Goal: Task Accomplishment & Management: Complete application form

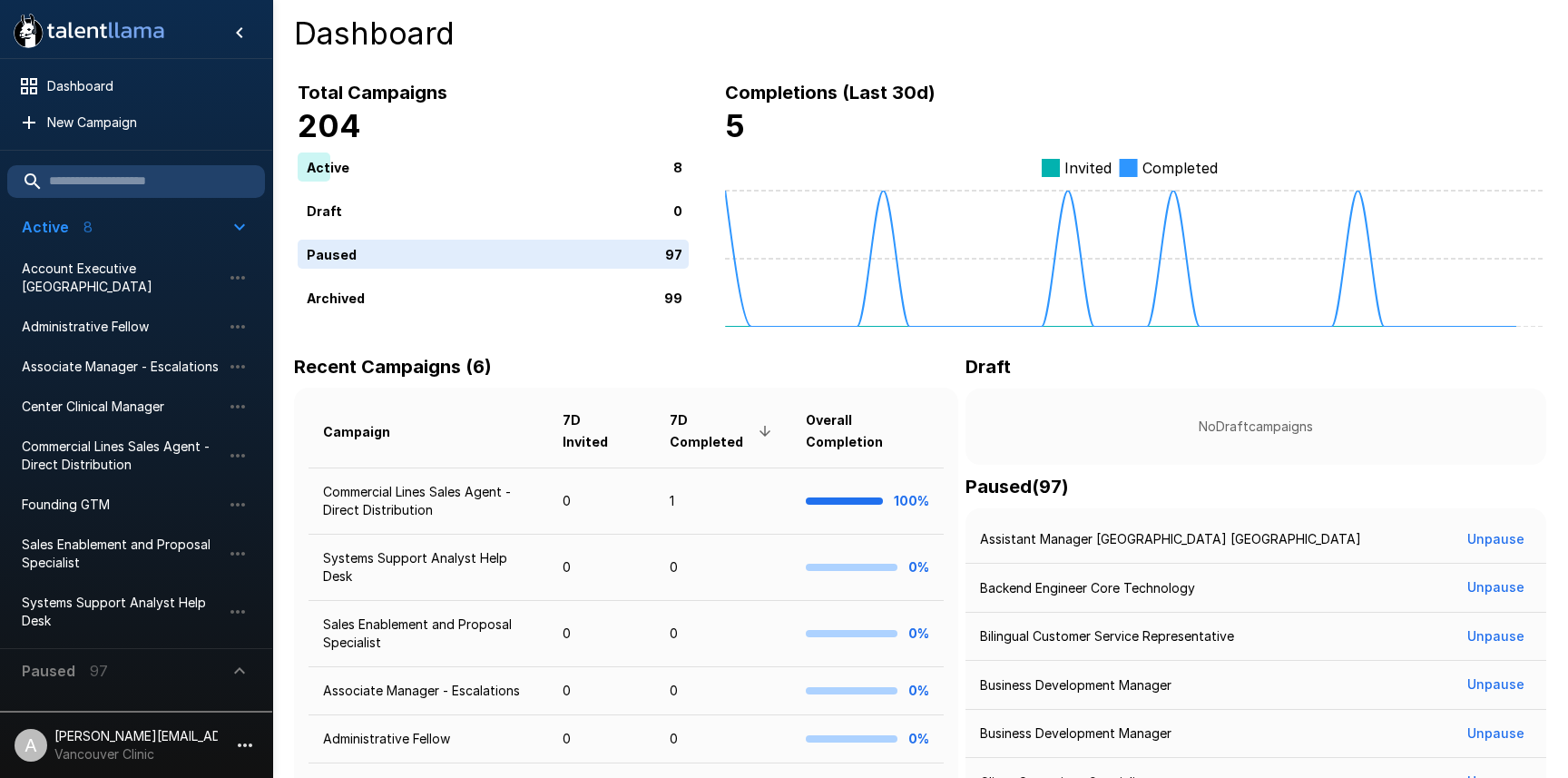
click at [251, 745] on icon "button" at bounding box center [244, 745] width 14 height 4
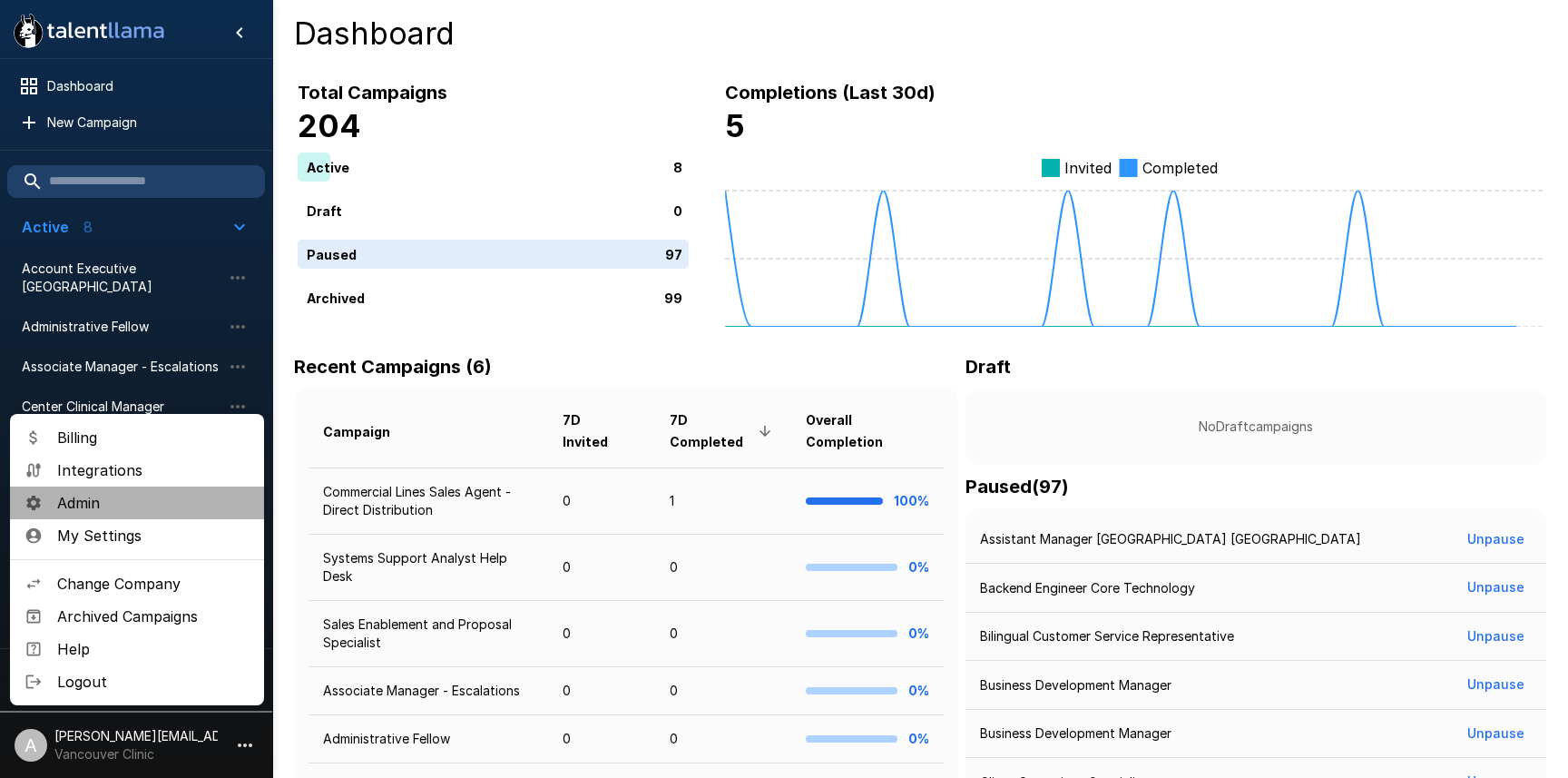
click at [166, 504] on span "Admin" at bounding box center [152, 503] width 192 height 22
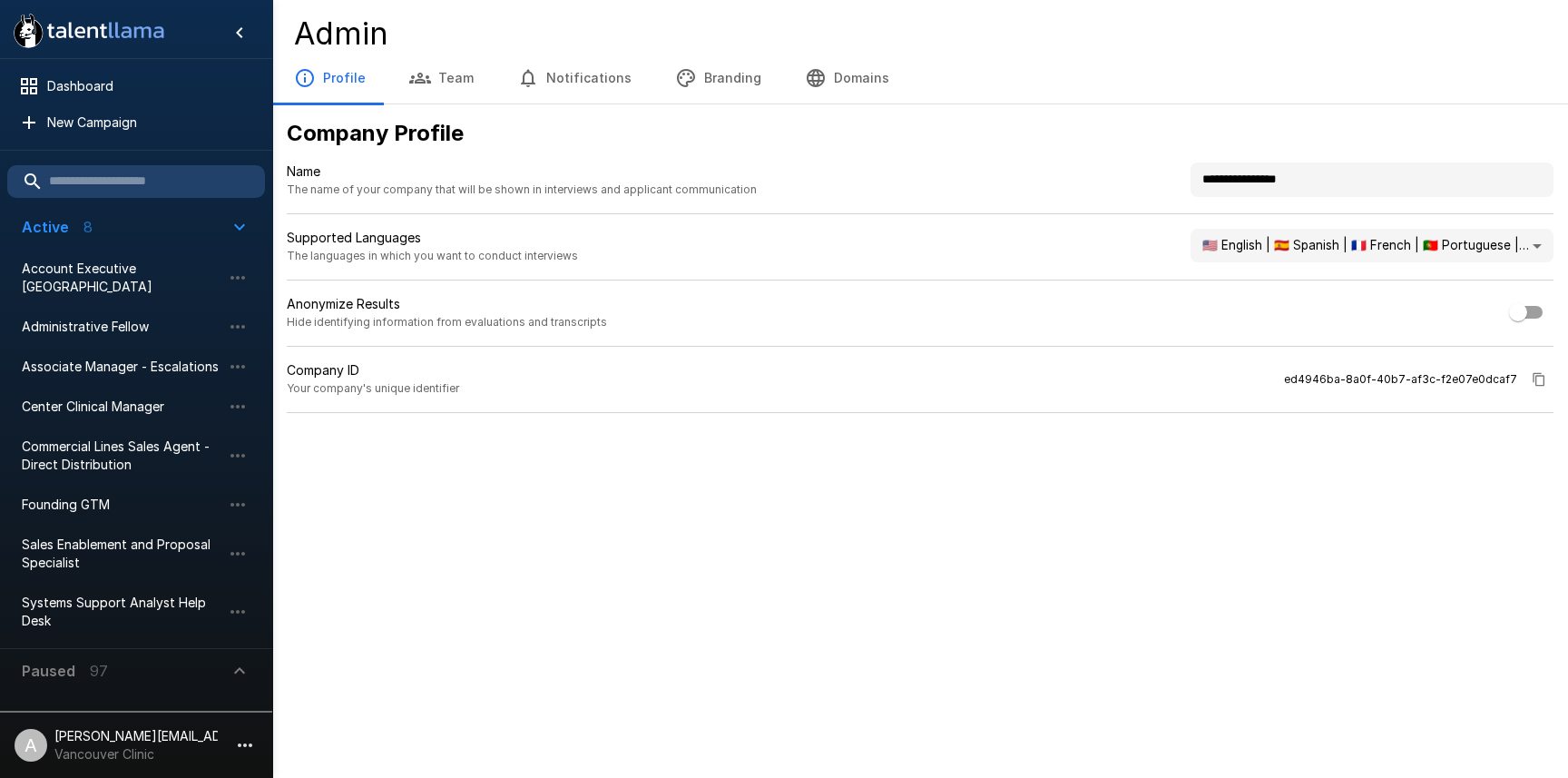
drag, startPoint x: 1335, startPoint y: 177, endPoint x: 1085, endPoint y: 172, distance: 250.0
click at [1093, 173] on div "**********" at bounding box center [920, 188] width 1267 height 52
click at [743, 573] on div ".st0{fill:#FFFFFF;} .st1{fill:#76a4ed;} Dashboard New Campaign Active 8 Account…" at bounding box center [784, 389] width 1568 height 778
click at [177, 743] on p "[PERSON_NAME][EMAIL_ADDRESS][DOMAIN_NAME]" at bounding box center [135, 736] width 163 height 18
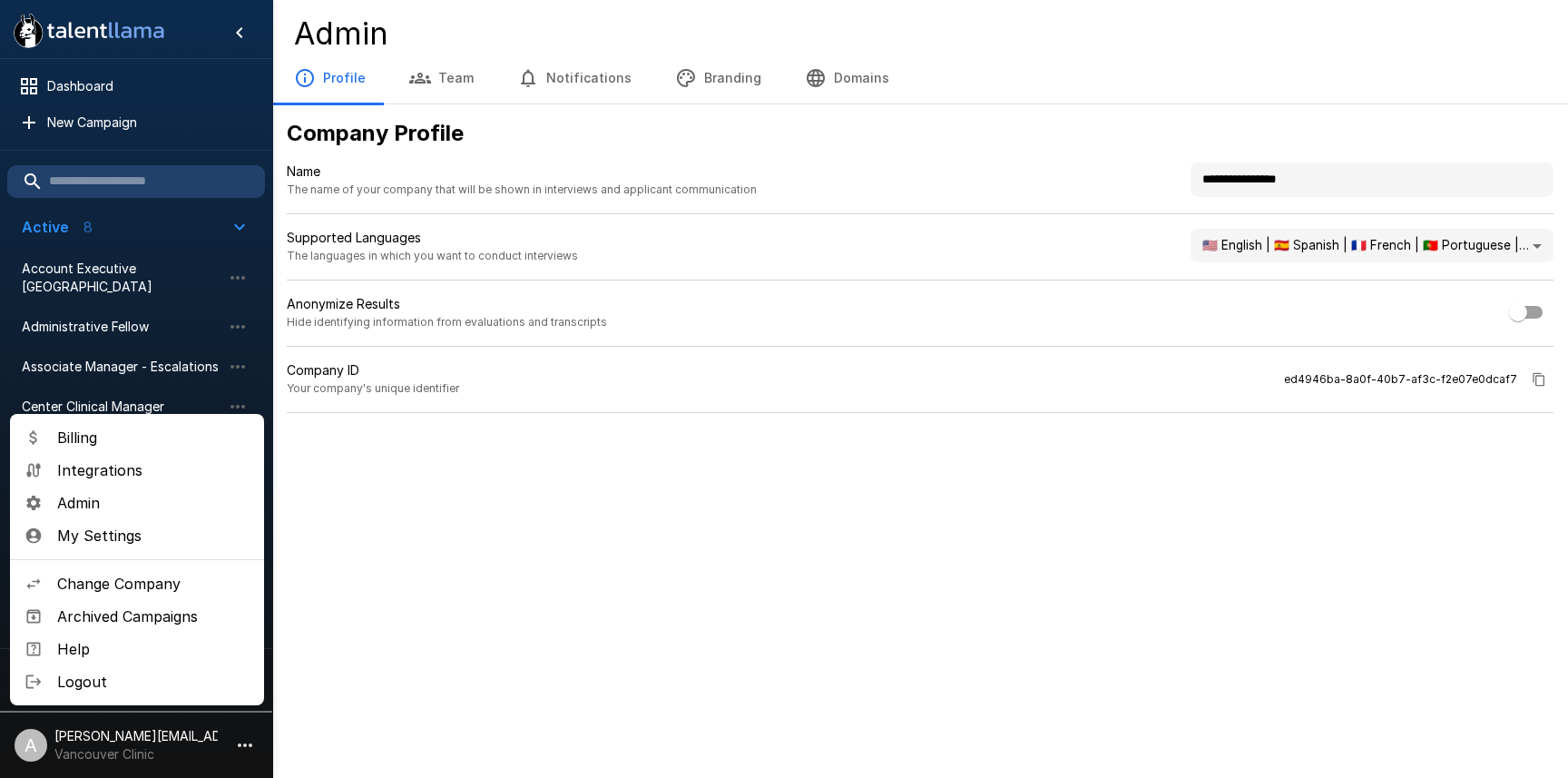
click at [117, 497] on span "Admin" at bounding box center [152, 503] width 192 height 22
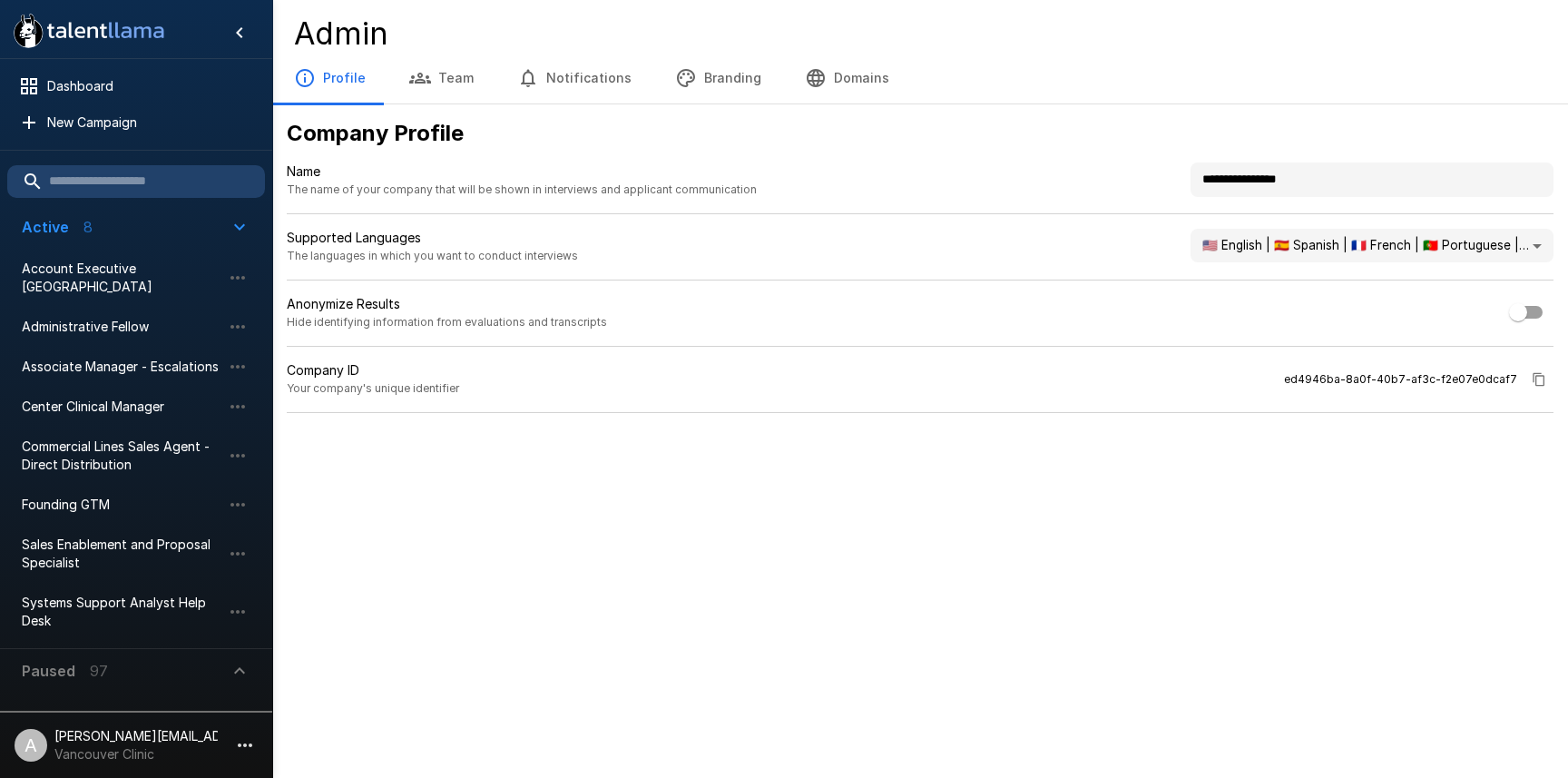
click at [167, 768] on li "A [PERSON_NAME][EMAIL_ADDRESS][DOMAIN_NAME] Vancouver Clinic" at bounding box center [136, 741] width 272 height 58
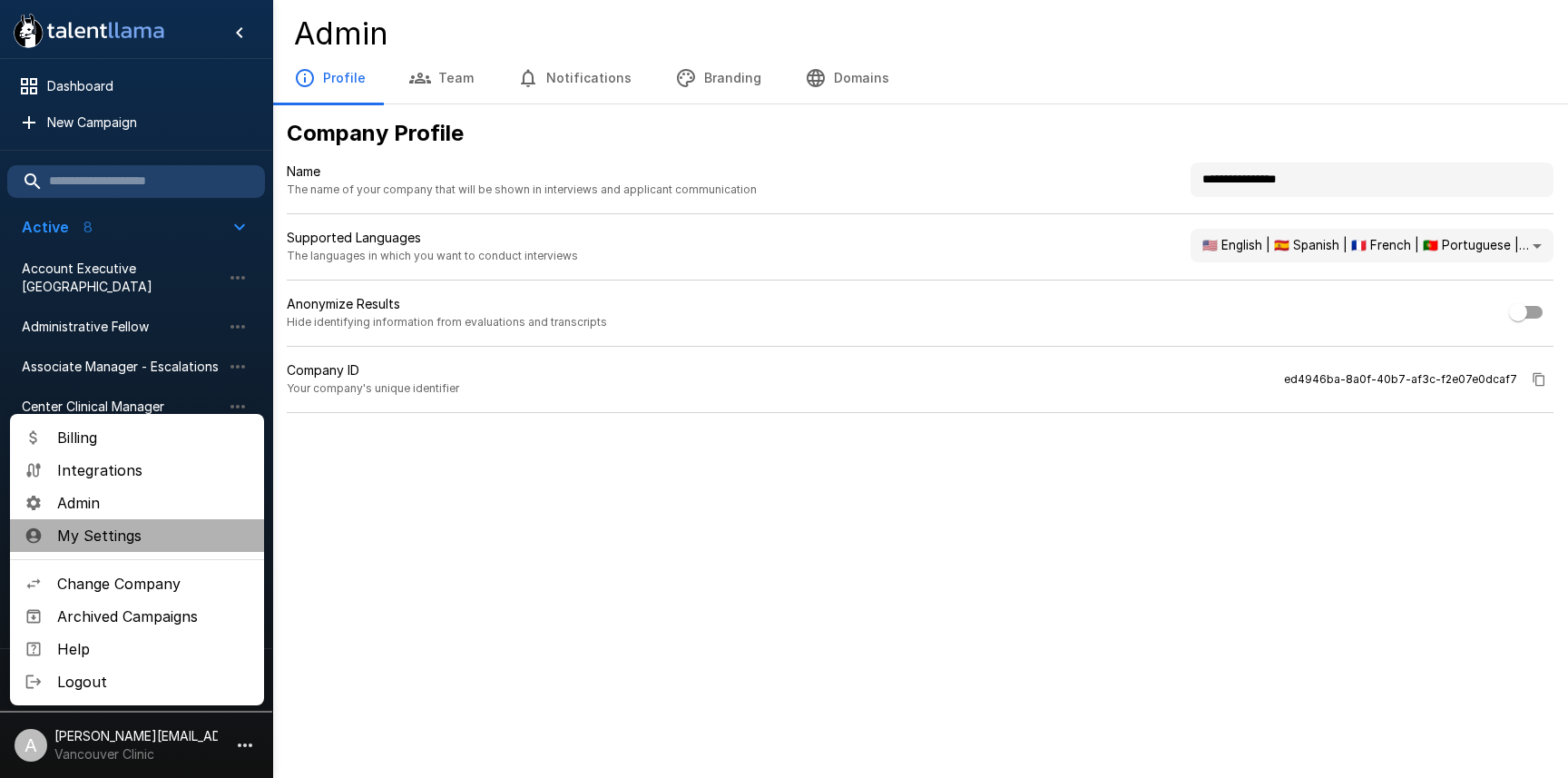
click at [124, 535] on span "My Settings" at bounding box center [152, 536] width 192 height 22
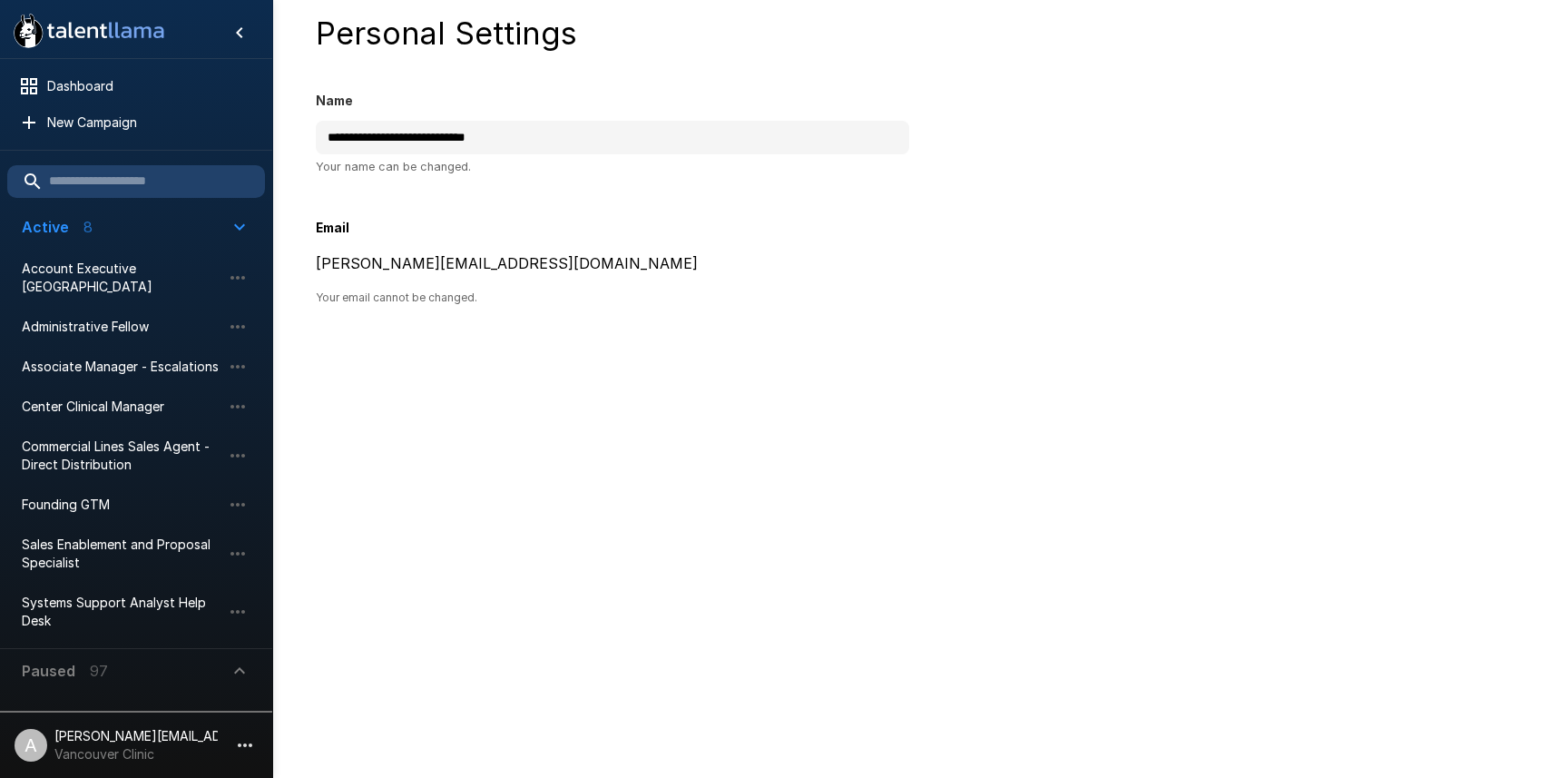
click at [129, 739] on p "[PERSON_NAME][EMAIL_ADDRESS][DOMAIN_NAME]" at bounding box center [135, 736] width 163 height 18
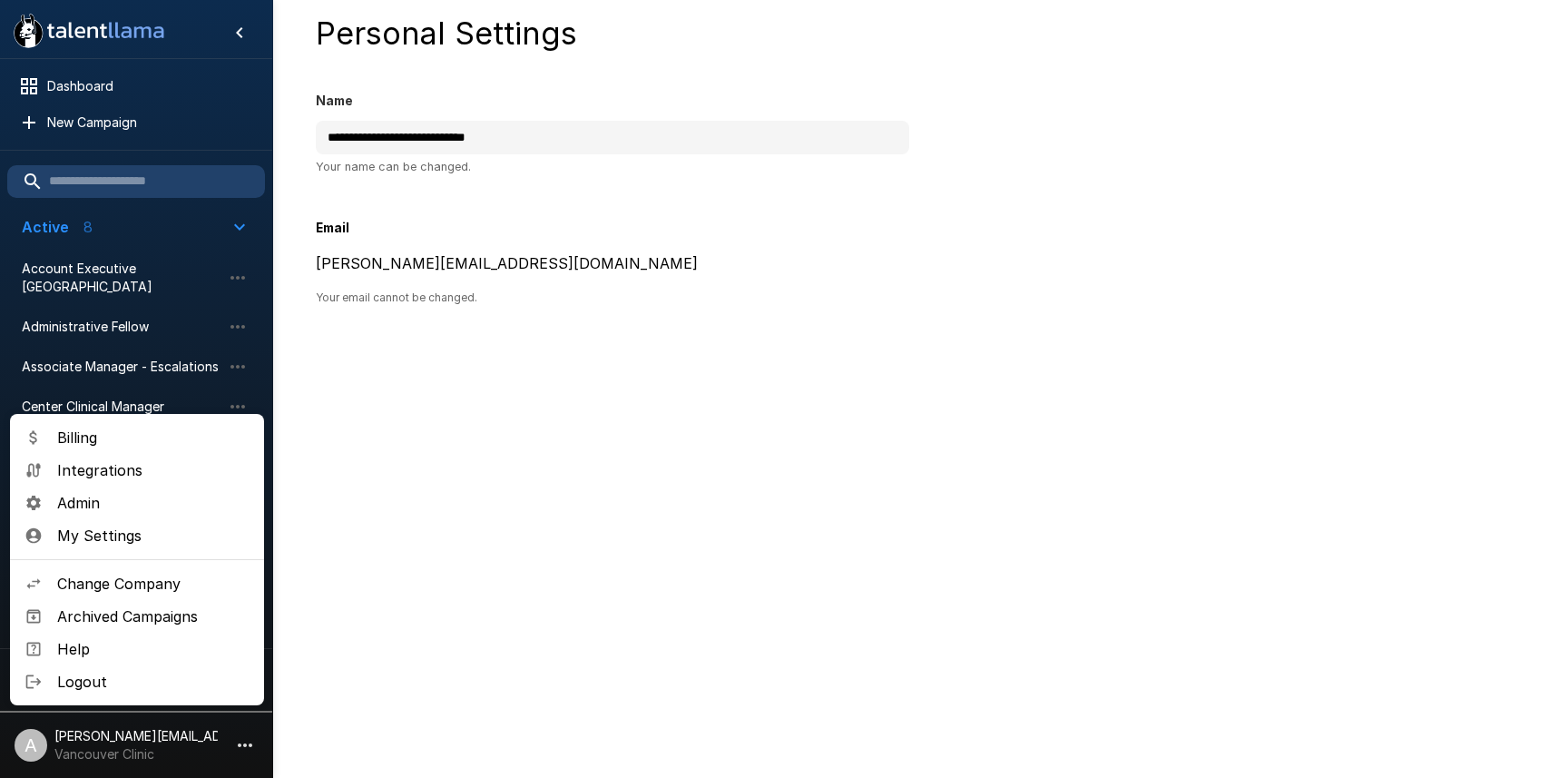
click at [111, 508] on span "Admin" at bounding box center [152, 503] width 192 height 22
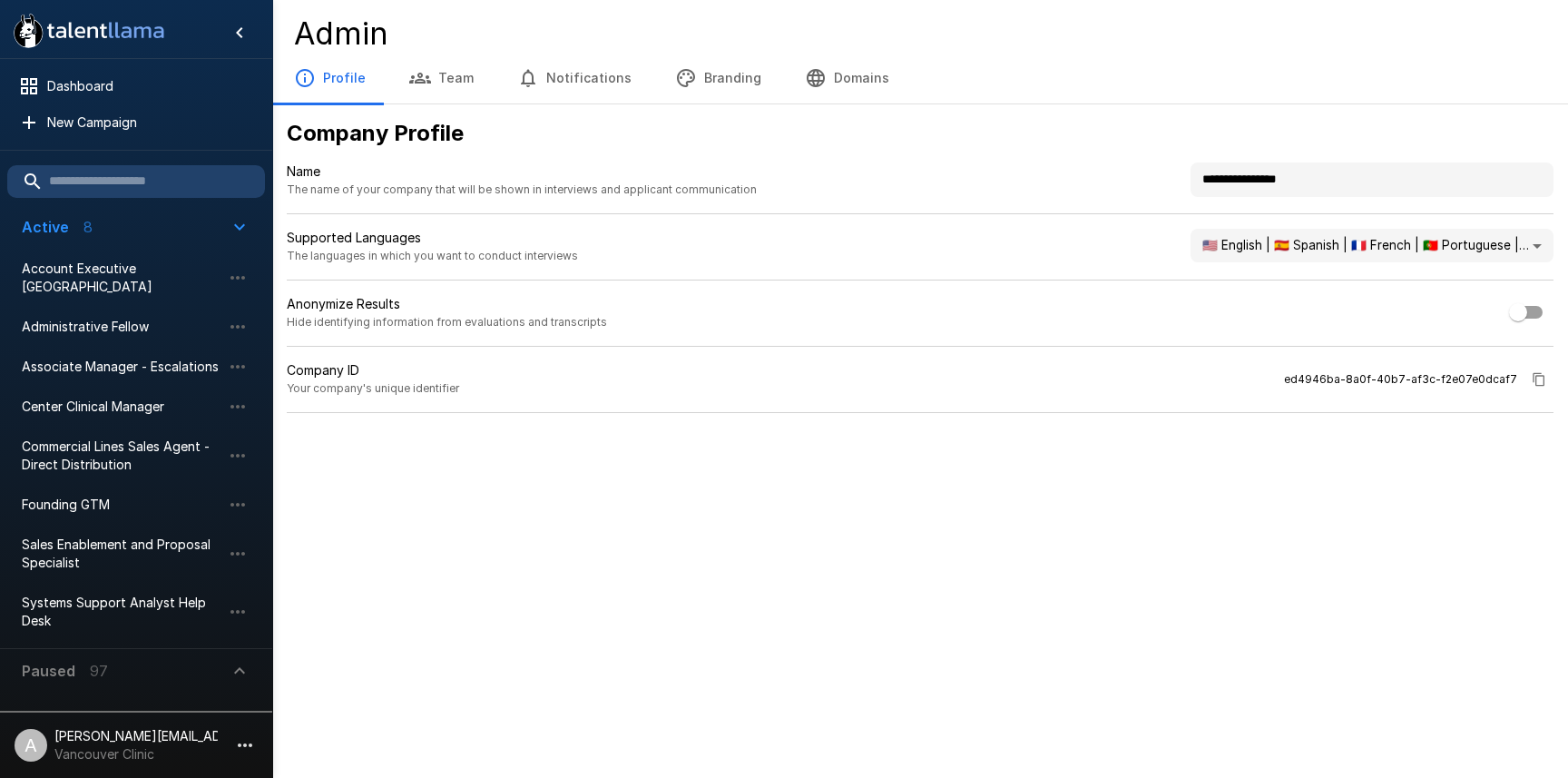
drag, startPoint x: 1366, startPoint y: 175, endPoint x: 1149, endPoint y: 159, distance: 217.6
click at [1150, 160] on div "**********" at bounding box center [920, 265] width 1296 height 323
type input "**********"
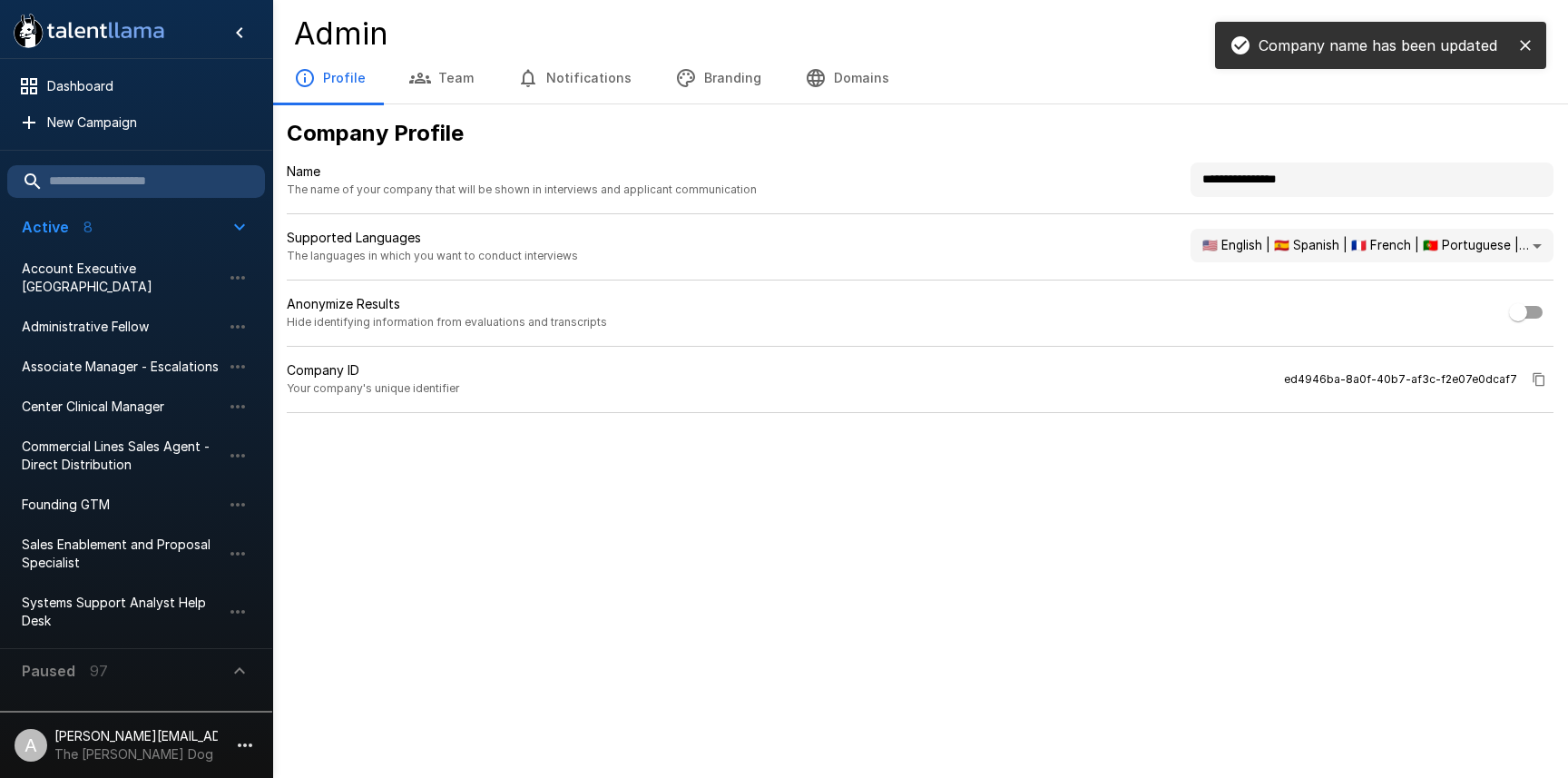
click at [1143, 435] on div ".st0{fill:#FFFFFF;} .st1{fill:#76a4ed;} Dashboard New Campaign Active 8 Account…" at bounding box center [784, 389] width 1568 height 778
click at [706, 89] on button "Branding" at bounding box center [718, 78] width 129 height 51
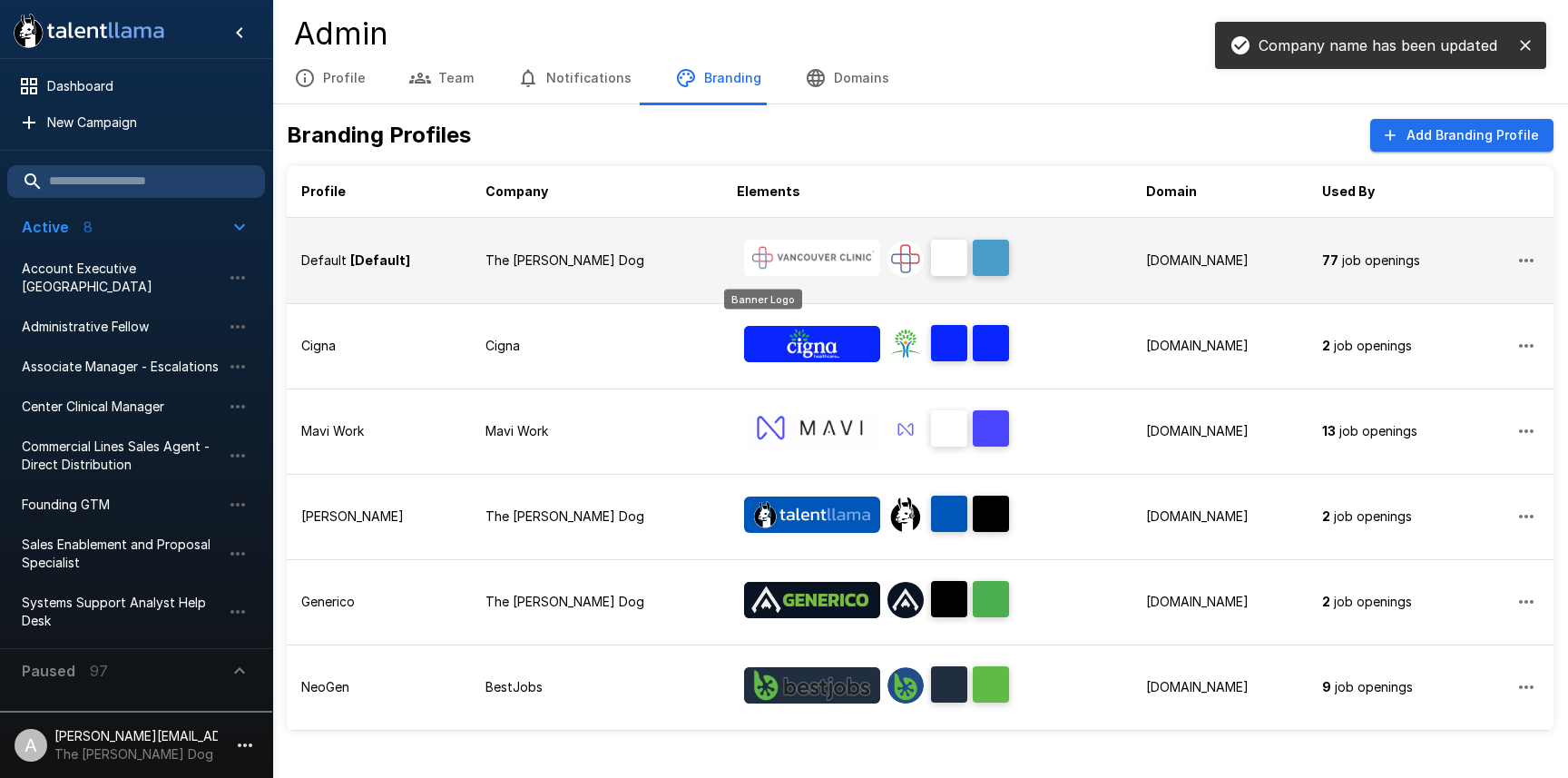
click at [744, 270] on img "Banner Logo" at bounding box center [812, 258] width 136 height 37
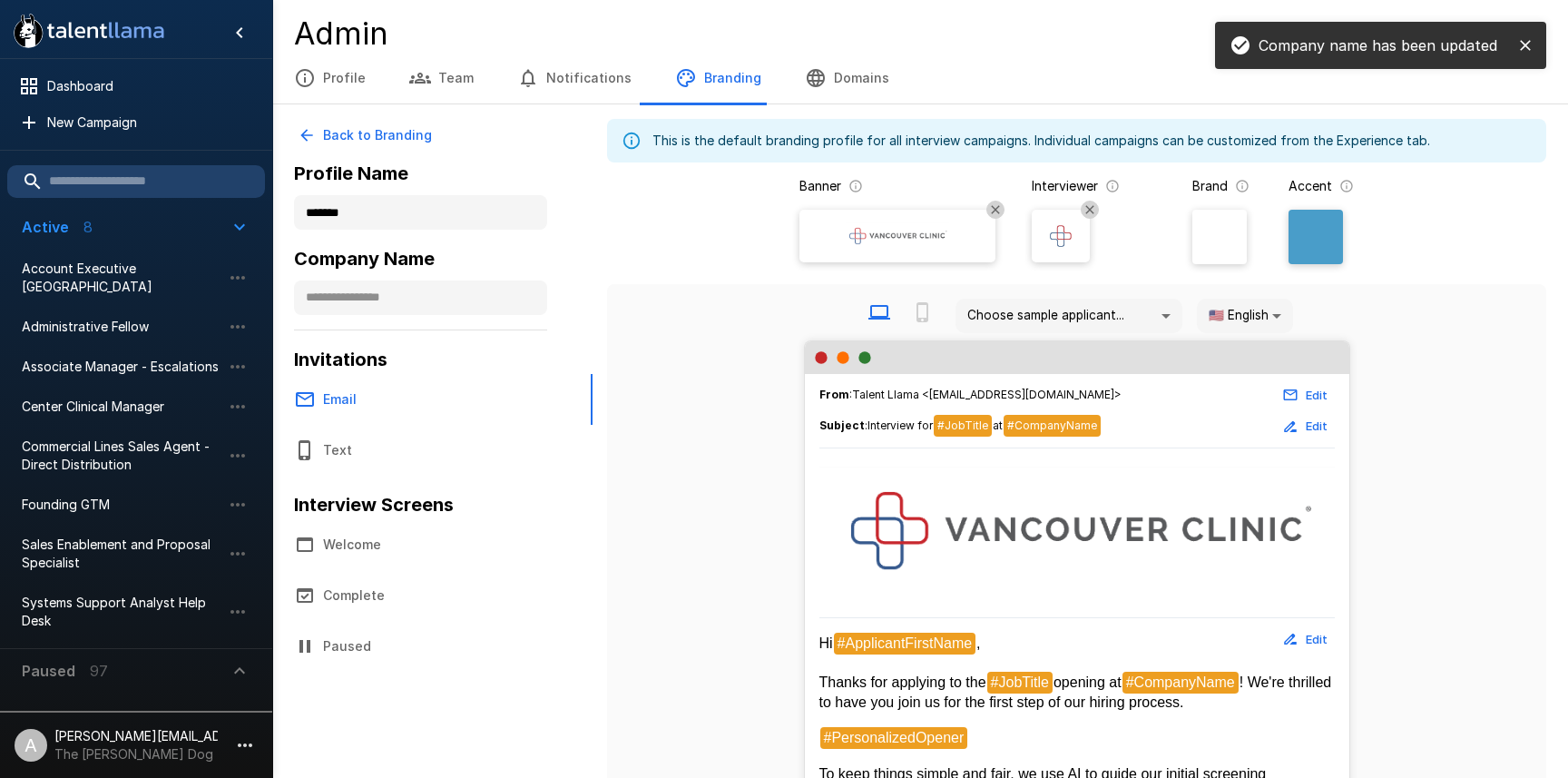
click at [845, 236] on img at bounding box center [897, 236] width 109 height 27
click at [0, 0] on input "file" at bounding box center [0, 0] width 0 height 0
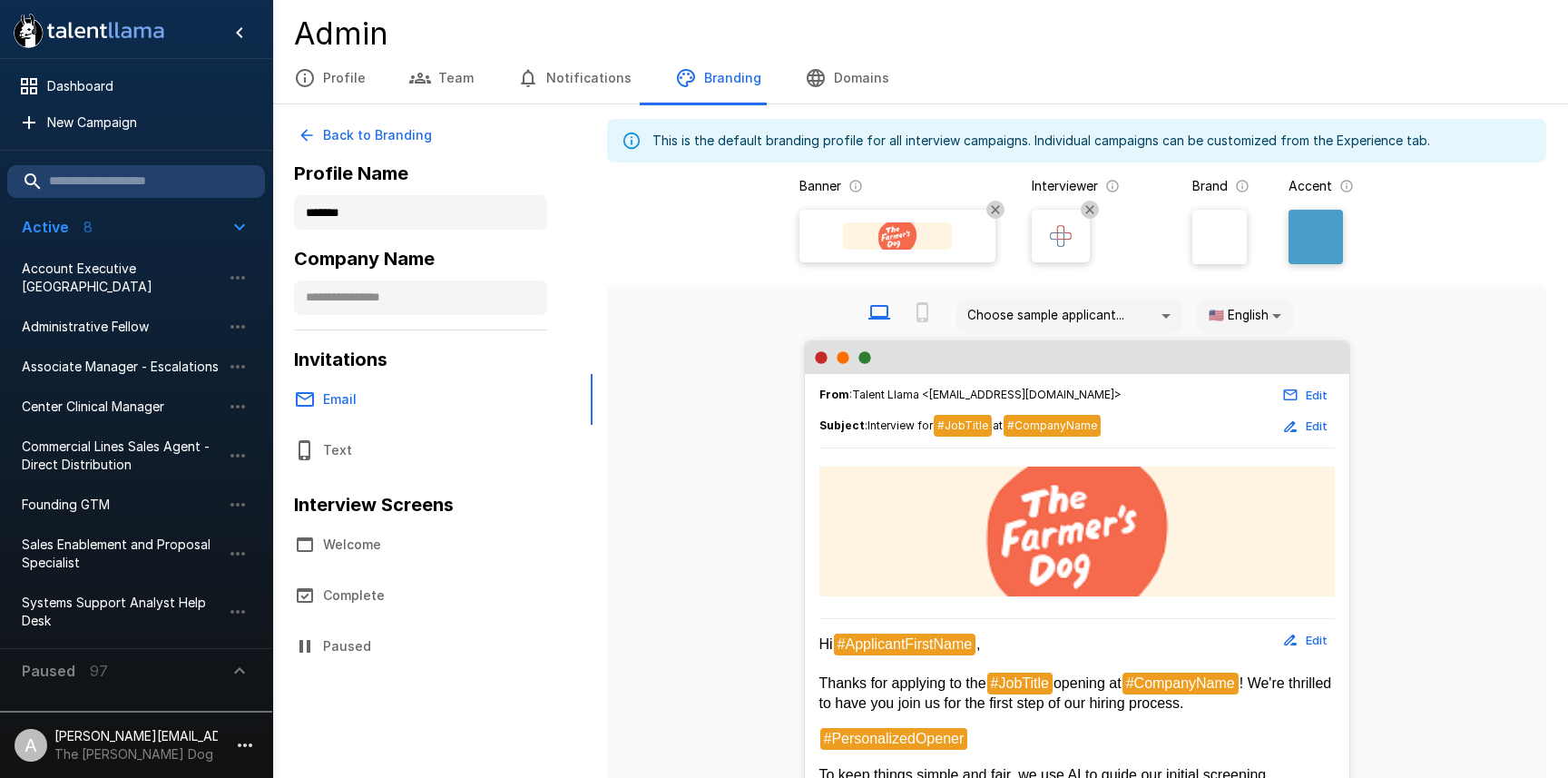
click at [896, 238] on img at bounding box center [897, 236] width 108 height 27
click at [0, 0] on input "file" at bounding box center [0, 0] width 0 height 0
click at [902, 254] on div at bounding box center [897, 236] width 181 height 42
click at [0, 0] on input "file" at bounding box center [0, 0] width 0 height 0
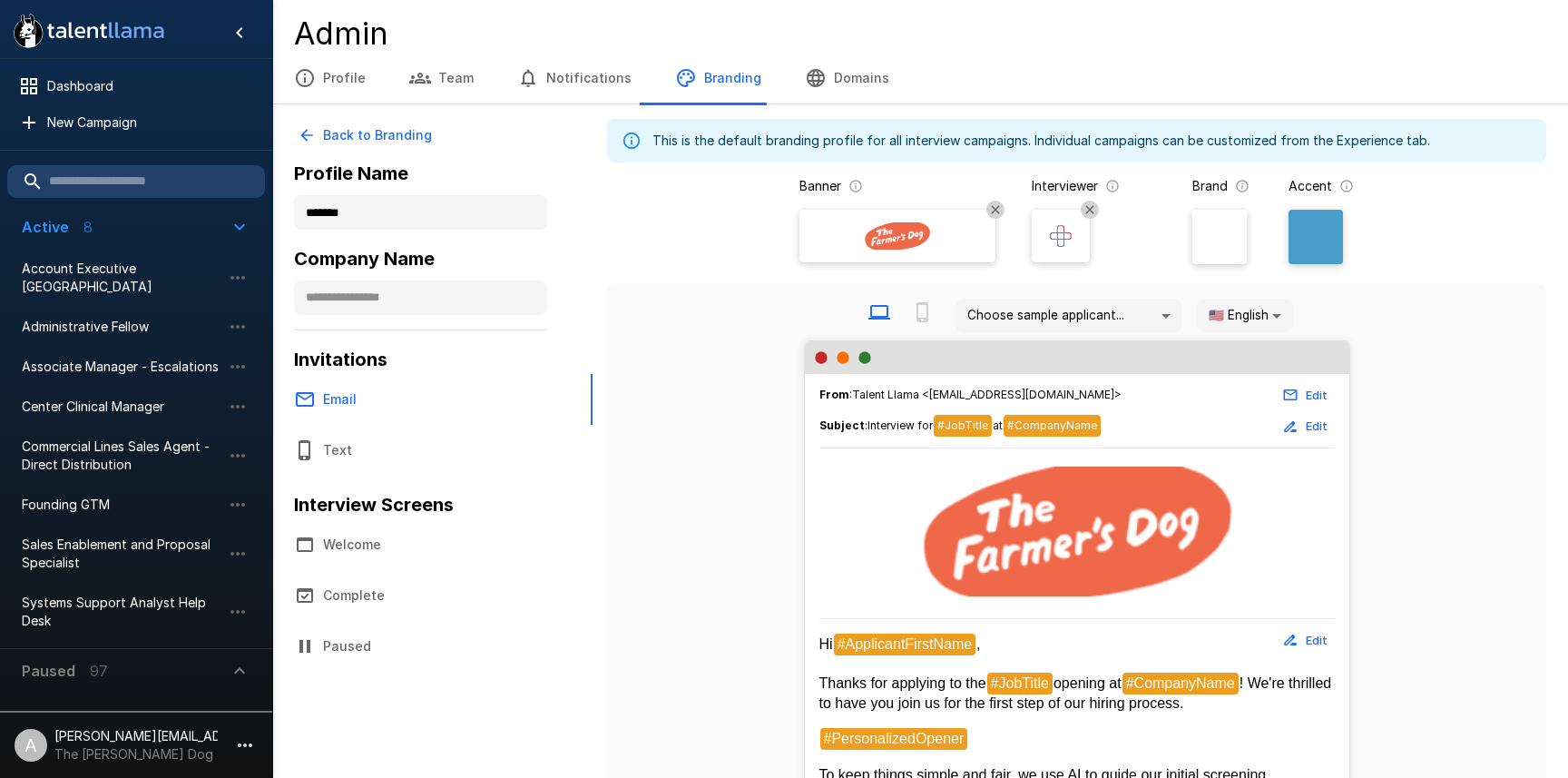
click at [1233, 222] on div at bounding box center [1220, 236] width 54 height 54
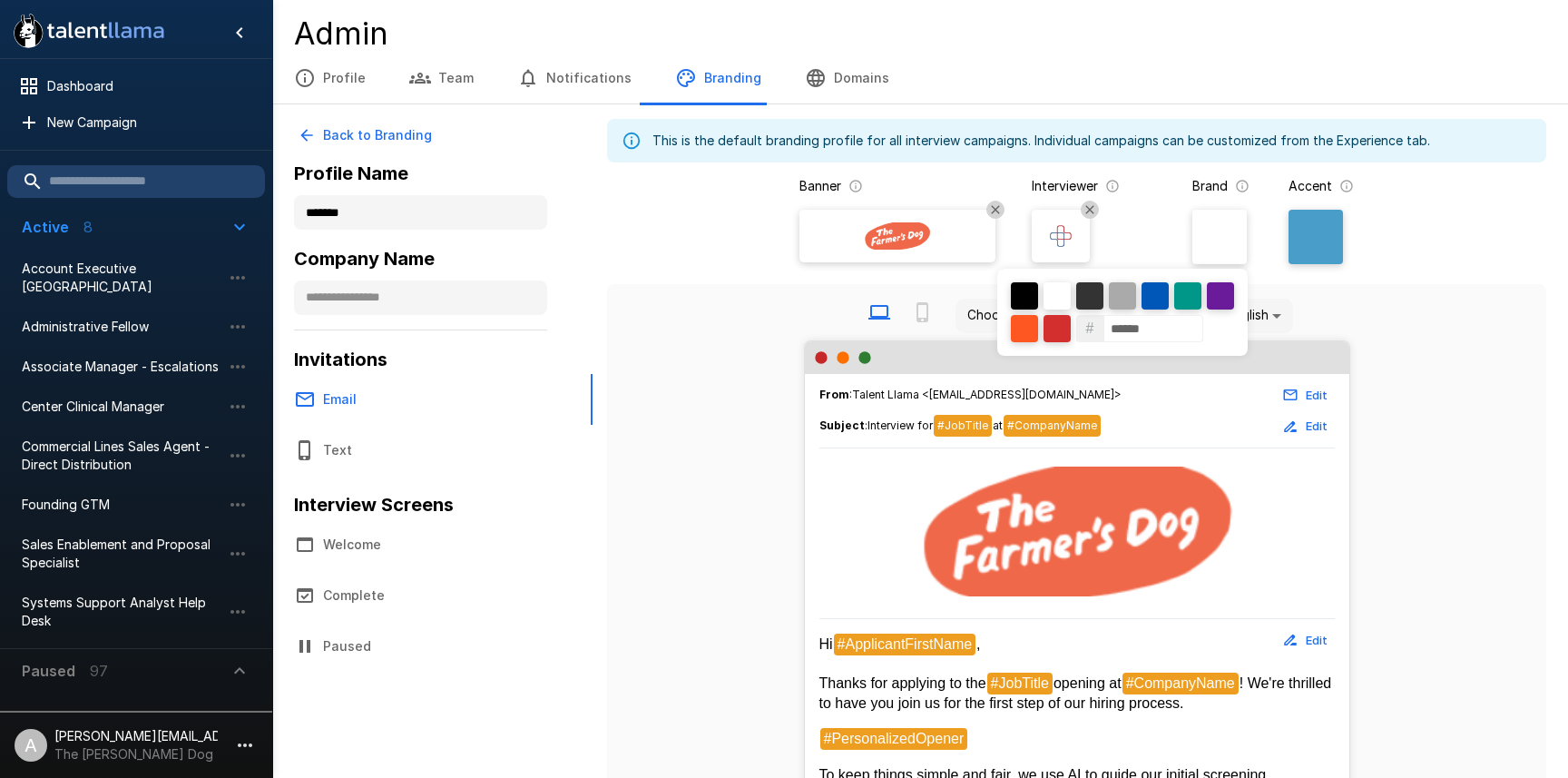
drag, startPoint x: 1229, startPoint y: 234, endPoint x: 1298, endPoint y: 253, distance: 71.6
click at [1231, 235] on div at bounding box center [784, 389] width 1568 height 778
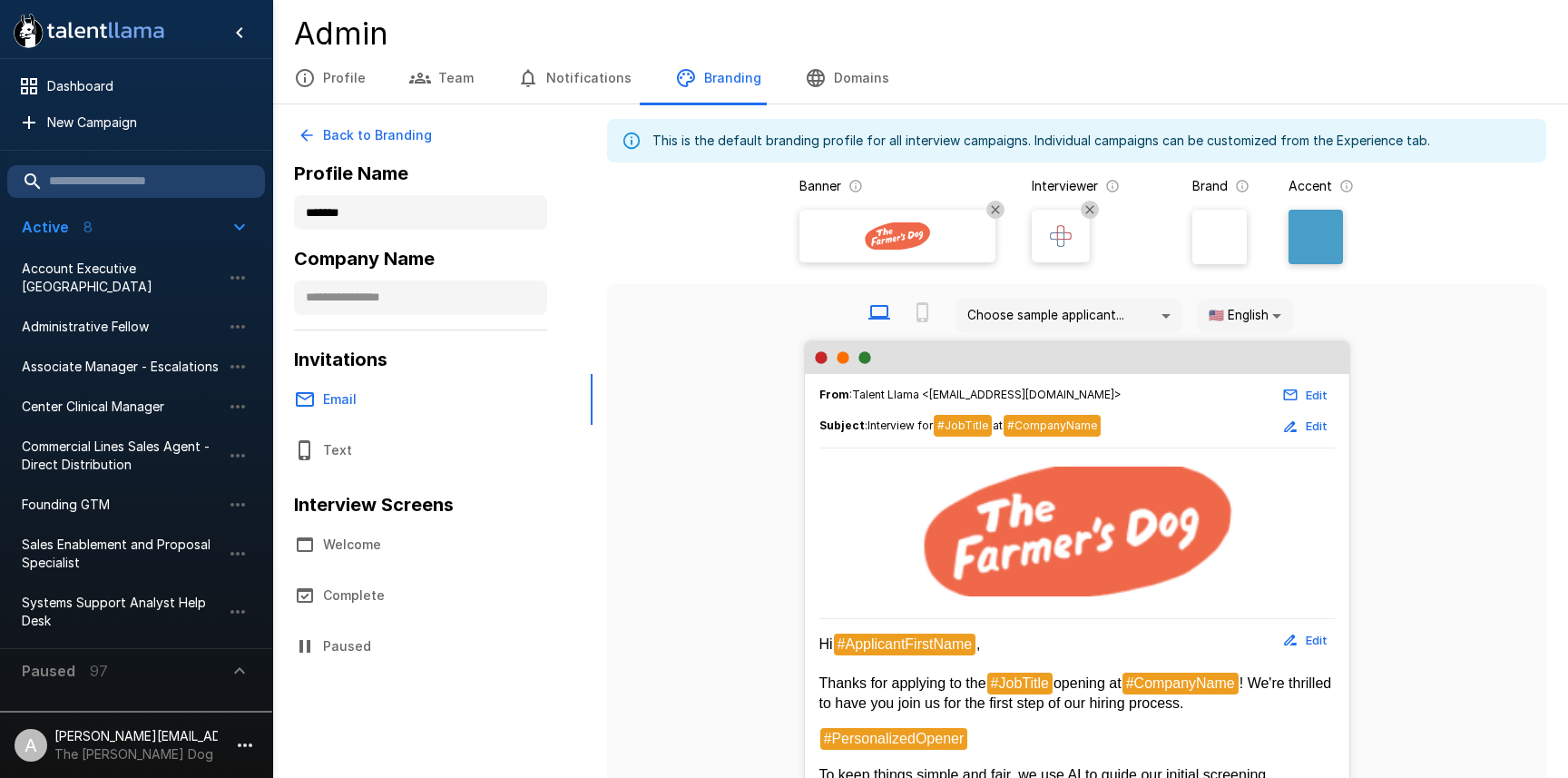
click at [864, 244] on img at bounding box center [897, 236] width 108 height 27
click at [0, 0] on input "file" at bounding box center [0, 0] width 0 height 0
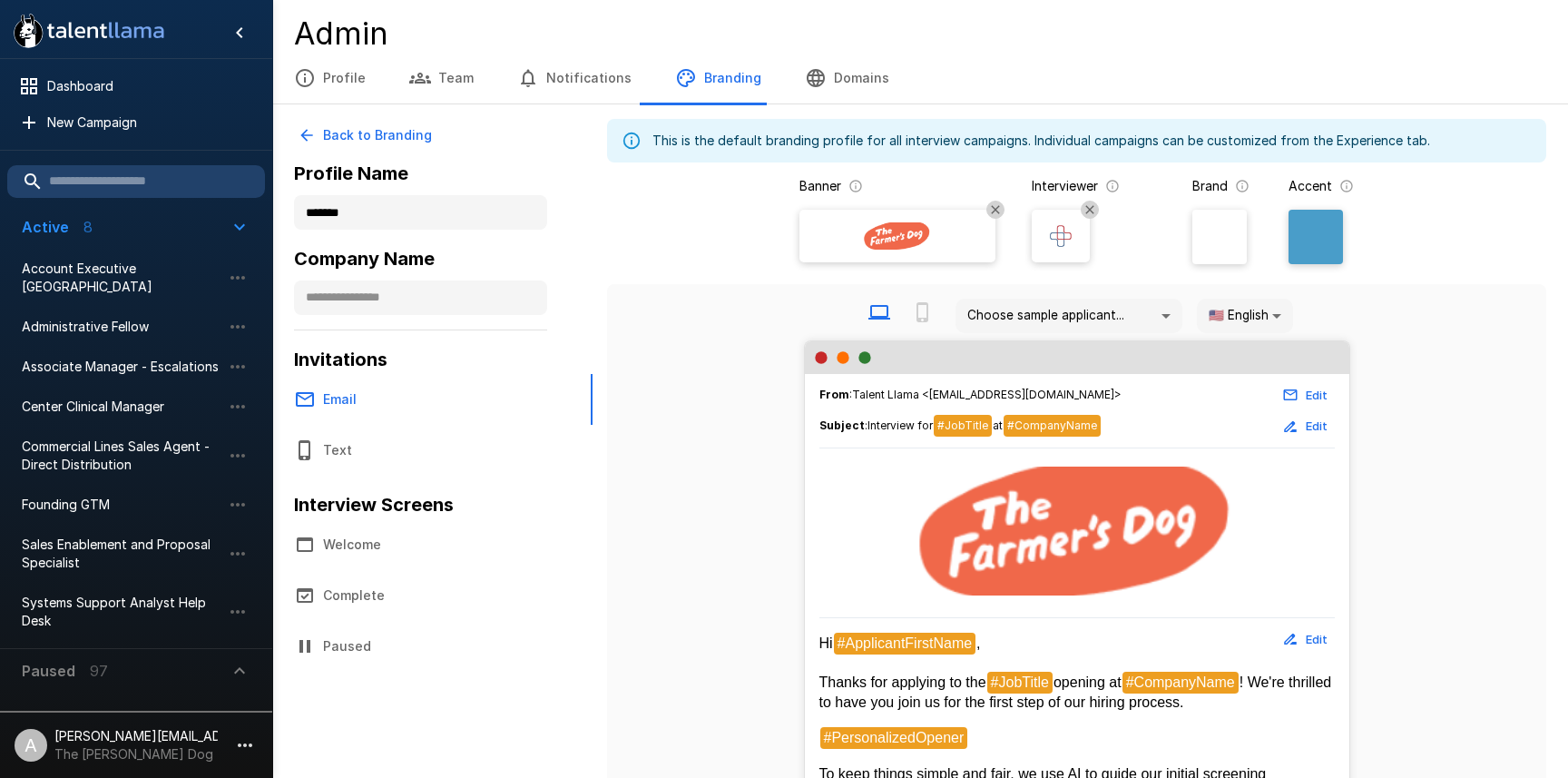
click at [904, 247] on img at bounding box center [897, 236] width 109 height 27
click at [0, 0] on input "file" at bounding box center [0, 0] width 0 height 0
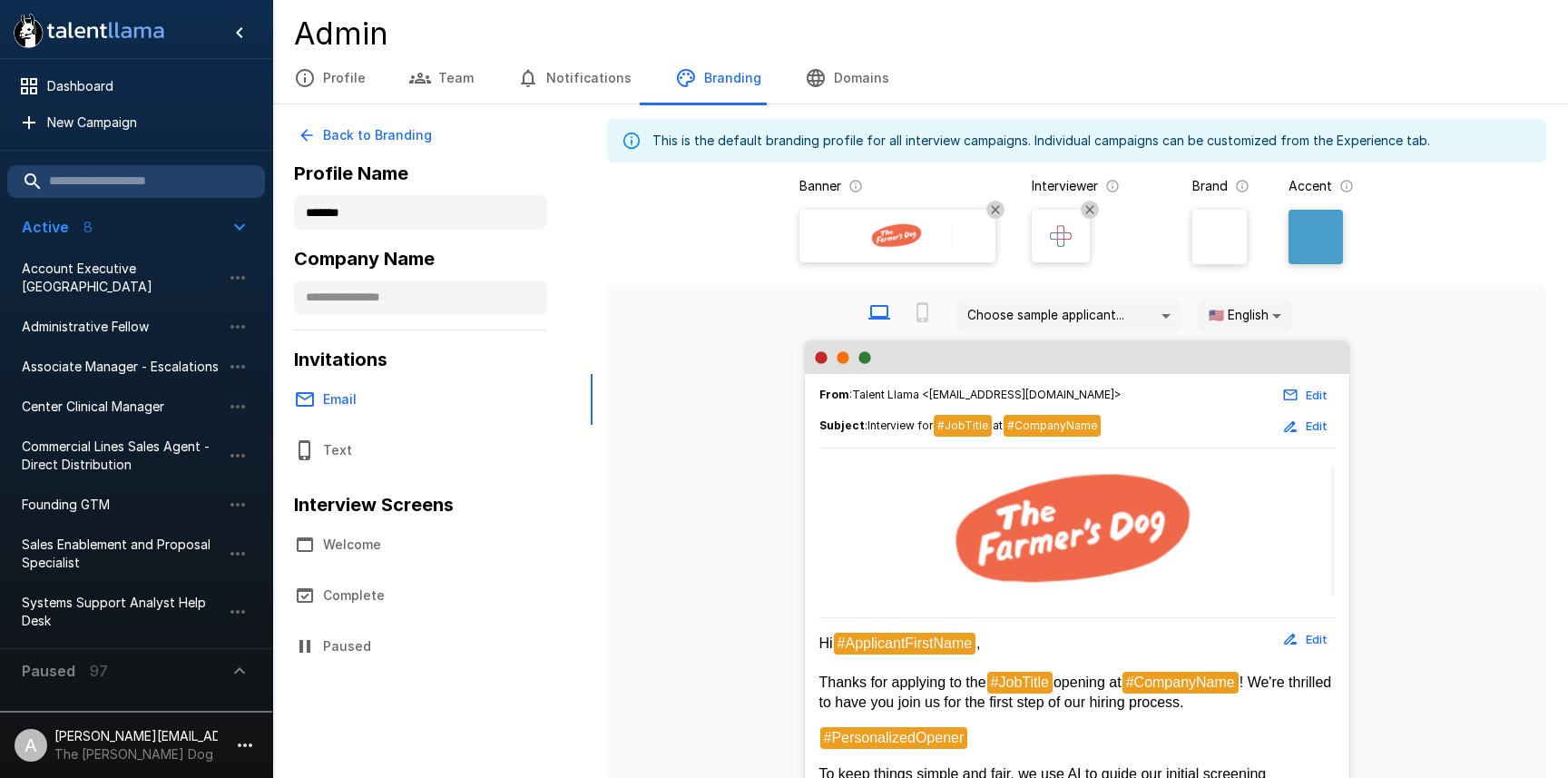
click at [1061, 233] on img at bounding box center [1060, 236] width 27 height 27
click at [0, 0] on input "file" at bounding box center [0, 0] width 0 height 0
click at [1332, 242] on div at bounding box center [1315, 236] width 54 height 54
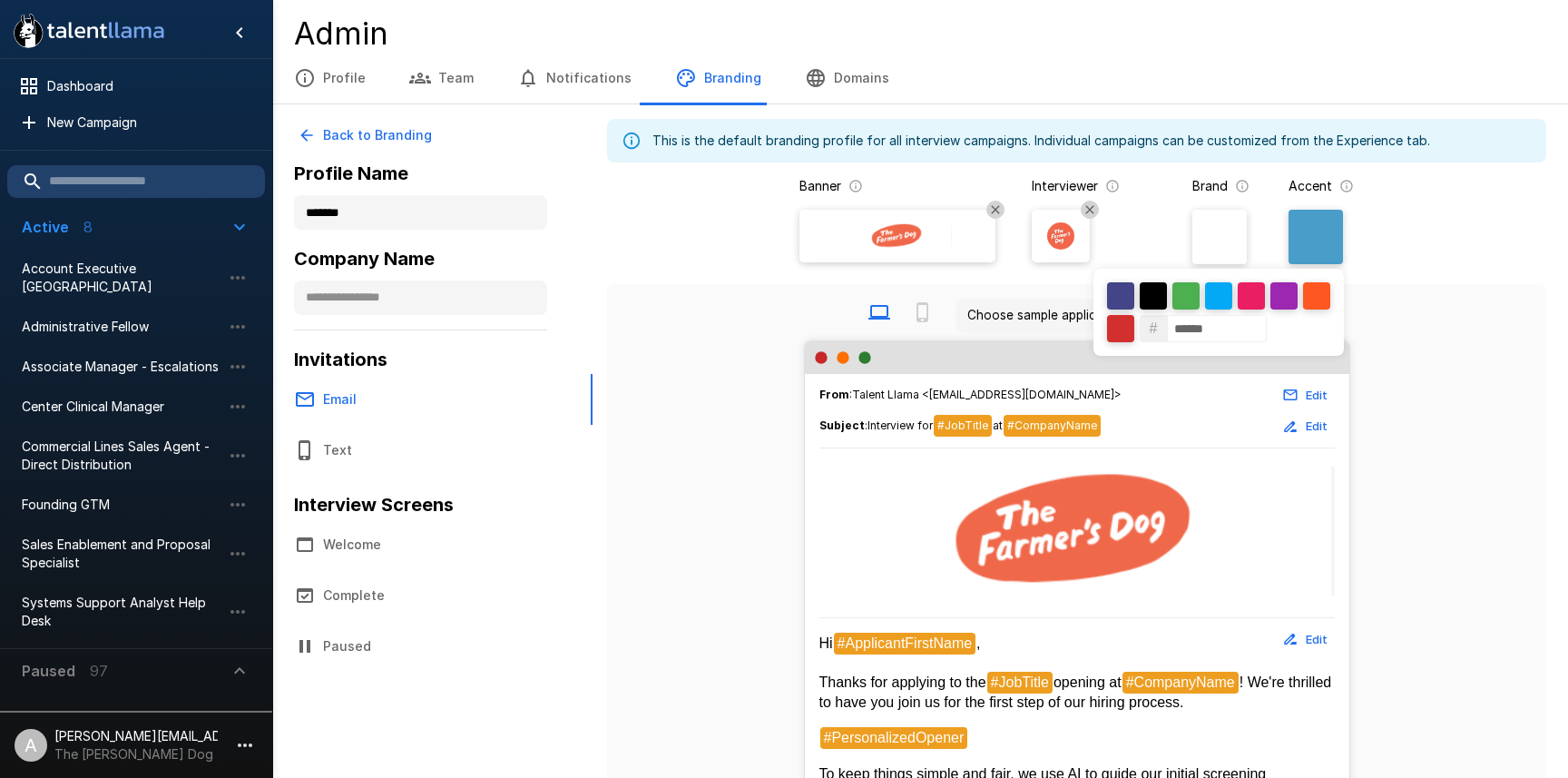
click at [1236, 330] on input "******" at bounding box center [1216, 328] width 99 height 27
paste input
type input "******"
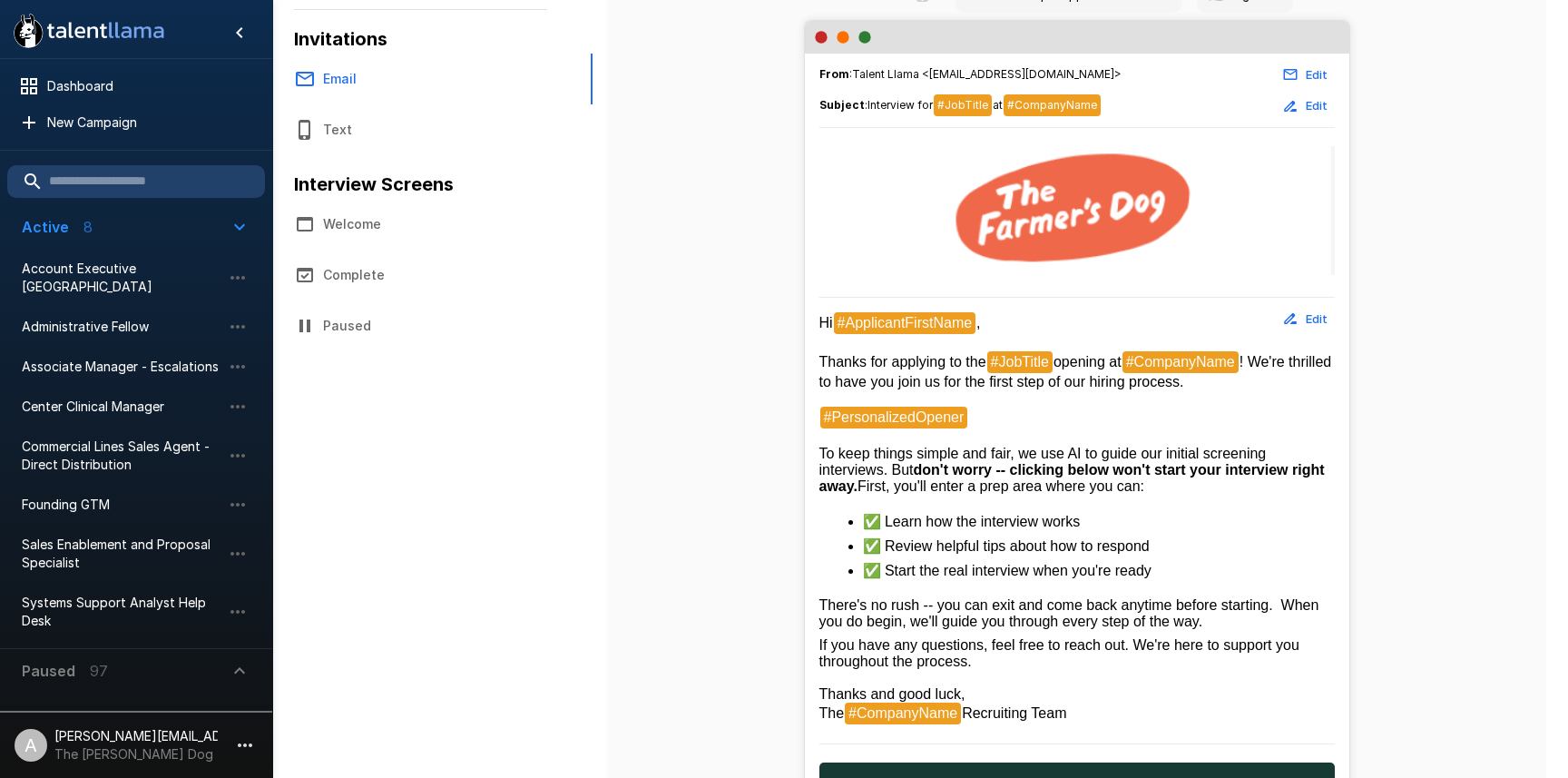
scroll to position [319, 0]
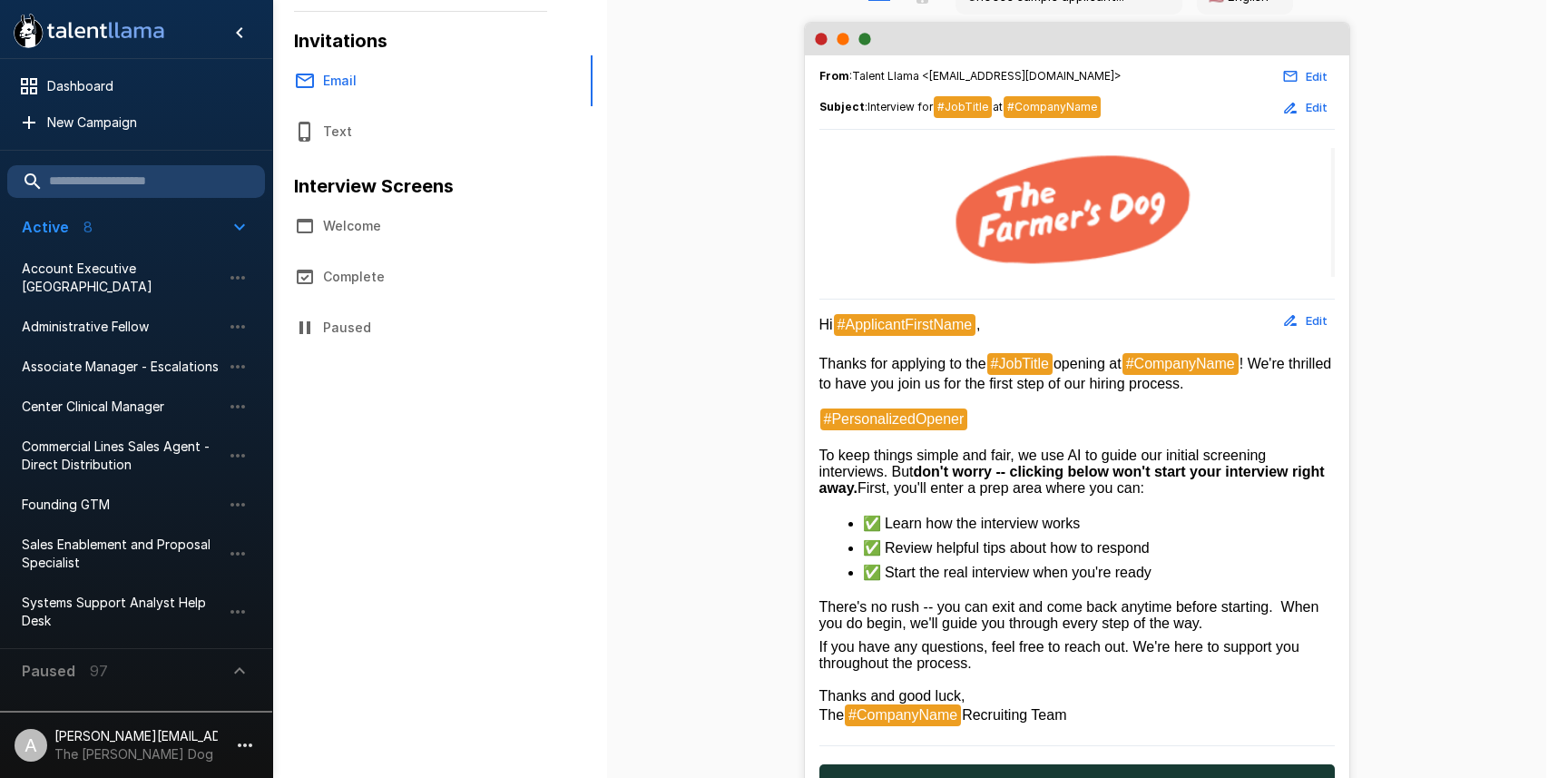
click at [1352, 264] on div "From : Talent Llama <[EMAIL_ADDRESS][DOMAIN_NAME]> Edit Subject : Interview for…" at bounding box center [1076, 475] width 910 height 905
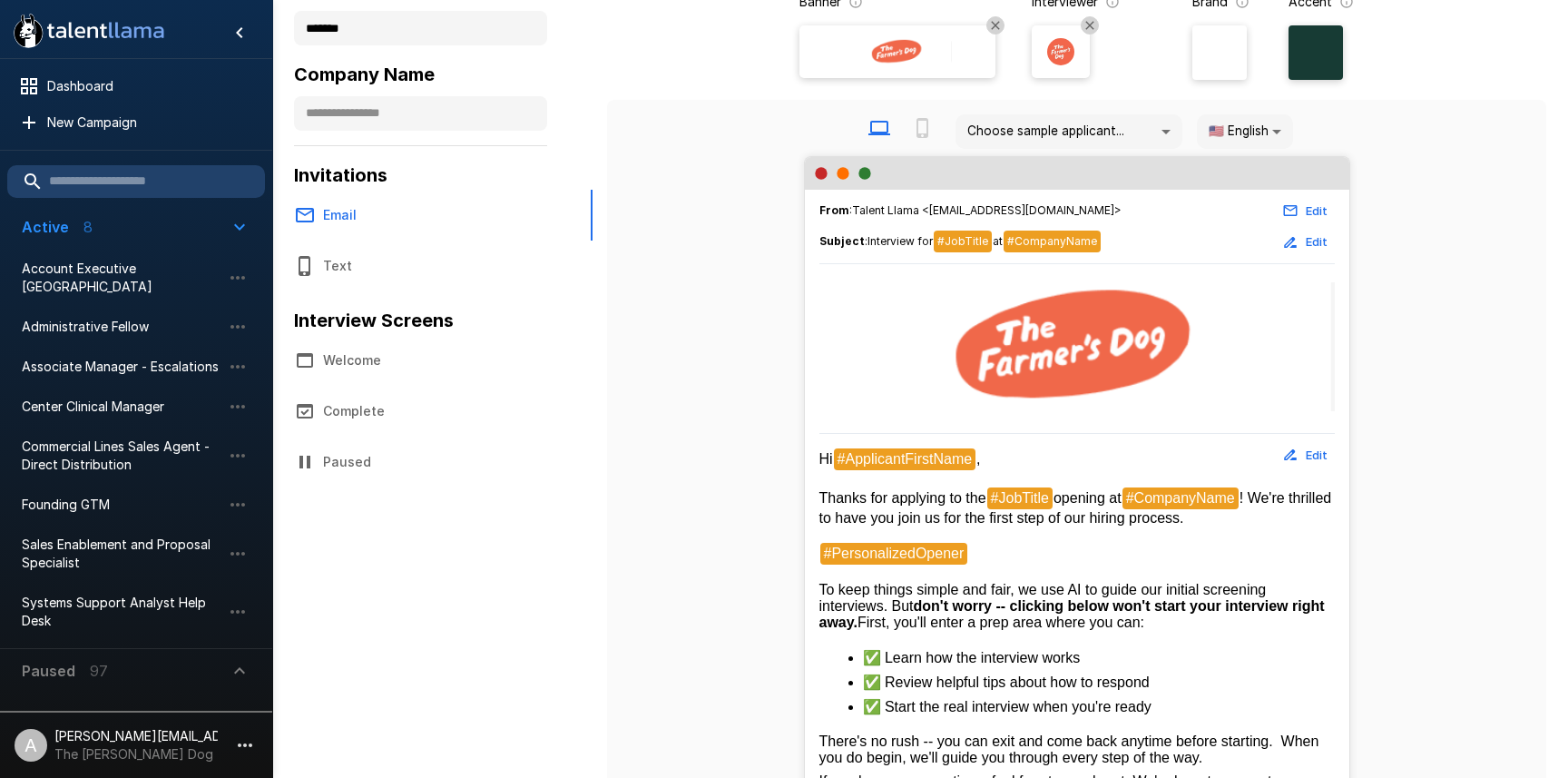
scroll to position [175, 0]
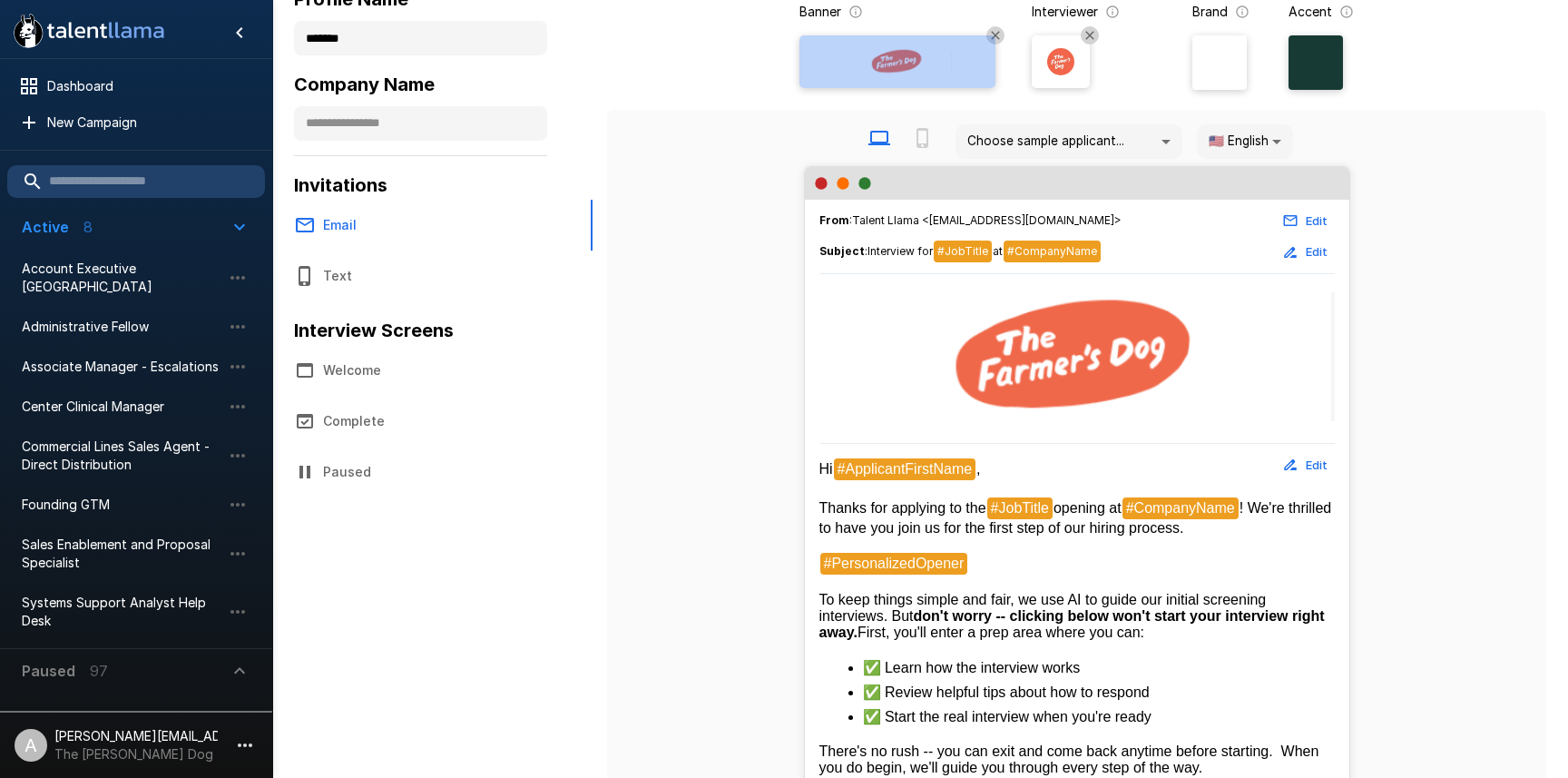
click at [912, 73] on img at bounding box center [897, 62] width 109 height 27
click at [0, 0] on input "file" at bounding box center [0, 0] width 0 height 0
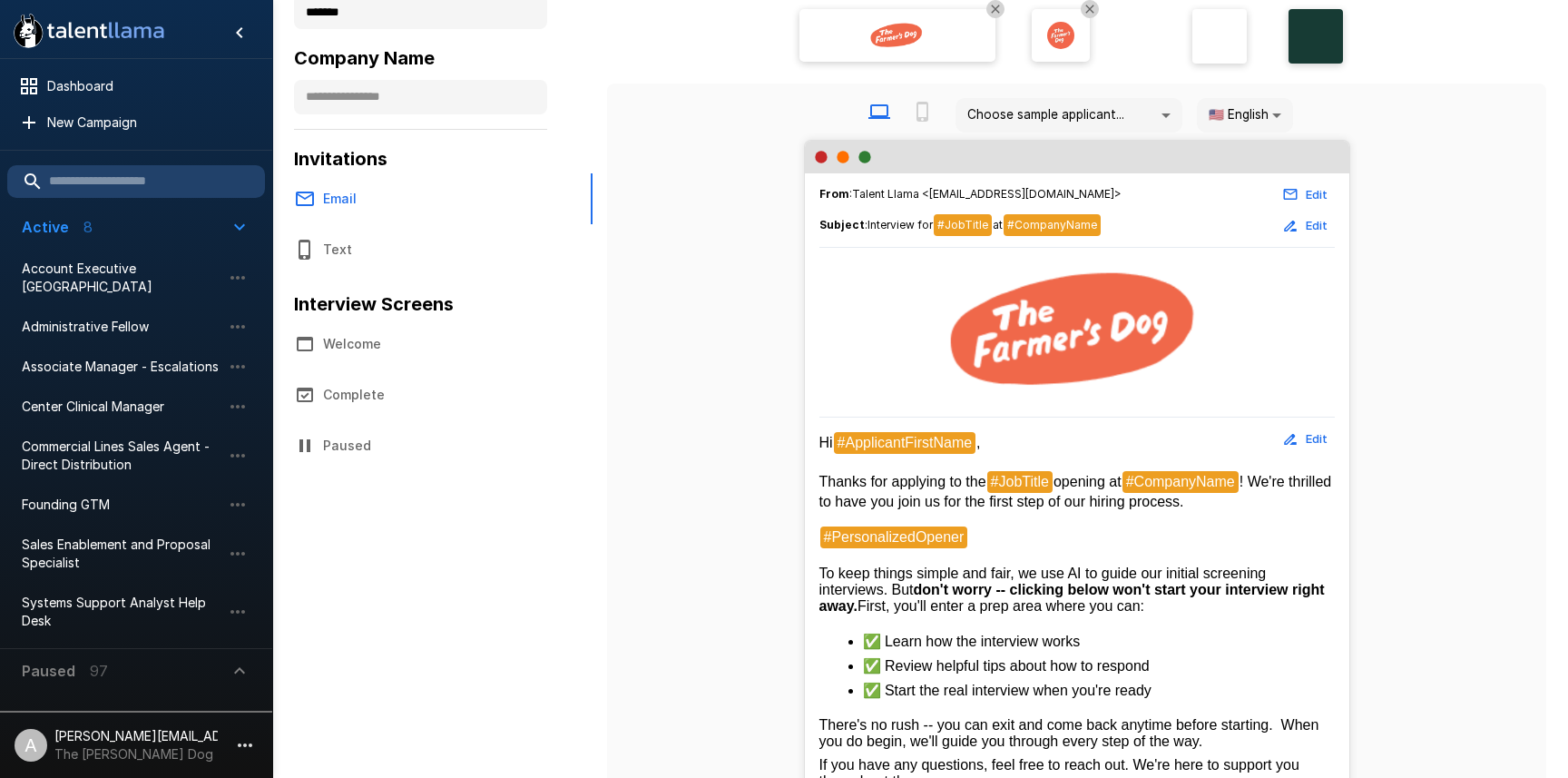
scroll to position [172, 0]
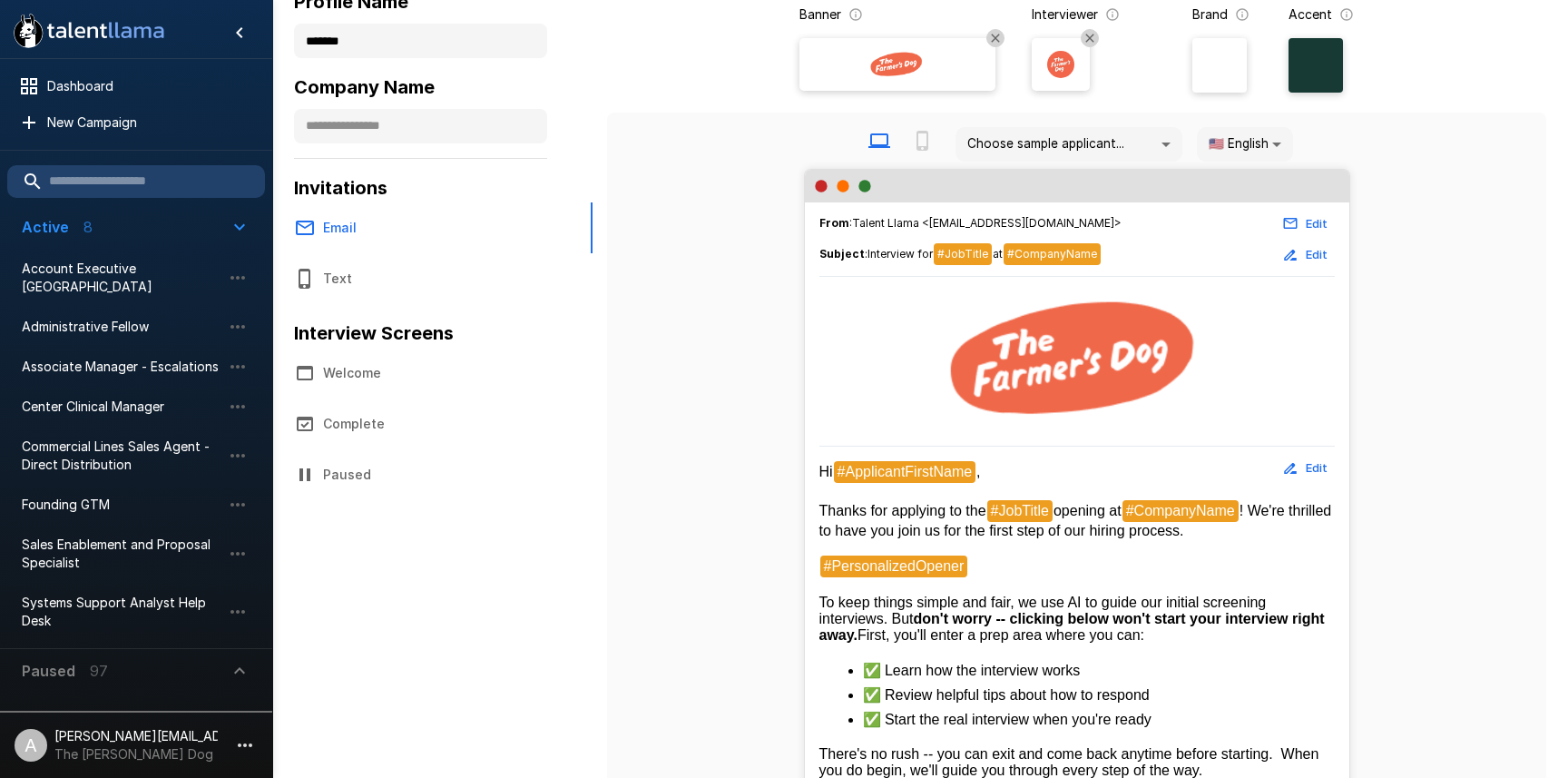
click at [1292, 49] on div at bounding box center [1315, 65] width 54 height 54
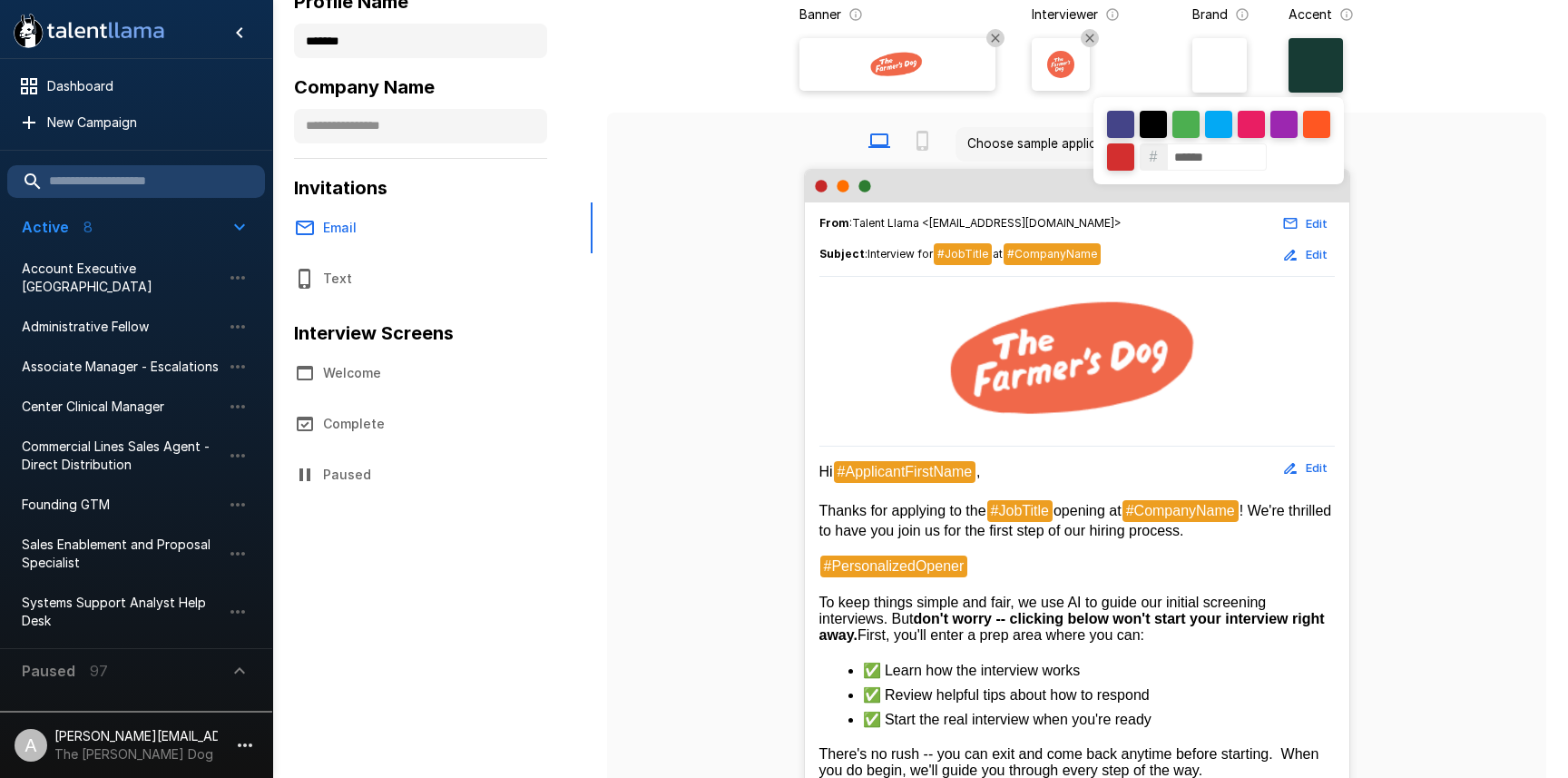
click at [1190, 152] on input "******" at bounding box center [1216, 157] width 99 height 27
paste input
type input "******"
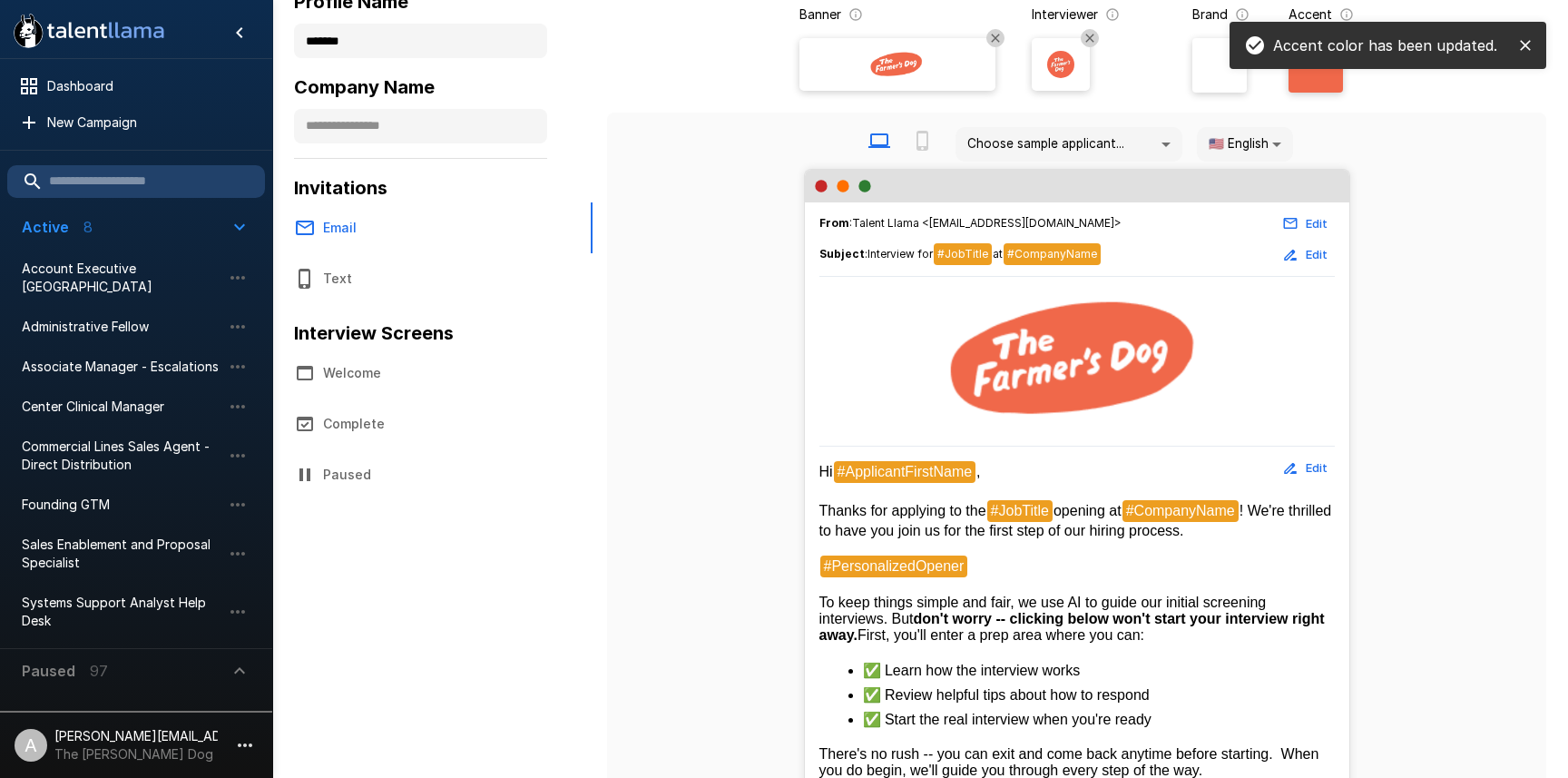
click at [1451, 203] on div "# ******" at bounding box center [784, 389] width 1568 height 778
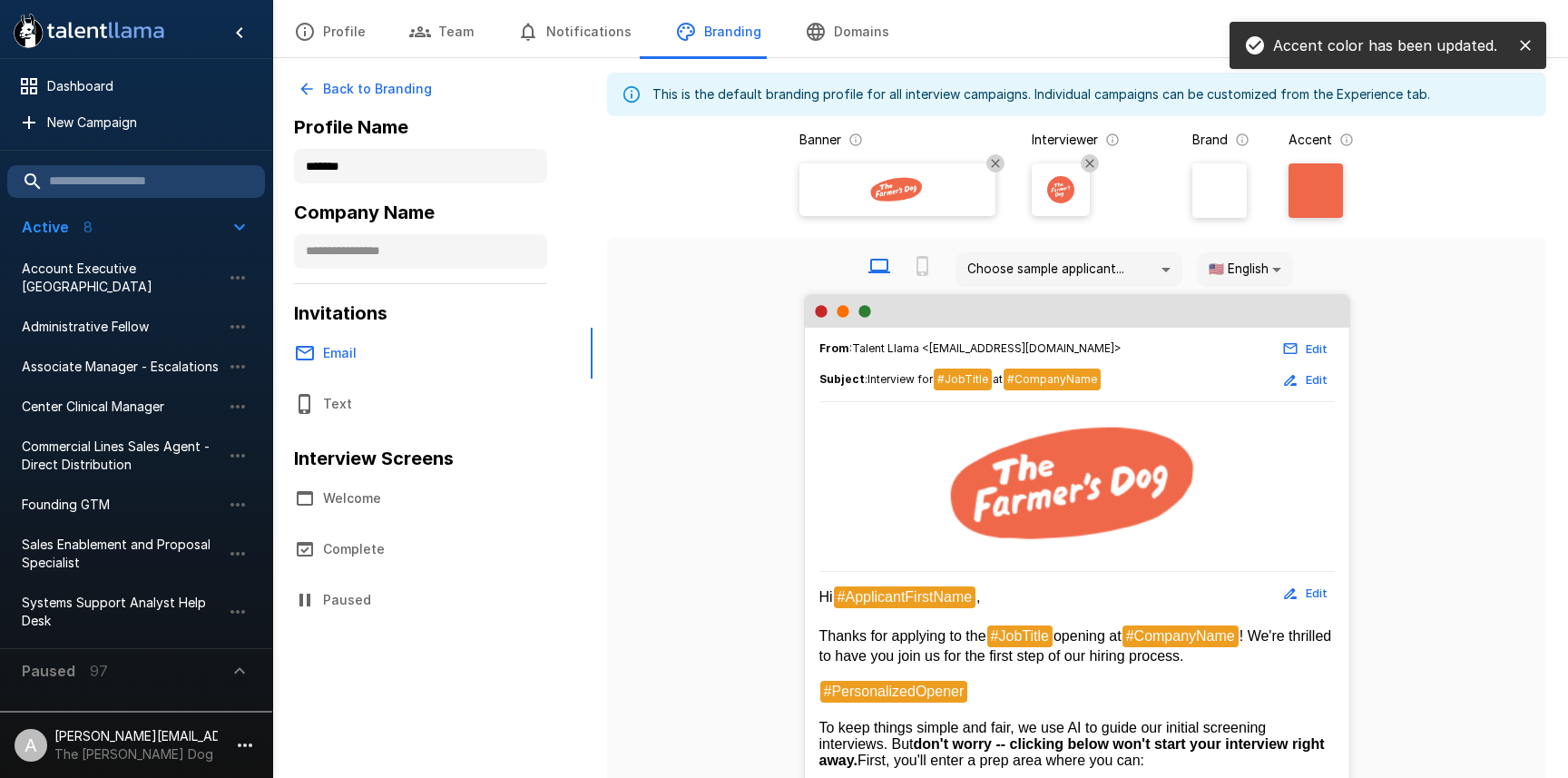
scroll to position [0, 0]
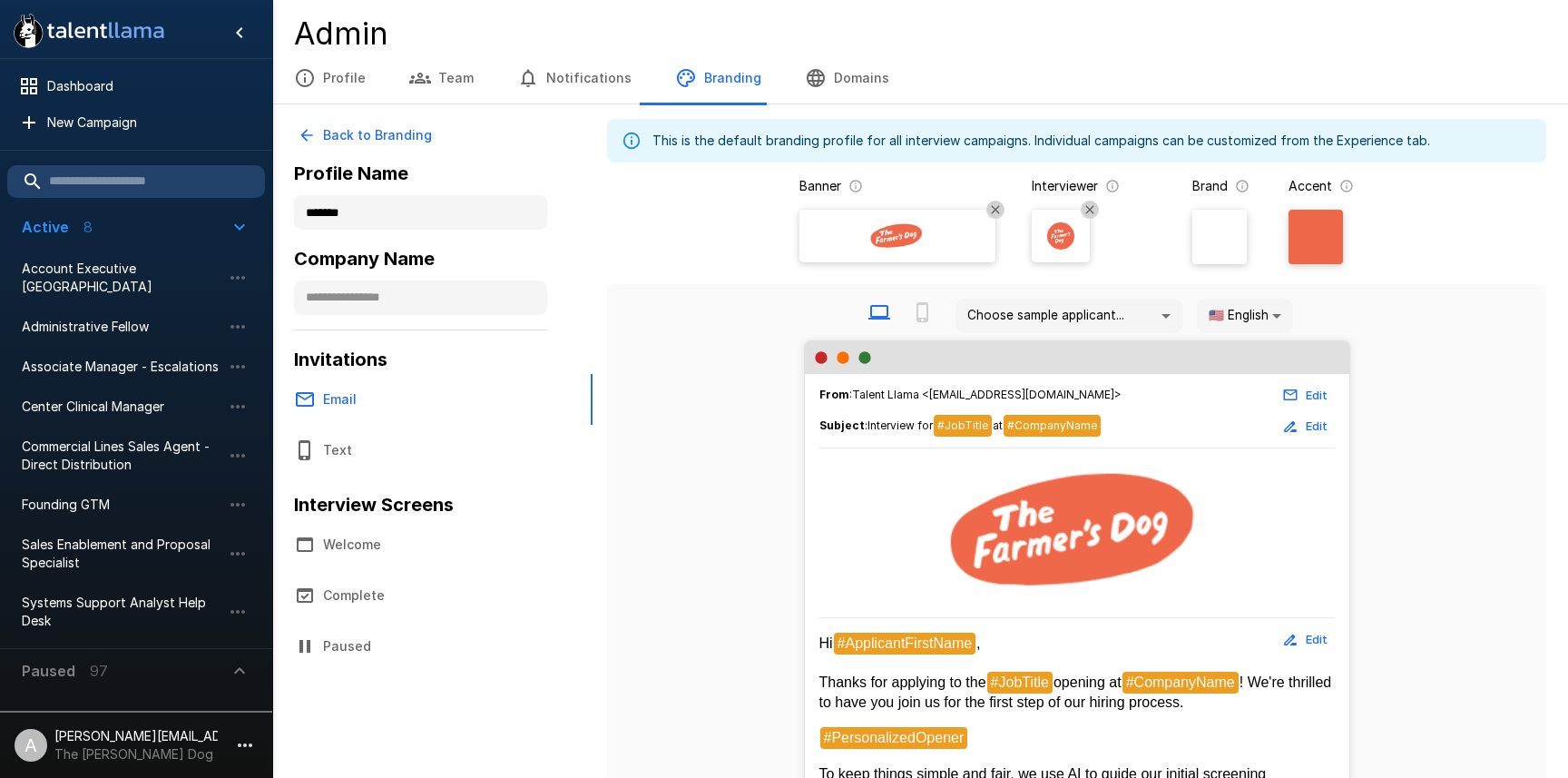
click at [377, 577] on button "Complete" at bounding box center [432, 596] width 320 height 51
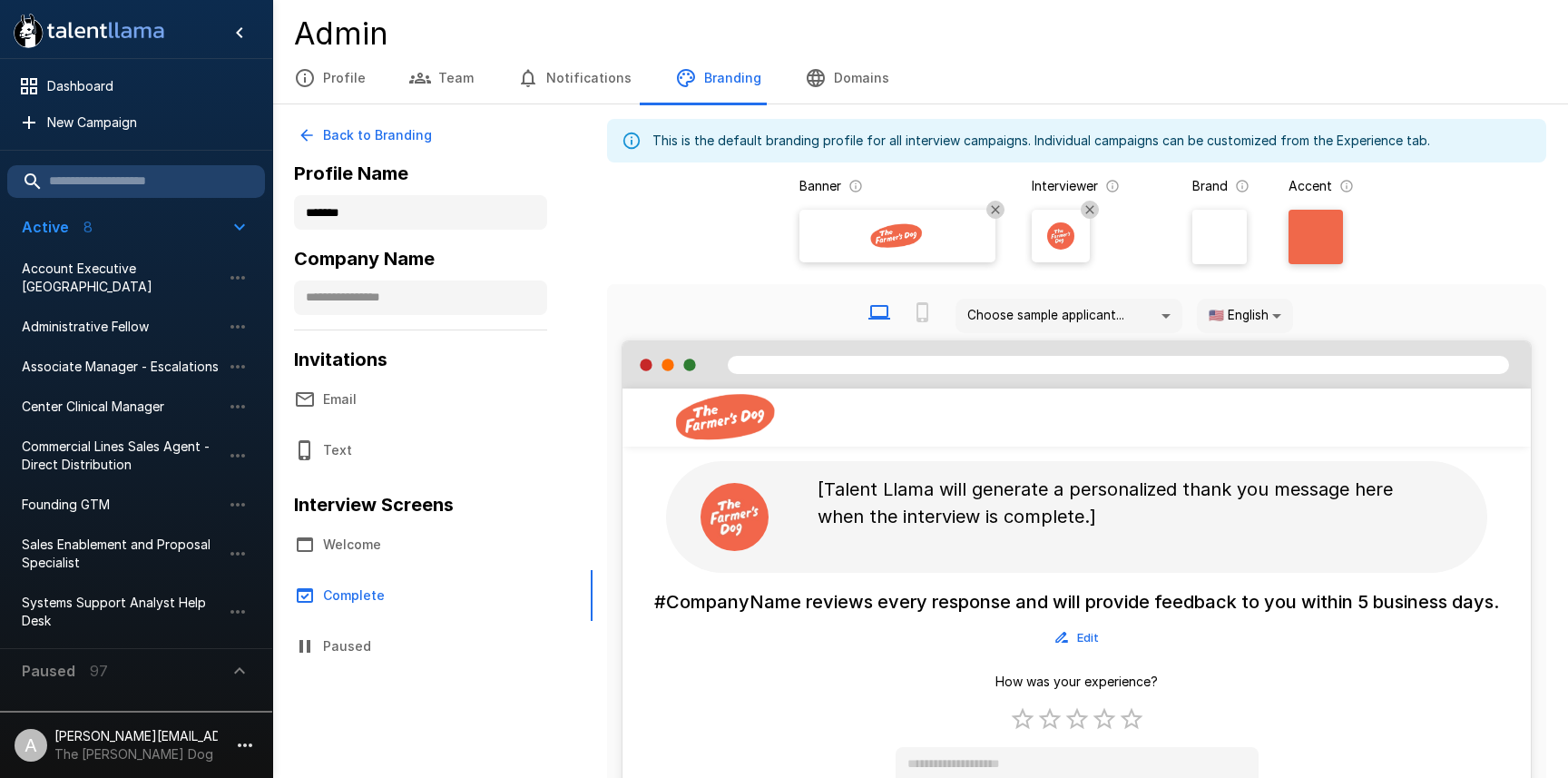
click at [388, 538] on button "Welcome" at bounding box center [432, 544] width 320 height 51
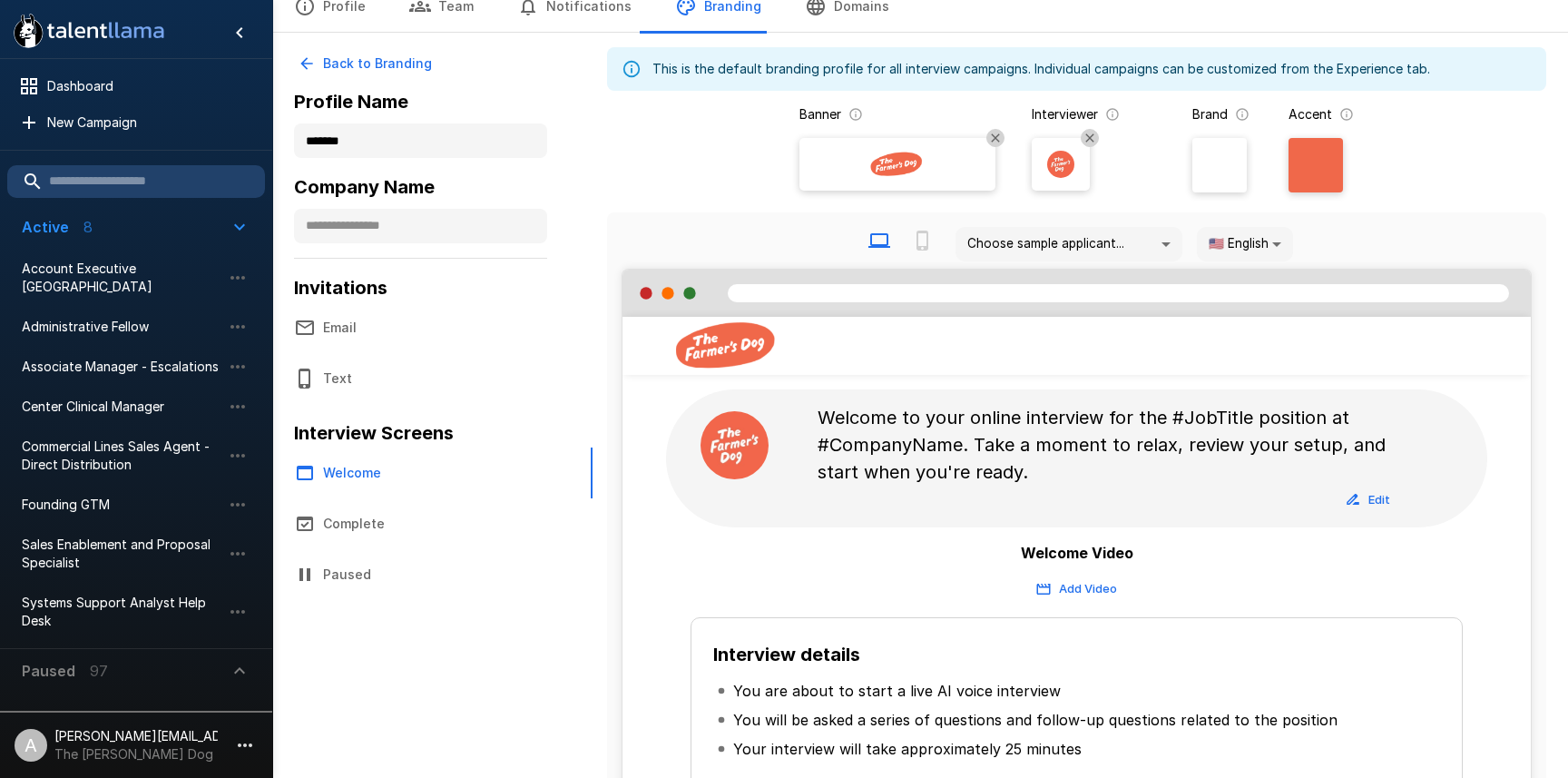
scroll to position [9, 0]
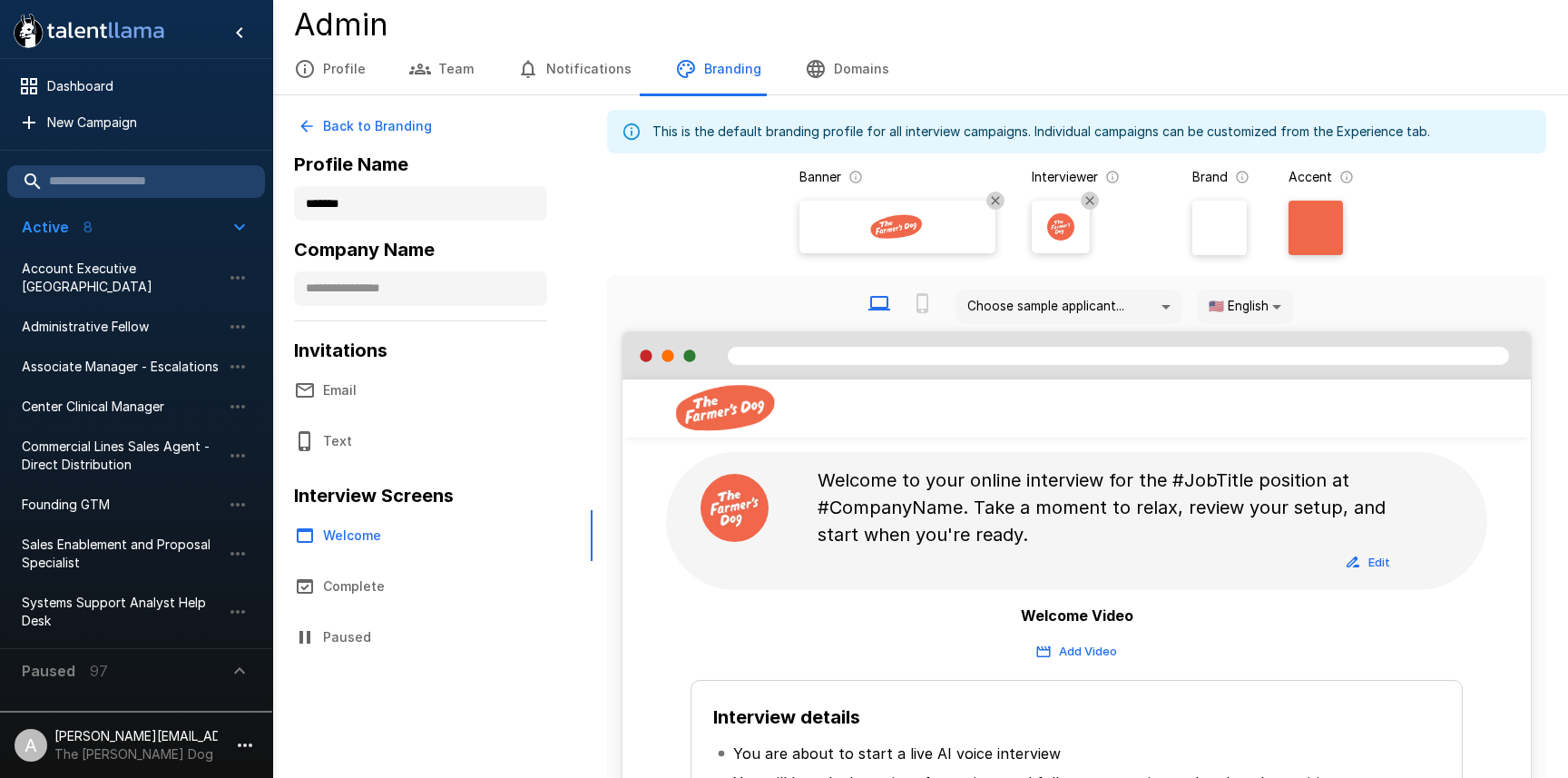
click at [1317, 221] on div at bounding box center [1315, 228] width 54 height 54
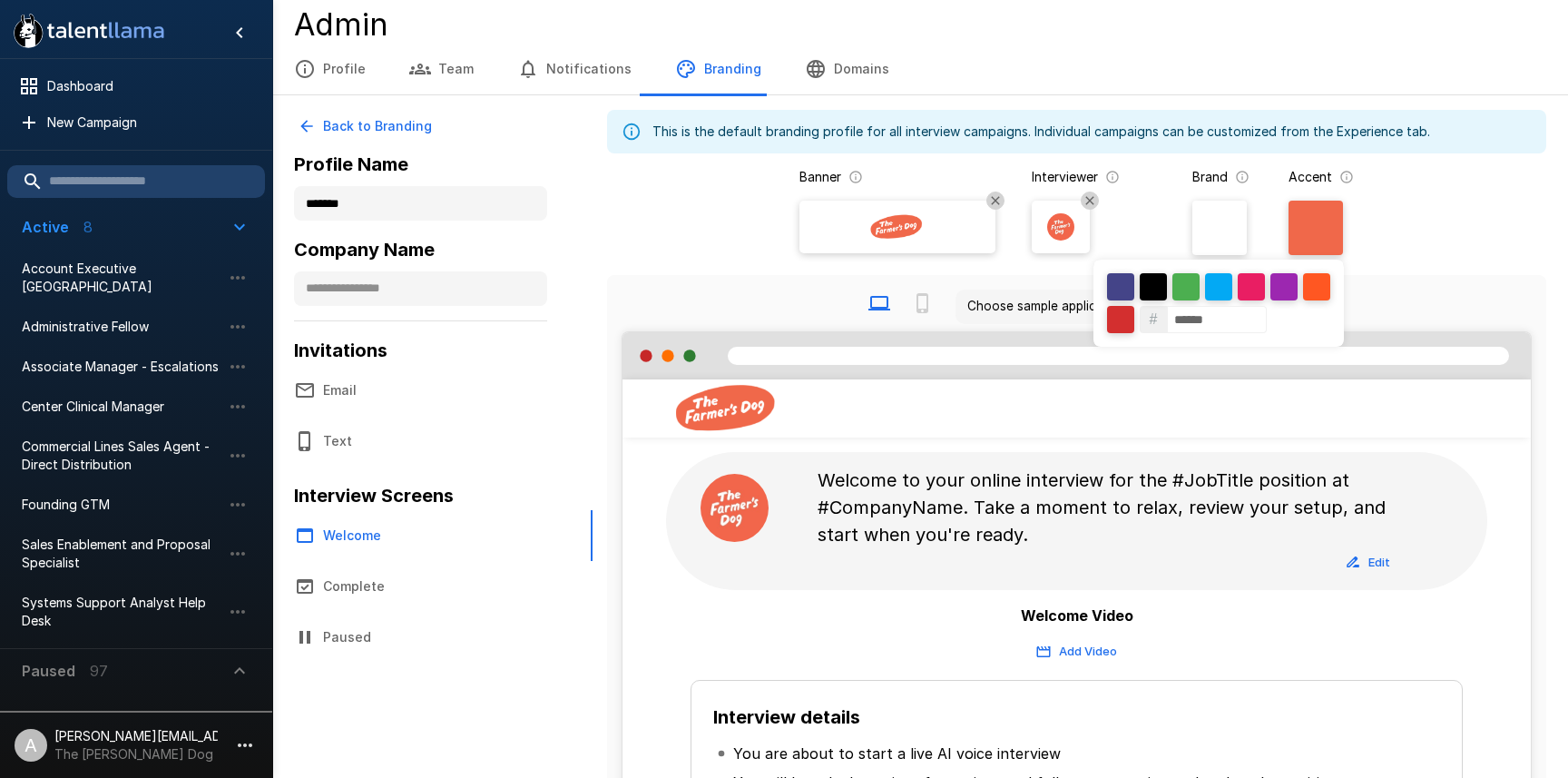
click at [1285, 312] on div "# ******" at bounding box center [1219, 303] width 251 height 87
click at [1248, 317] on input "******" at bounding box center [1216, 320] width 99 height 27
click at [1199, 323] on input "******" at bounding box center [1216, 320] width 99 height 27
paste input
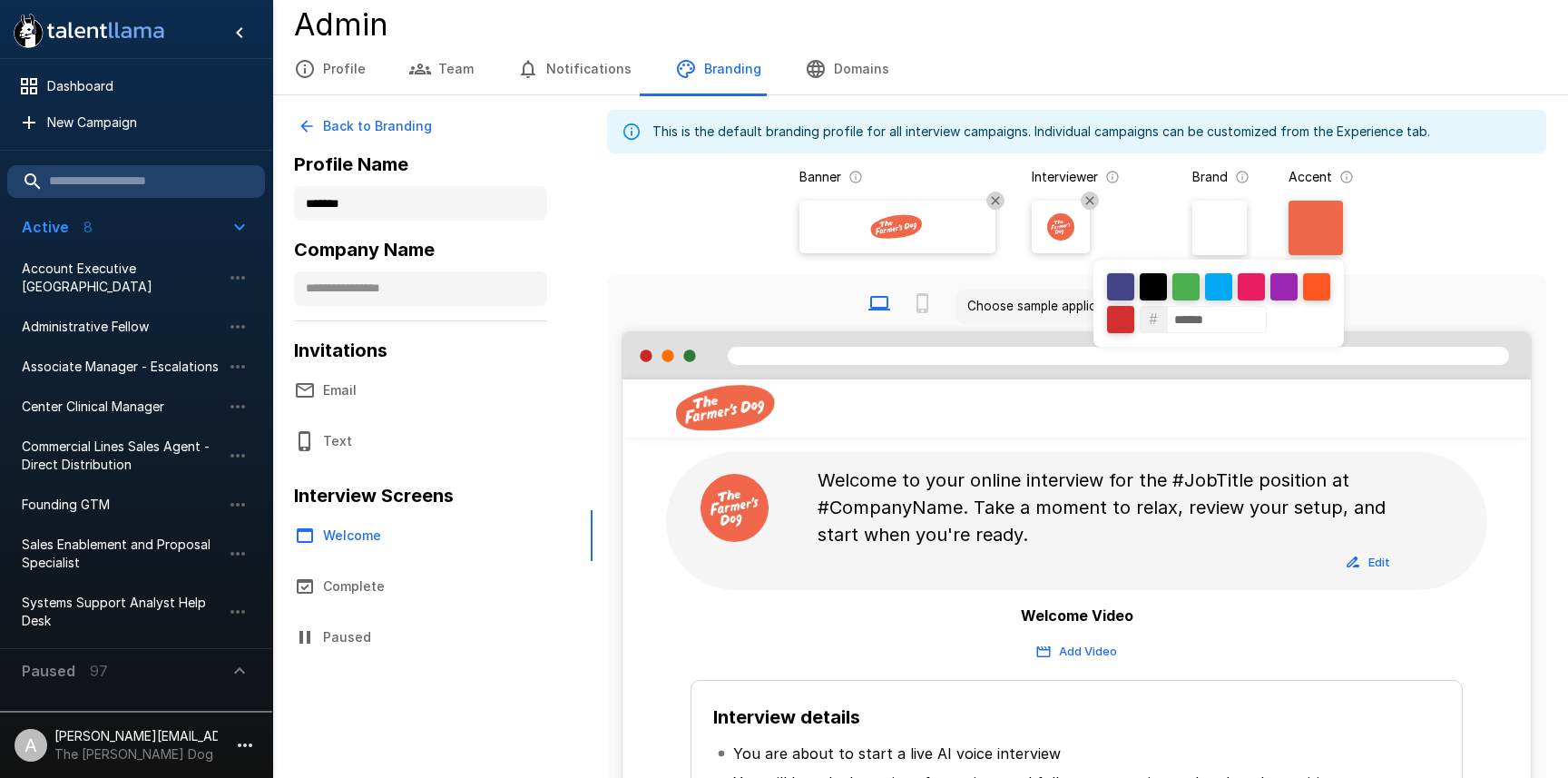
type input "******"
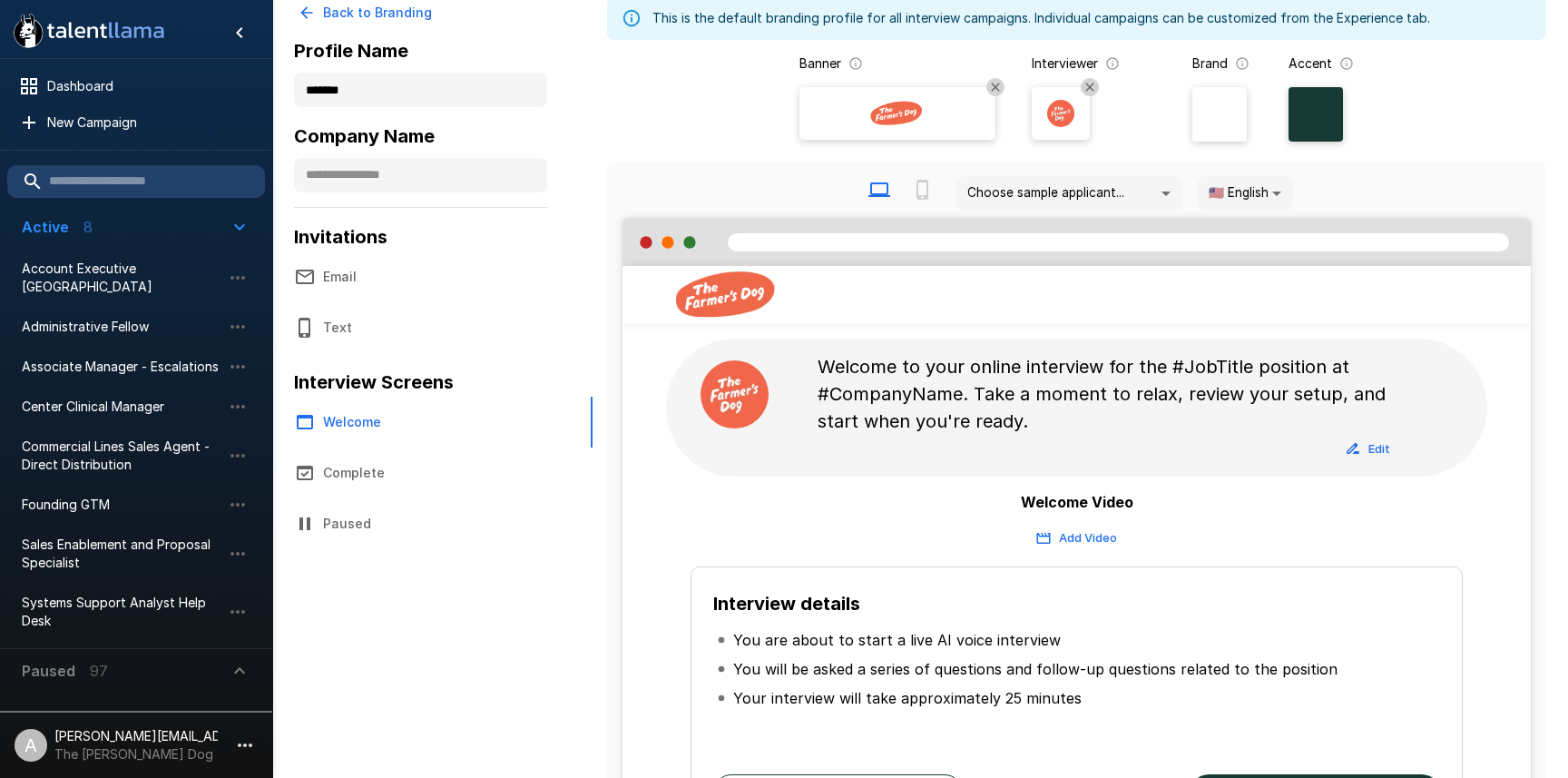
scroll to position [0, 0]
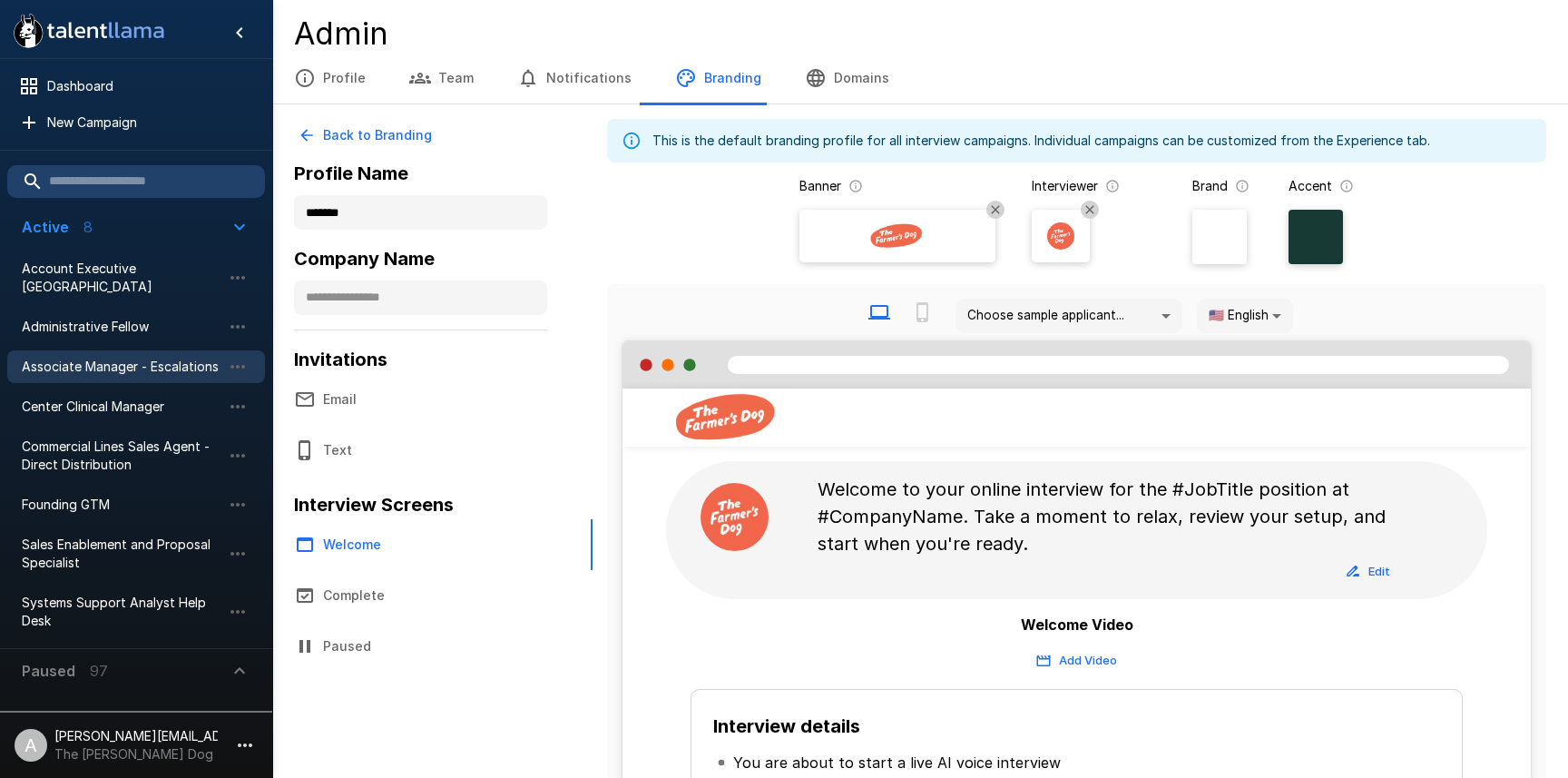
click at [124, 358] on span "Associate Manager - Escalations" at bounding box center [122, 367] width 200 height 18
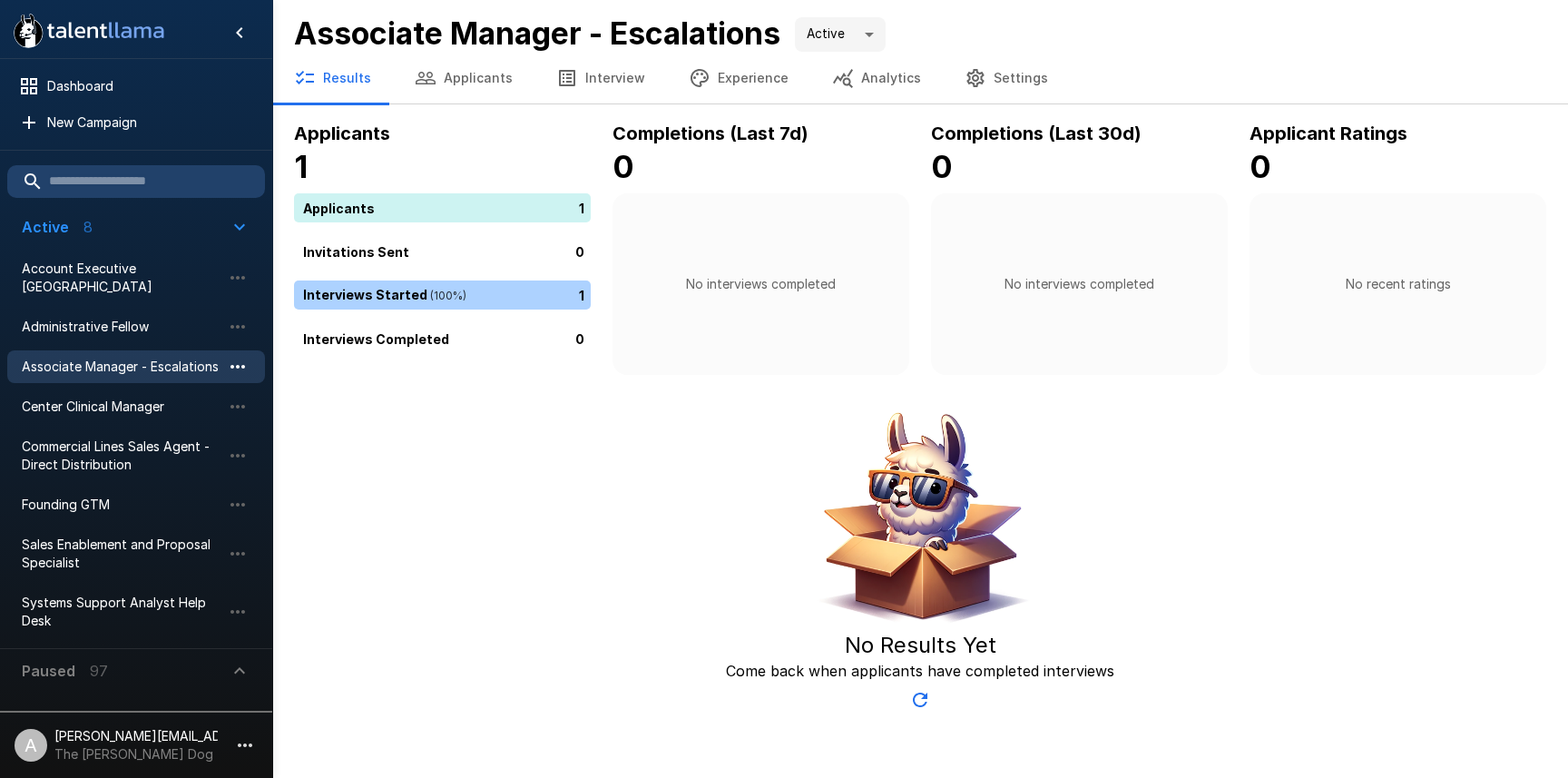
click at [238, 365] on icon "button" at bounding box center [237, 367] width 14 height 4
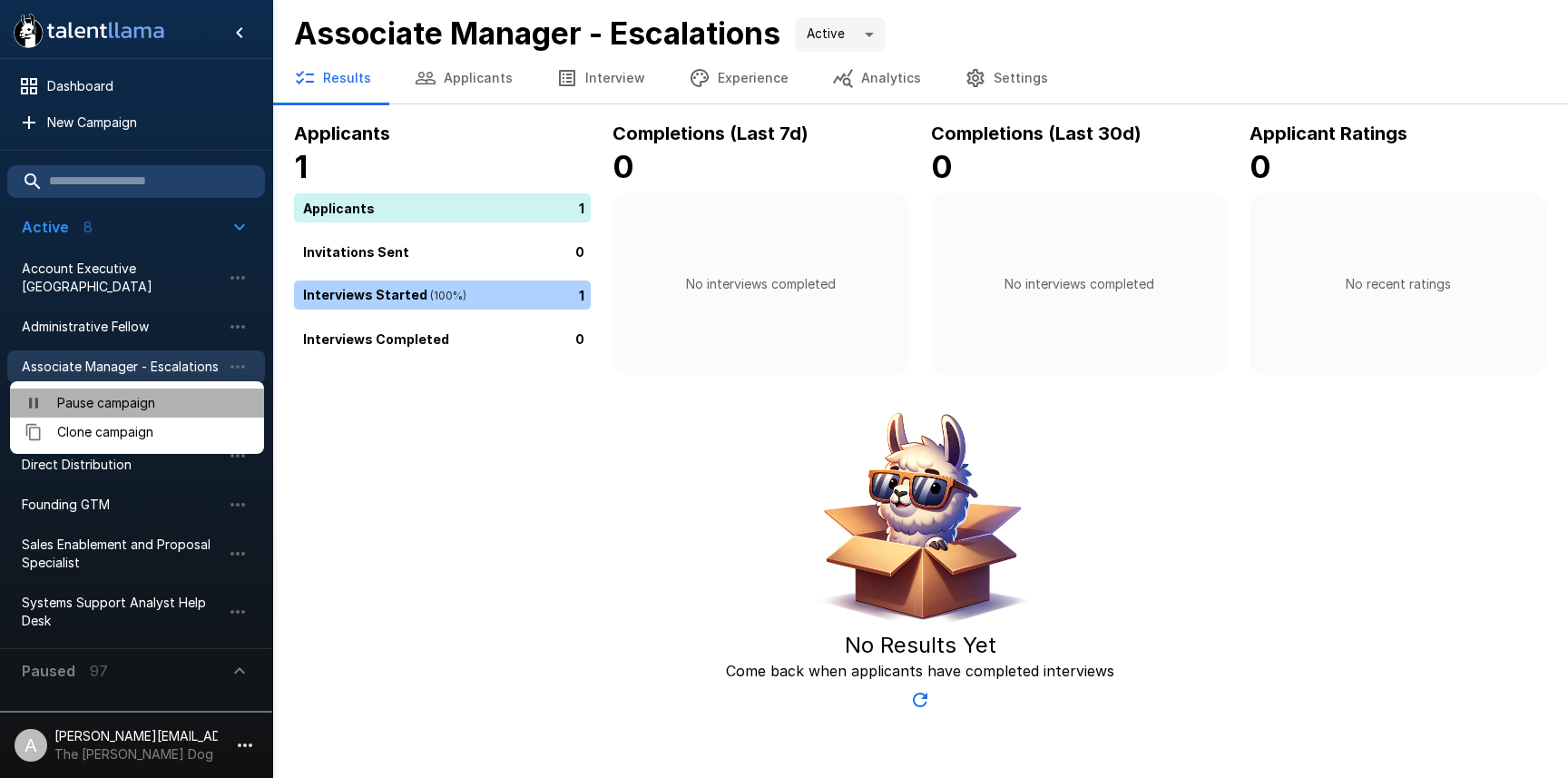
click at [214, 400] on span "Pause campaign" at bounding box center [152, 403] width 192 height 18
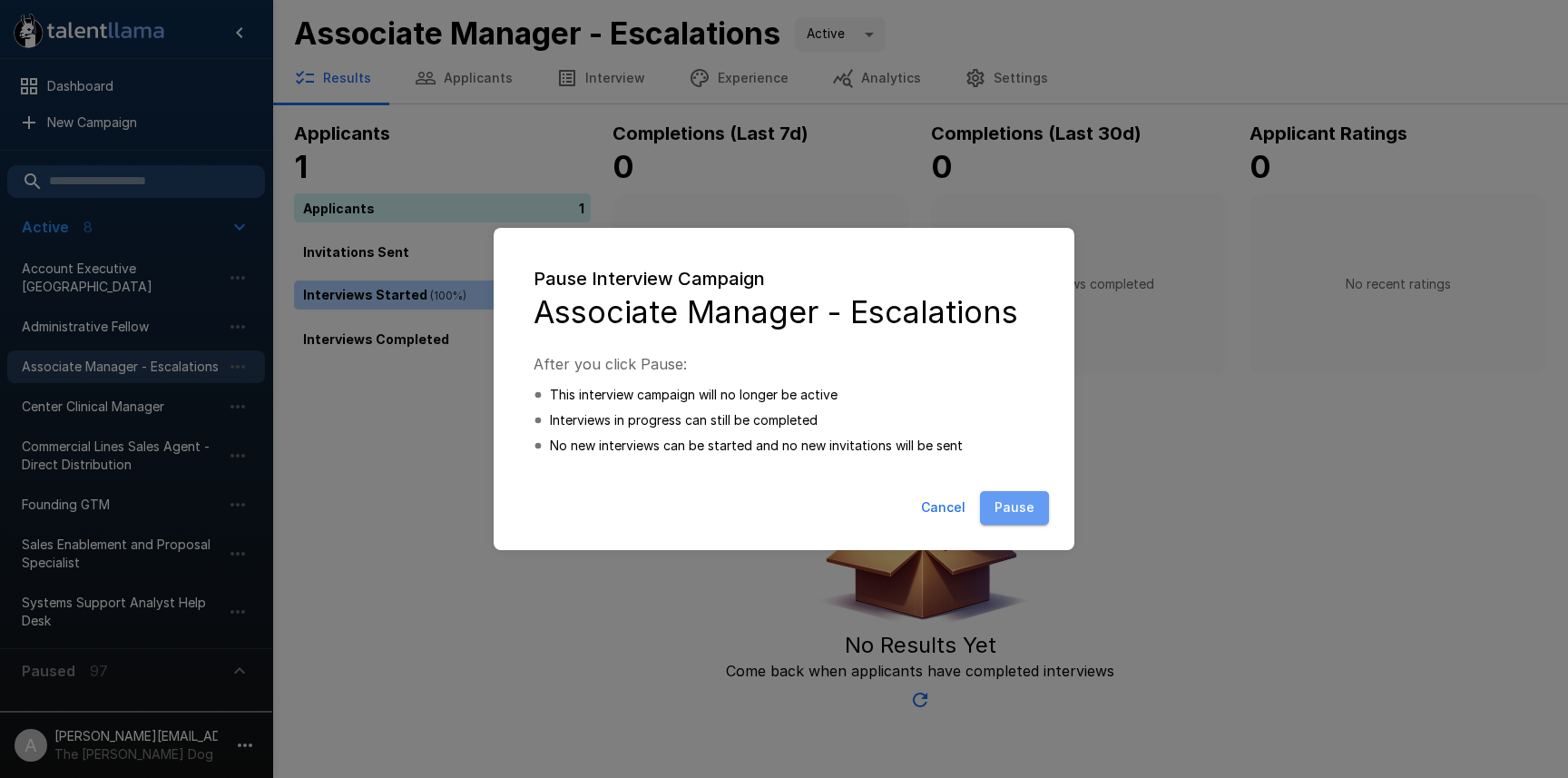
click at [1008, 498] on button "Pause" at bounding box center [1014, 508] width 69 height 34
type input "*****"
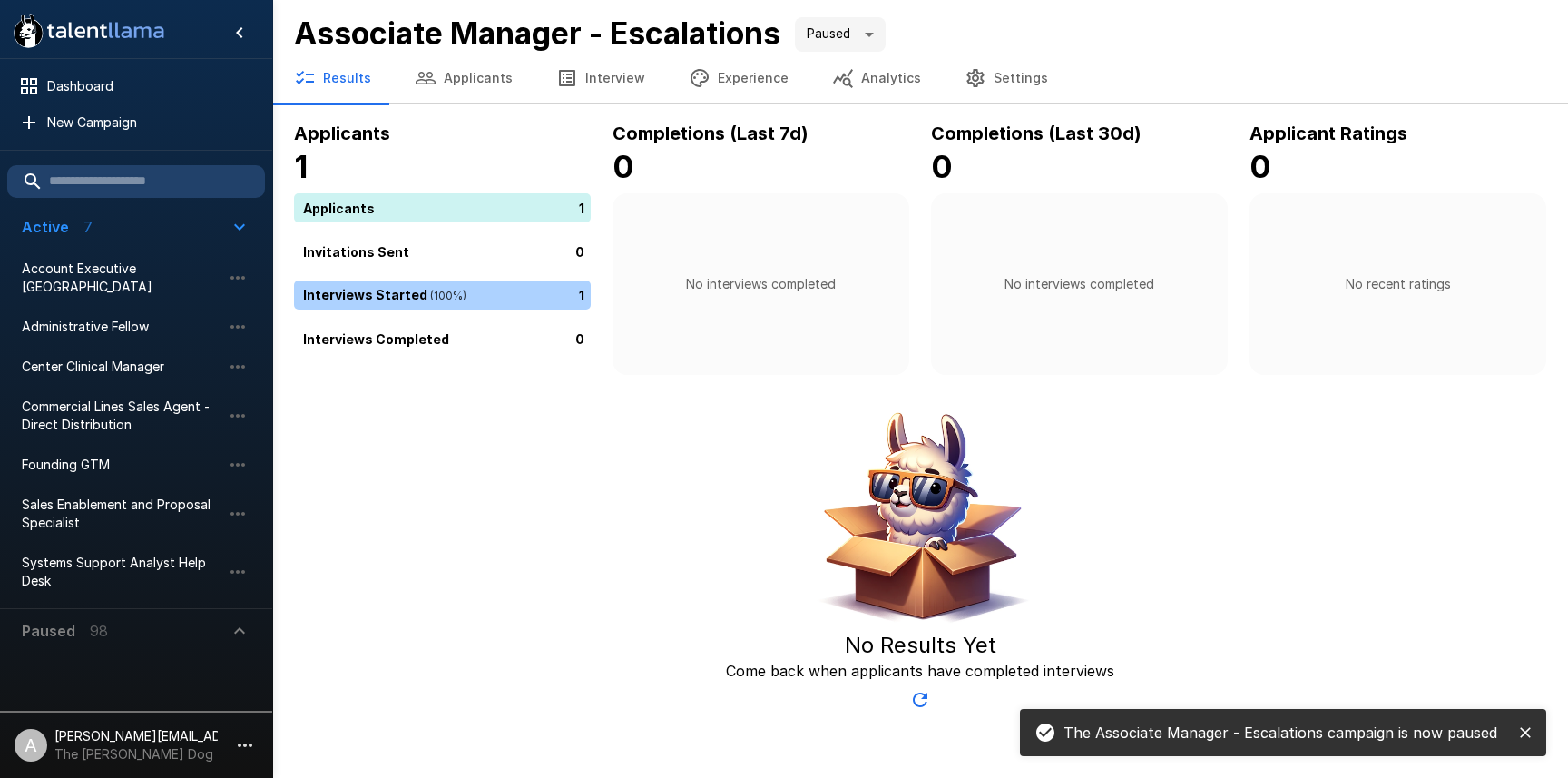
click at [1530, 736] on icon "close" at bounding box center [1525, 732] width 18 height 18
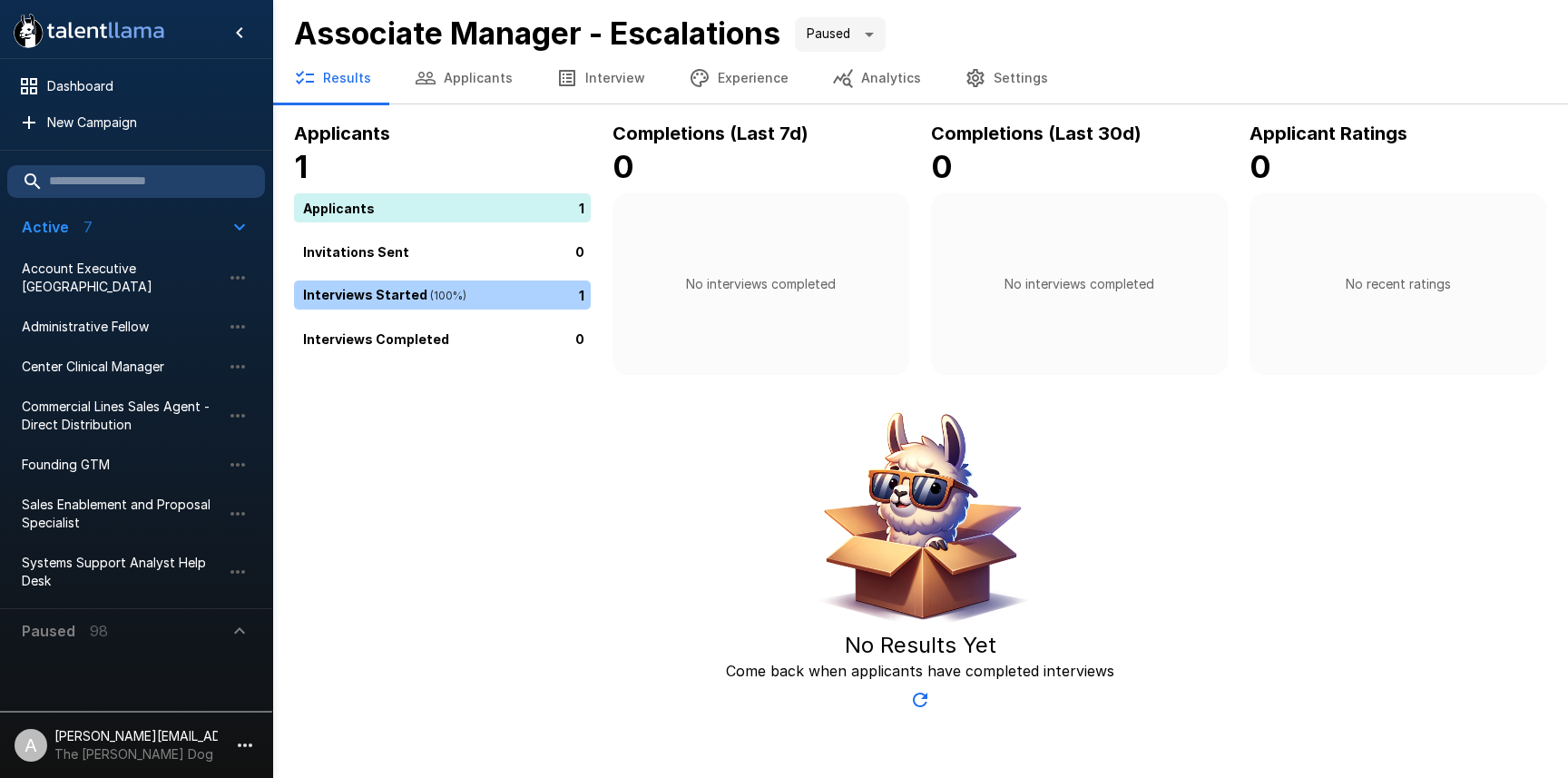
click at [123, 140] on ul "Dashboard New Campaign" at bounding box center [136, 104] width 272 height 91
click at [119, 128] on span "New Campaign" at bounding box center [149, 123] width 204 height 18
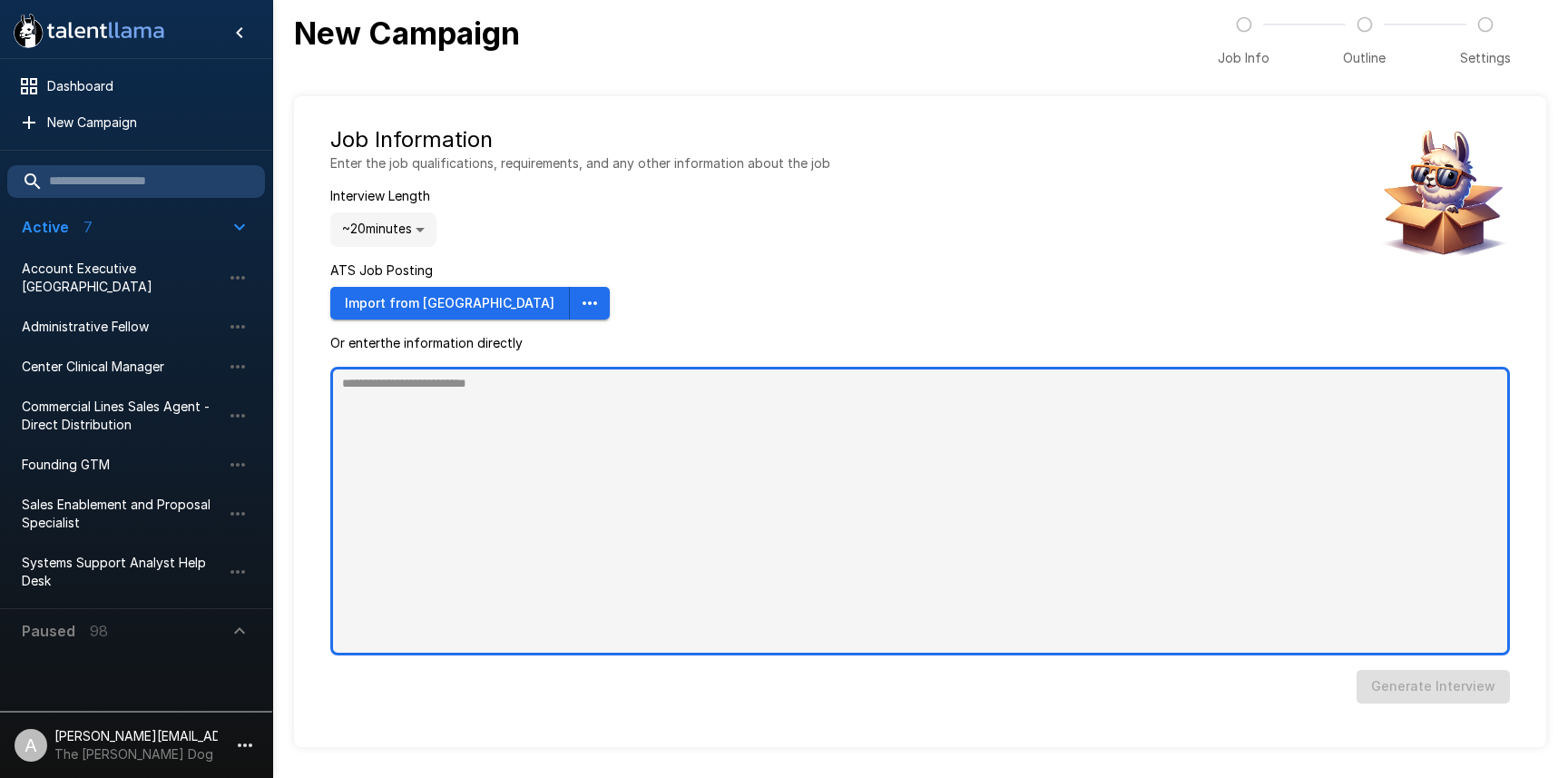
type textarea "*"
click at [706, 481] on textarea at bounding box center [920, 511] width 1180 height 289
paste textarea "**********"
type textarea "**********"
type textarea "*"
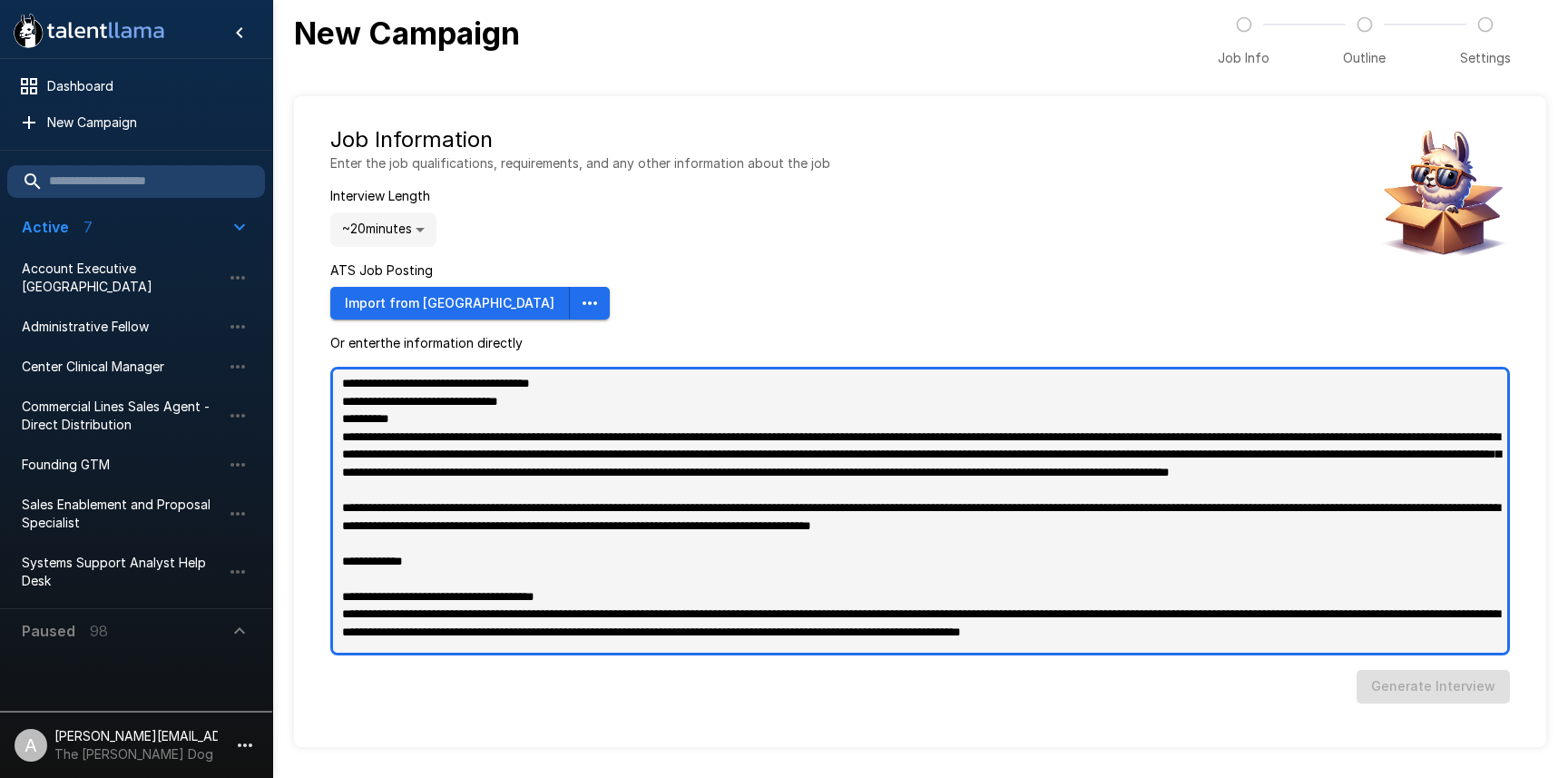
scroll to position [1478, 0]
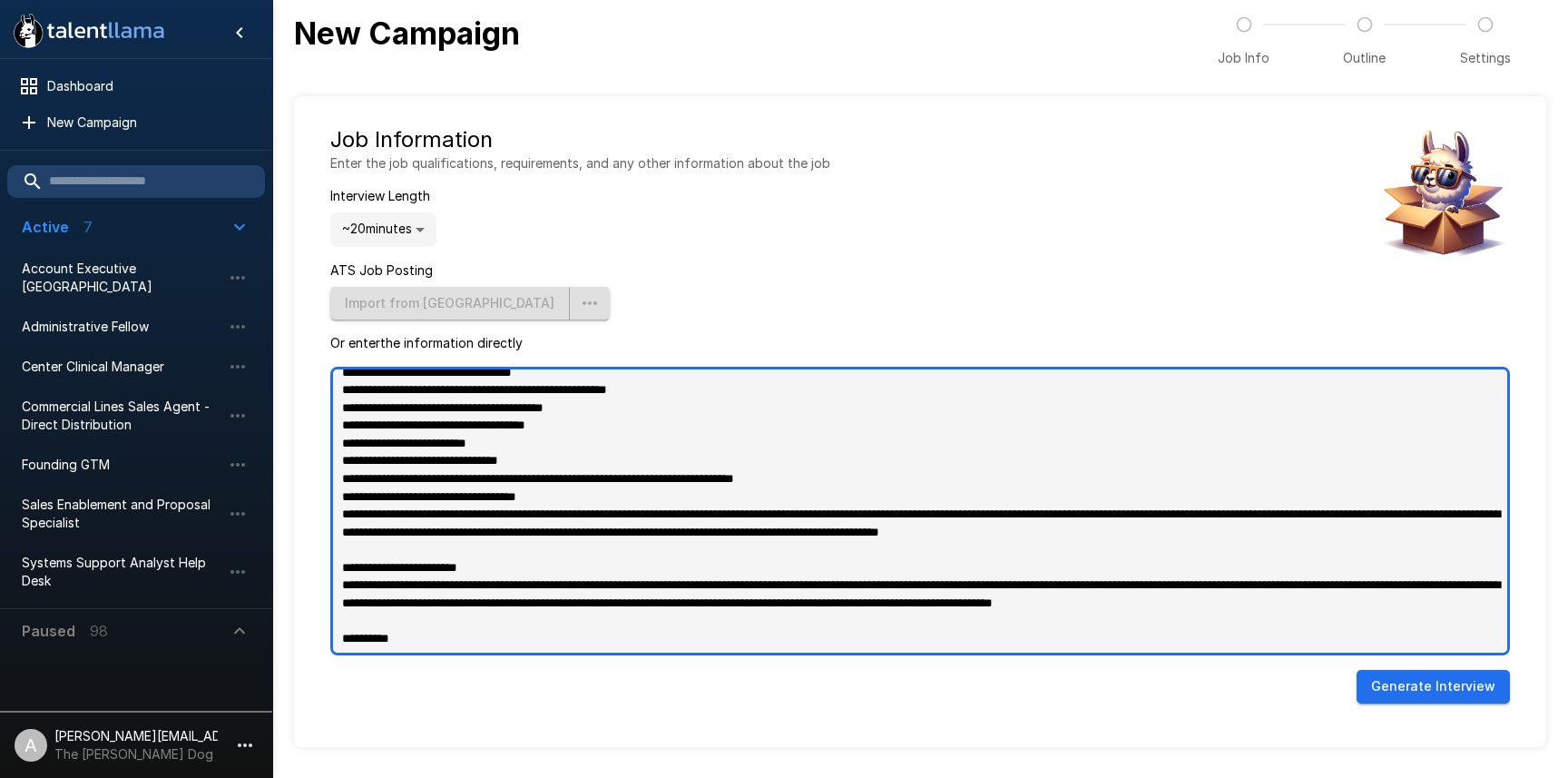
type textarea "**********"
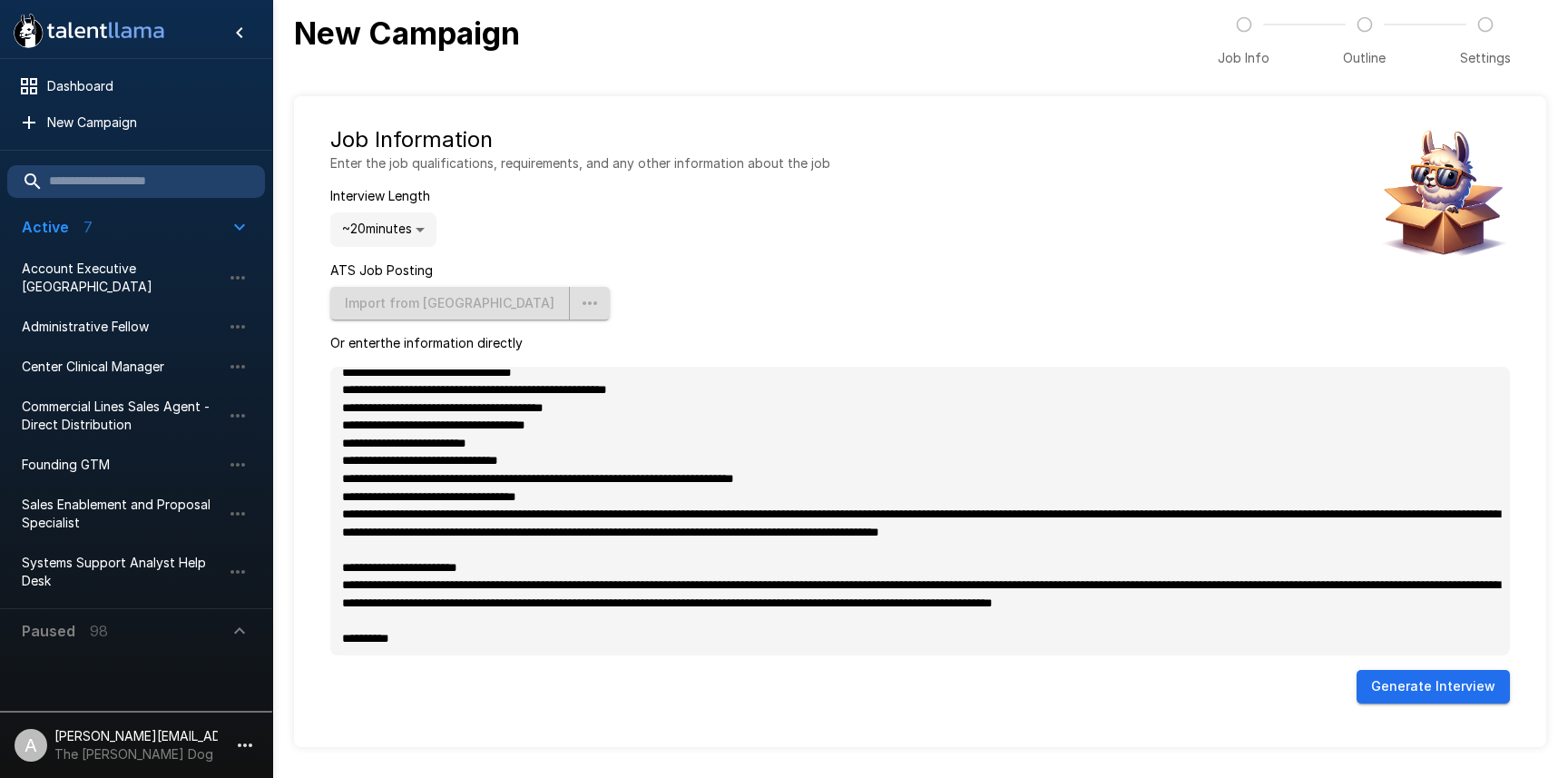
type textarea "*"
click at [1423, 689] on button "Generate Interview" at bounding box center [1433, 686] width 153 height 34
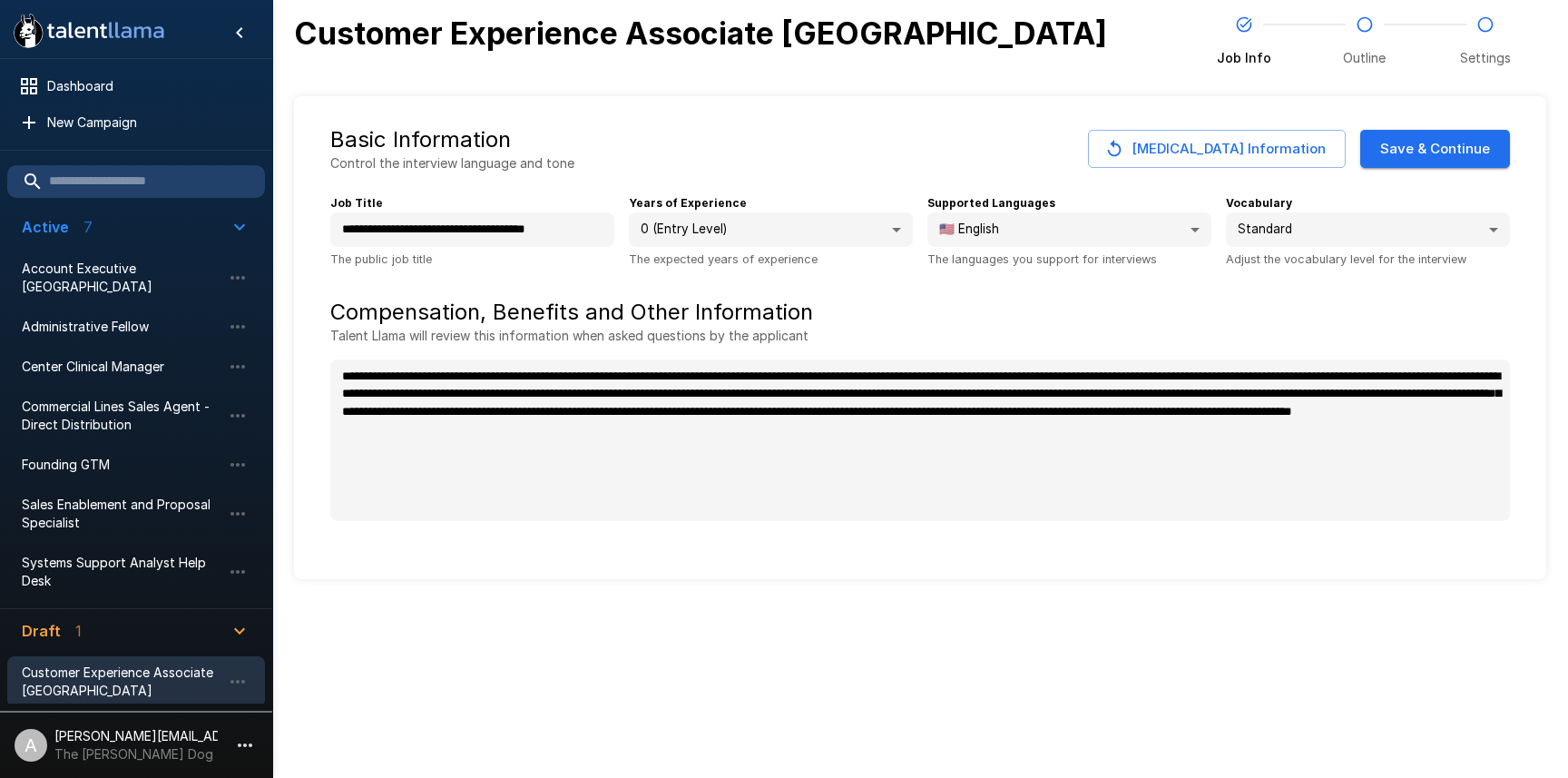
type textarea "*"
click at [1432, 164] on button "Save & Continue" at bounding box center [1435, 148] width 150 height 38
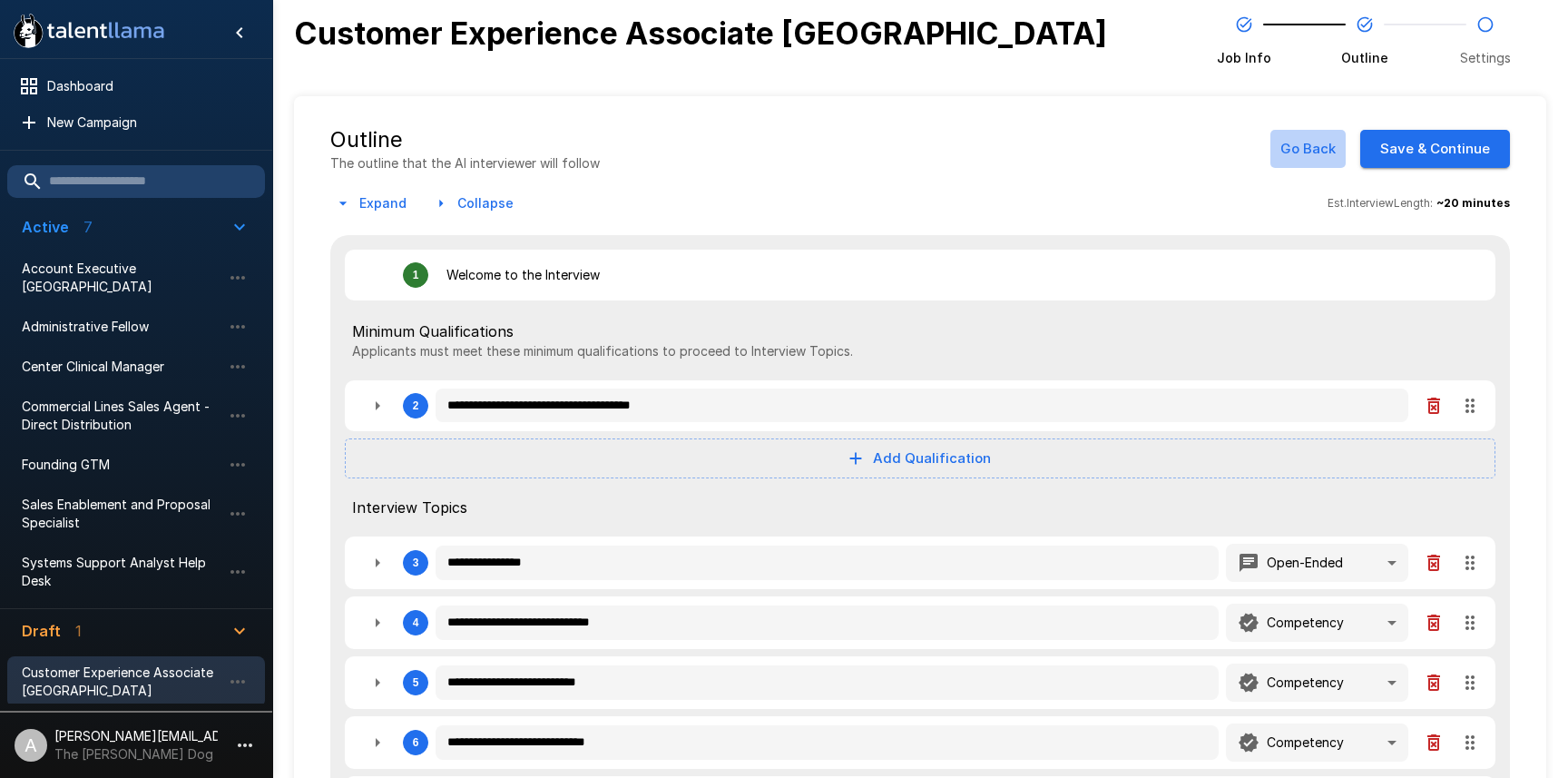
click at [1301, 150] on button "Go Back" at bounding box center [1308, 148] width 75 height 38
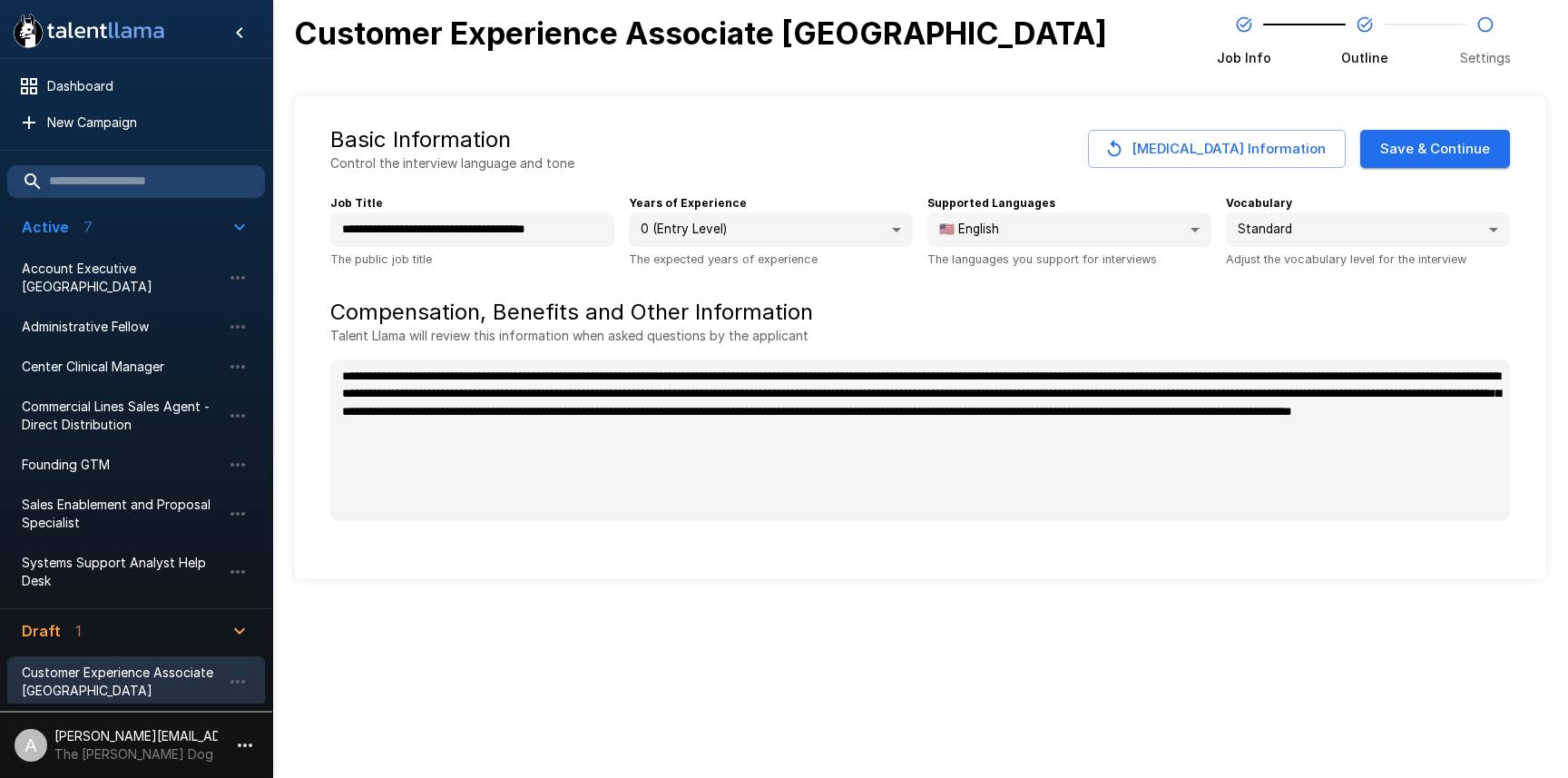
type textarea "*"
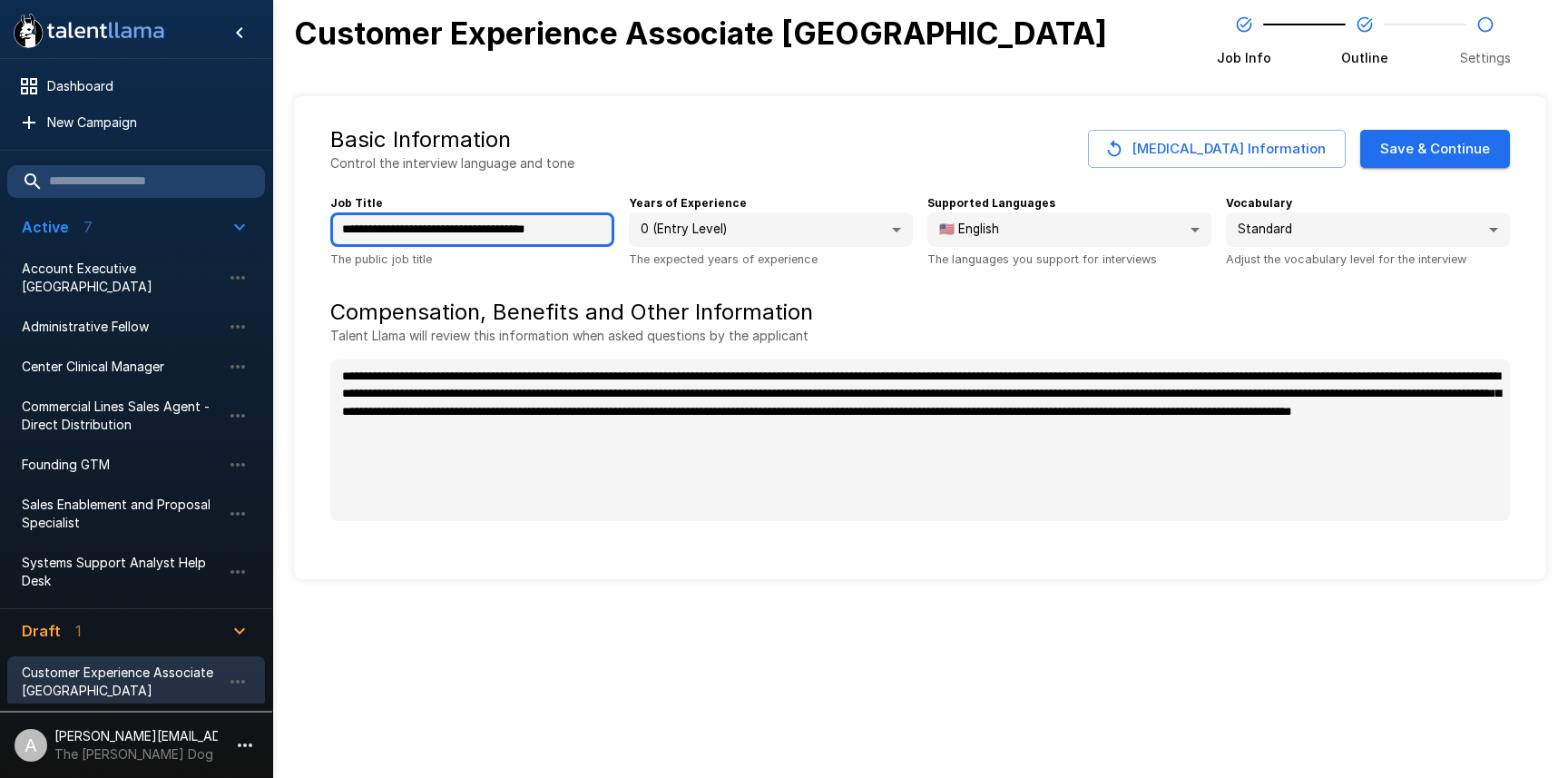
click at [533, 224] on input "**********" at bounding box center [472, 230] width 284 height 35
type input "**********"
type textarea "*"
type input "**********"
type textarea "*"
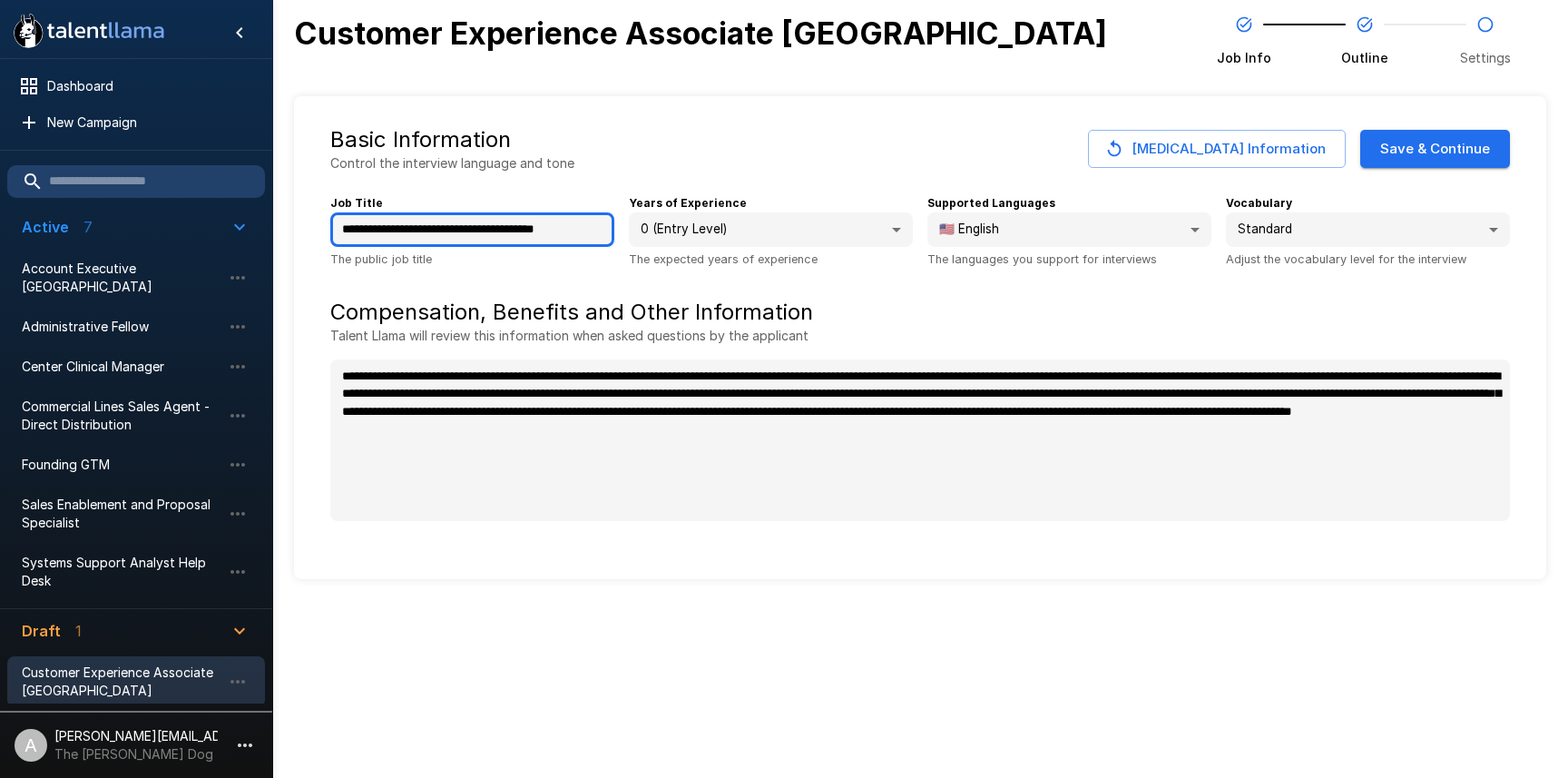
type input "**********"
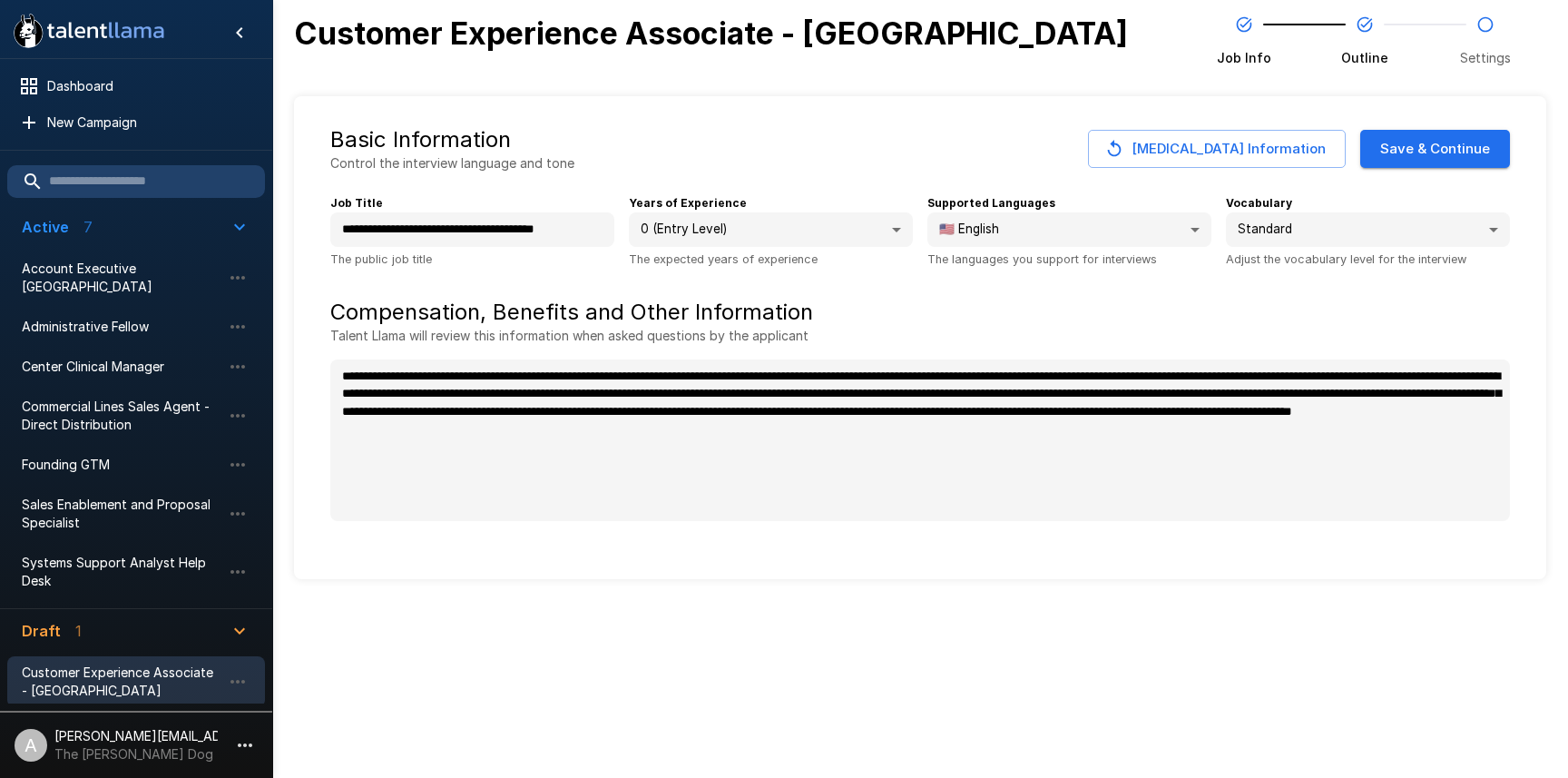
click at [1025, 573] on div "**********" at bounding box center [921, 338] width 1252 height 483
type textarea "*"
click at [1404, 142] on button "Save & Continue" at bounding box center [1435, 148] width 150 height 38
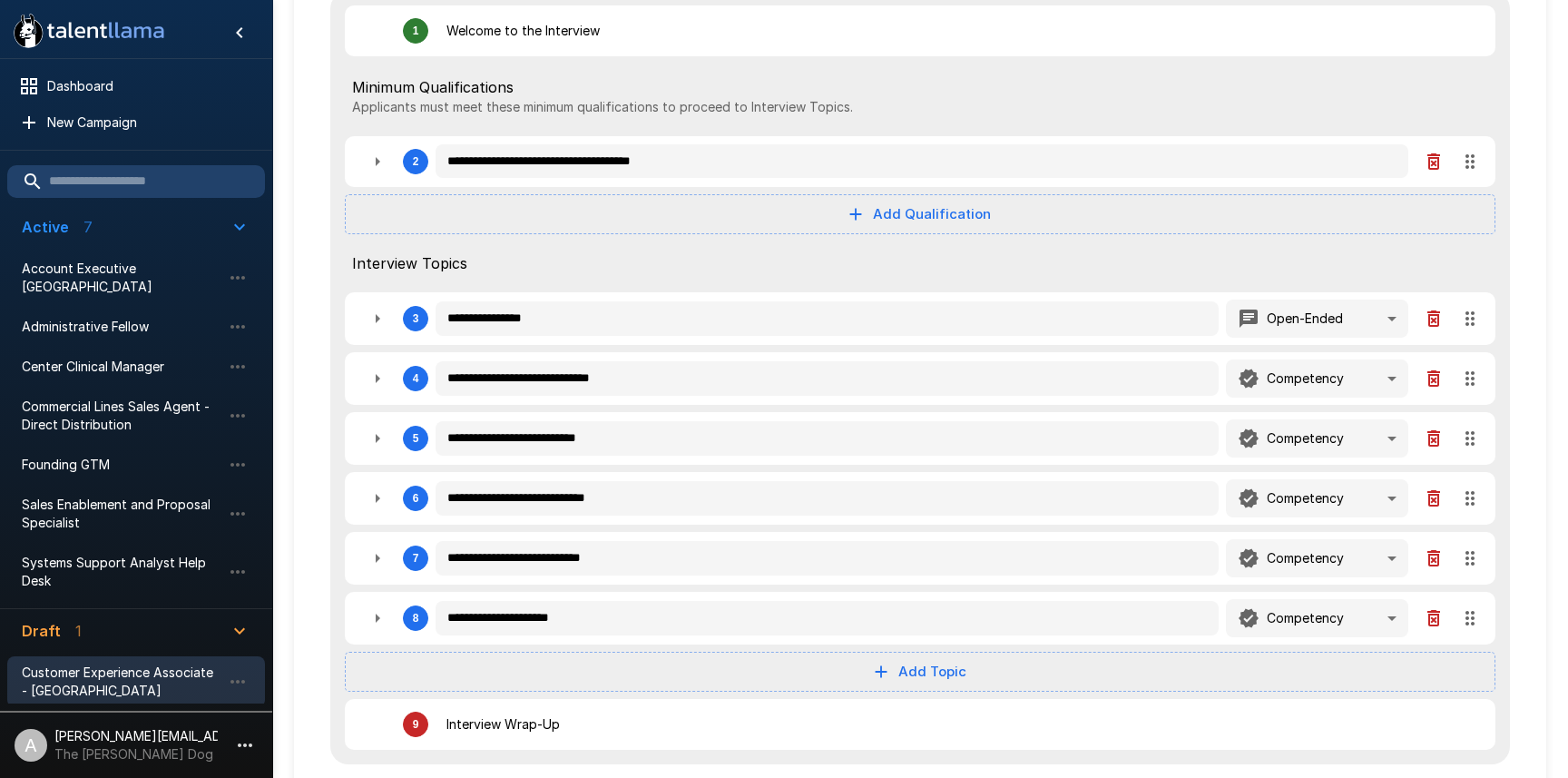
scroll to position [289, 0]
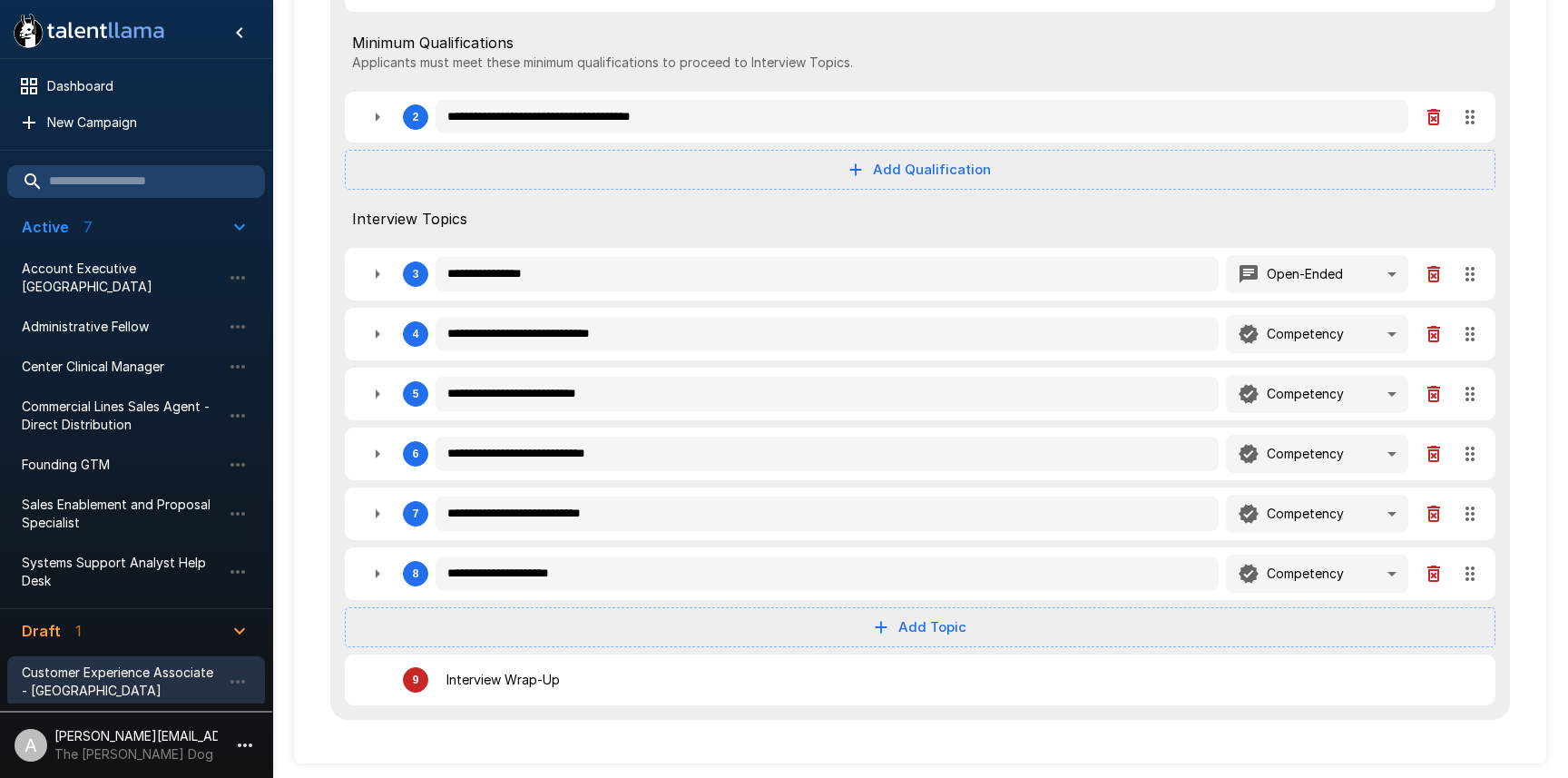
click at [378, 271] on icon "button" at bounding box center [377, 274] width 22 height 22
type textarea "*"
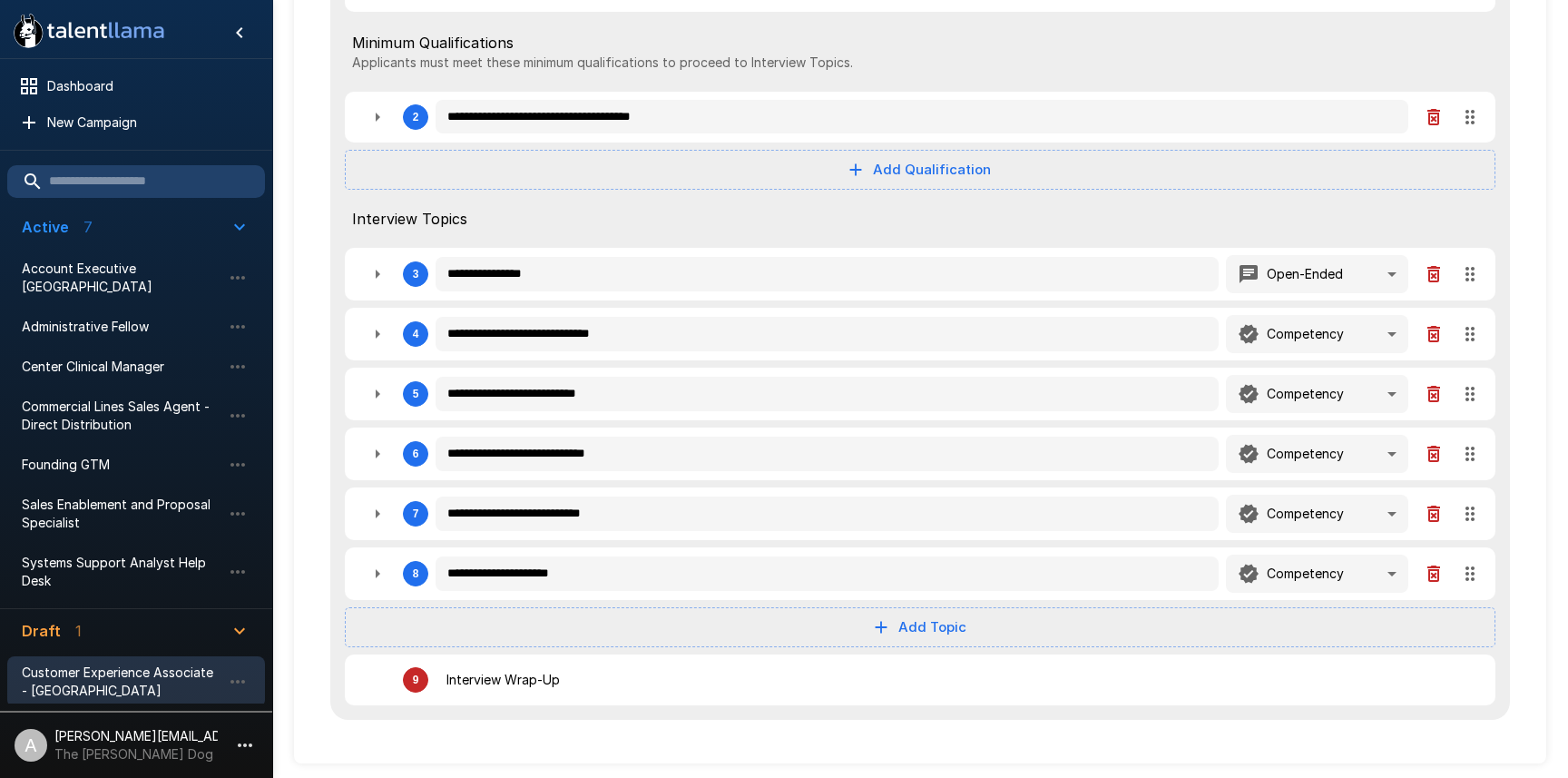
type textarea "*"
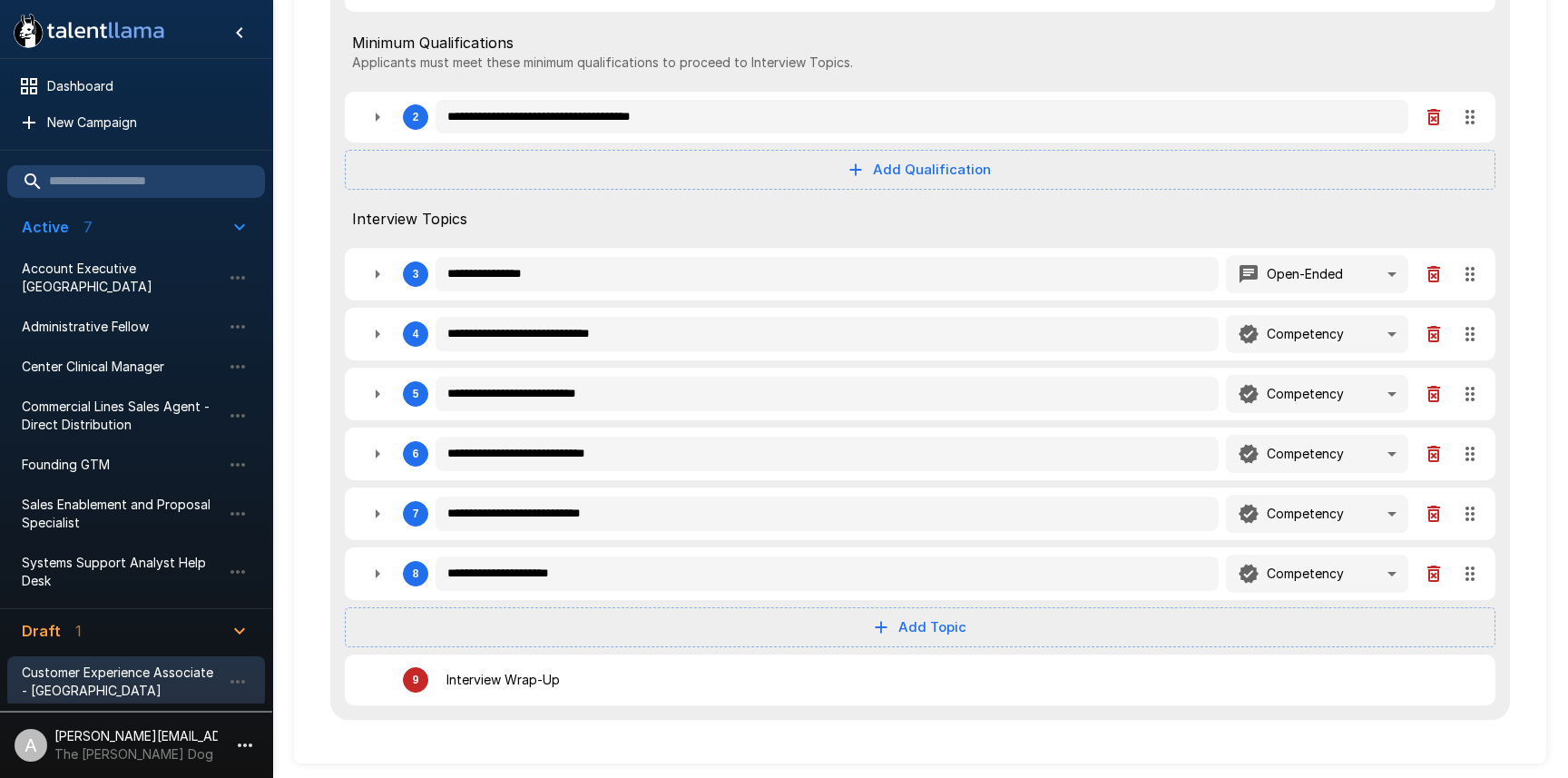
type textarea "*"
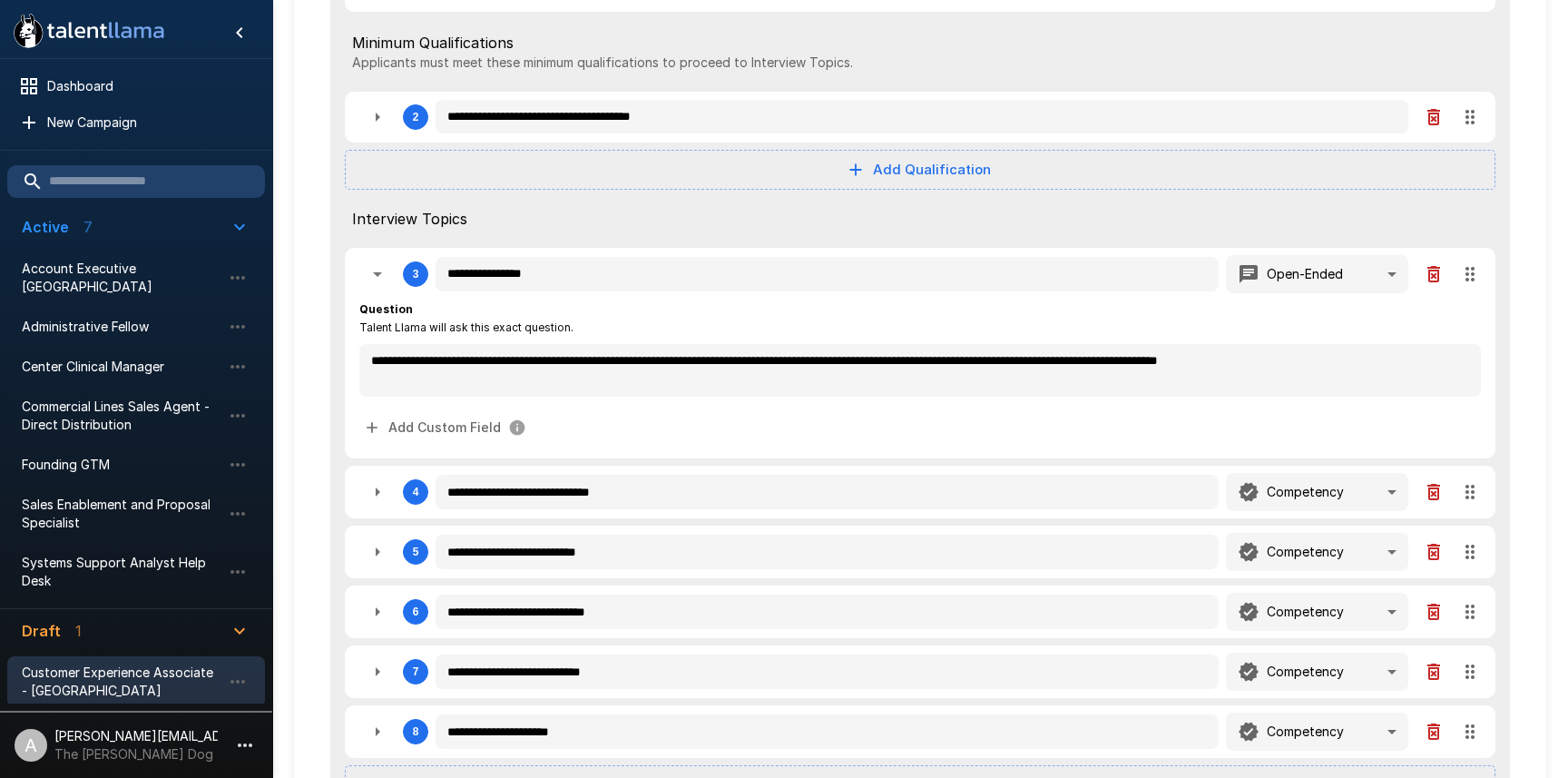
click at [374, 271] on icon "button" at bounding box center [377, 274] width 22 height 22
type textarea "*"
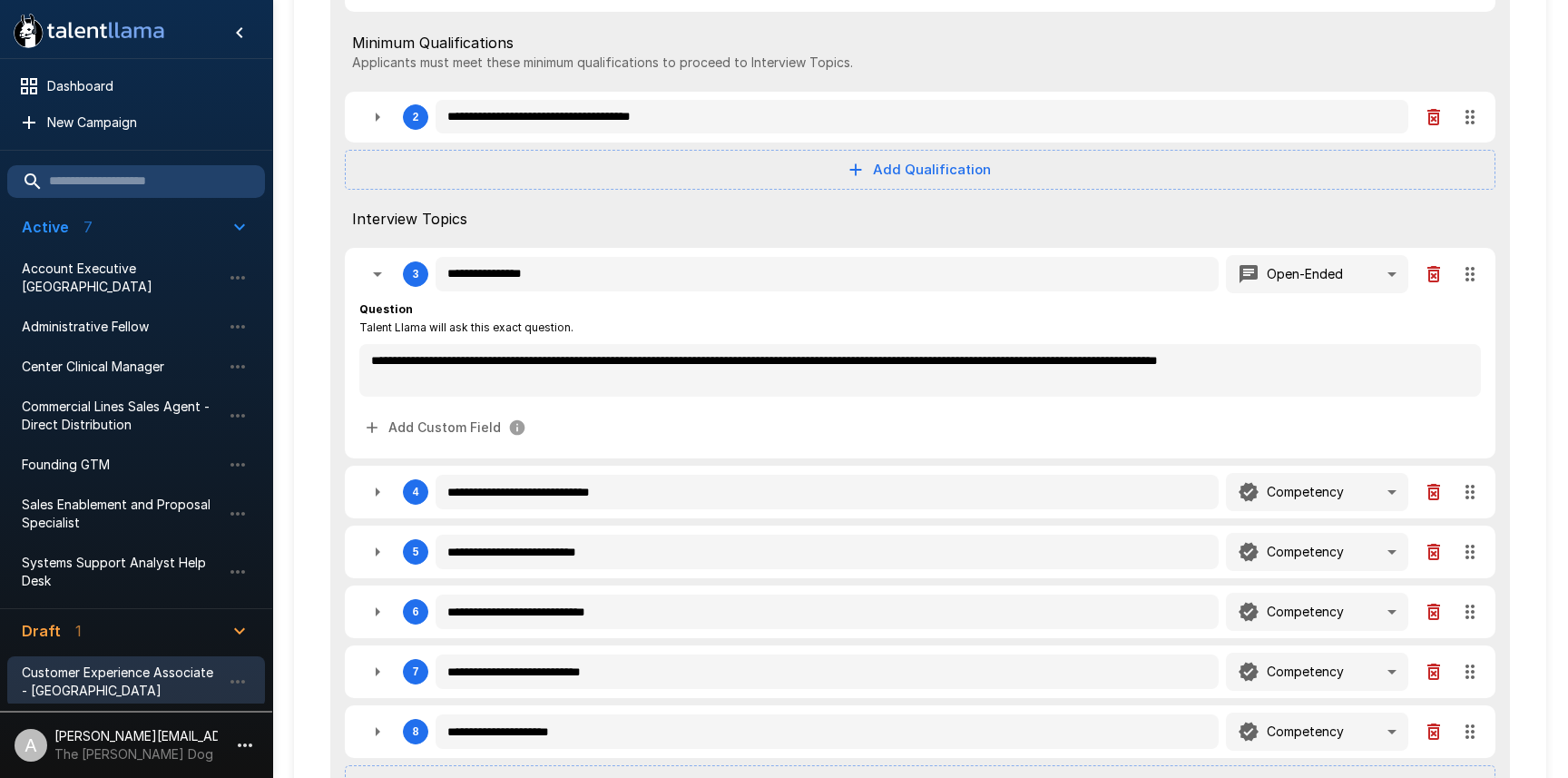
type textarea "*"
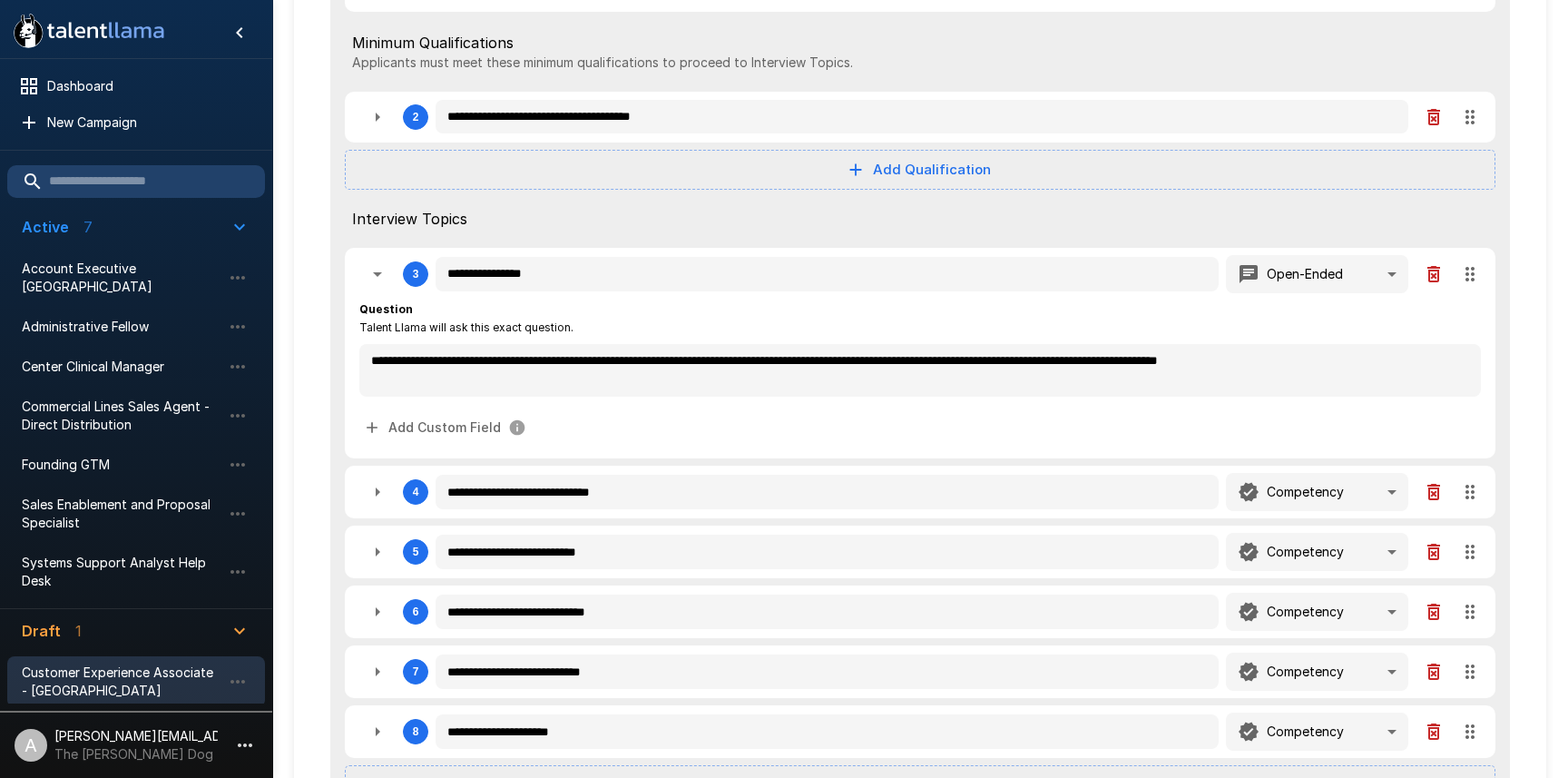
type textarea "*"
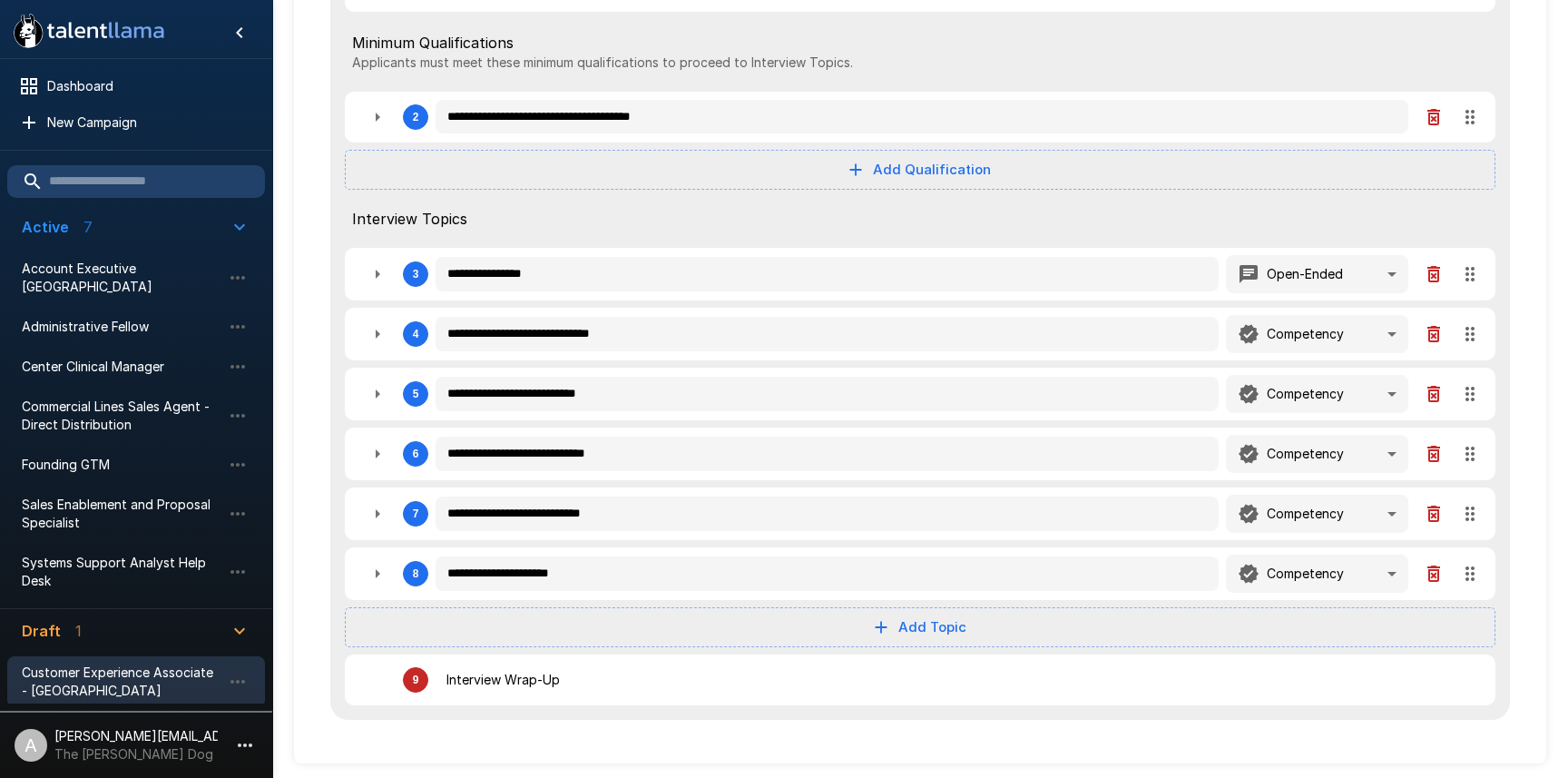
type textarea "*"
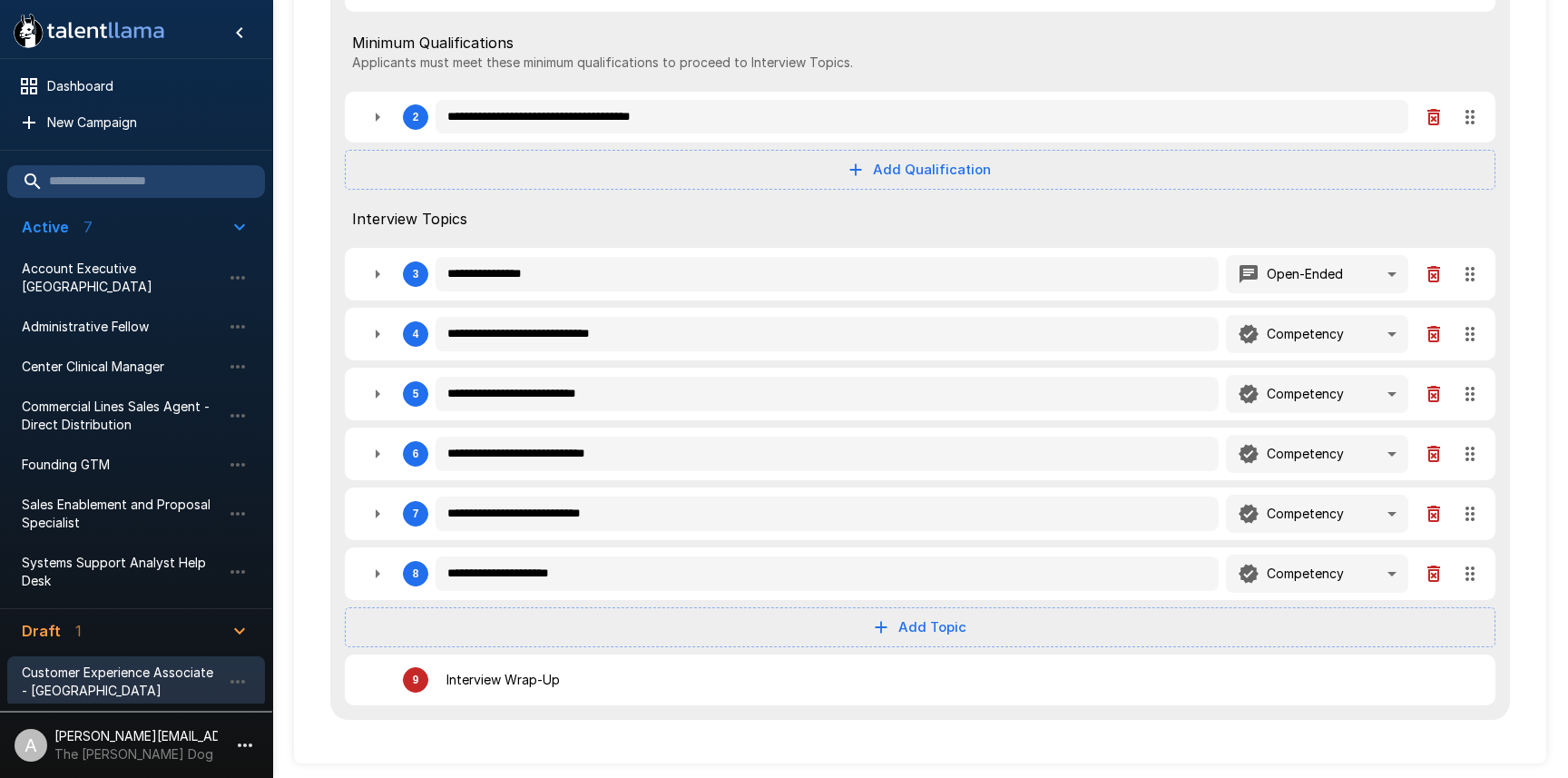
type textarea "*"
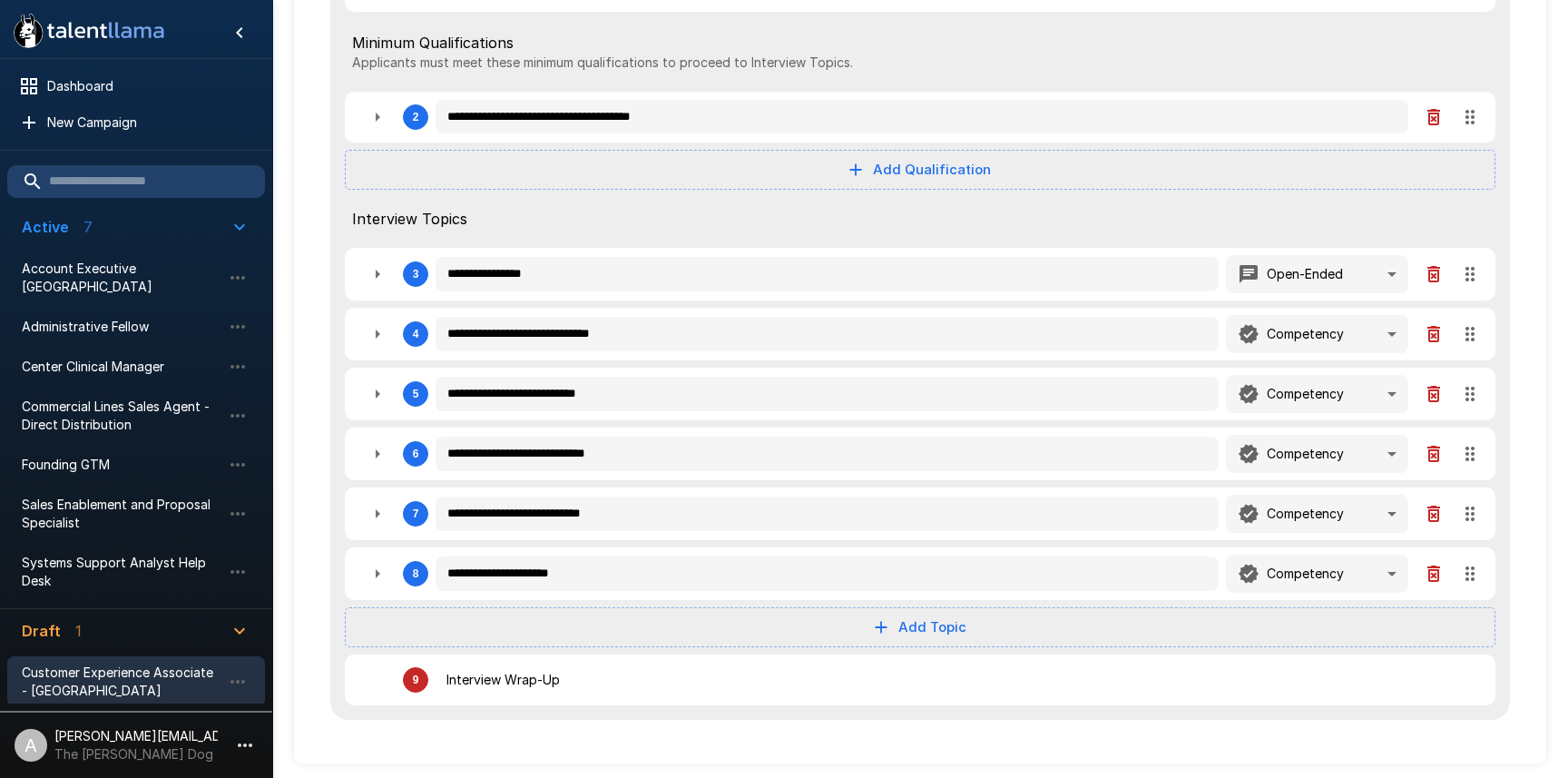
type textarea "*"
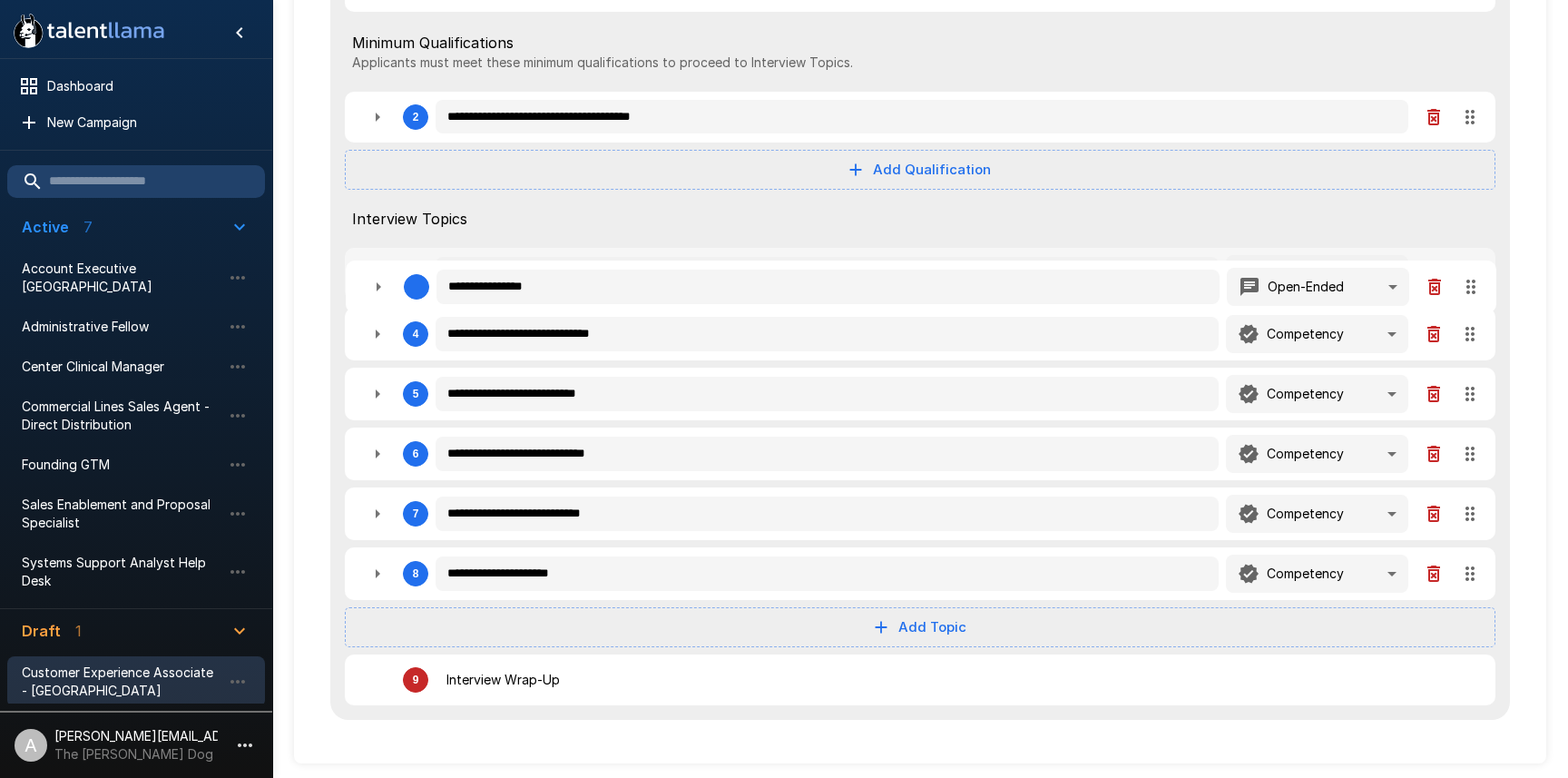
type textarea "*"
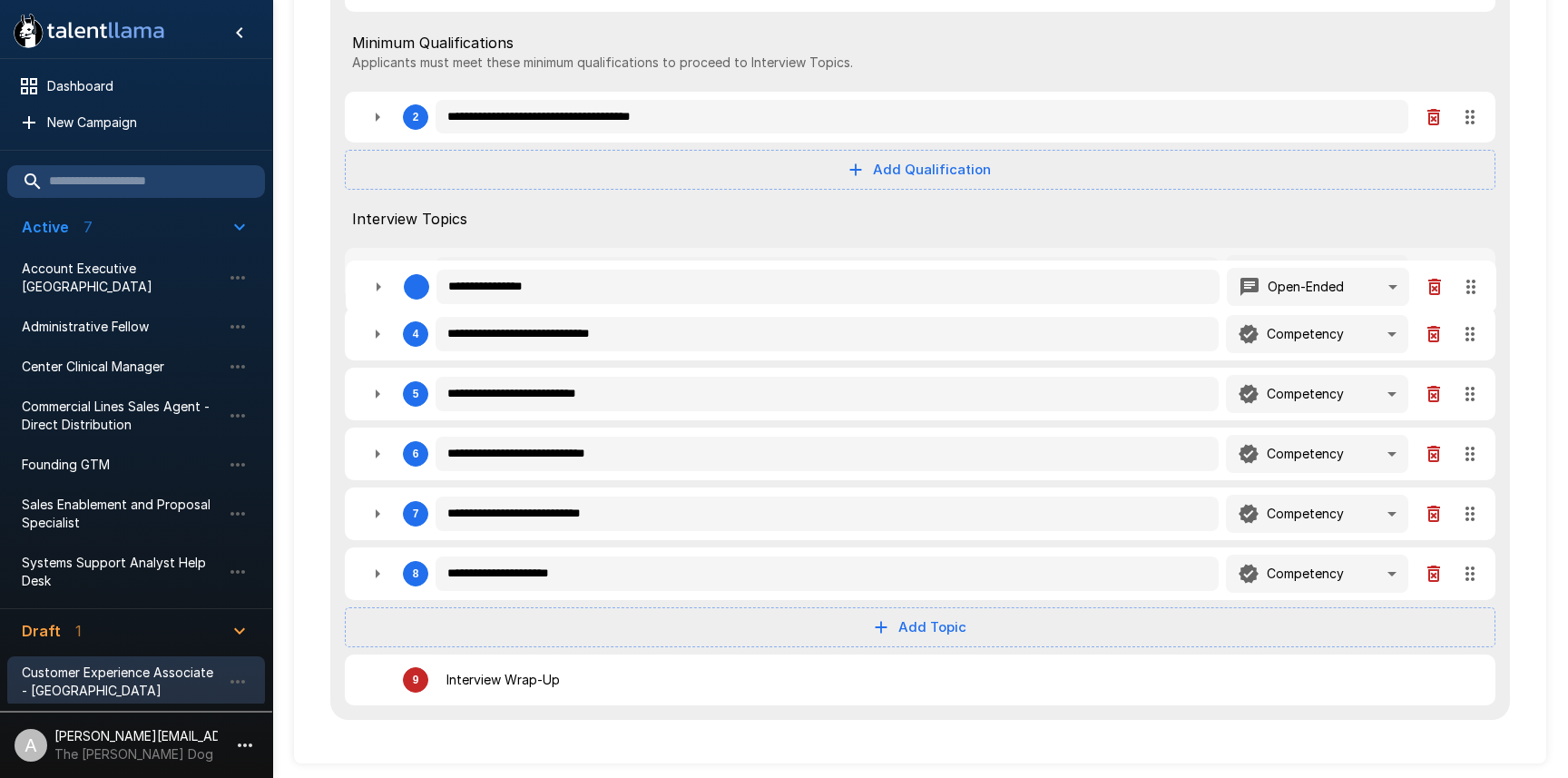
type textarea "*"
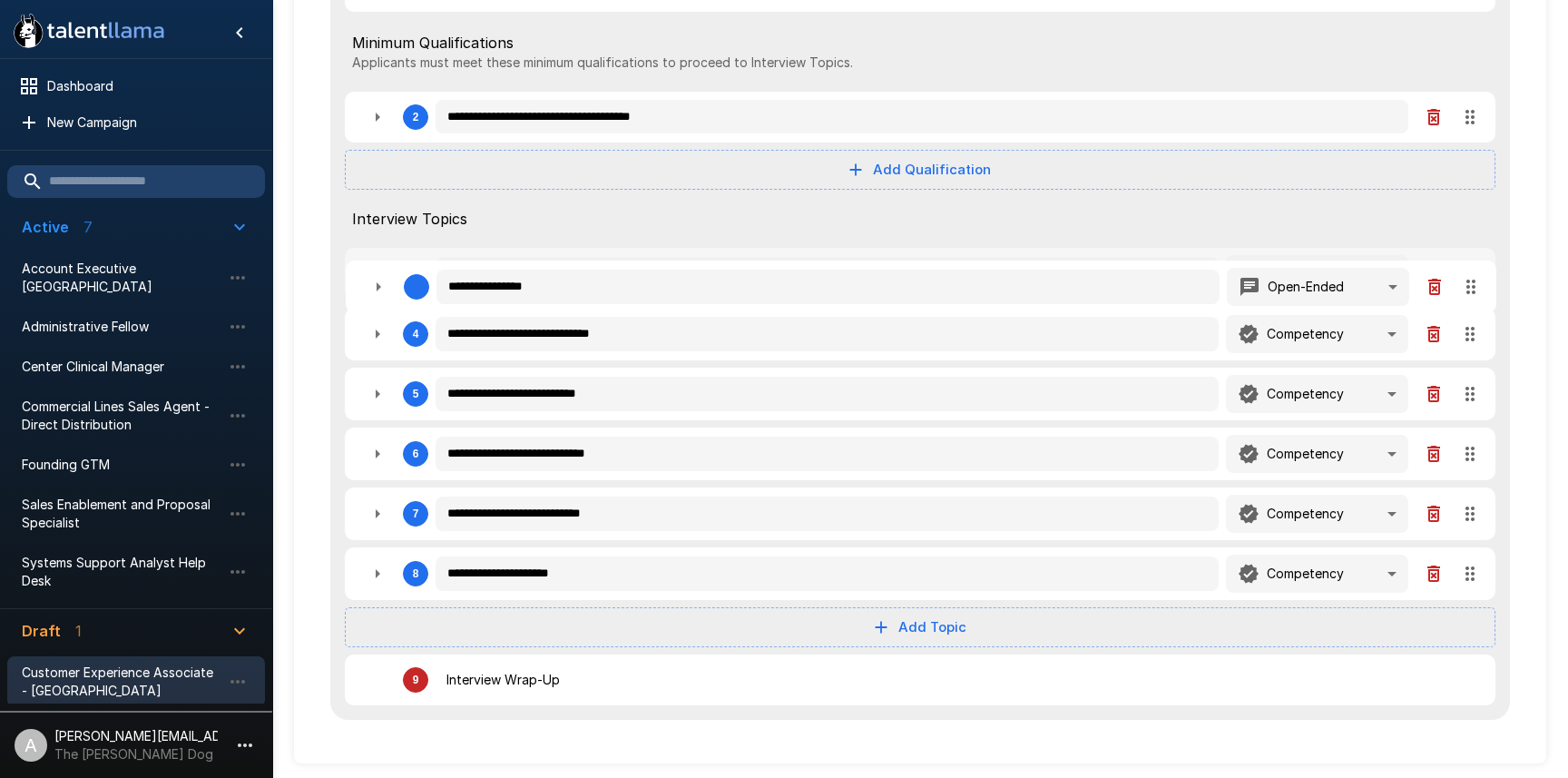
type textarea "*"
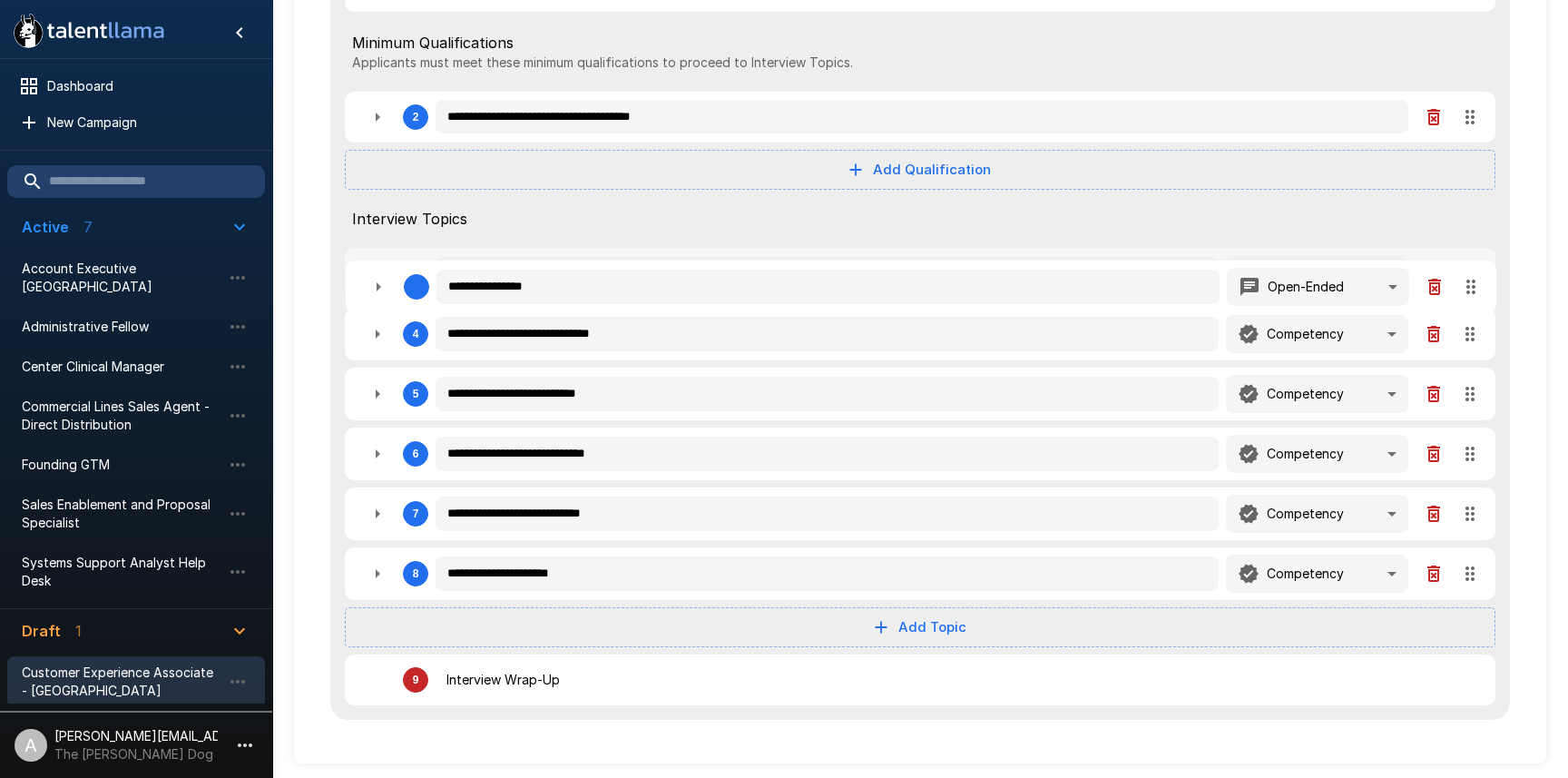
type textarea "*"
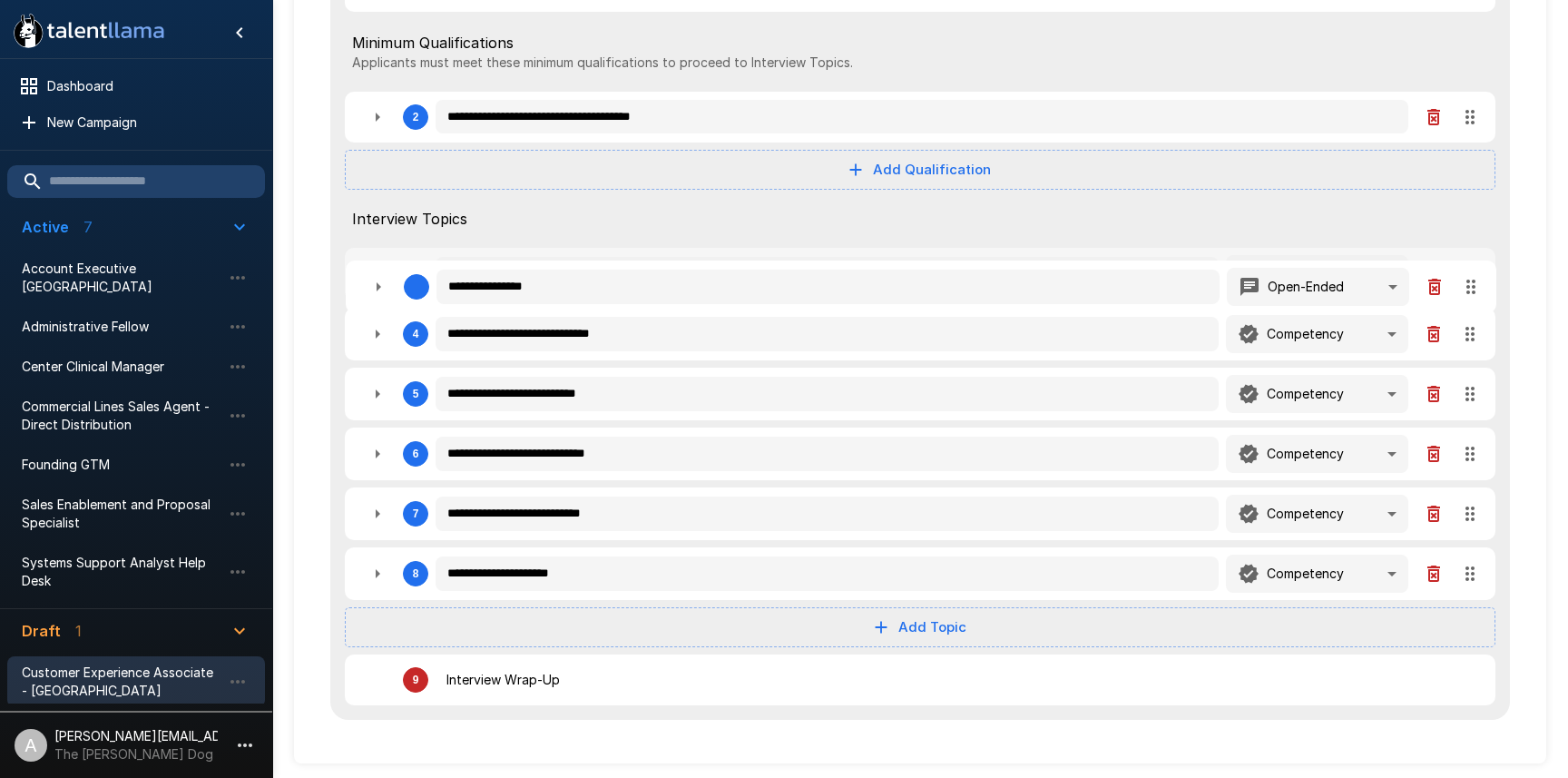
type textarea "*"
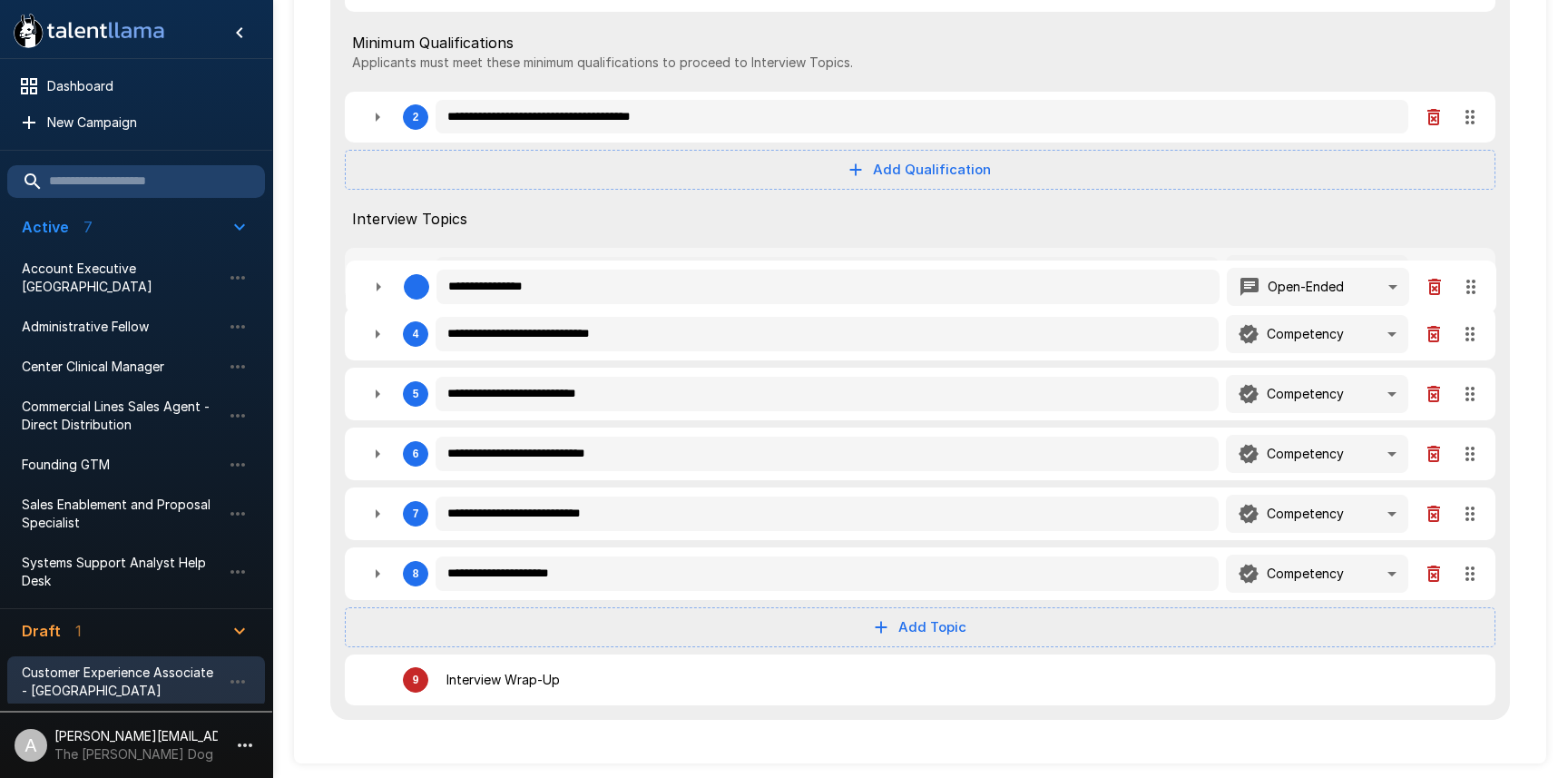
type textarea "*"
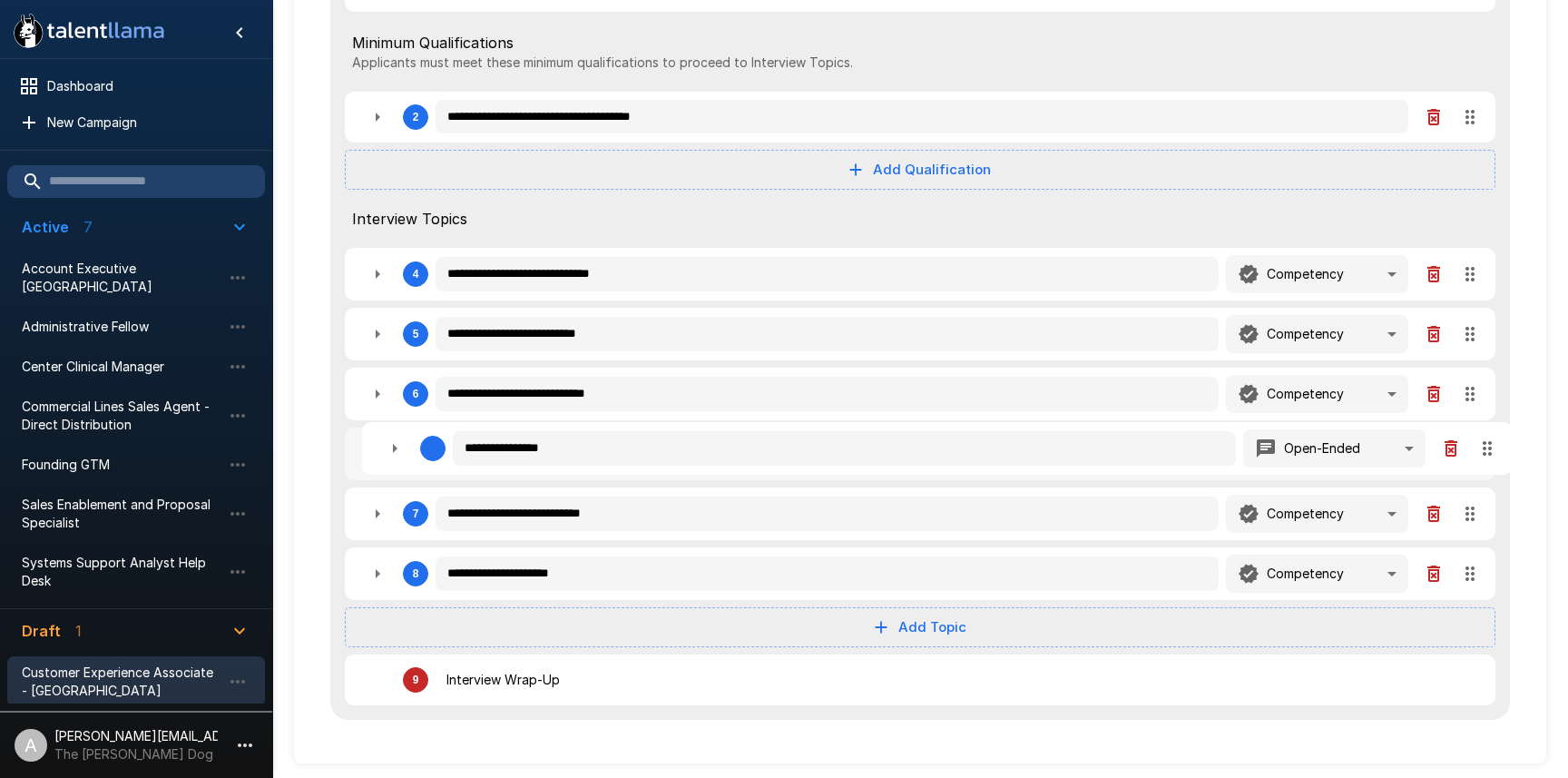
type textarea "*"
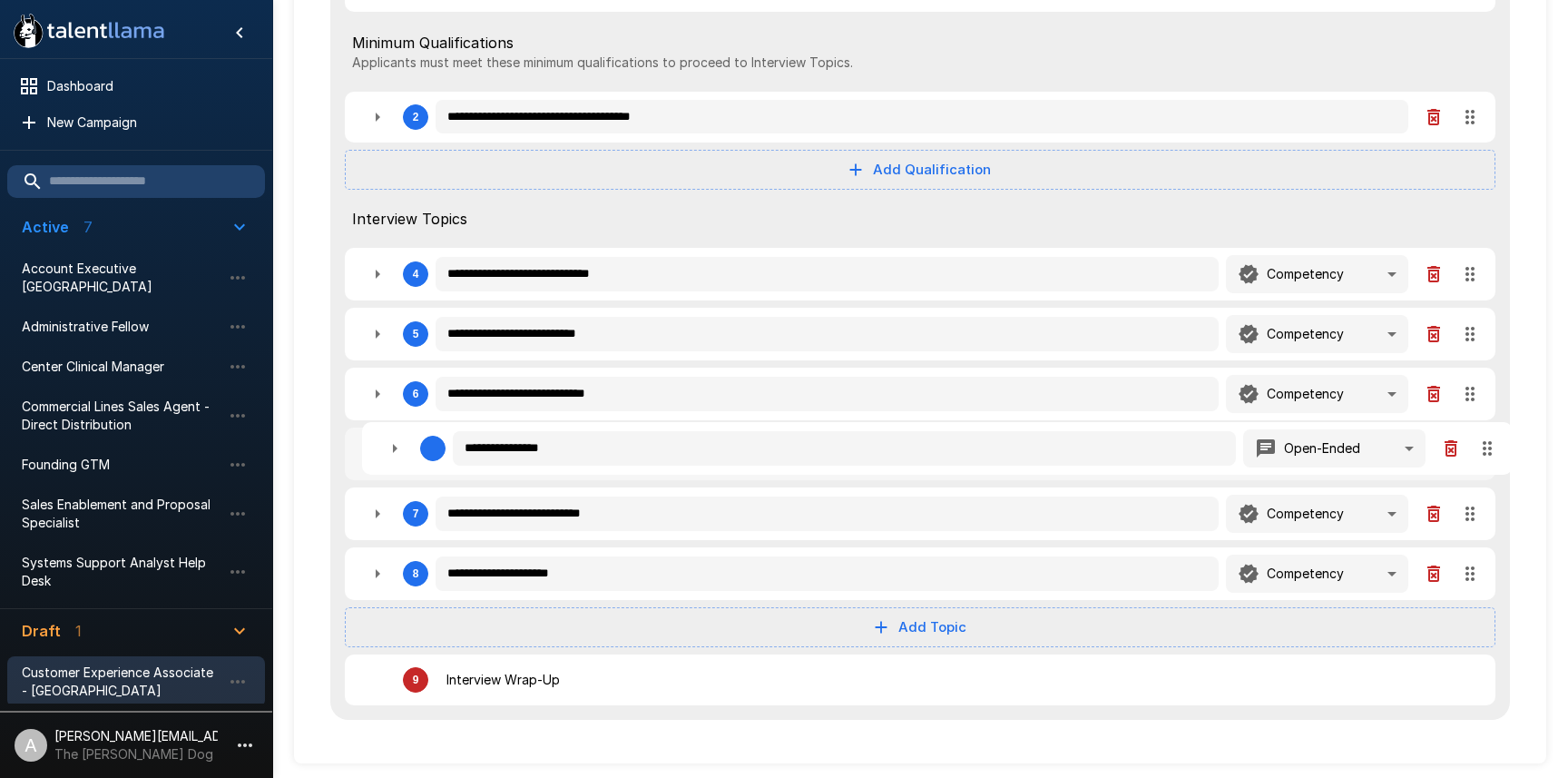
type textarea "*"
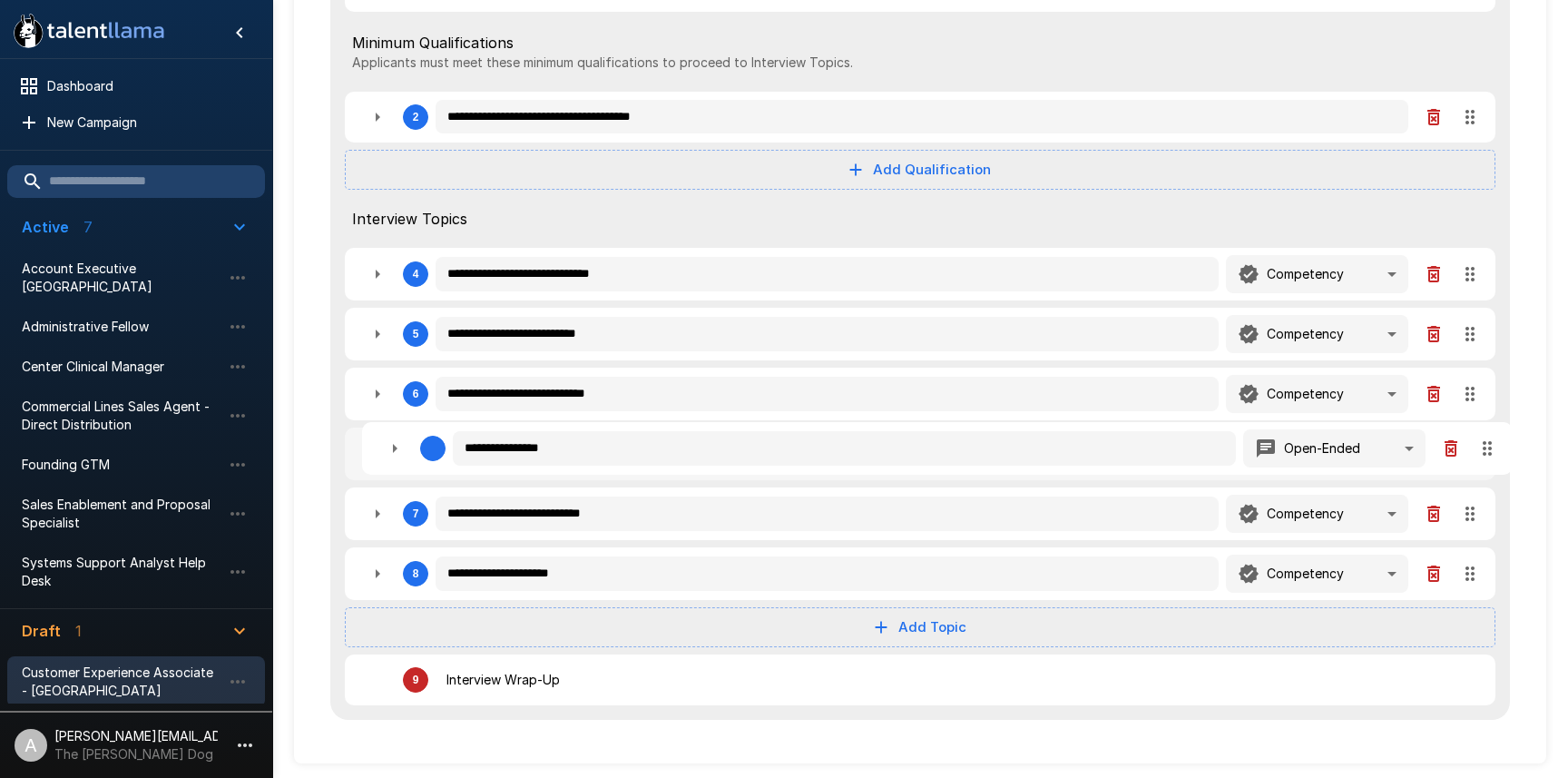
type textarea "*"
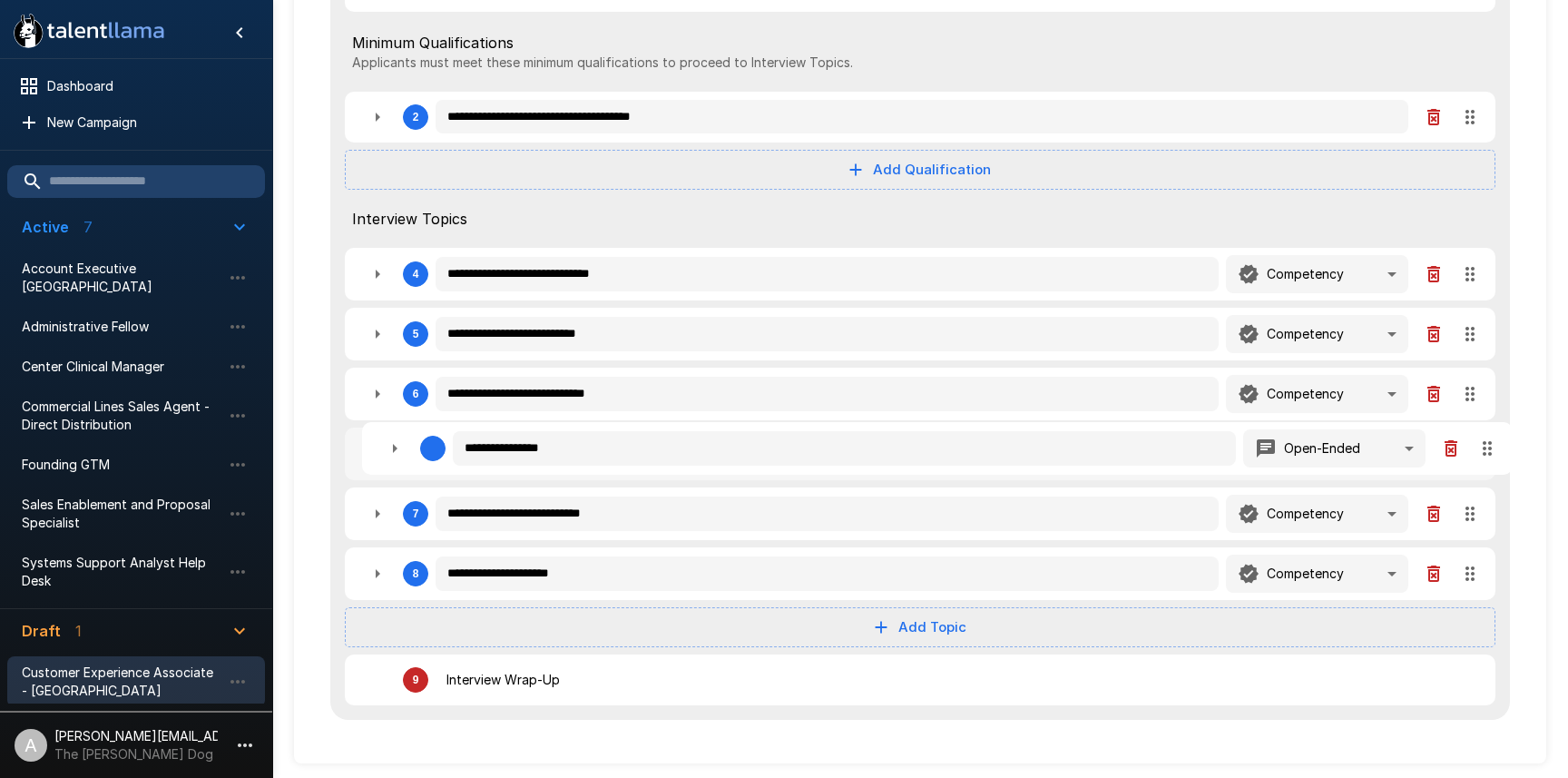
type textarea "*"
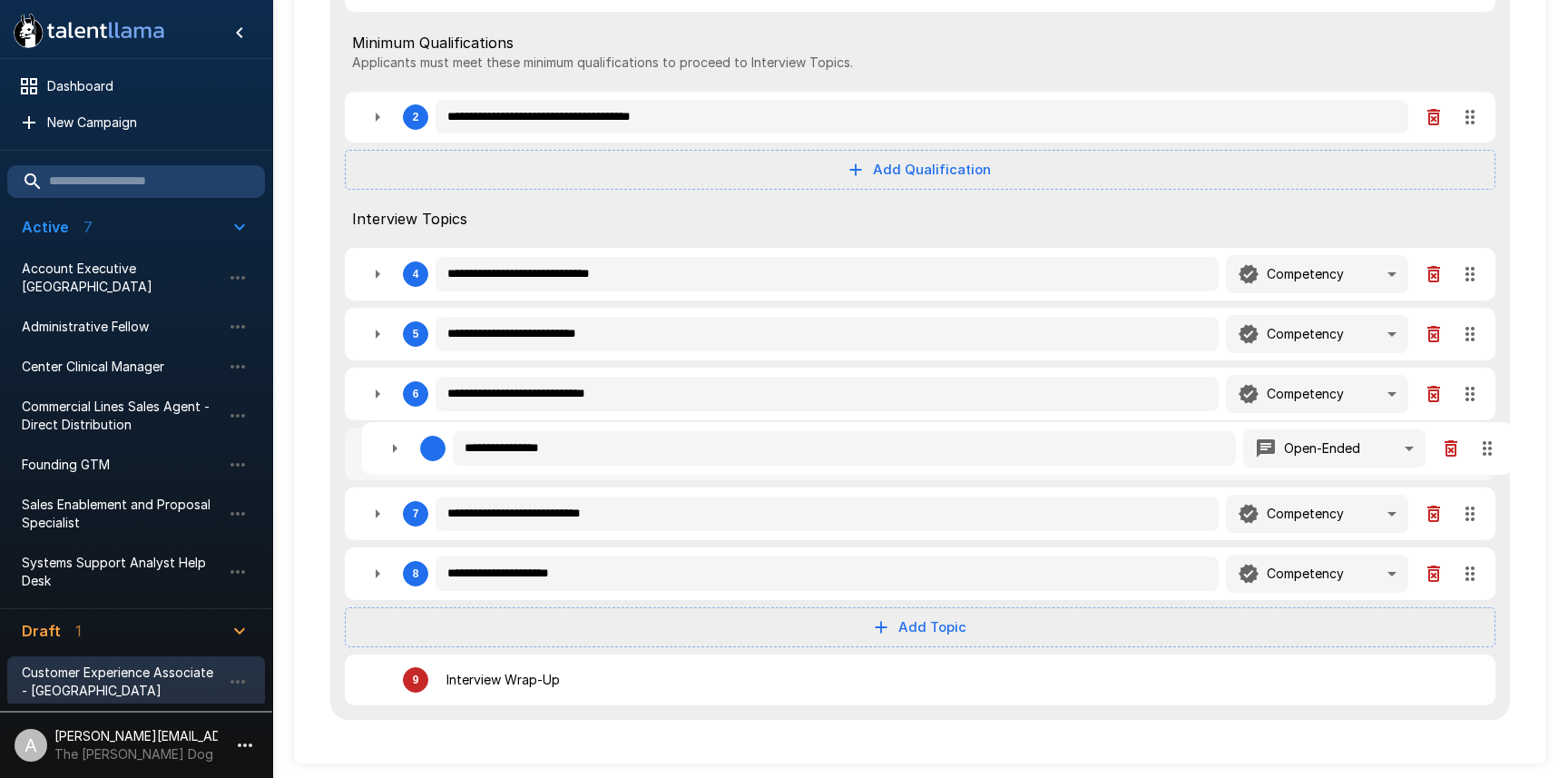
type textarea "*"
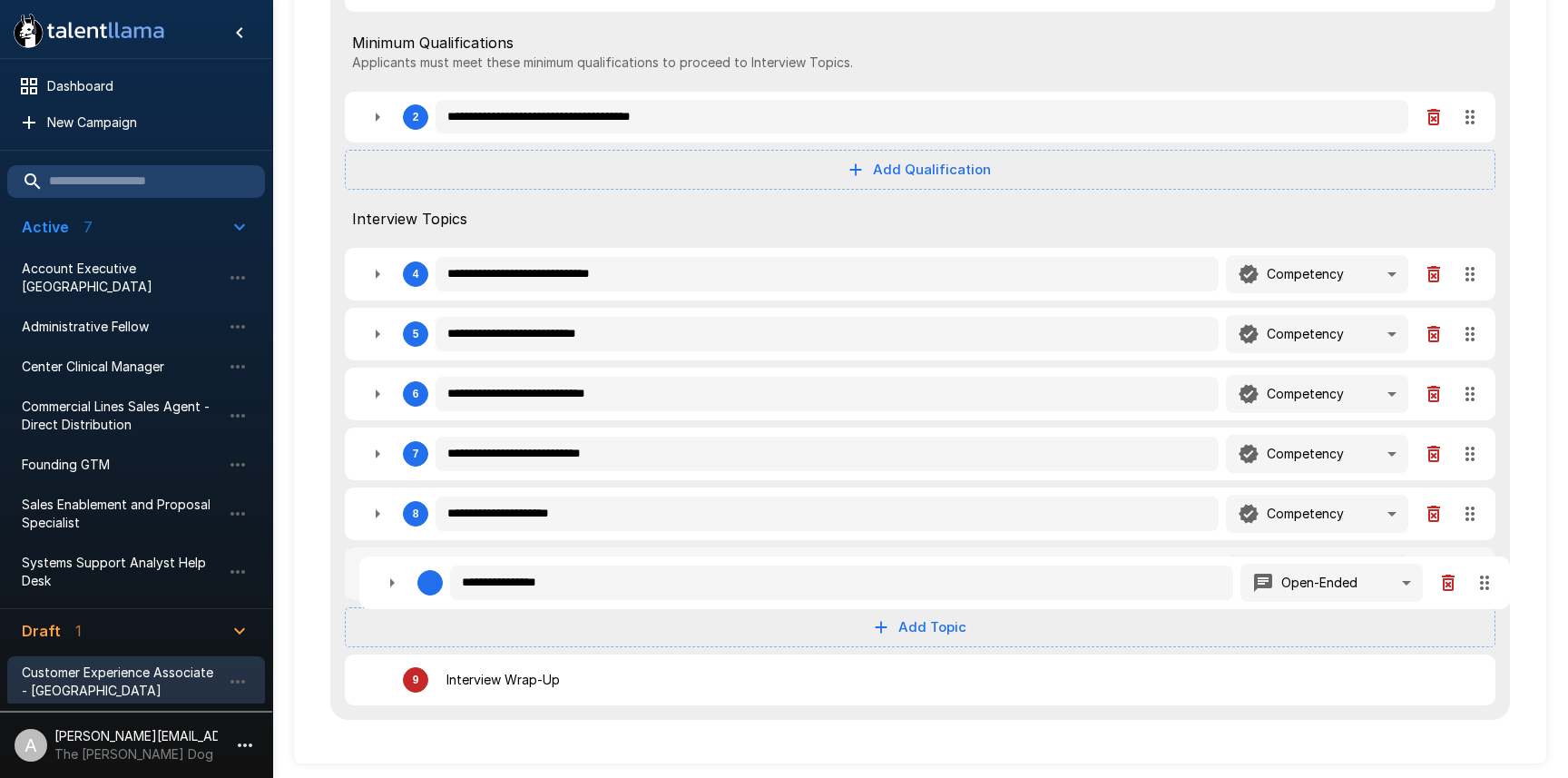
type textarea "*"
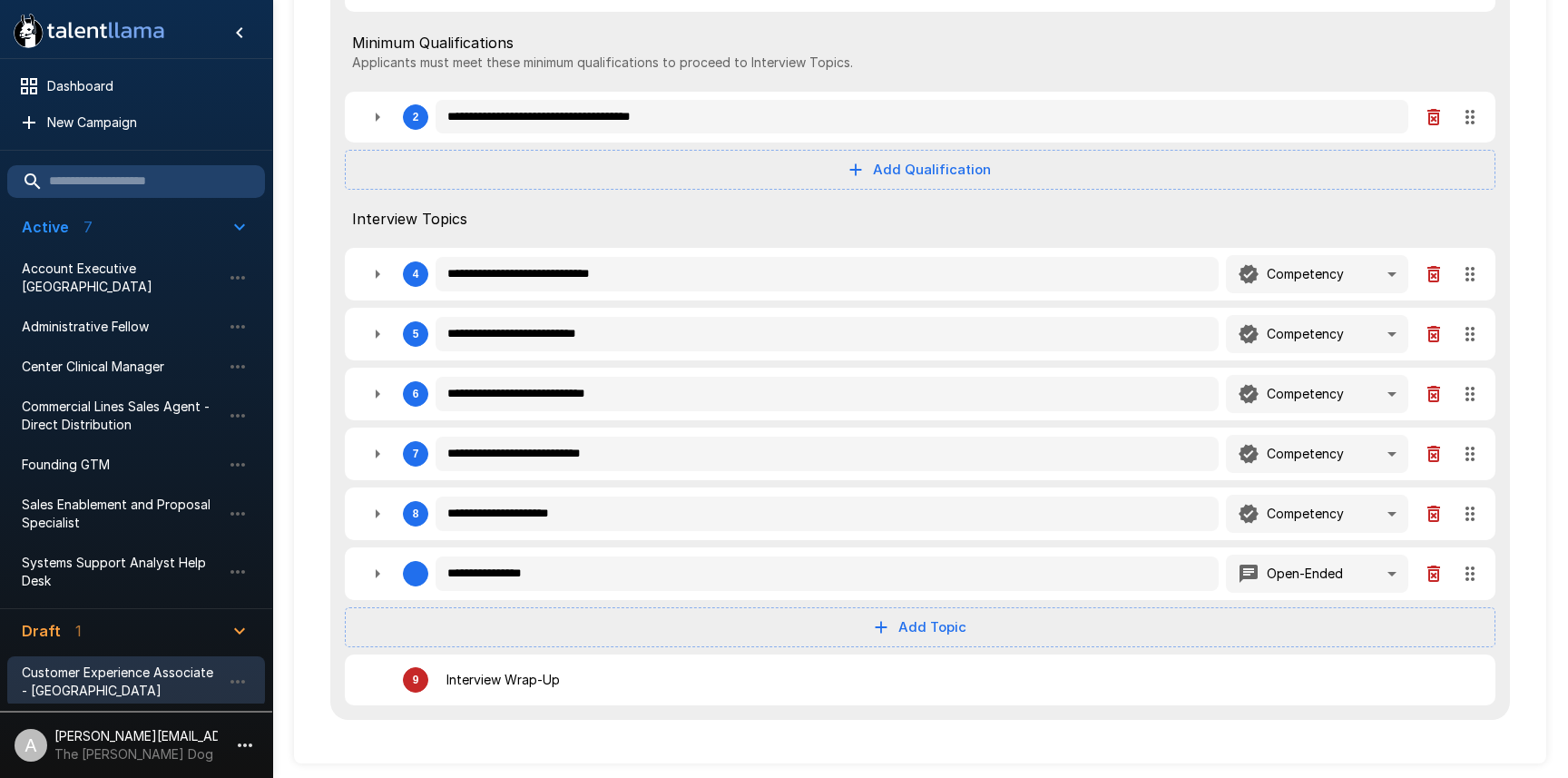
drag, startPoint x: 1471, startPoint y: 265, endPoint x: 1484, endPoint y: 562, distance: 297.3
type textarea "*"
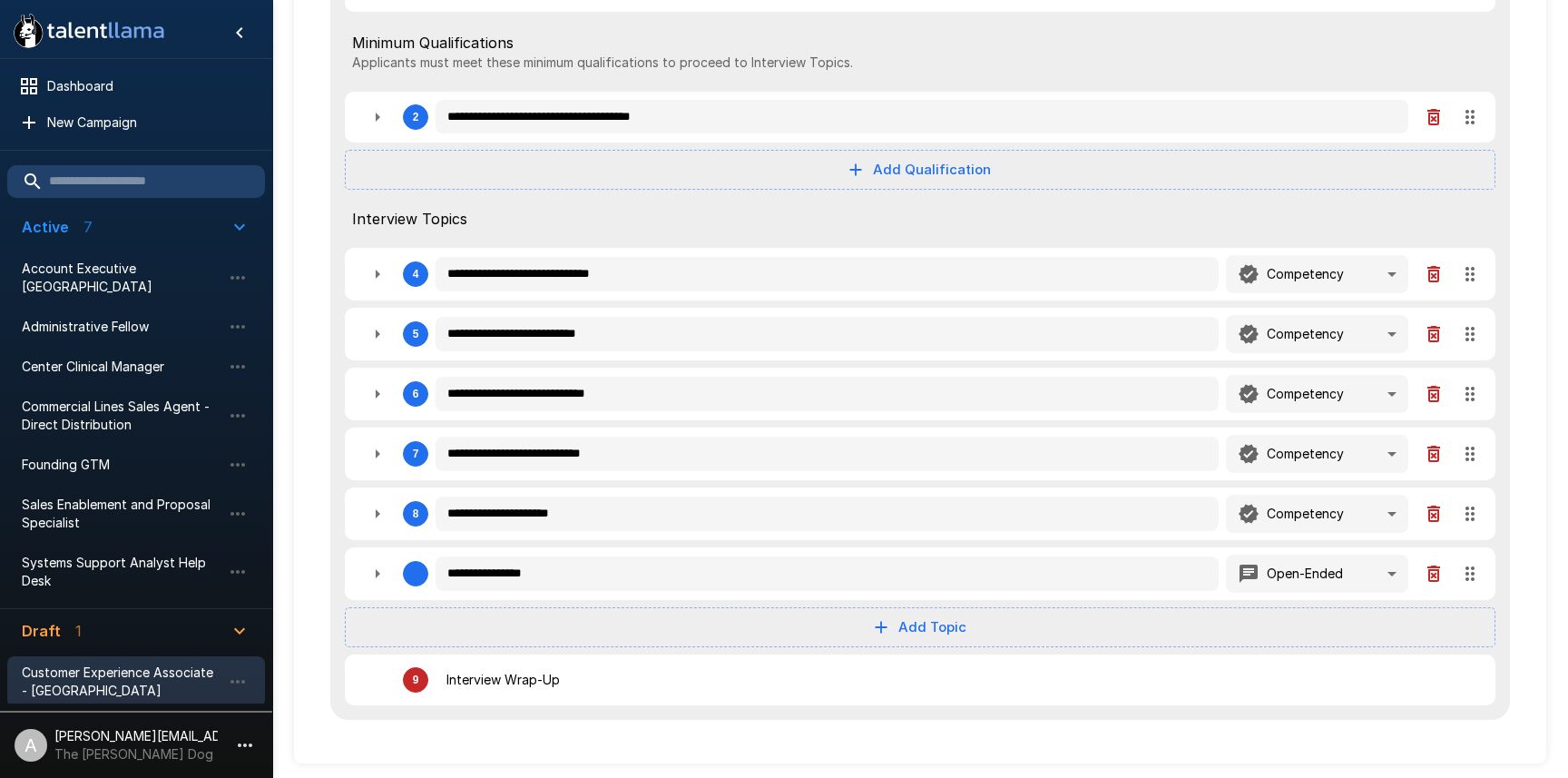
type textarea "*"
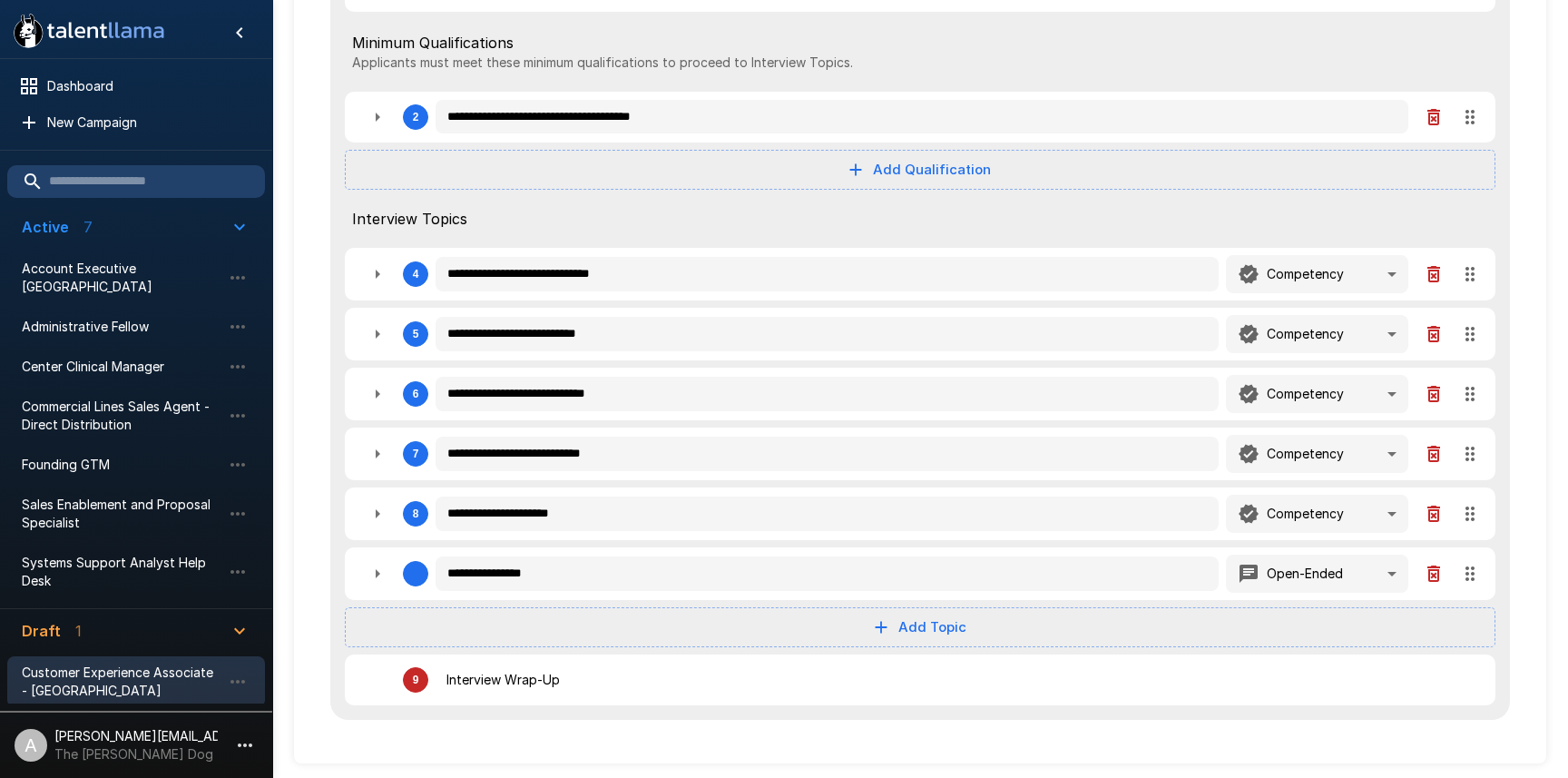
type textarea "*"
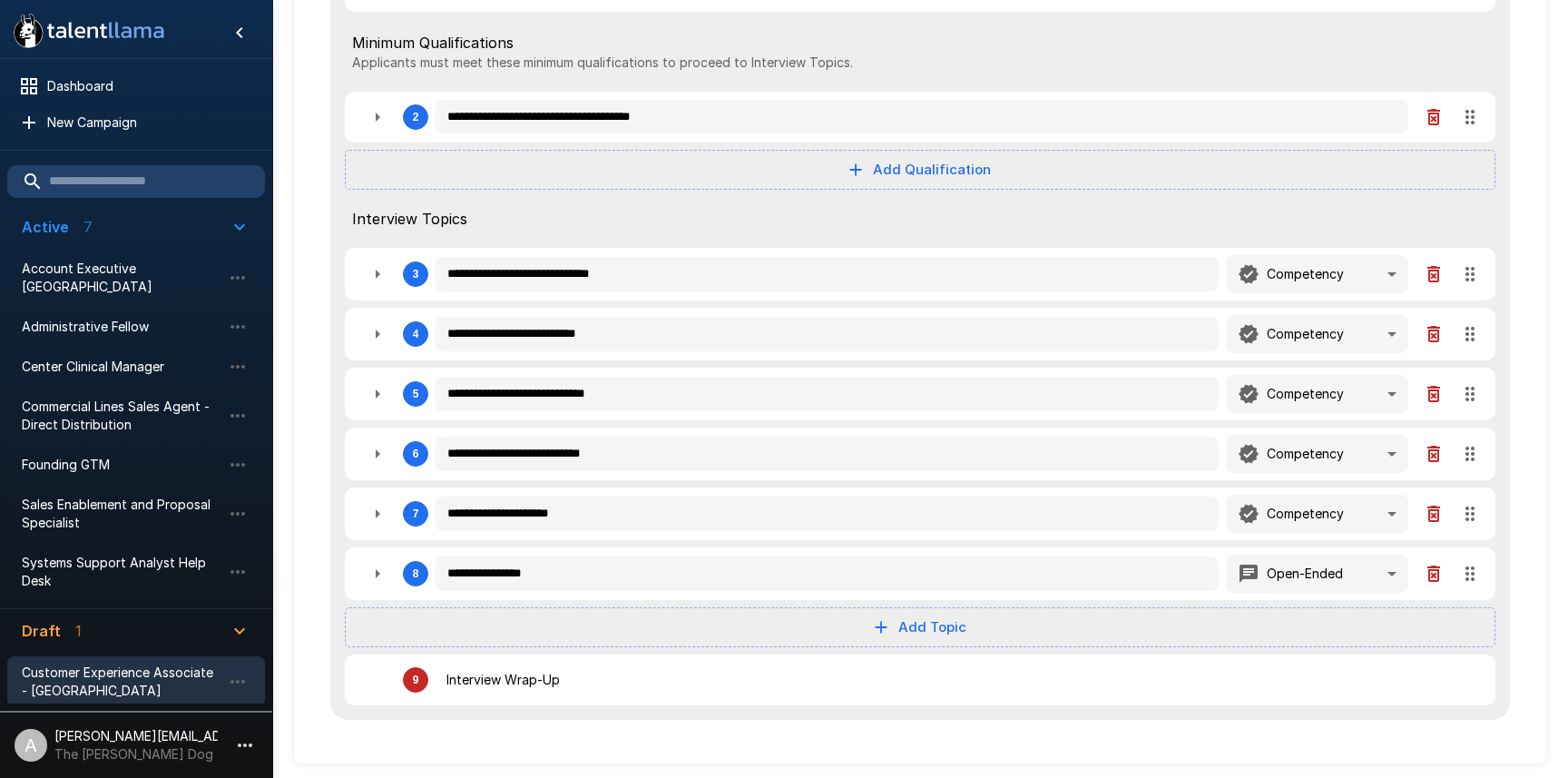
type textarea "*"
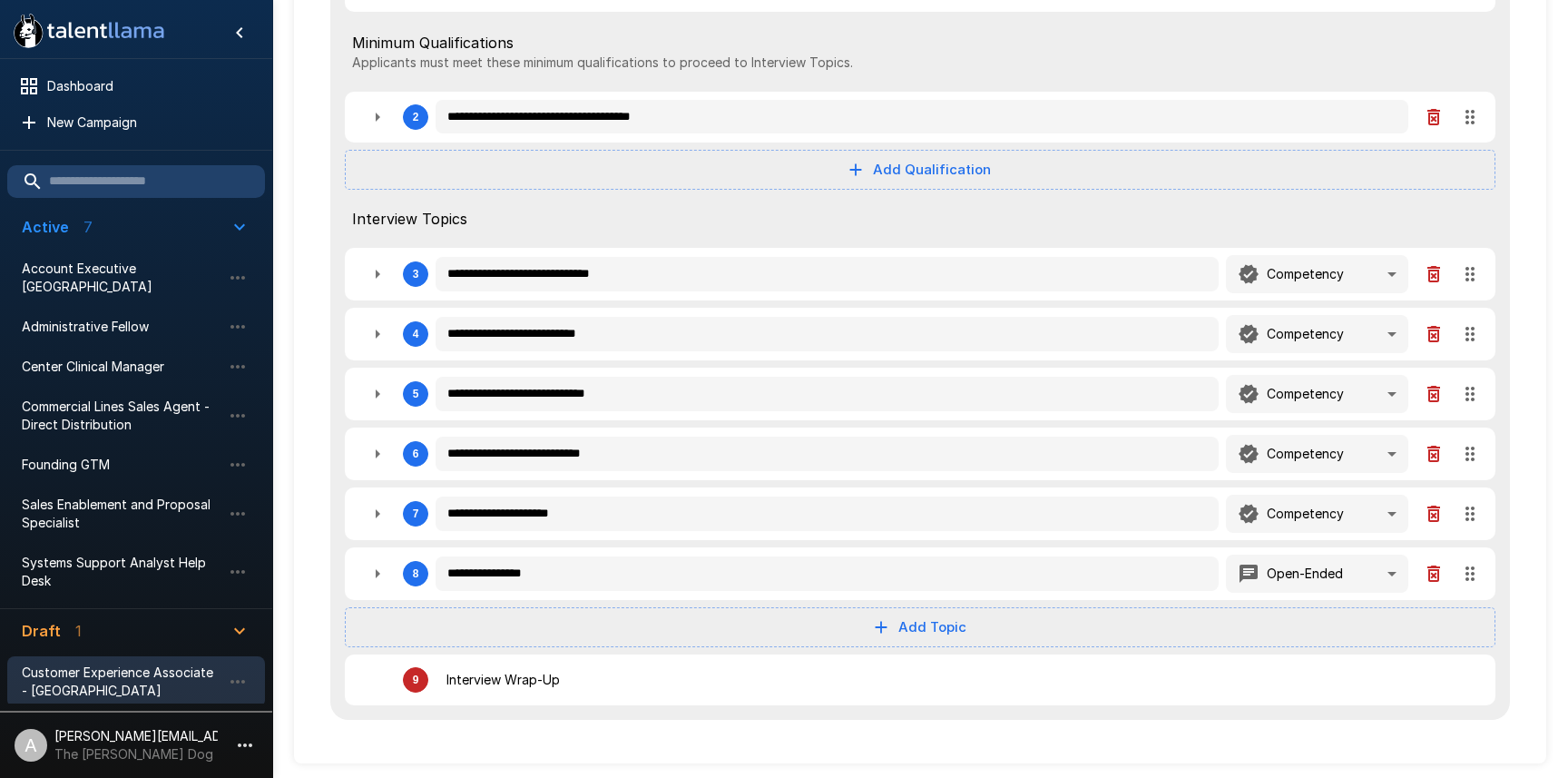
type textarea "*"
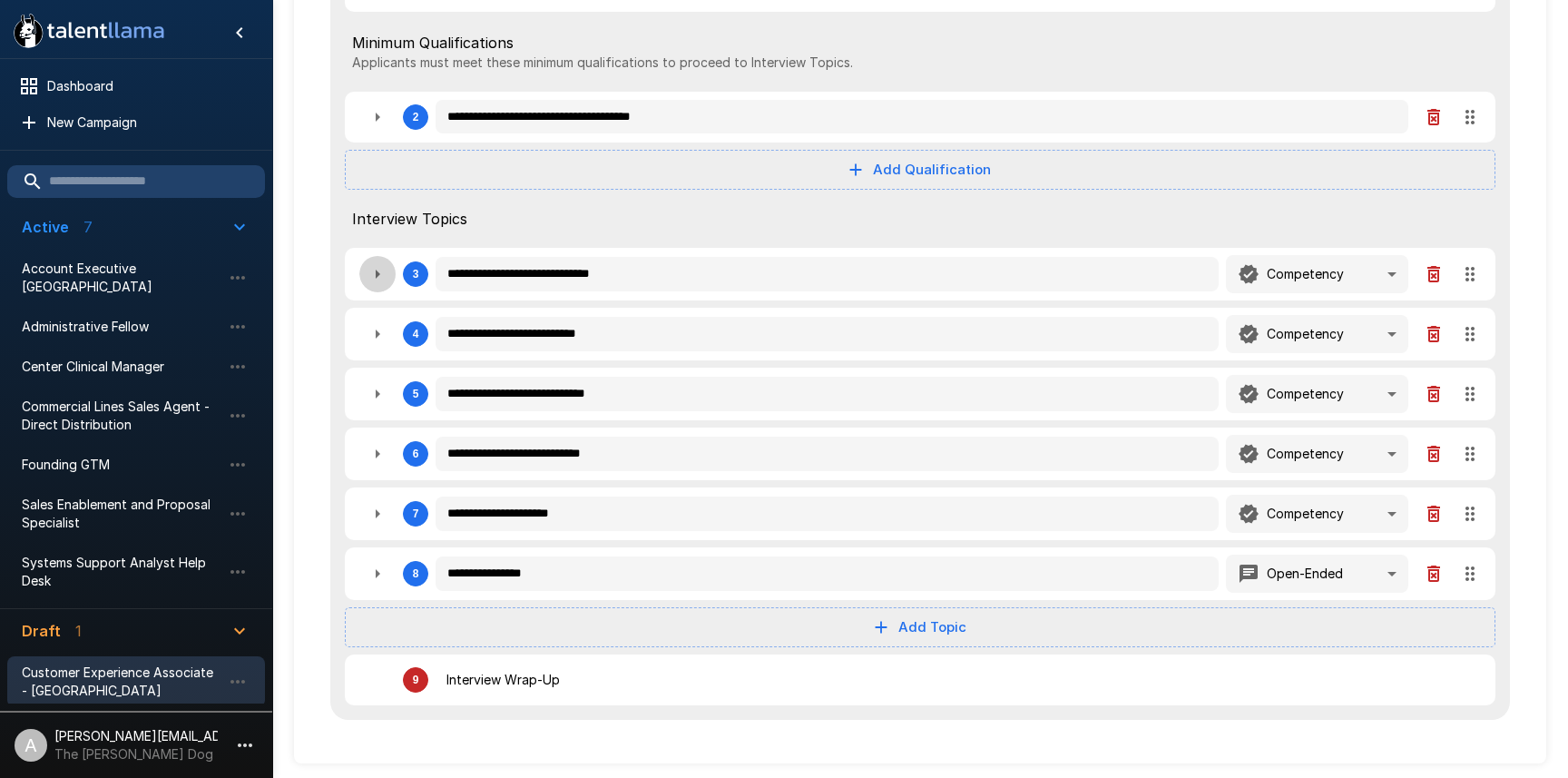
click at [377, 282] on icon "button" at bounding box center [377, 274] width 22 height 22
type textarea "*"
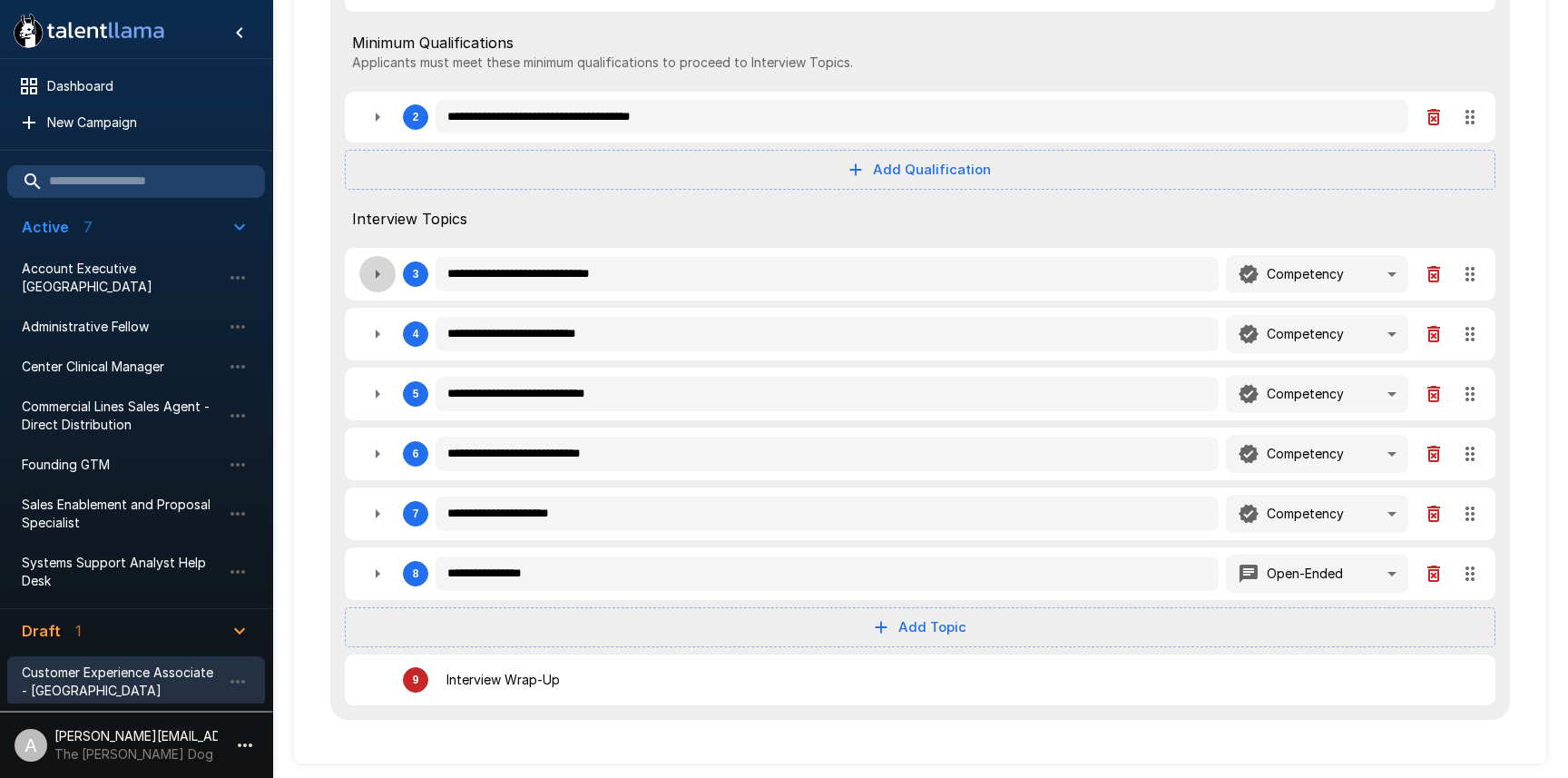
type textarea "*"
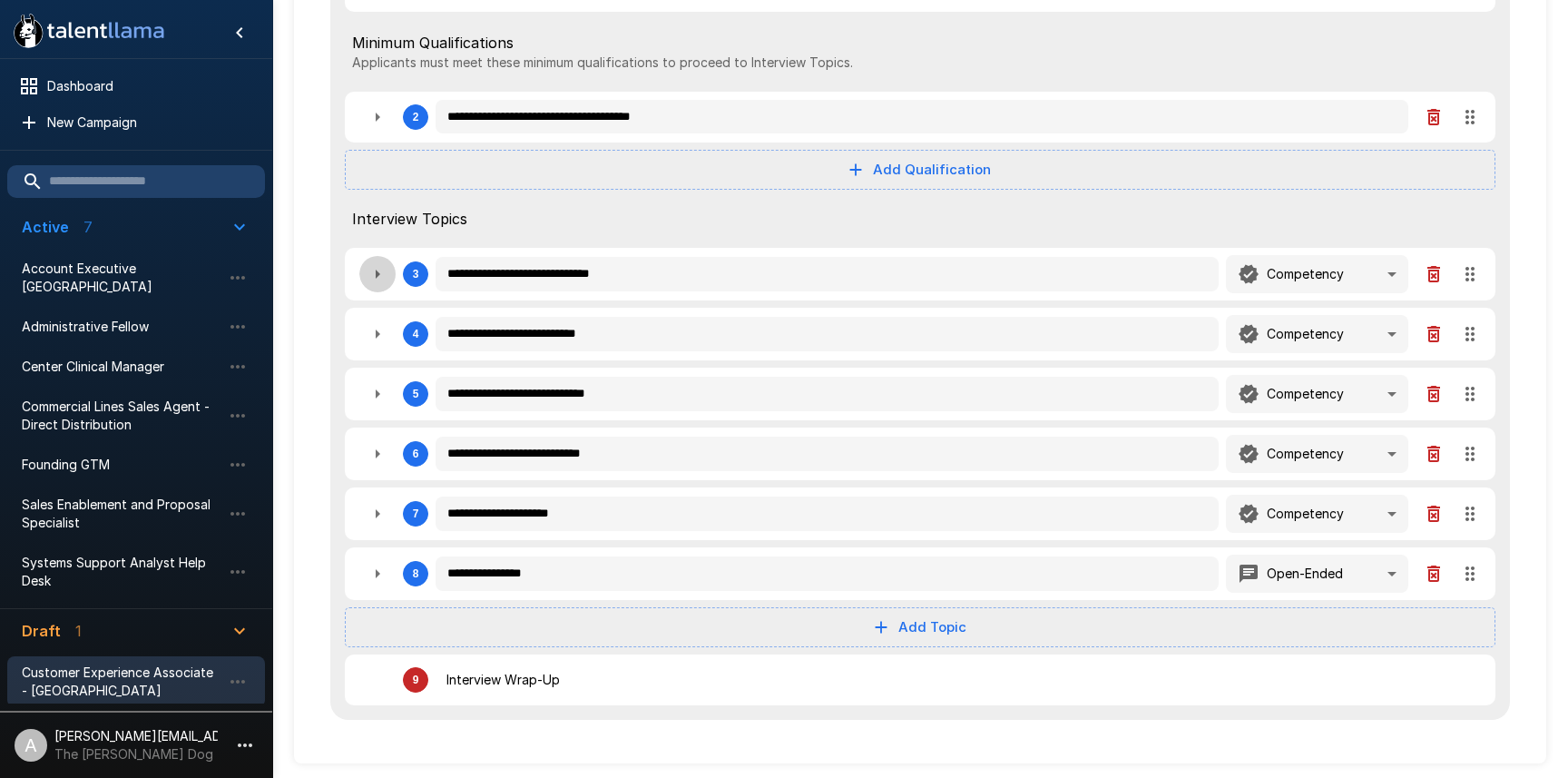
type textarea "*"
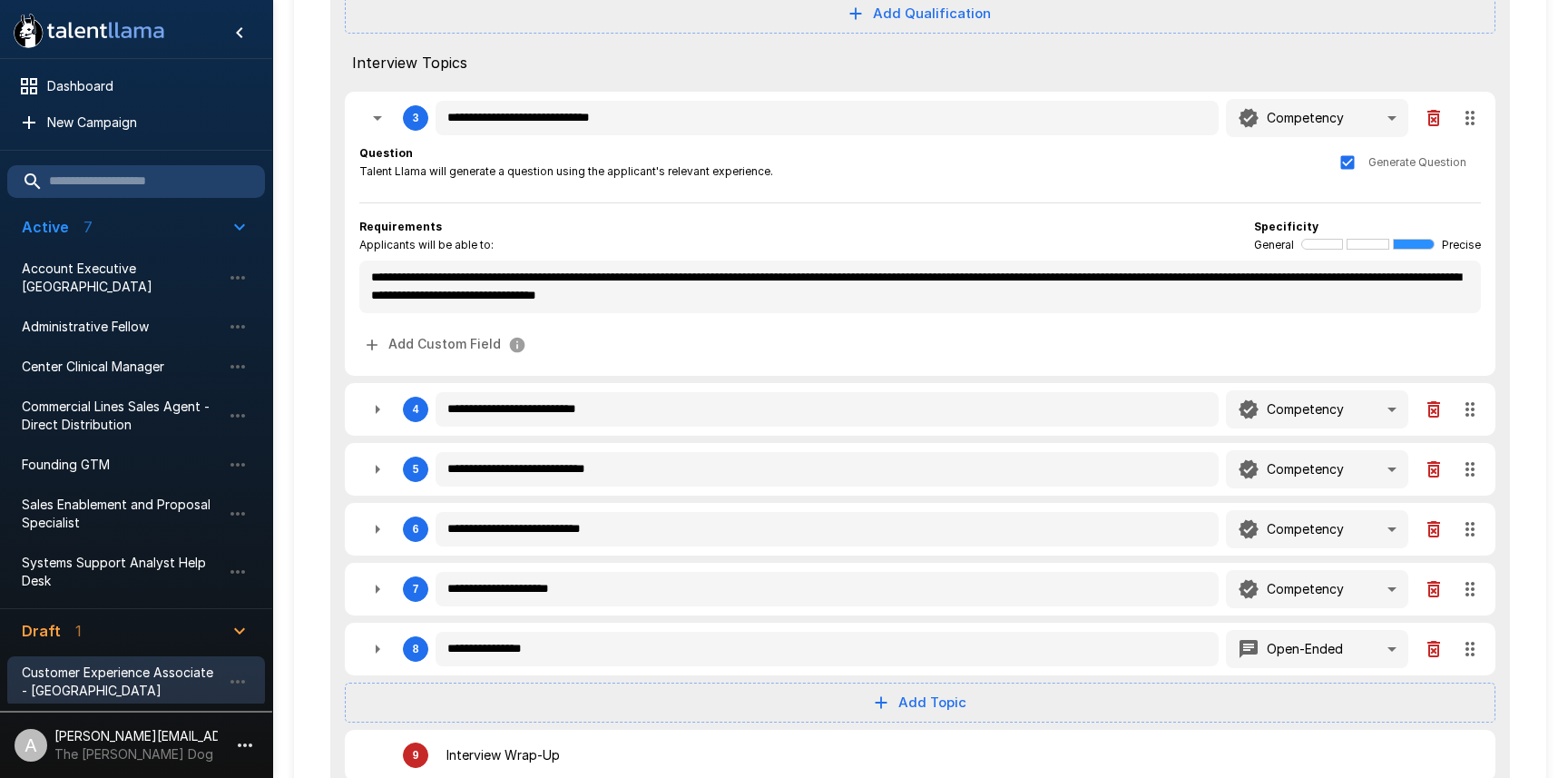
scroll to position [485, 0]
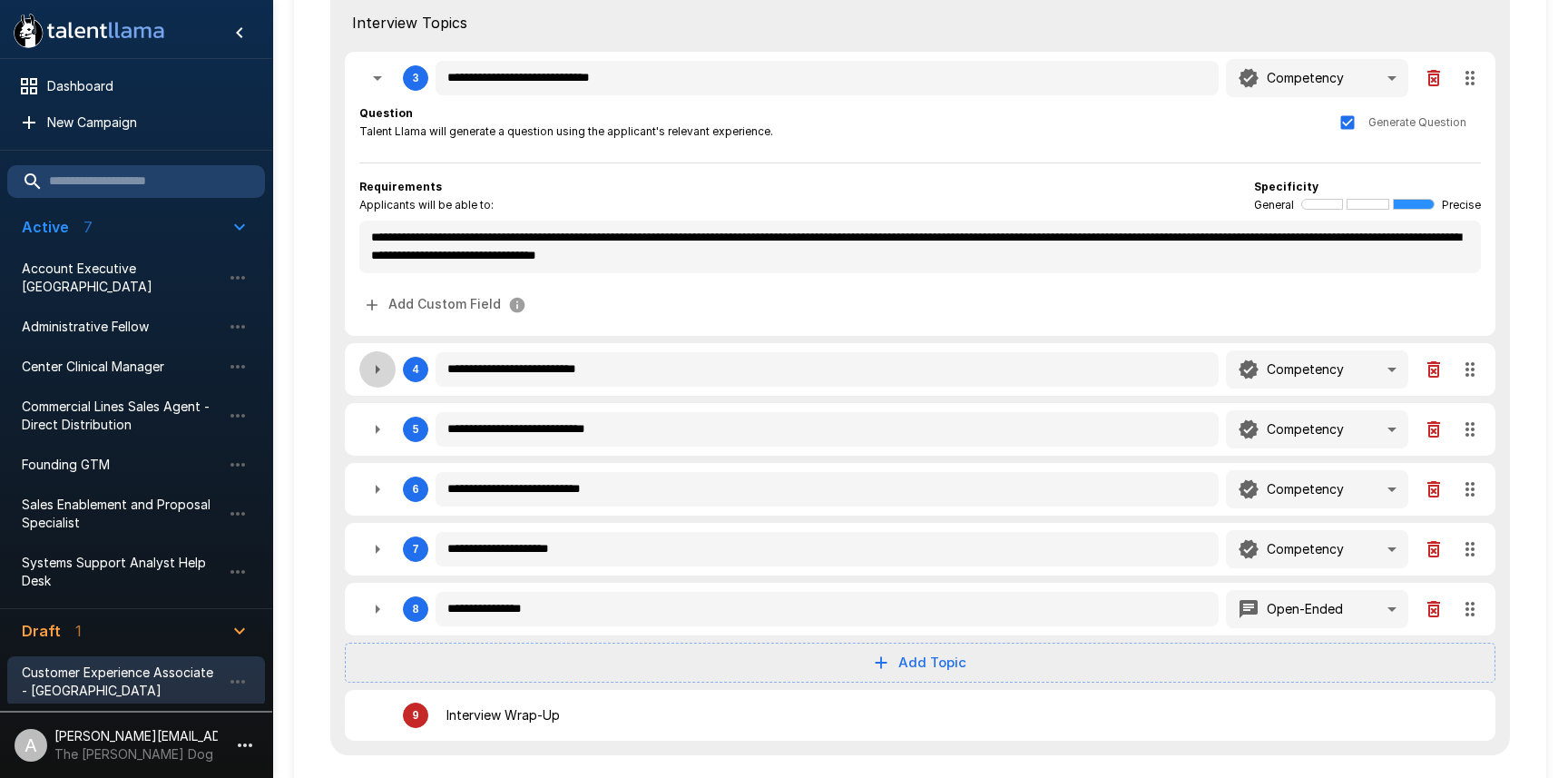
click at [374, 366] on icon "button" at bounding box center [377, 369] width 22 height 22
type textarea "*"
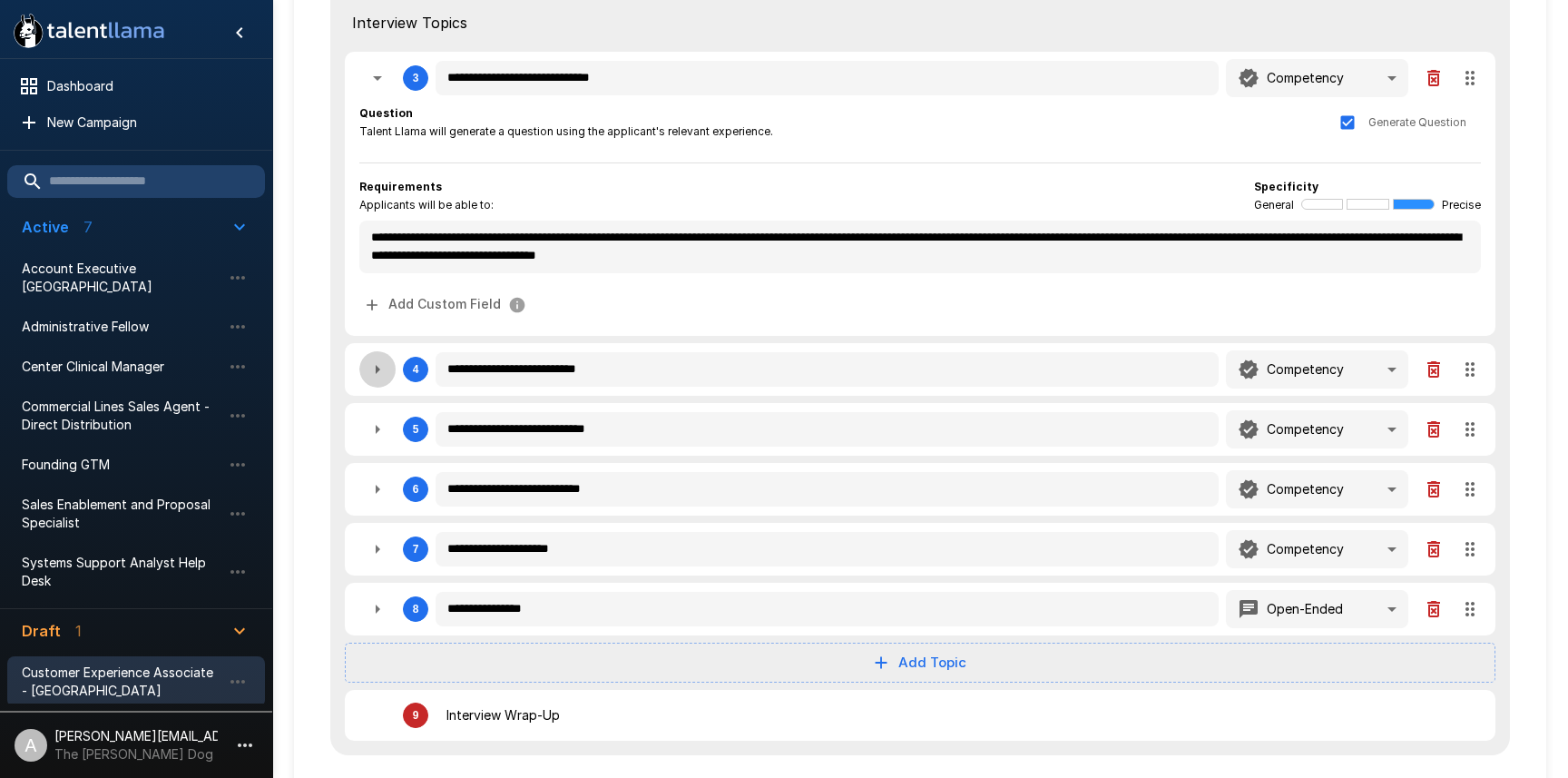
type textarea "*"
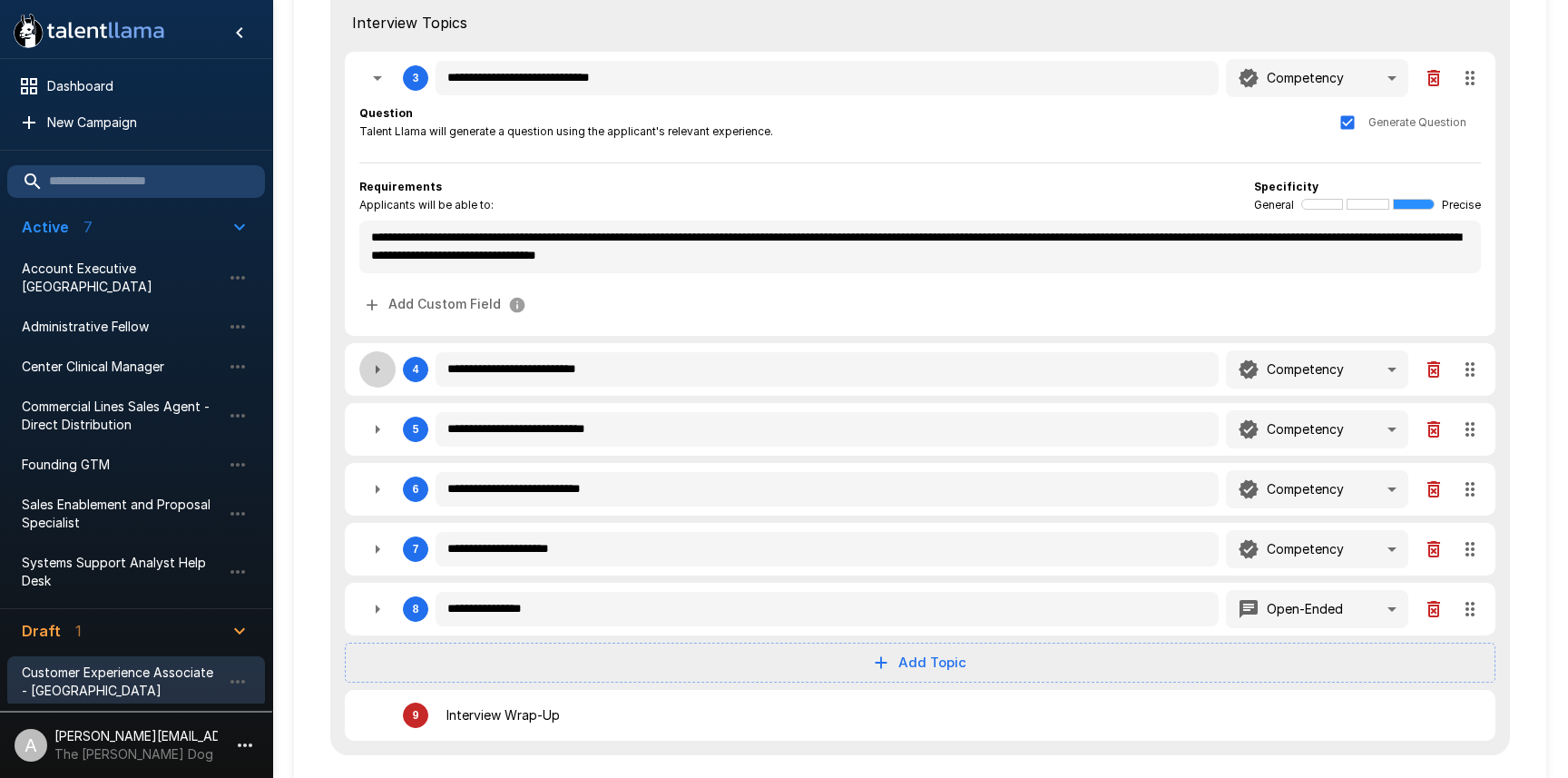
type textarea "*"
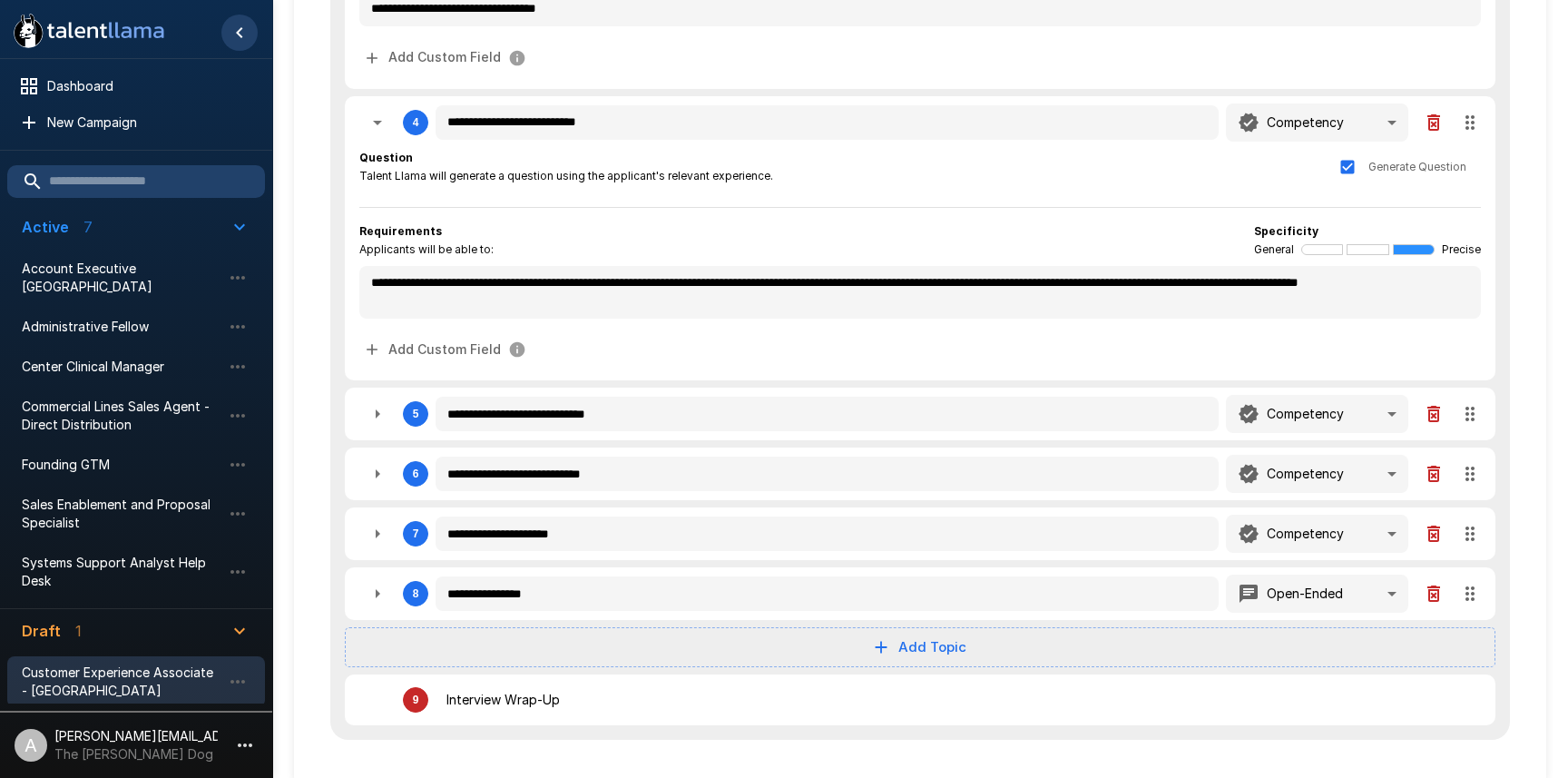
scroll to position [752, 0]
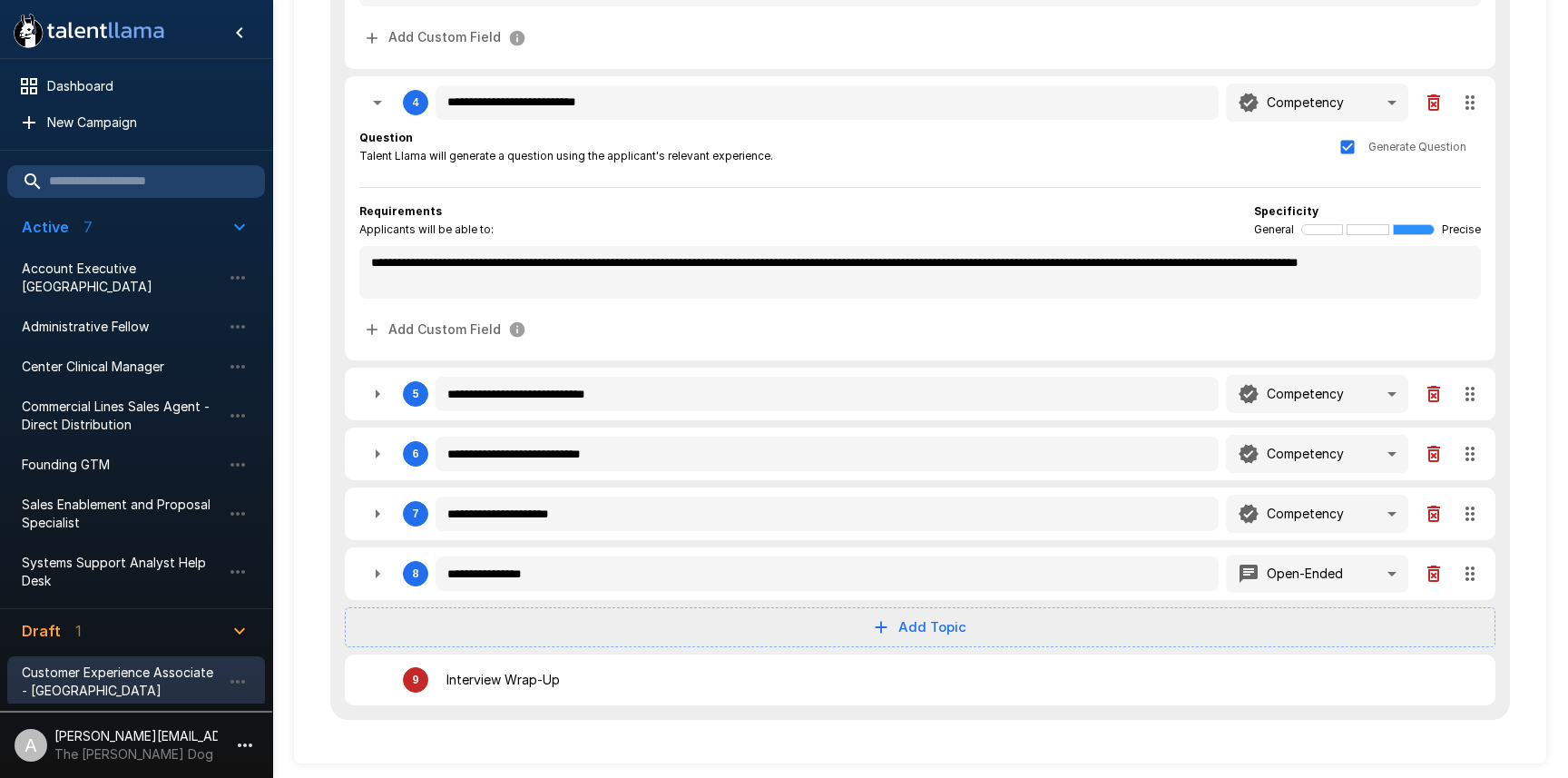
click at [382, 452] on icon "button" at bounding box center [377, 454] width 22 height 22
type textarea "*"
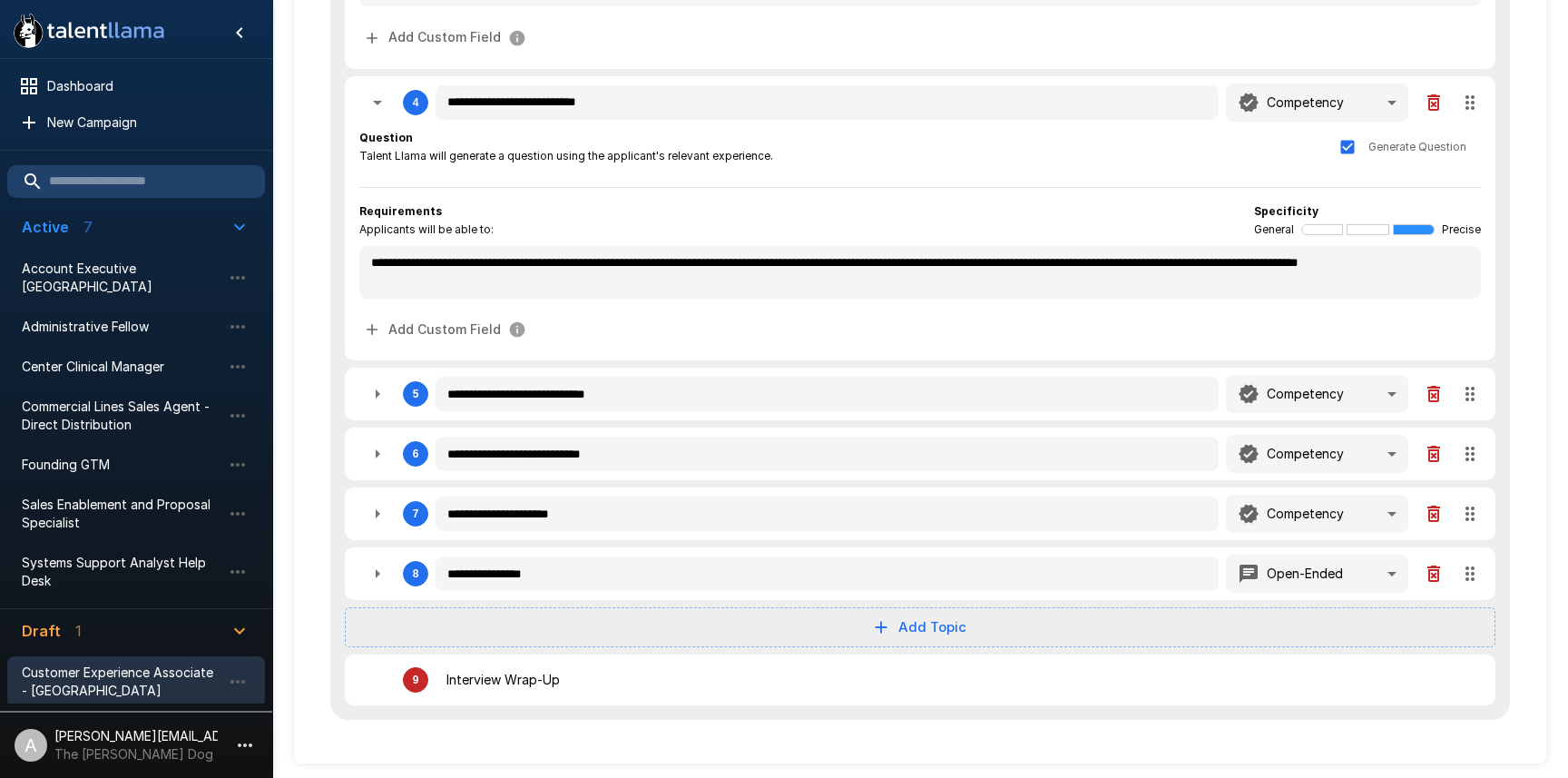
type textarea "*"
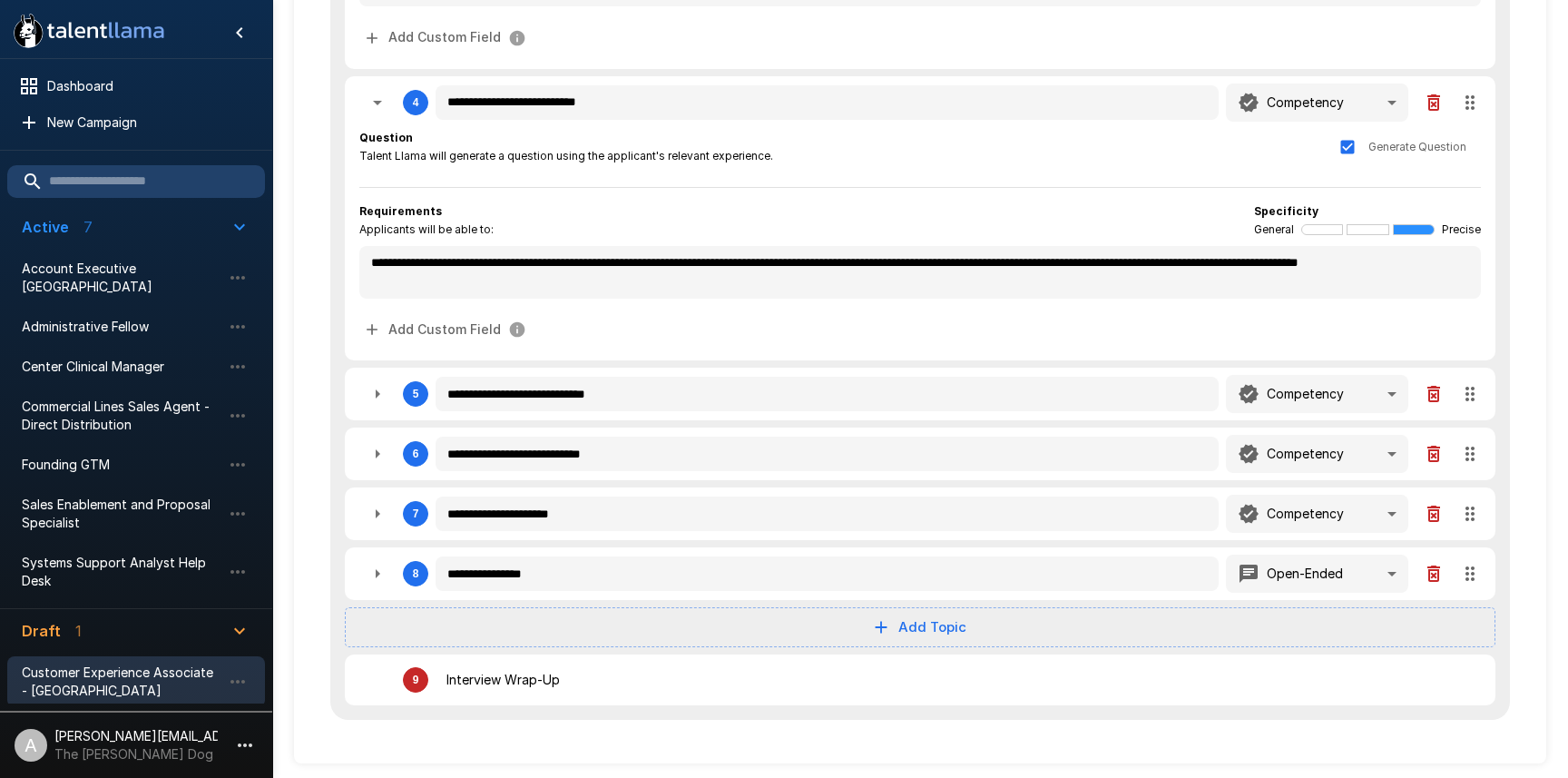
type textarea "*"
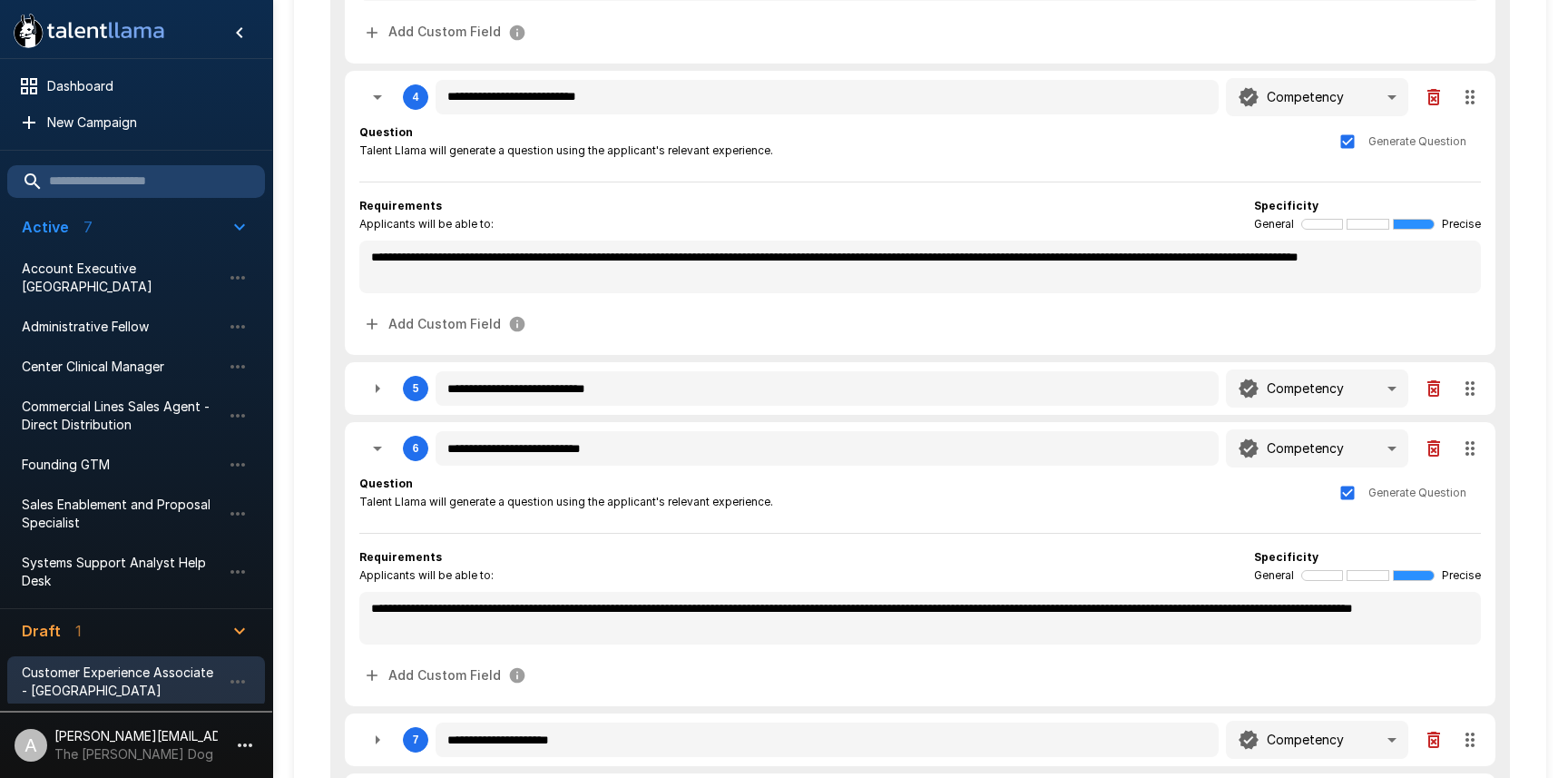
scroll to position [760, 0]
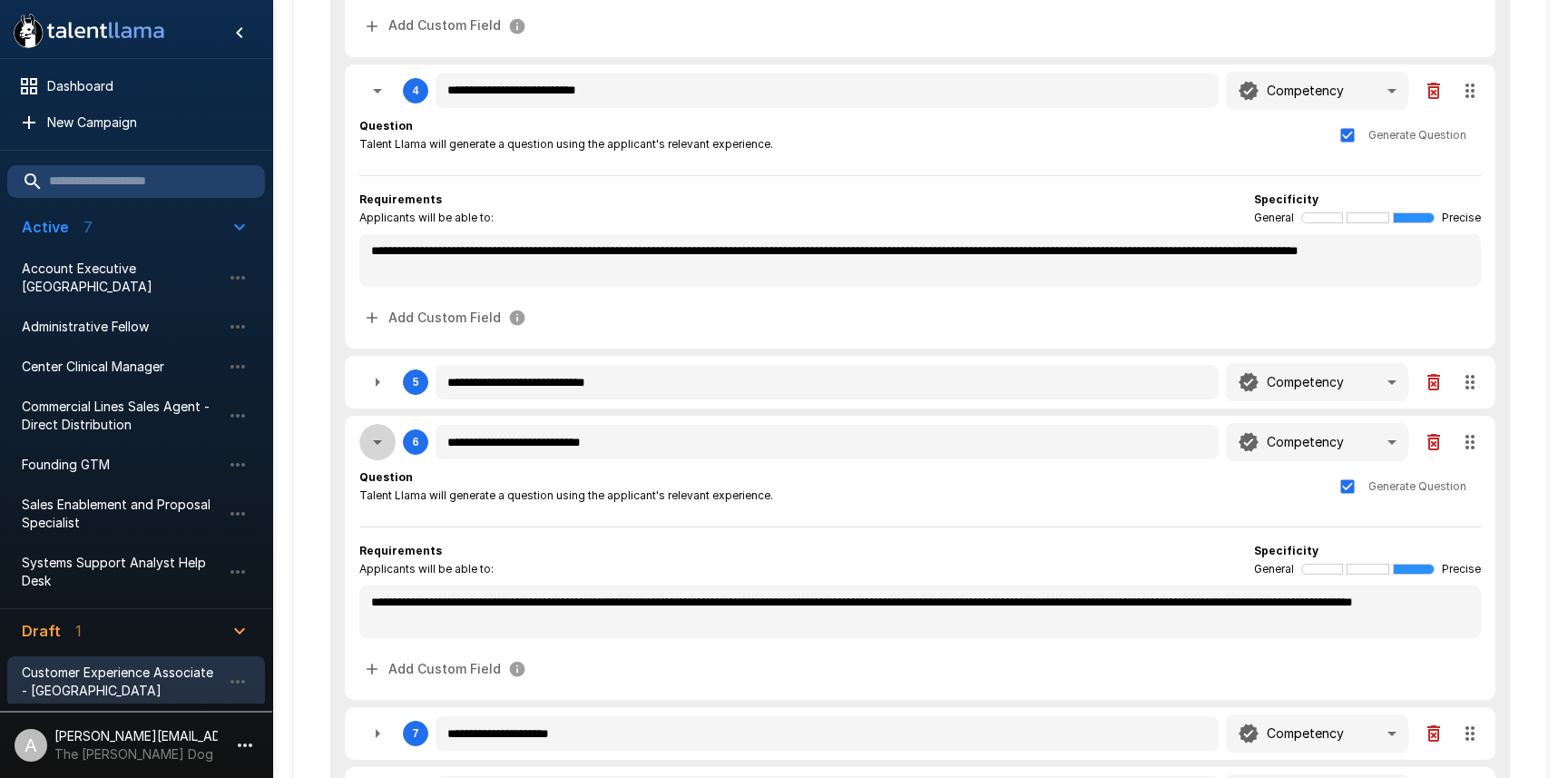
click at [389, 449] on button "button" at bounding box center [377, 442] width 37 height 37
type textarea "*"
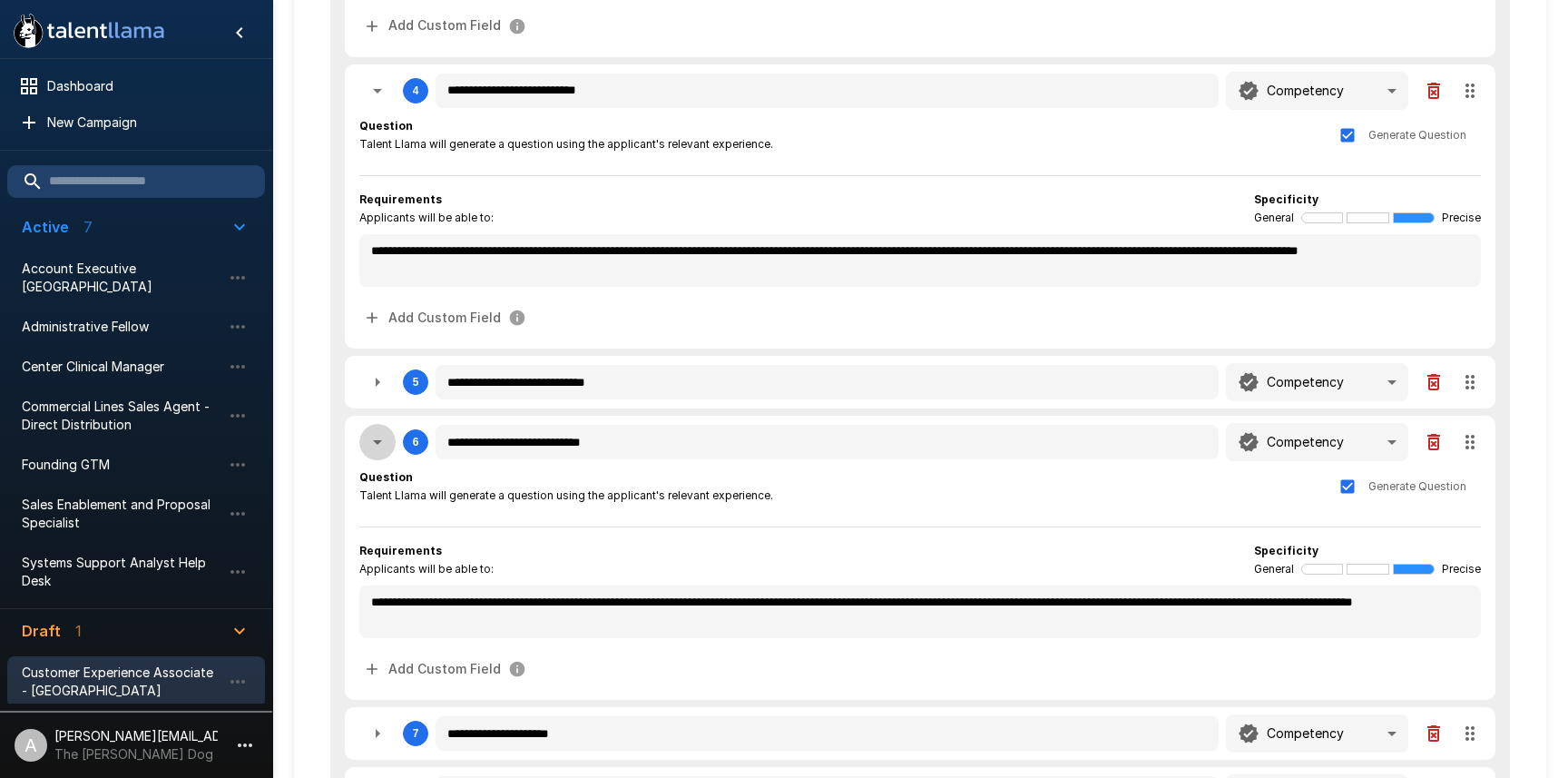
type textarea "*"
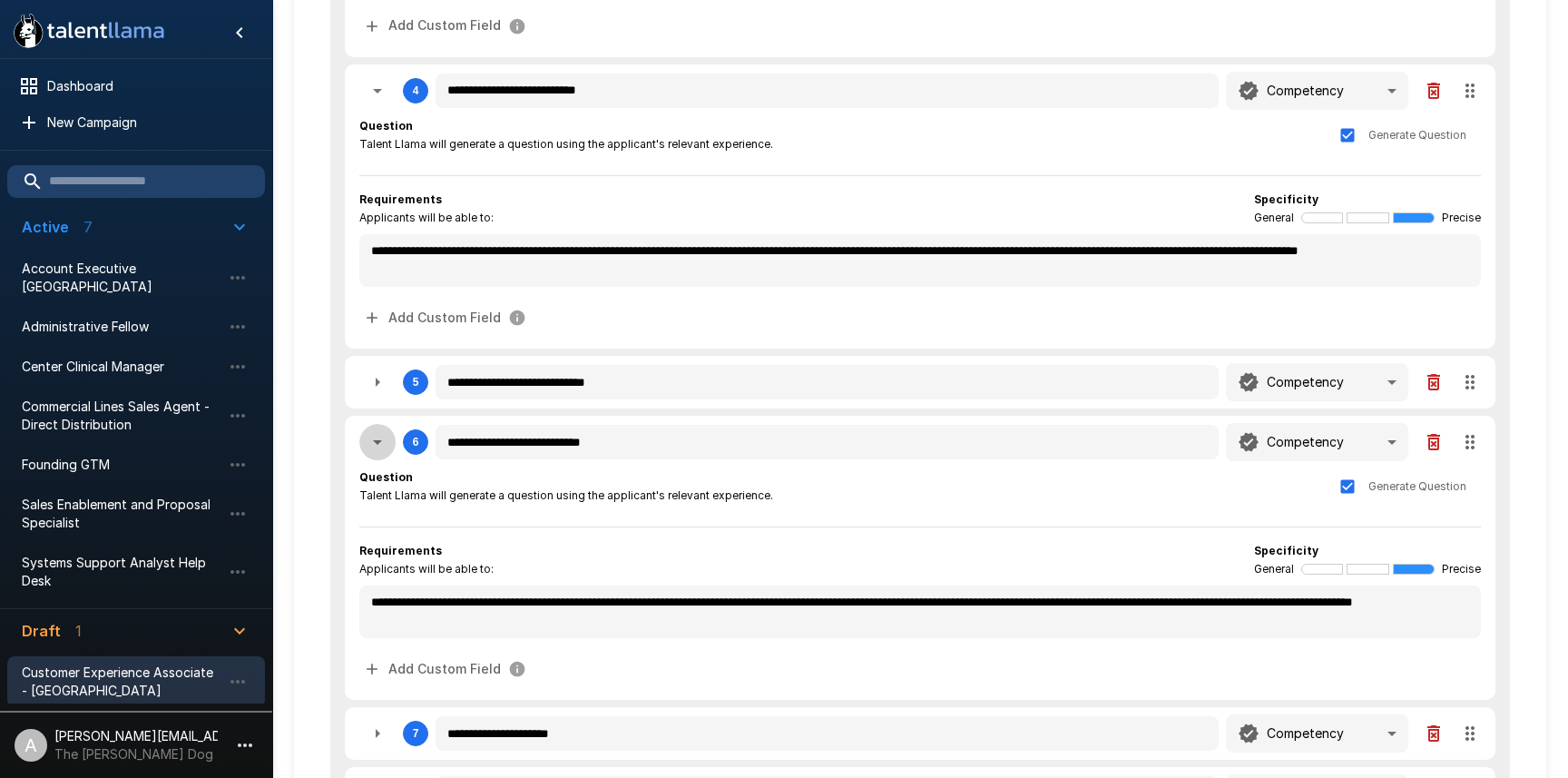
type textarea "*"
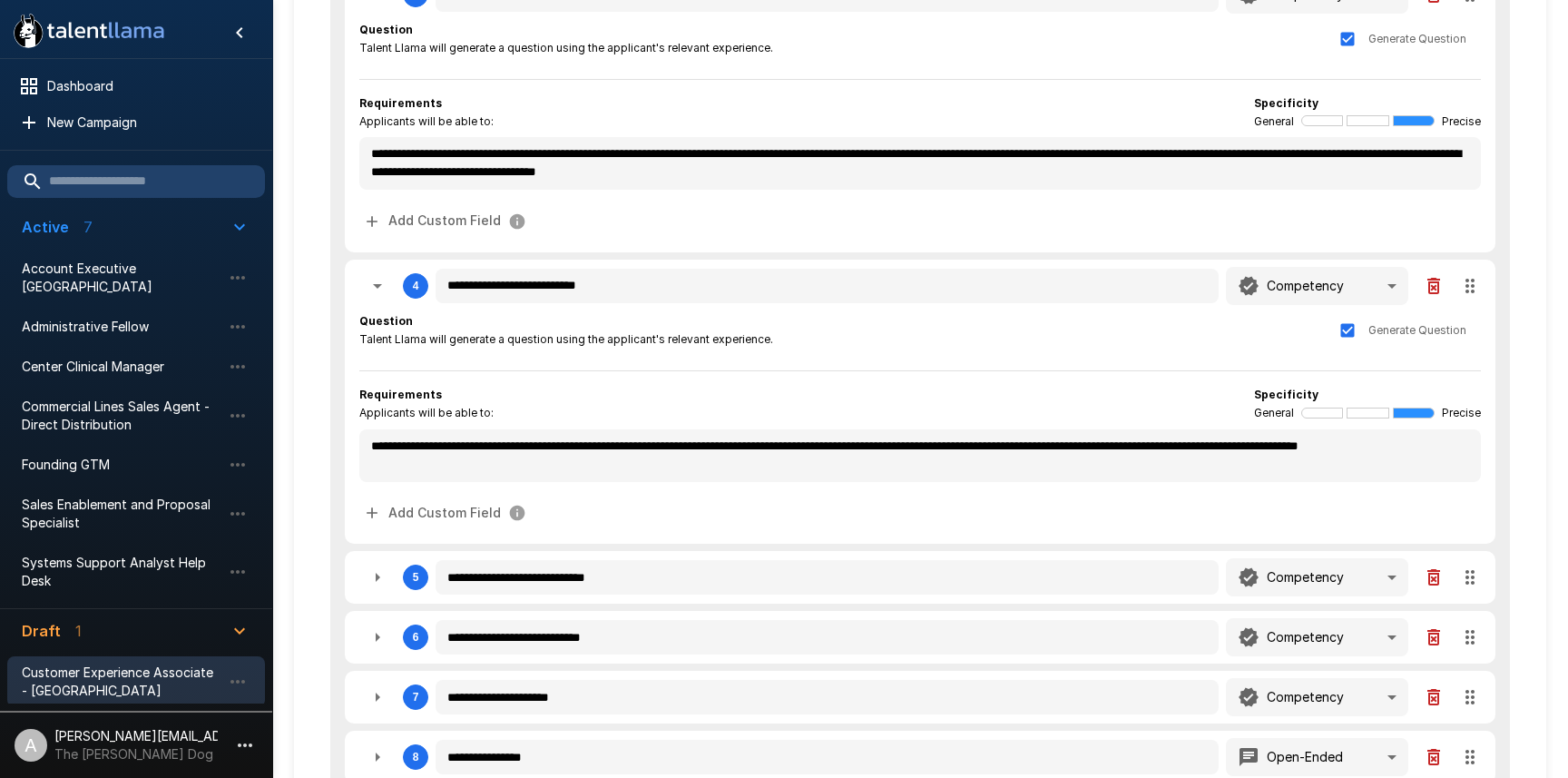
scroll to position [492, 0]
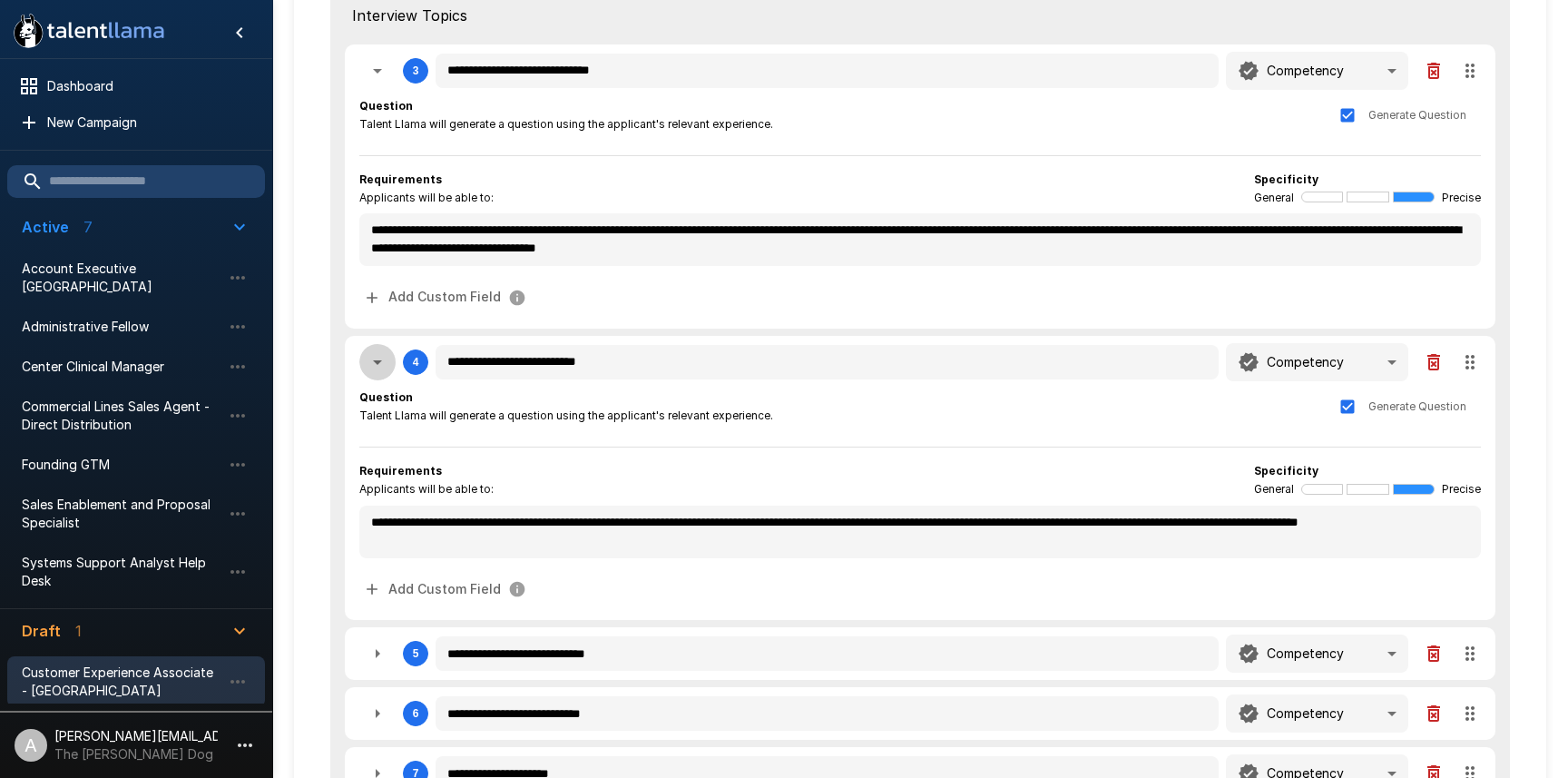
click at [390, 359] on button "button" at bounding box center [377, 362] width 37 height 37
type textarea "*"
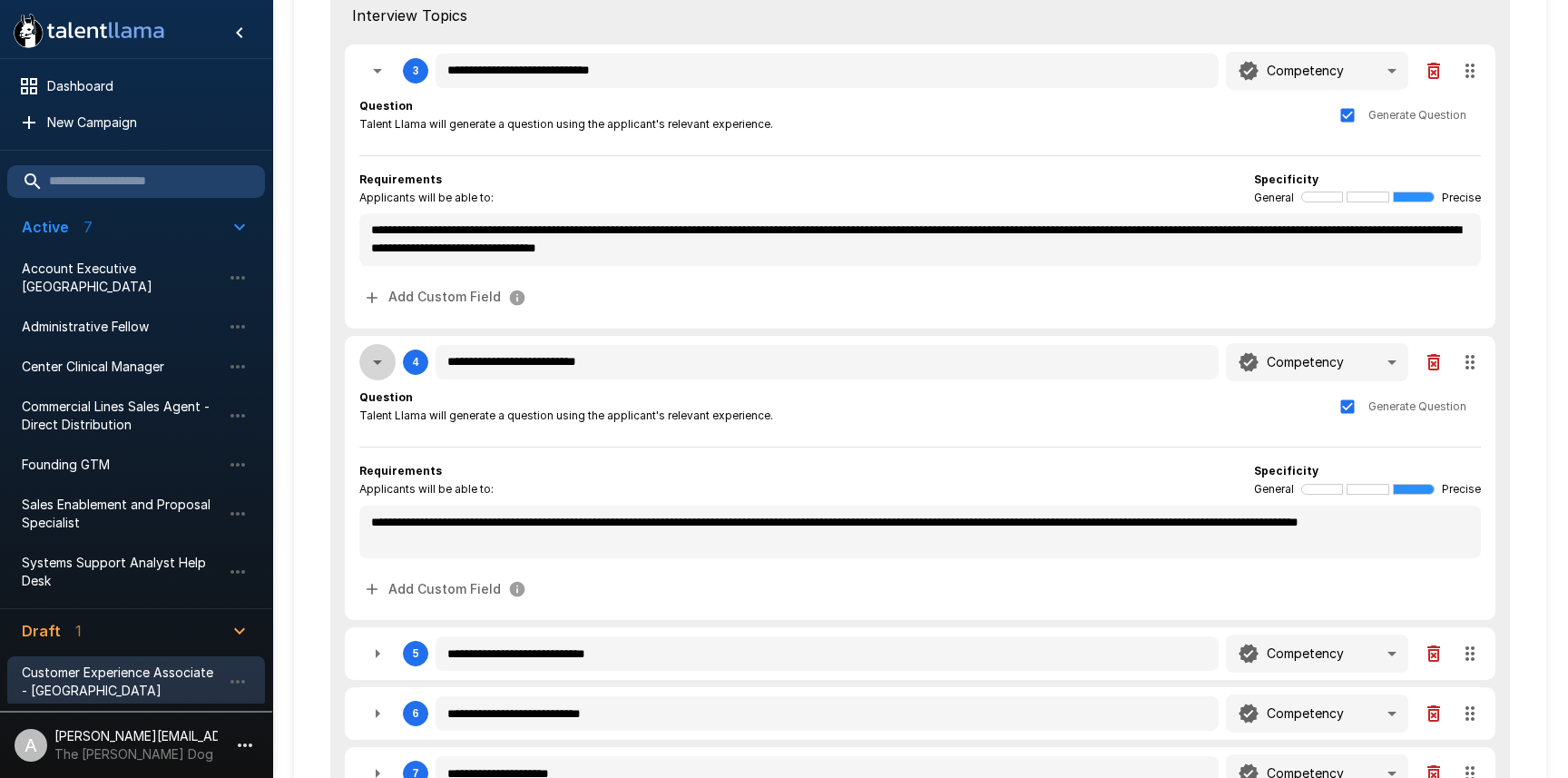
type textarea "*"
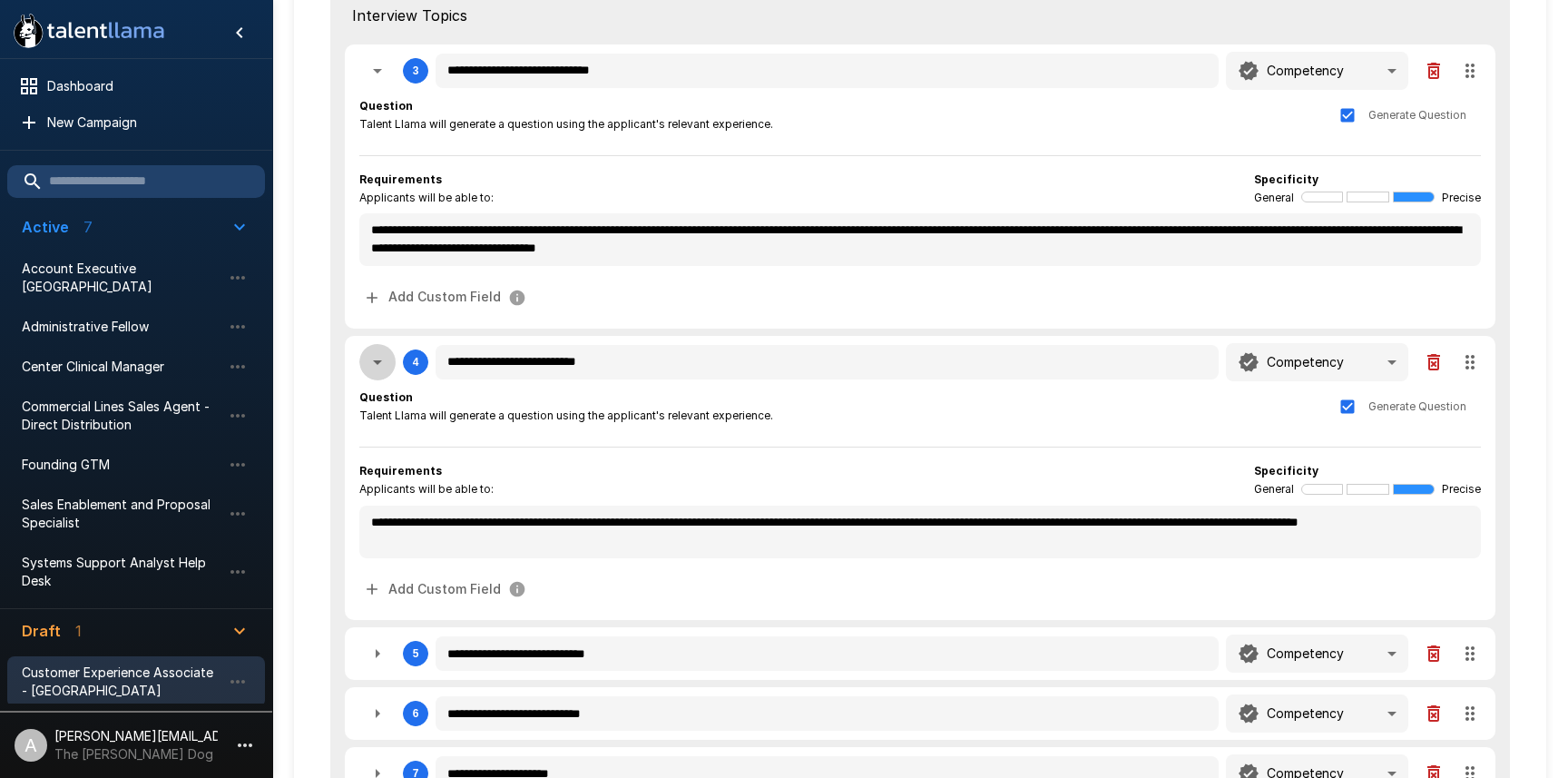
type textarea "*"
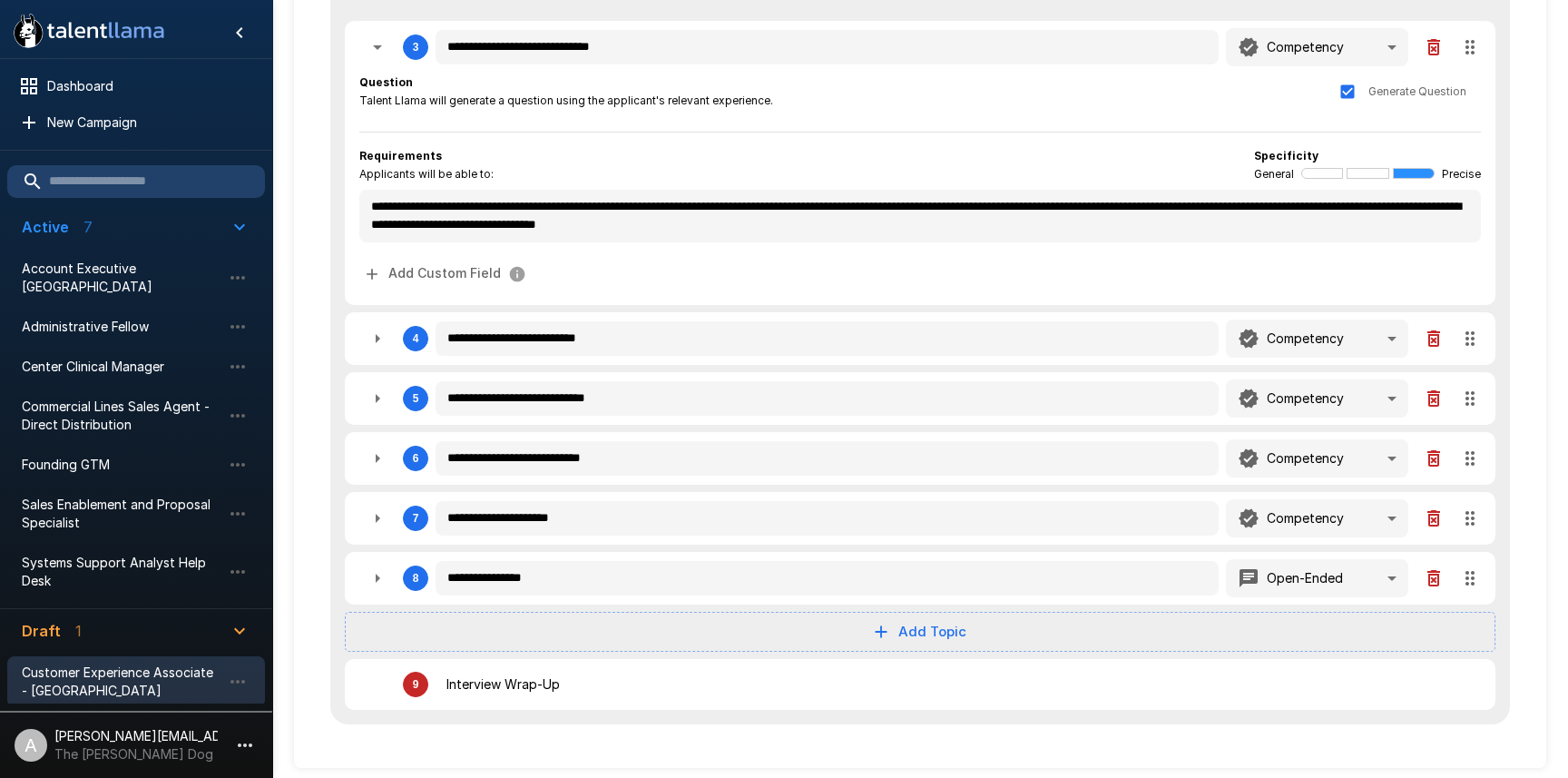
scroll to position [520, 0]
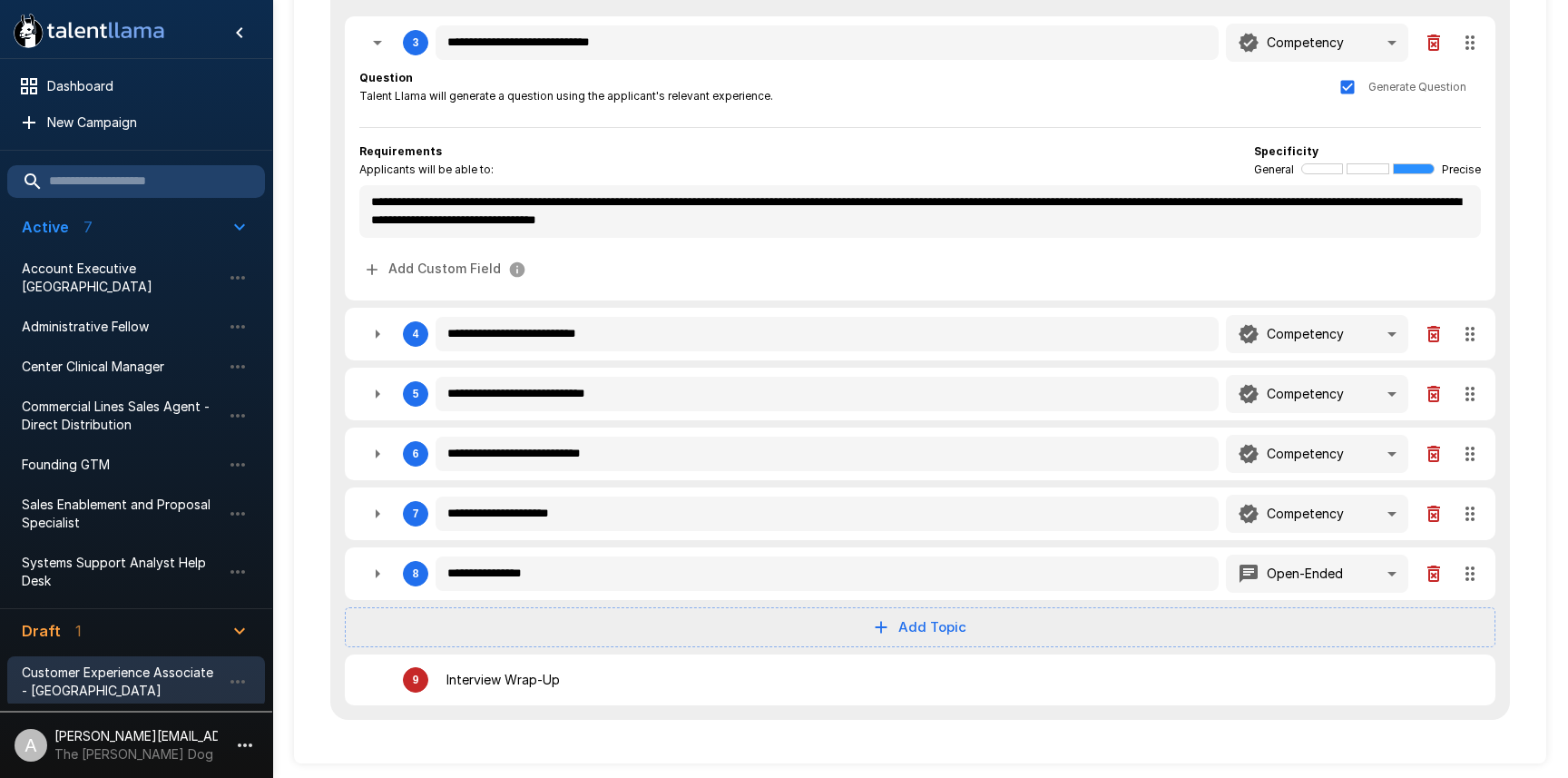
click at [375, 332] on icon "button" at bounding box center [377, 333] width 5 height 9
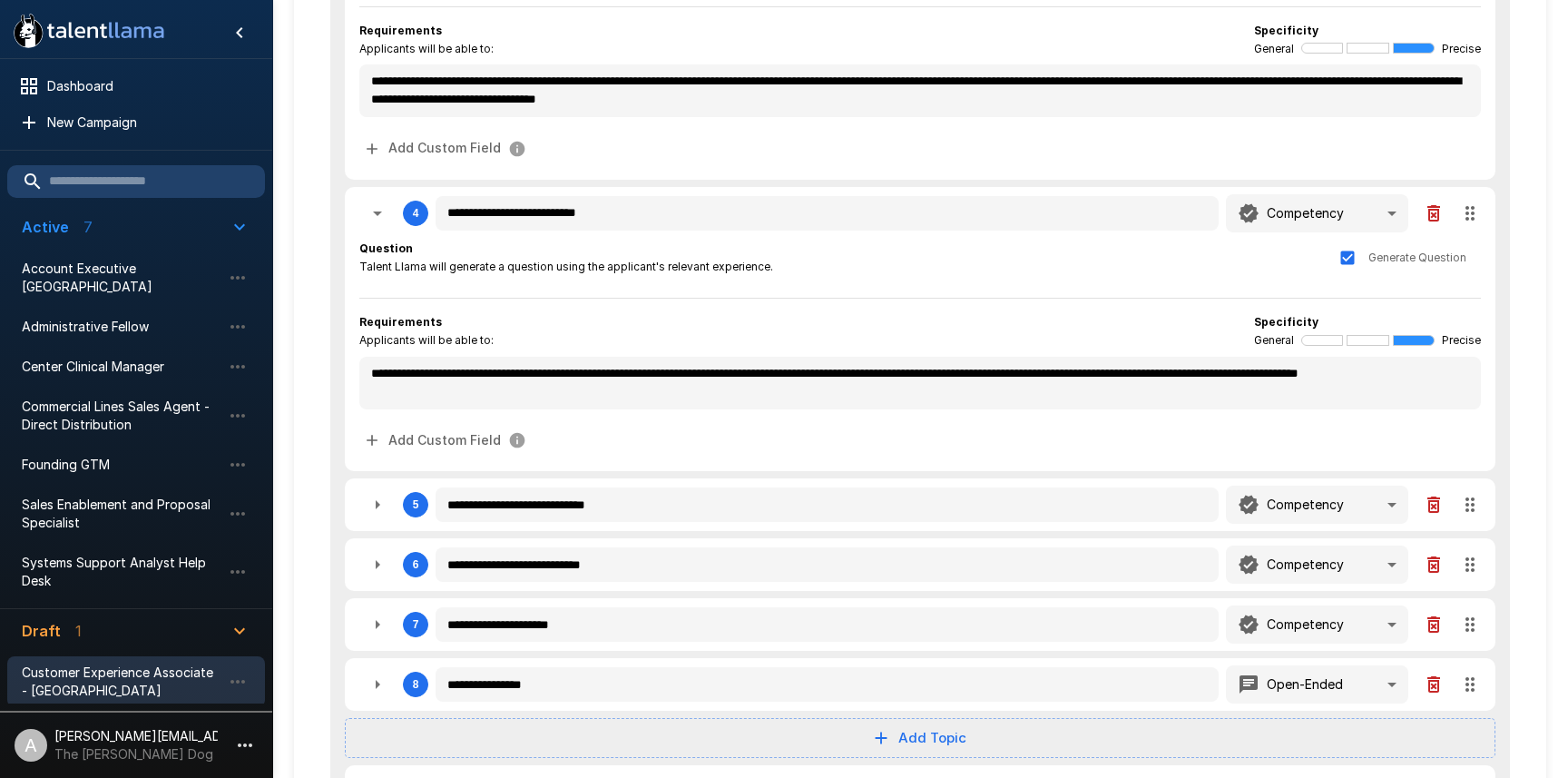
scroll to position [688, 0]
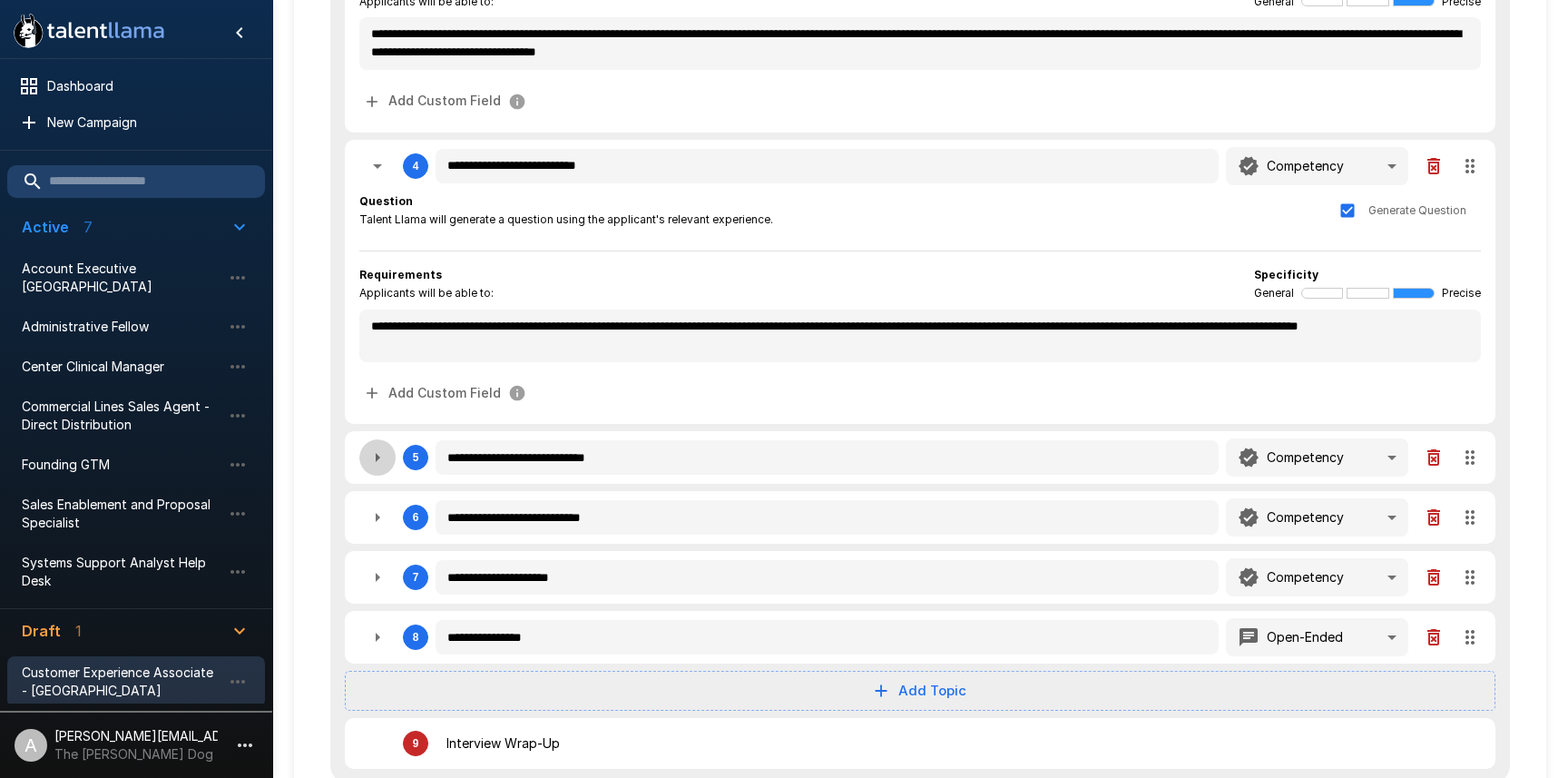
click at [370, 455] on icon "button" at bounding box center [377, 458] width 22 height 22
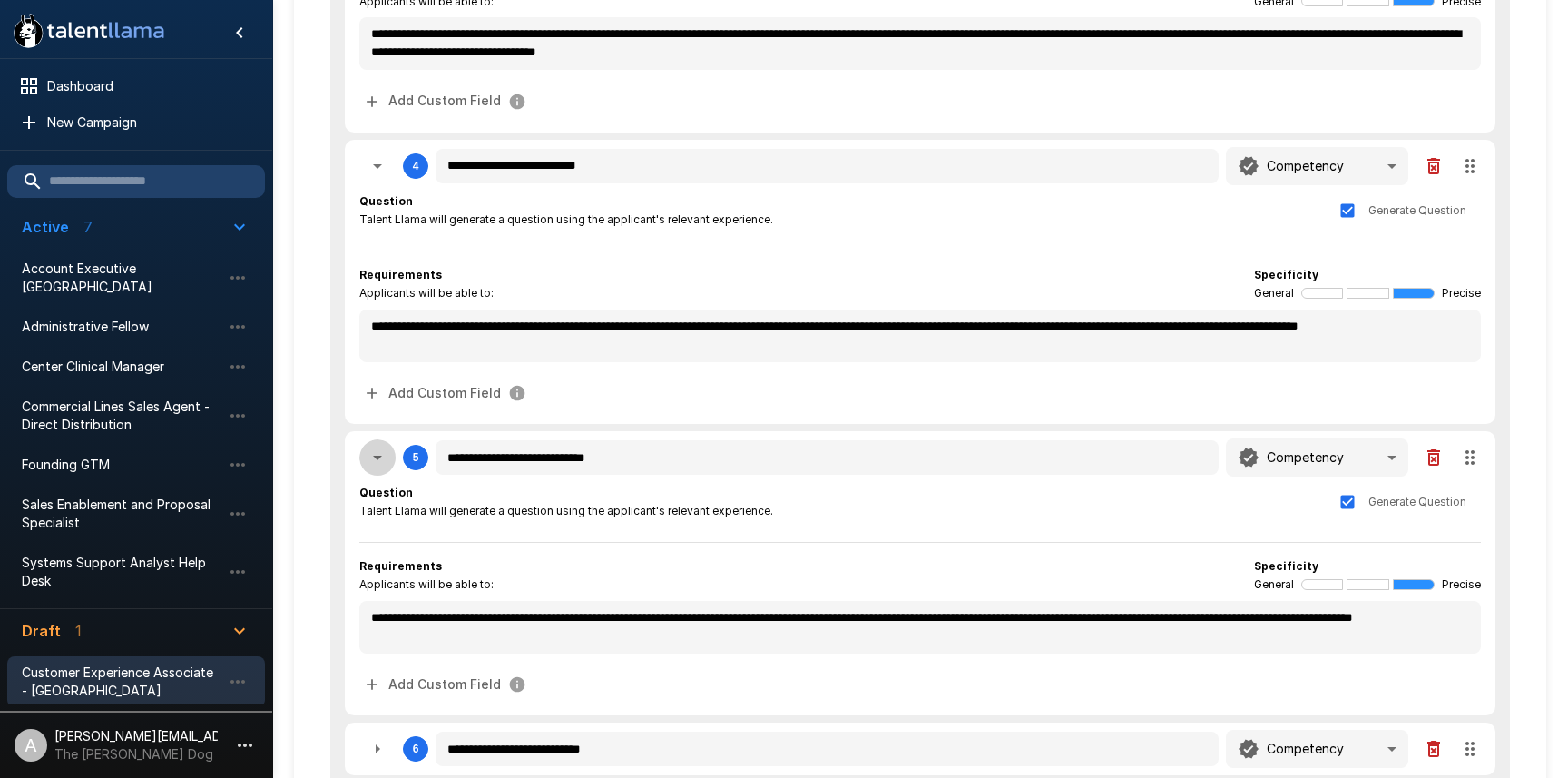
click at [370, 455] on icon "button" at bounding box center [377, 458] width 22 height 22
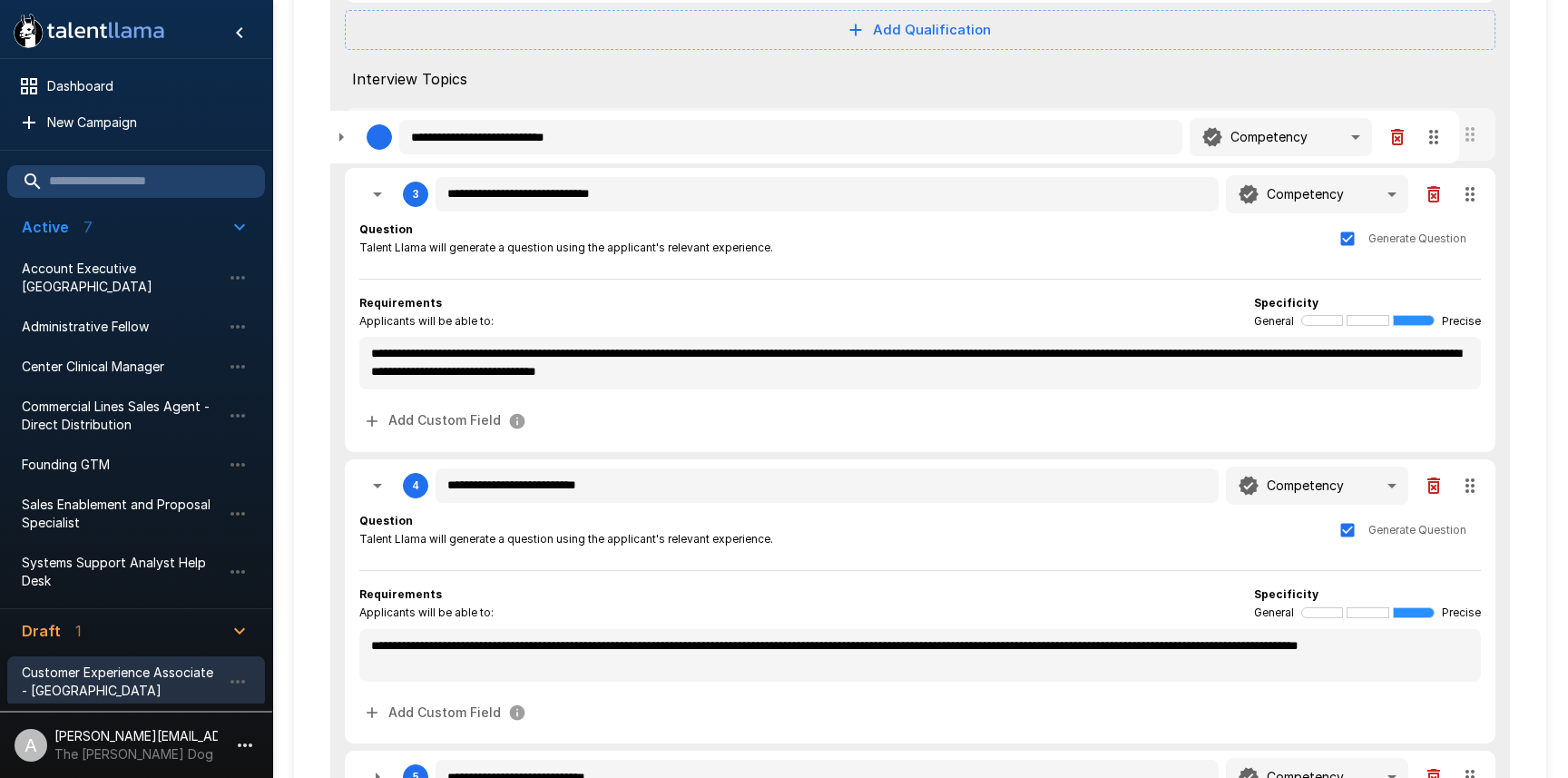
scroll to position [416, 0]
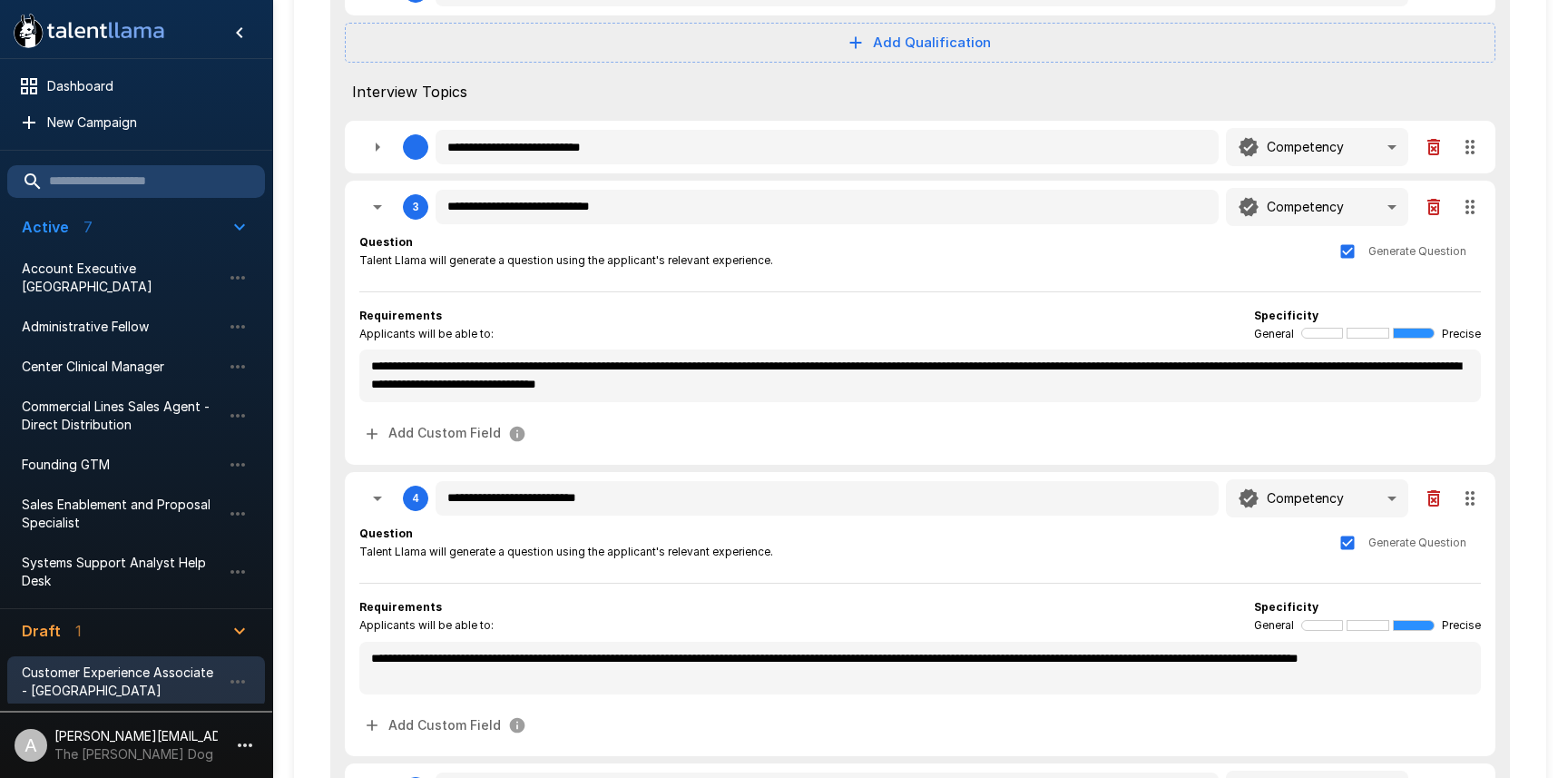
drag, startPoint x: 1469, startPoint y: 517, endPoint x: 1487, endPoint y: 171, distance: 346.5
click at [1487, 171] on div "**********" at bounding box center [920, 438] width 1180 height 1237
click at [381, 205] on icon "button" at bounding box center [377, 207] width 22 height 22
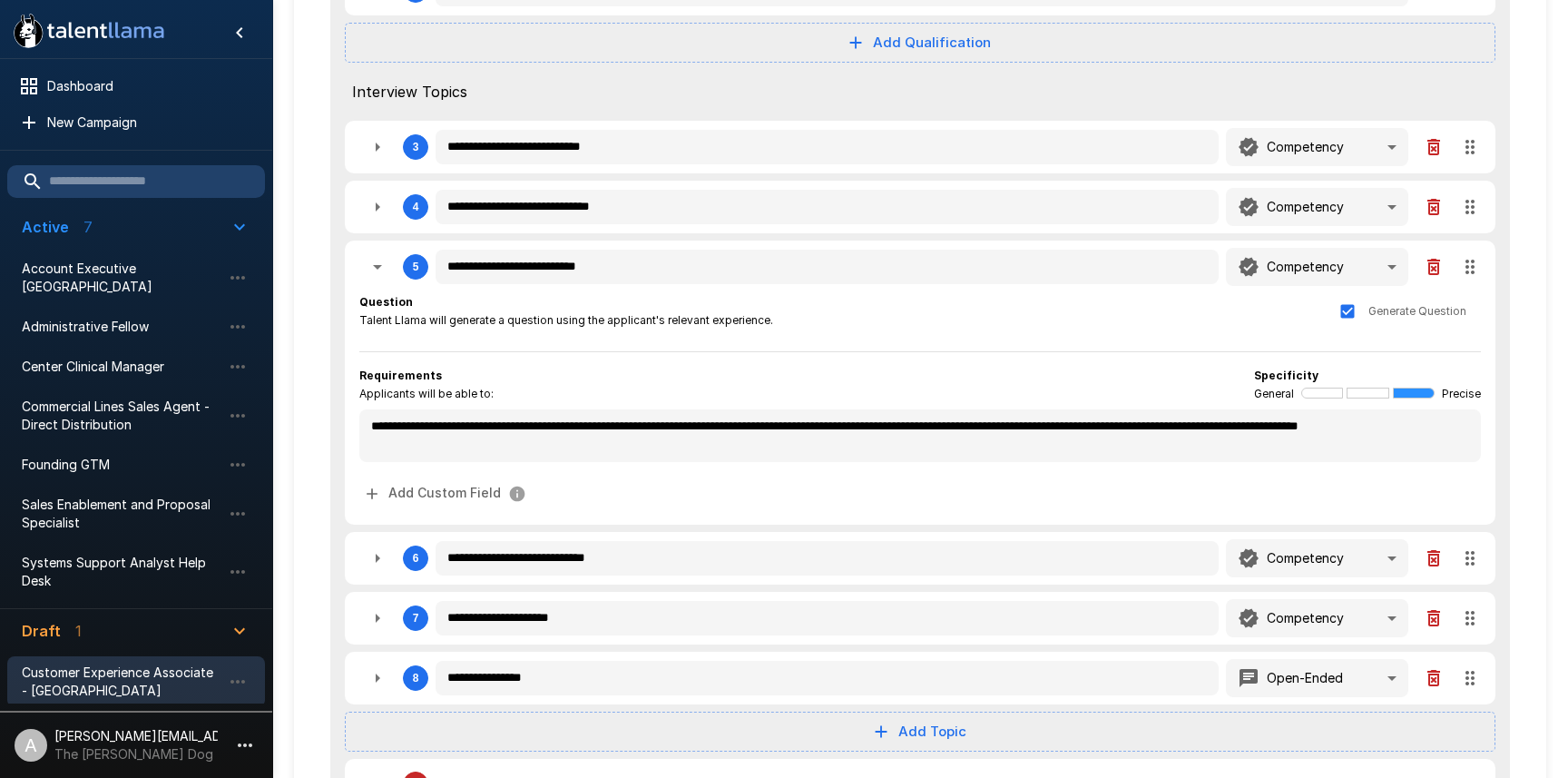
click at [369, 272] on icon "button" at bounding box center [377, 266] width 22 height 22
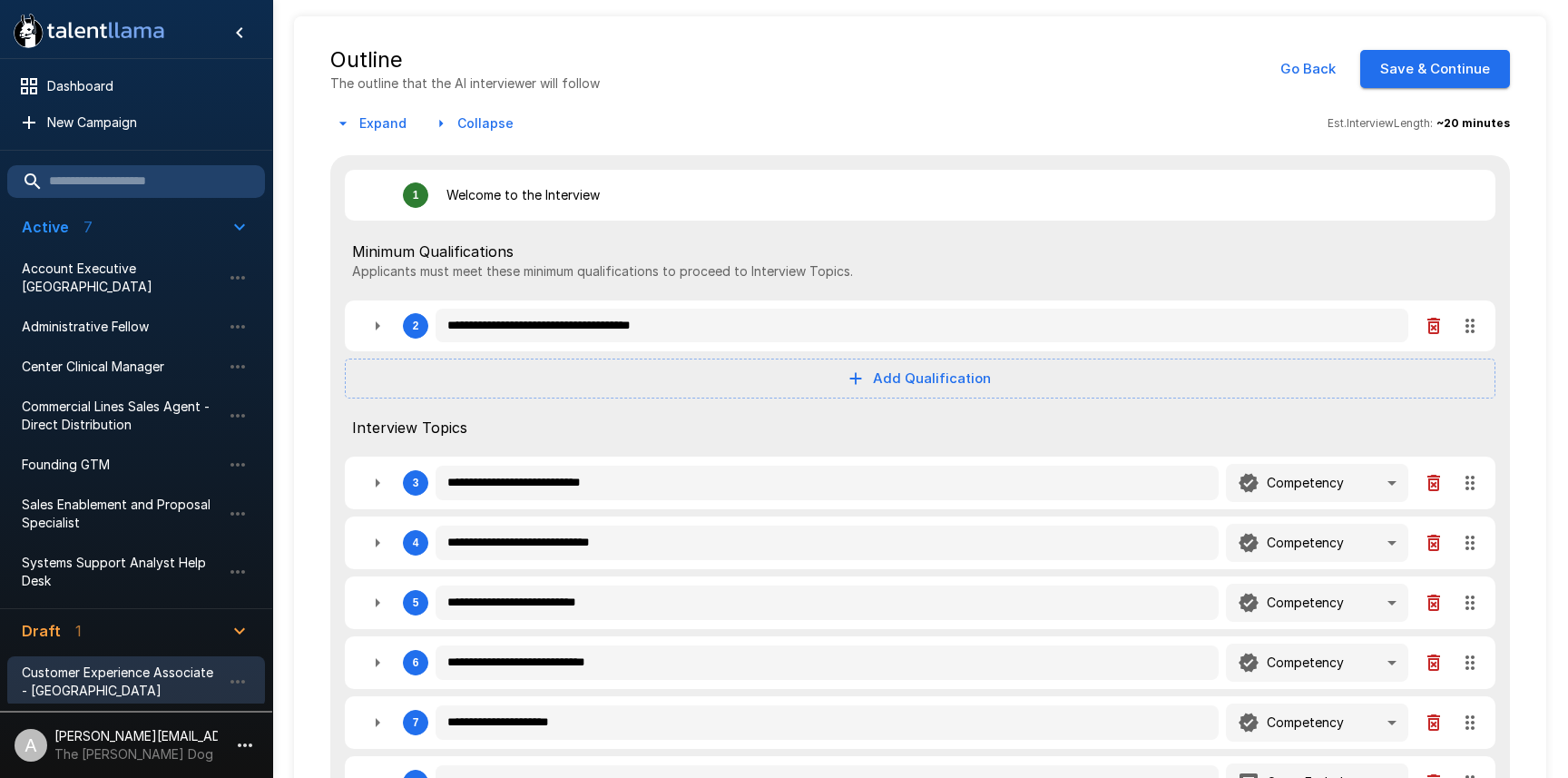
scroll to position [0, 0]
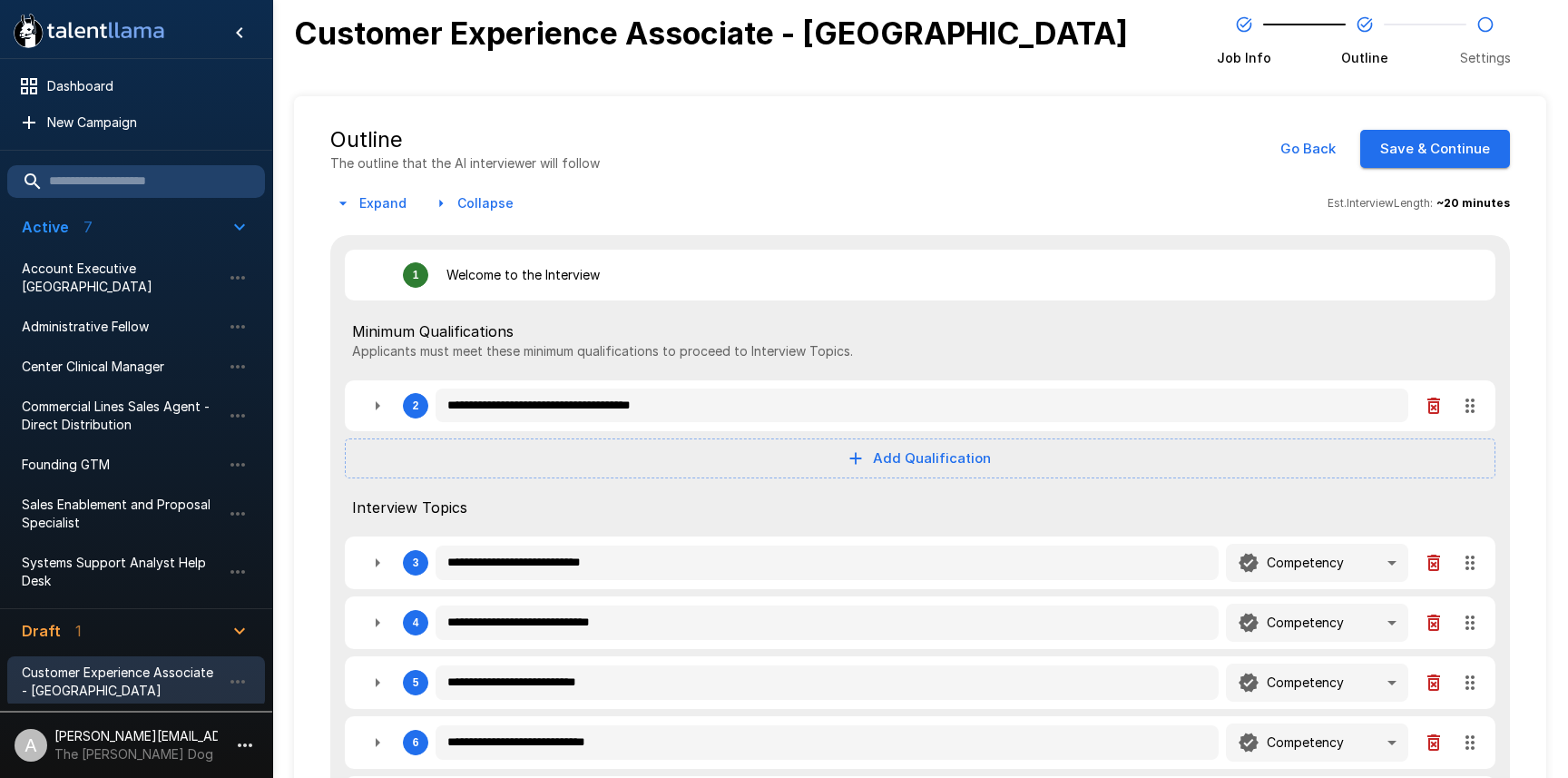
click at [1423, 135] on button "Save & Continue" at bounding box center [1435, 148] width 150 height 38
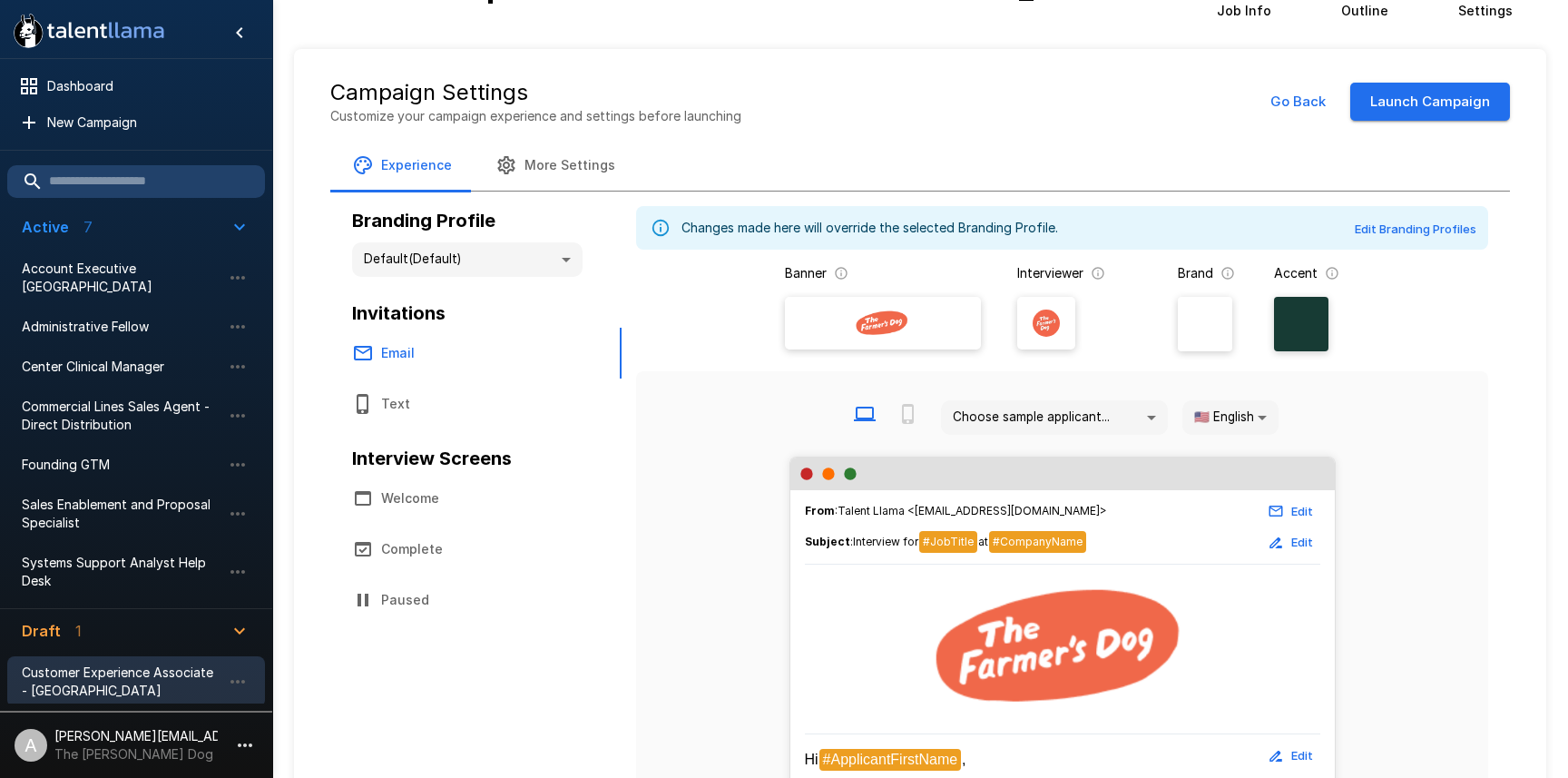
scroll to position [7, 0]
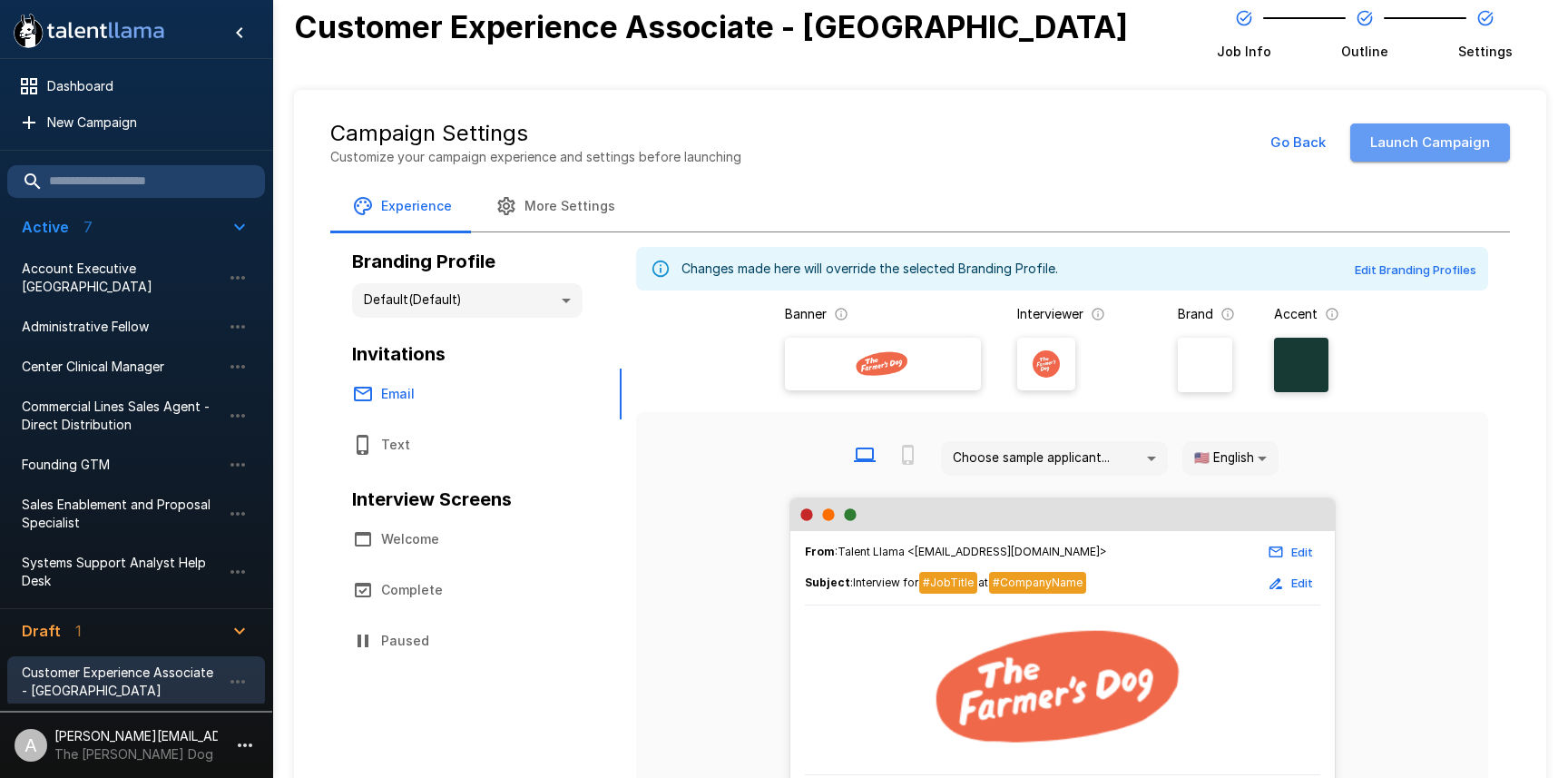
click at [1424, 146] on button "Launch Campaign" at bounding box center [1430, 142] width 160 height 38
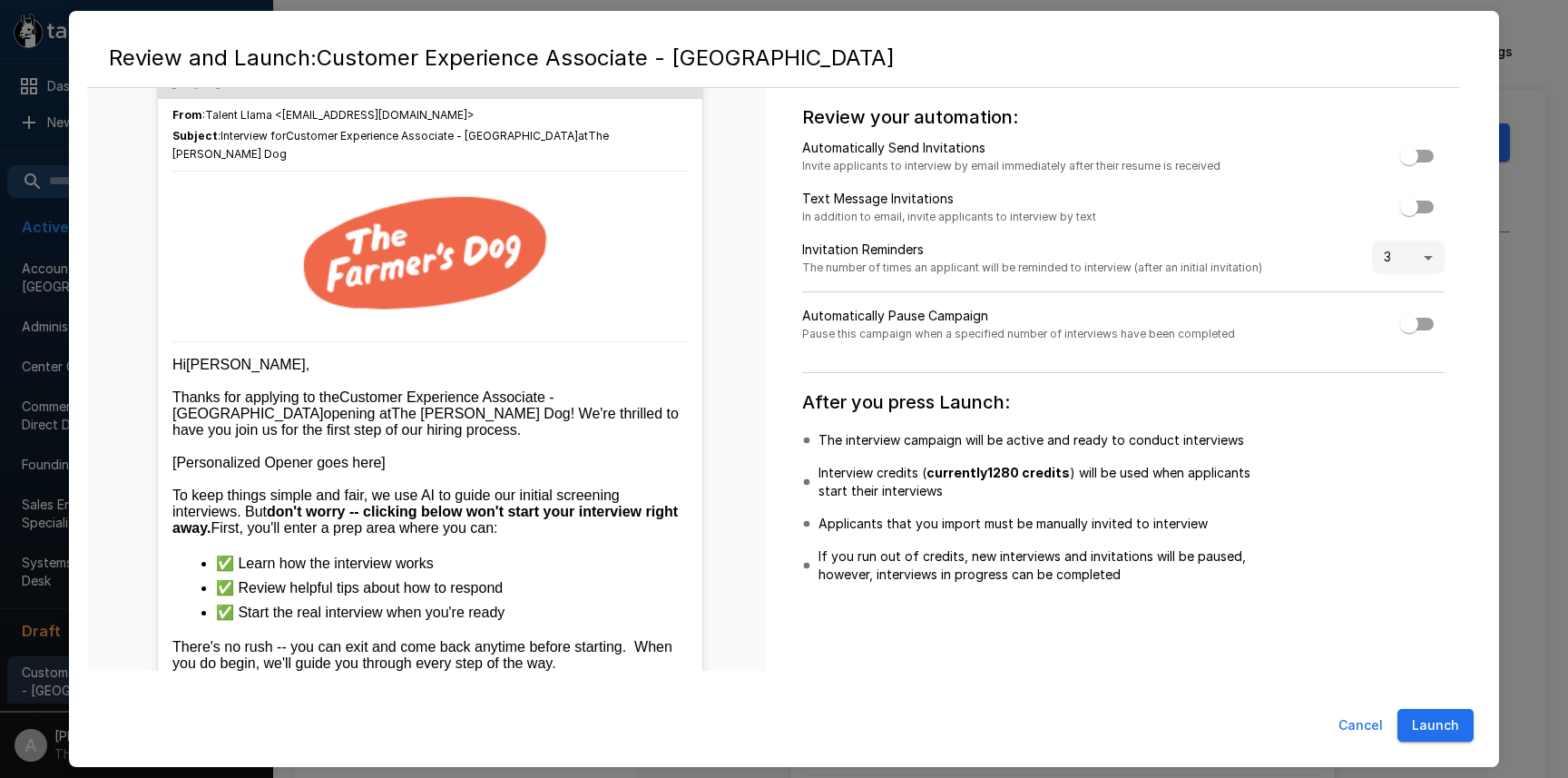
scroll to position [0, 0]
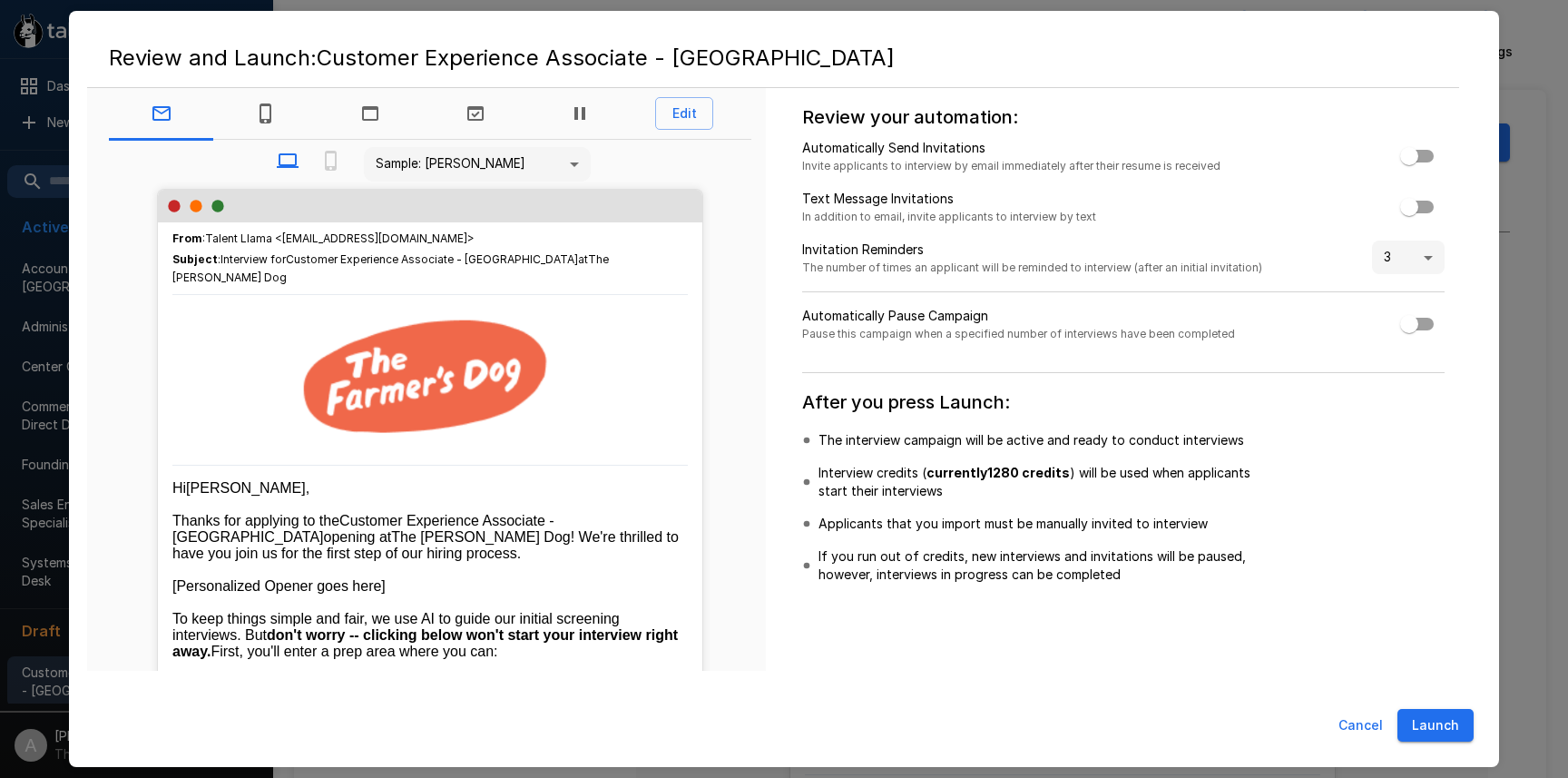
click at [1442, 711] on button "Launch" at bounding box center [1435, 725] width 76 height 34
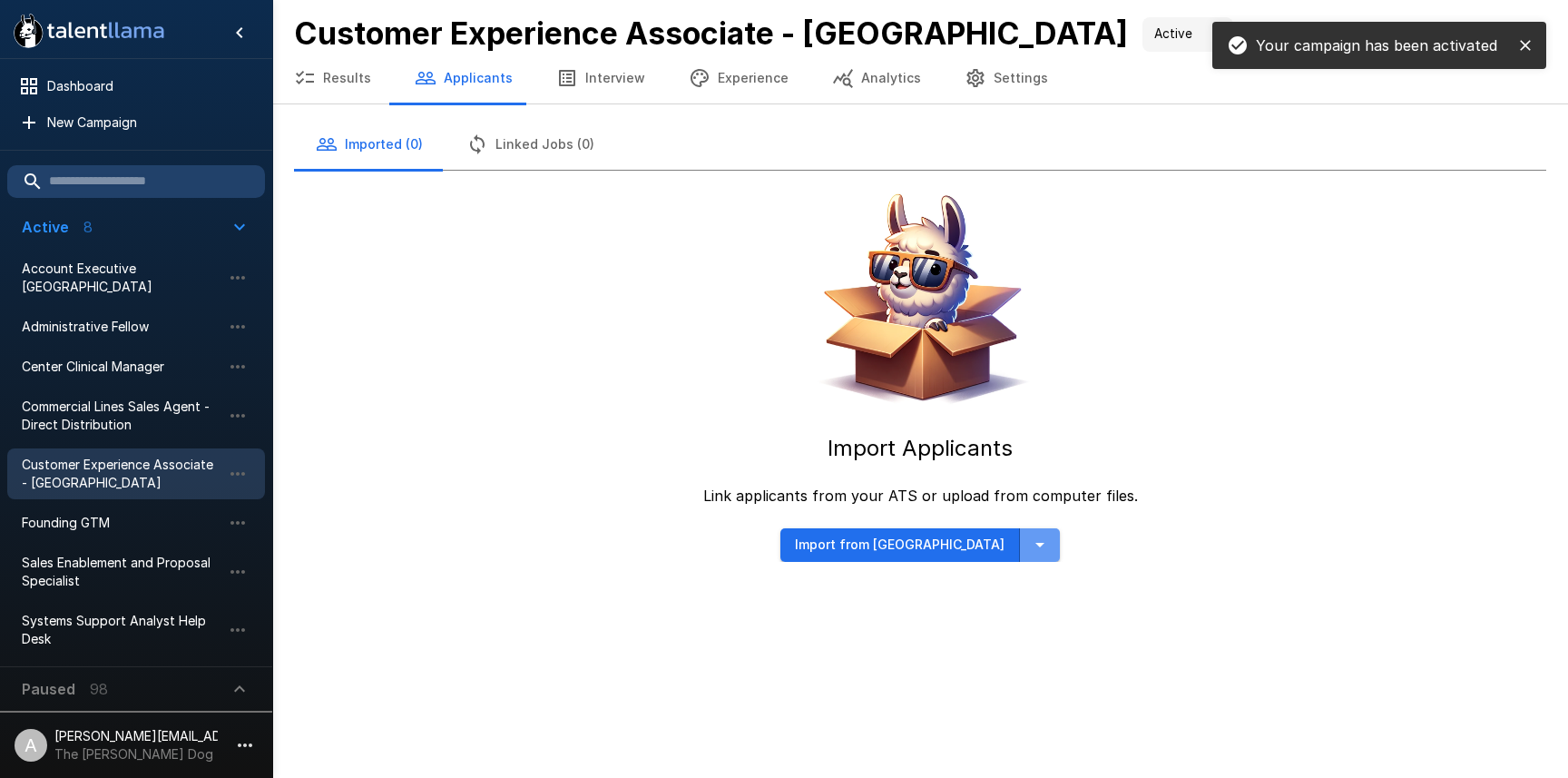
click at [1029, 538] on icon "button" at bounding box center [1039, 544] width 22 height 22
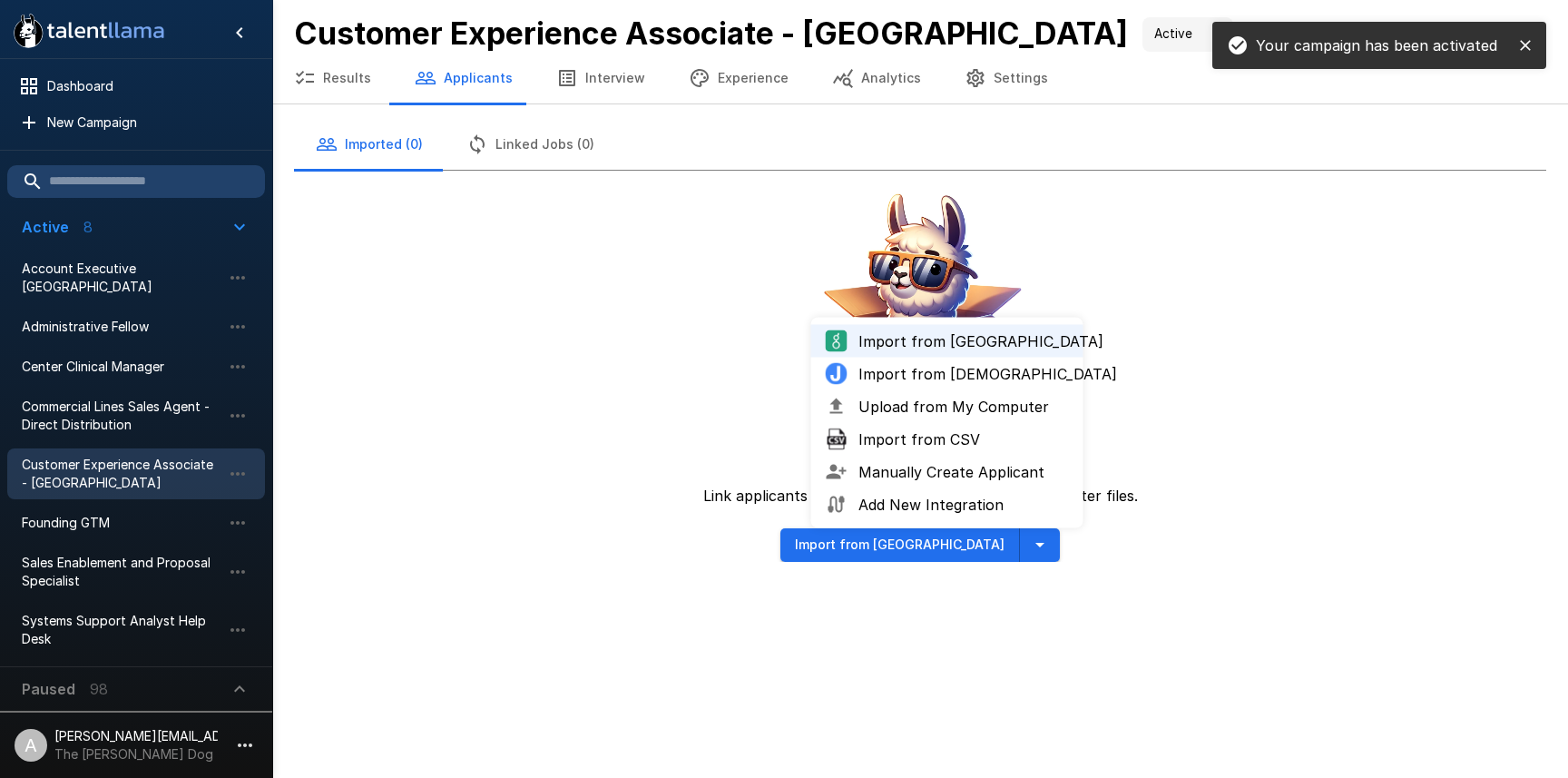
click at [911, 412] on span "Upload from My Computer" at bounding box center [964, 406] width 210 height 22
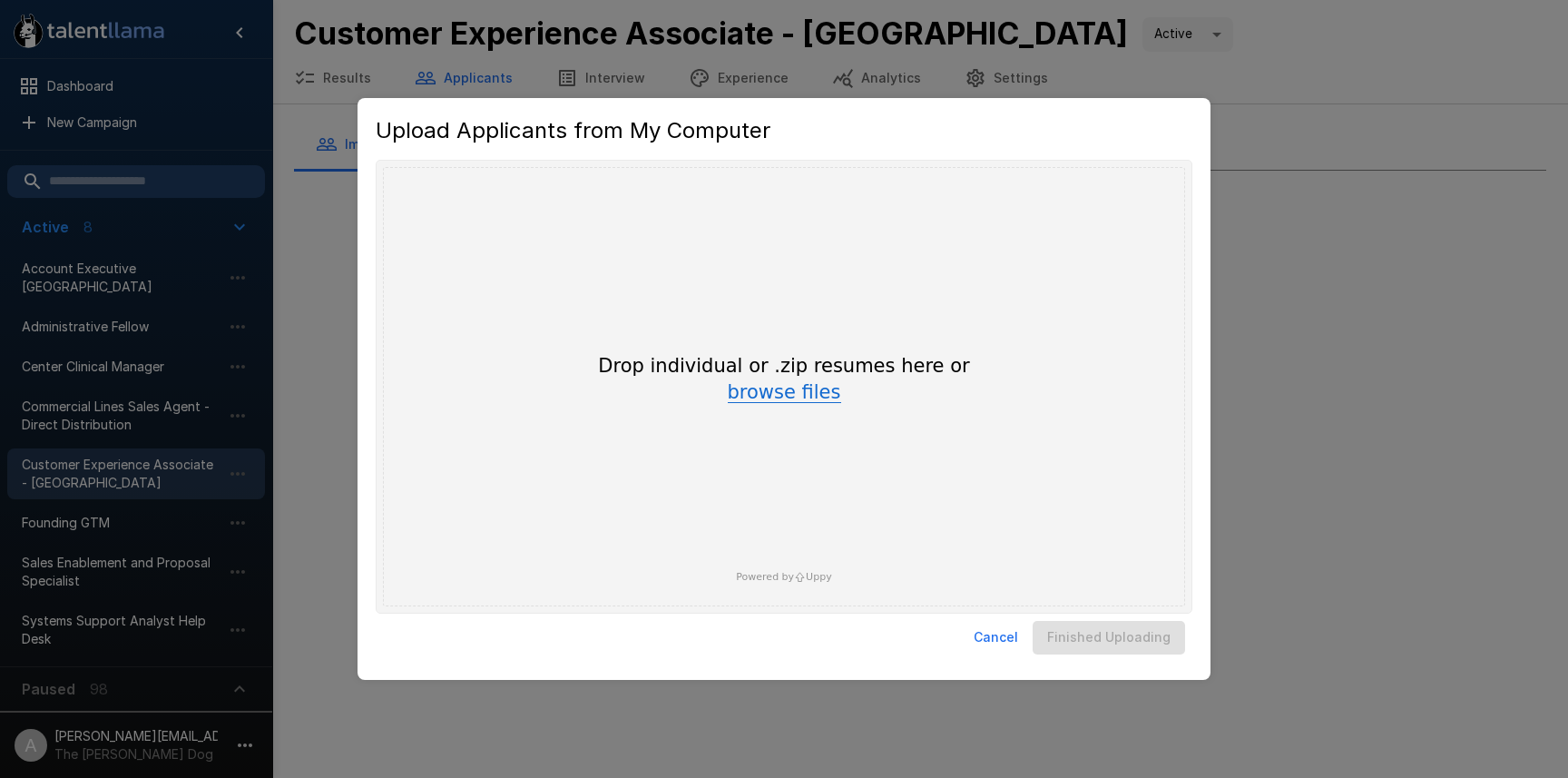
click at [828, 403] on button "browse files" at bounding box center [784, 393] width 114 height 20
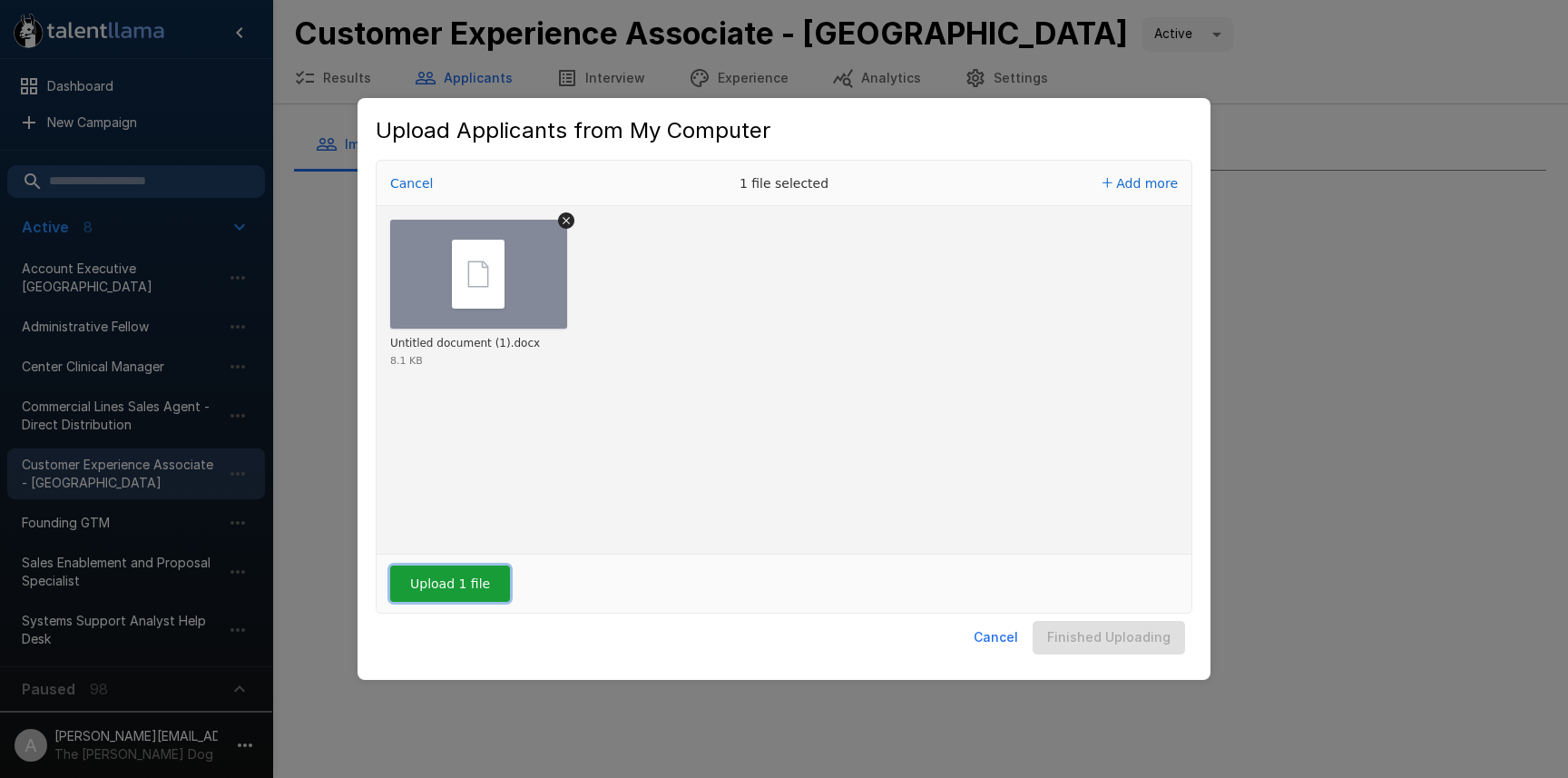
click at [425, 590] on button "Upload 1 file" at bounding box center [450, 584] width 120 height 37
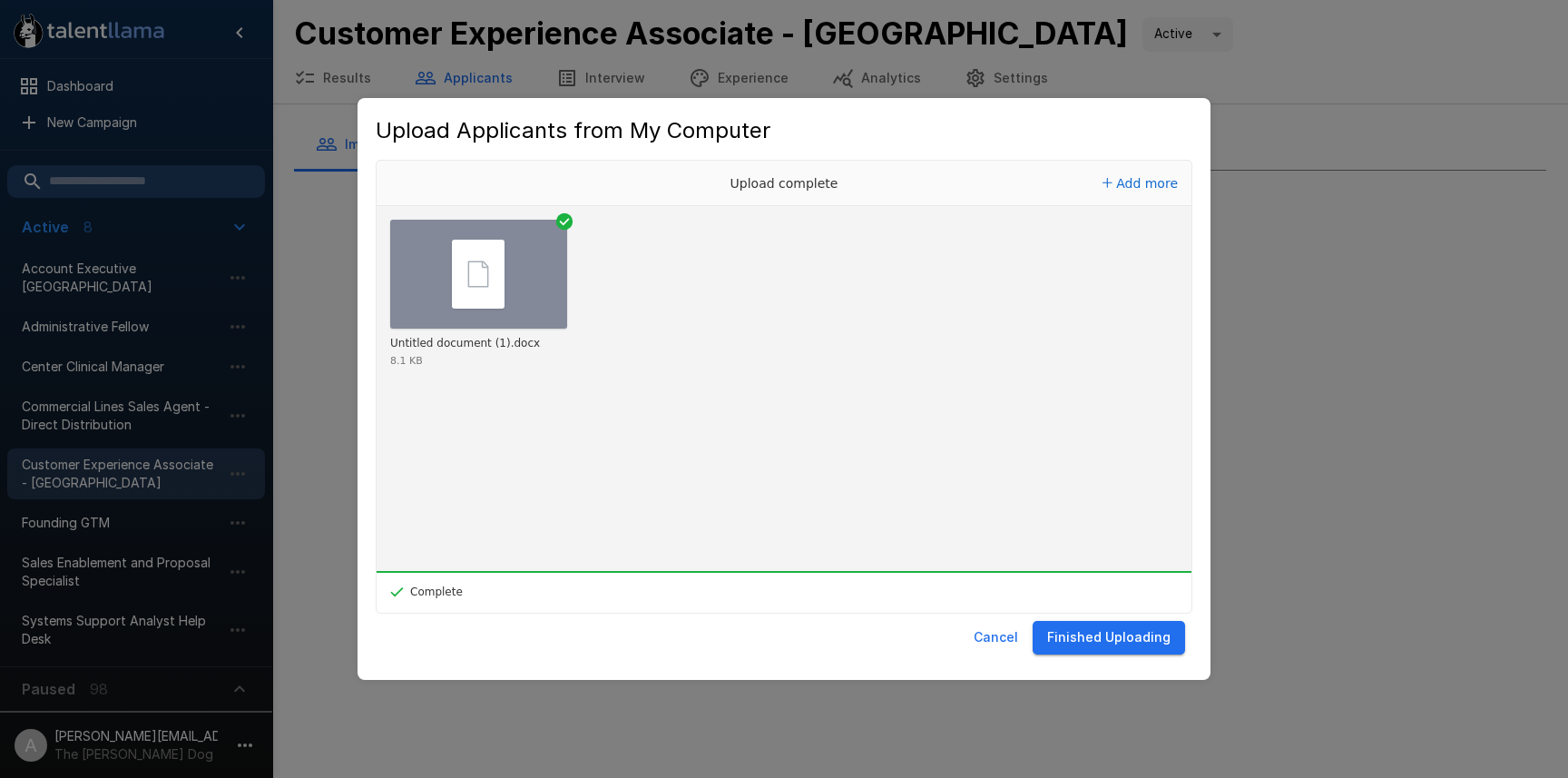
click at [1070, 632] on button "Finished Uploading" at bounding box center [1109, 637] width 152 height 34
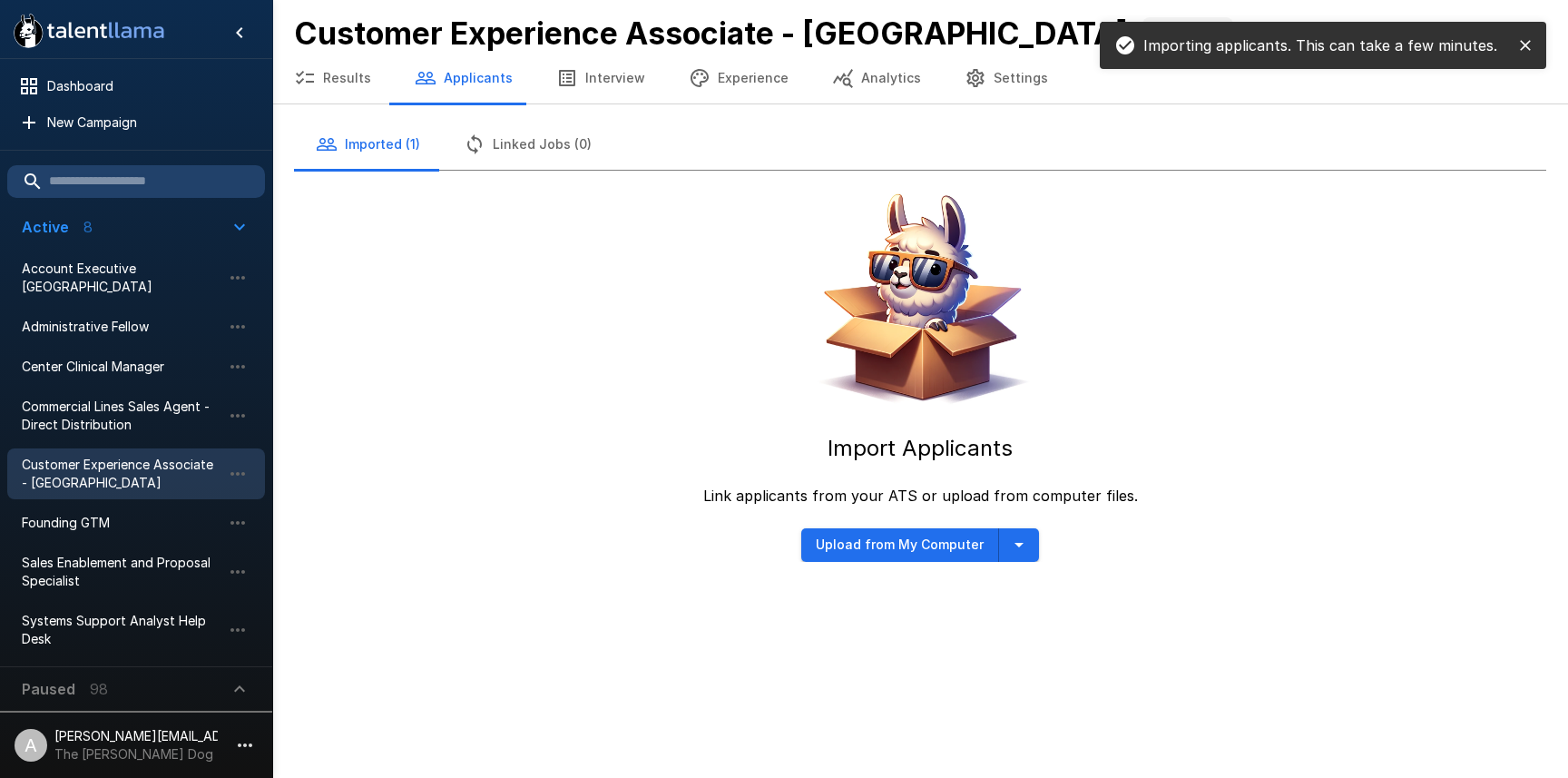
click at [1533, 51] on icon "close" at bounding box center [1525, 45] width 18 height 18
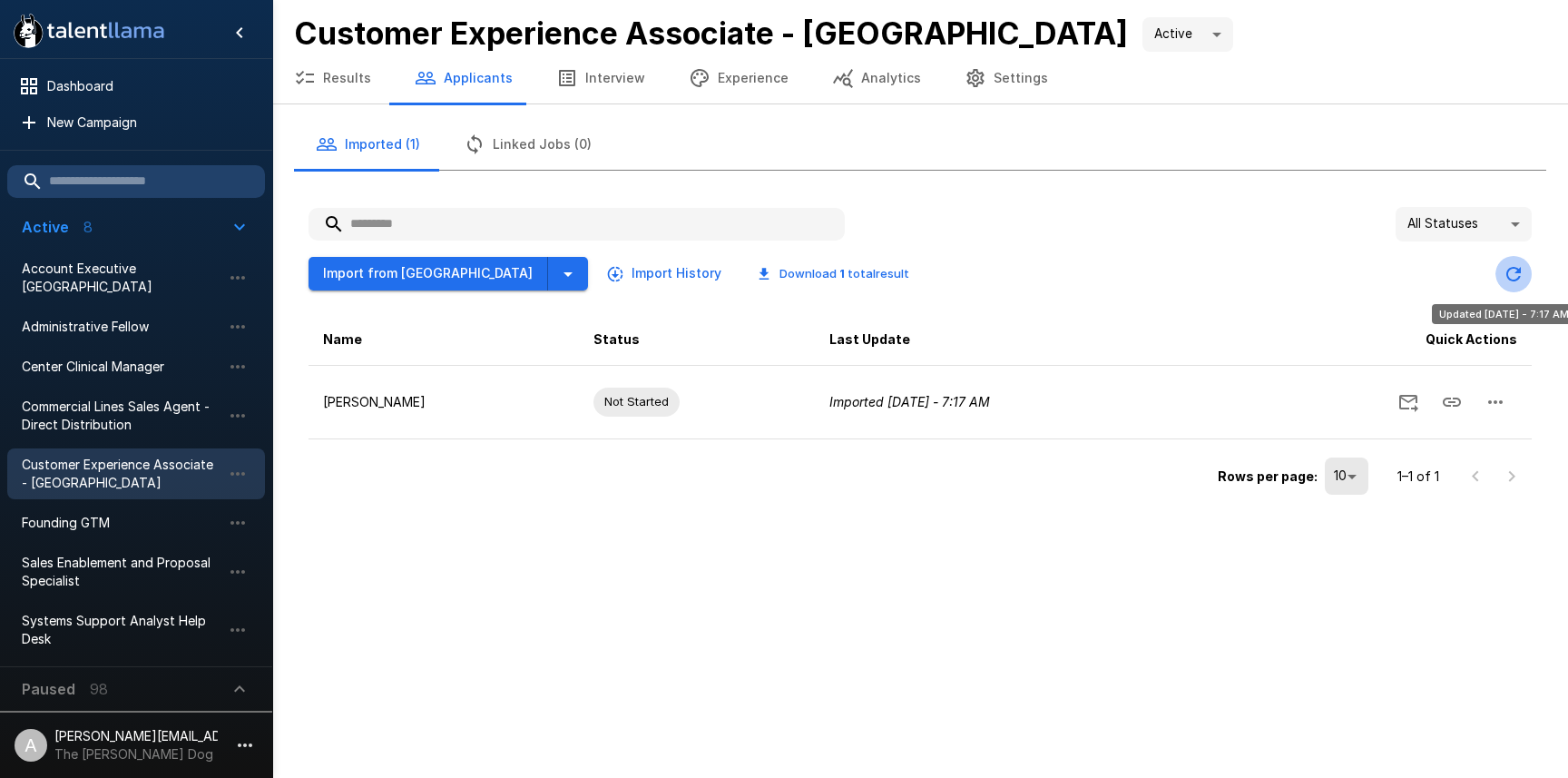
click at [1507, 276] on icon "Updated Today - 7:17 AM" at bounding box center [1513, 273] width 14 height 14
